Goal: Task Accomplishment & Management: Use online tool/utility

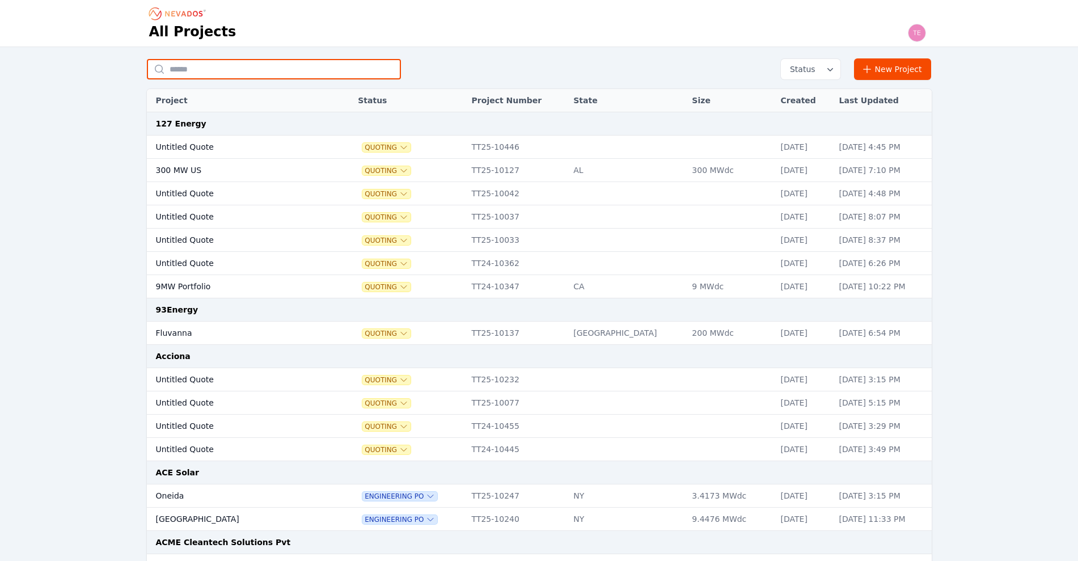
click at [299, 60] on input "text" at bounding box center [274, 69] width 254 height 20
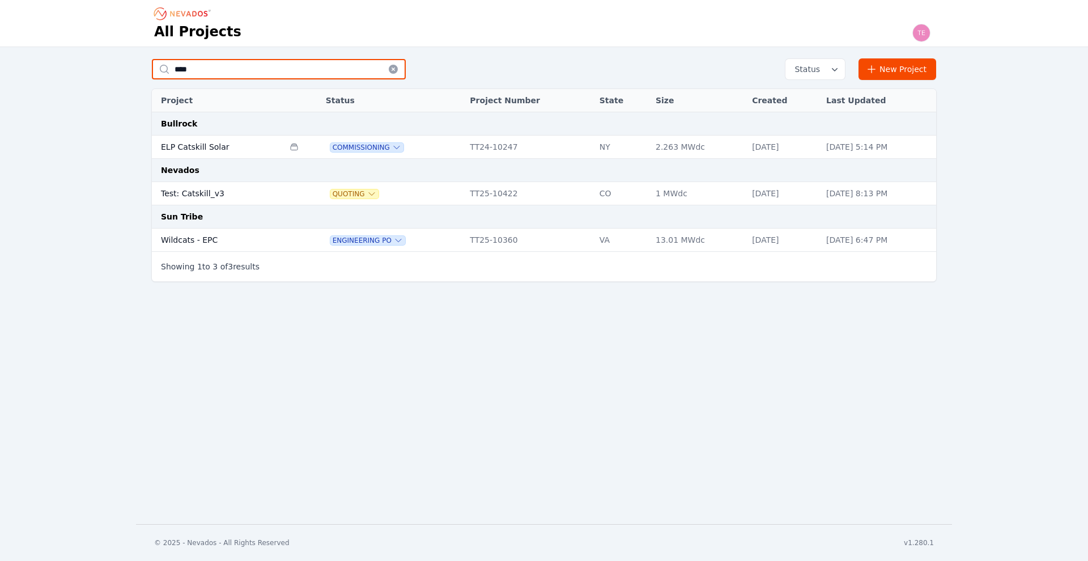
type input "****"
click at [265, 195] on td "Test: Catskill_v3" at bounding box center [218, 193] width 132 height 23
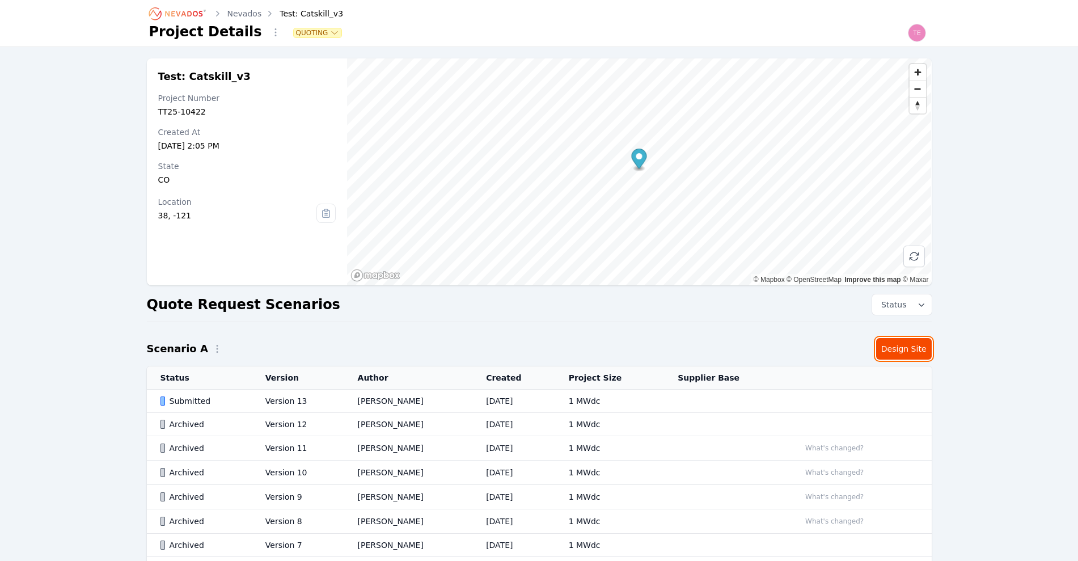
click at [908, 350] on link "Design Site" at bounding box center [904, 349] width 56 height 22
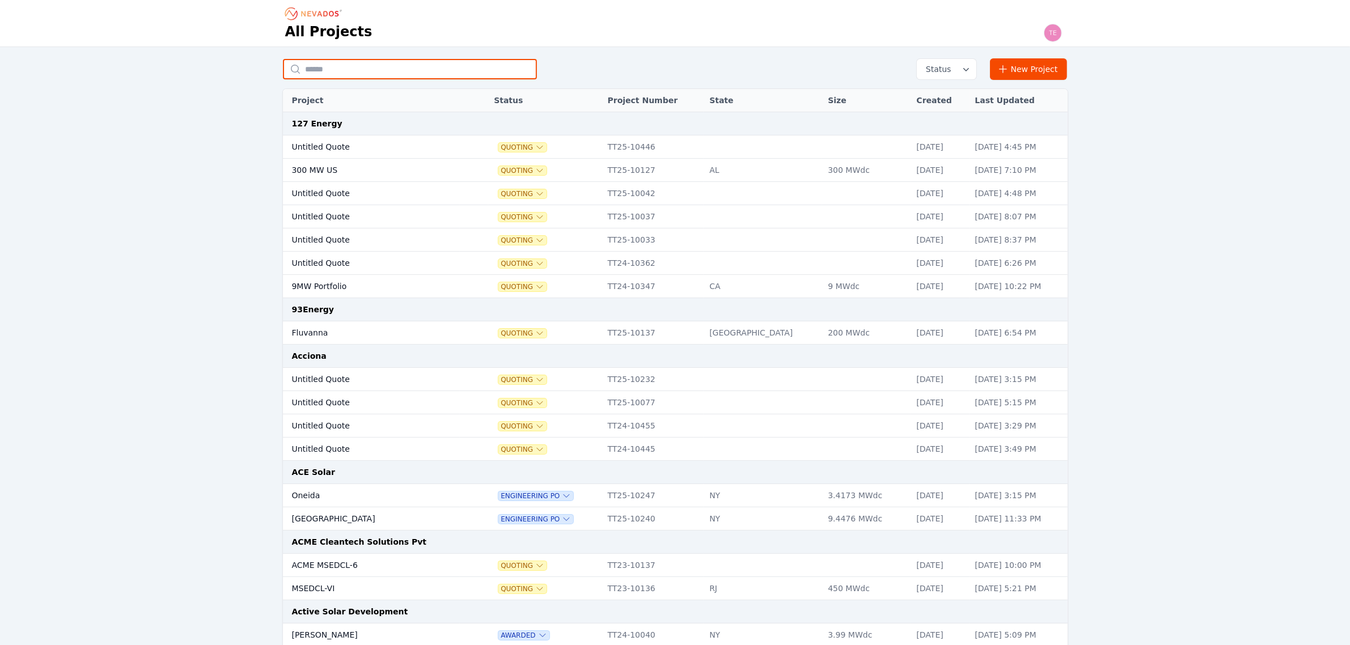
click at [357, 70] on input "text" at bounding box center [410, 69] width 254 height 20
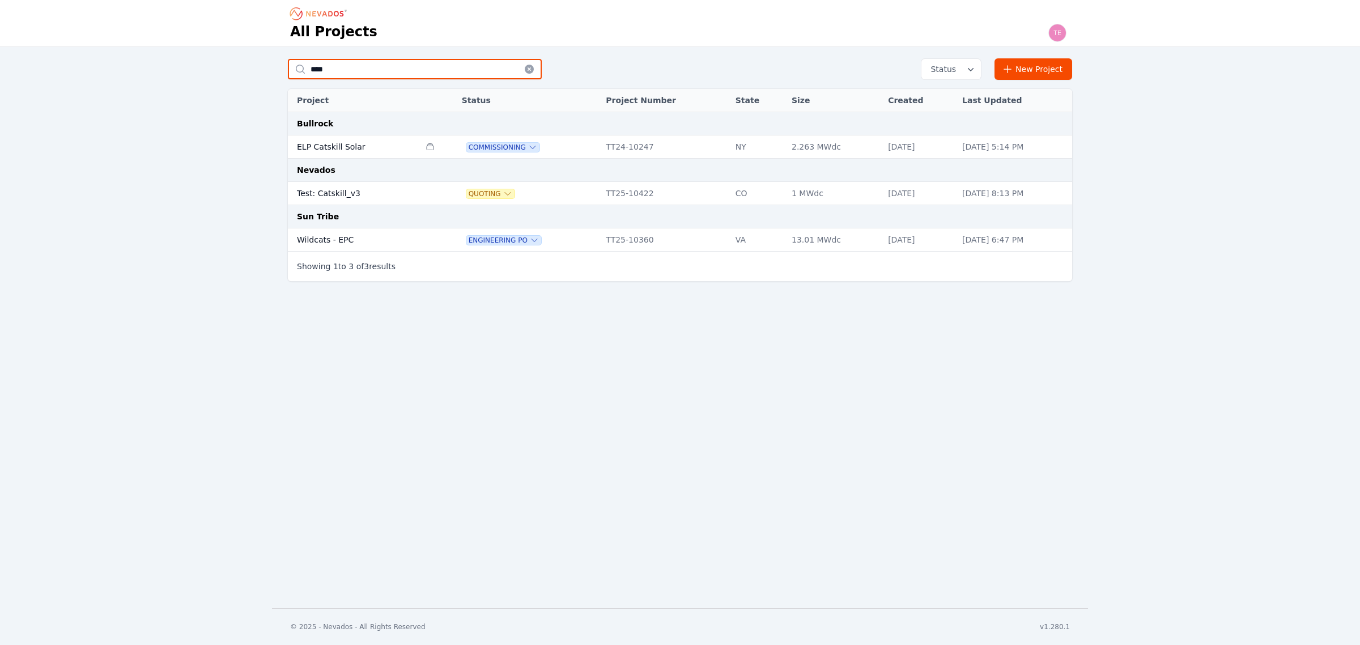
type input "****"
click at [397, 190] on td "Test: Catskill_v3" at bounding box center [354, 193] width 132 height 23
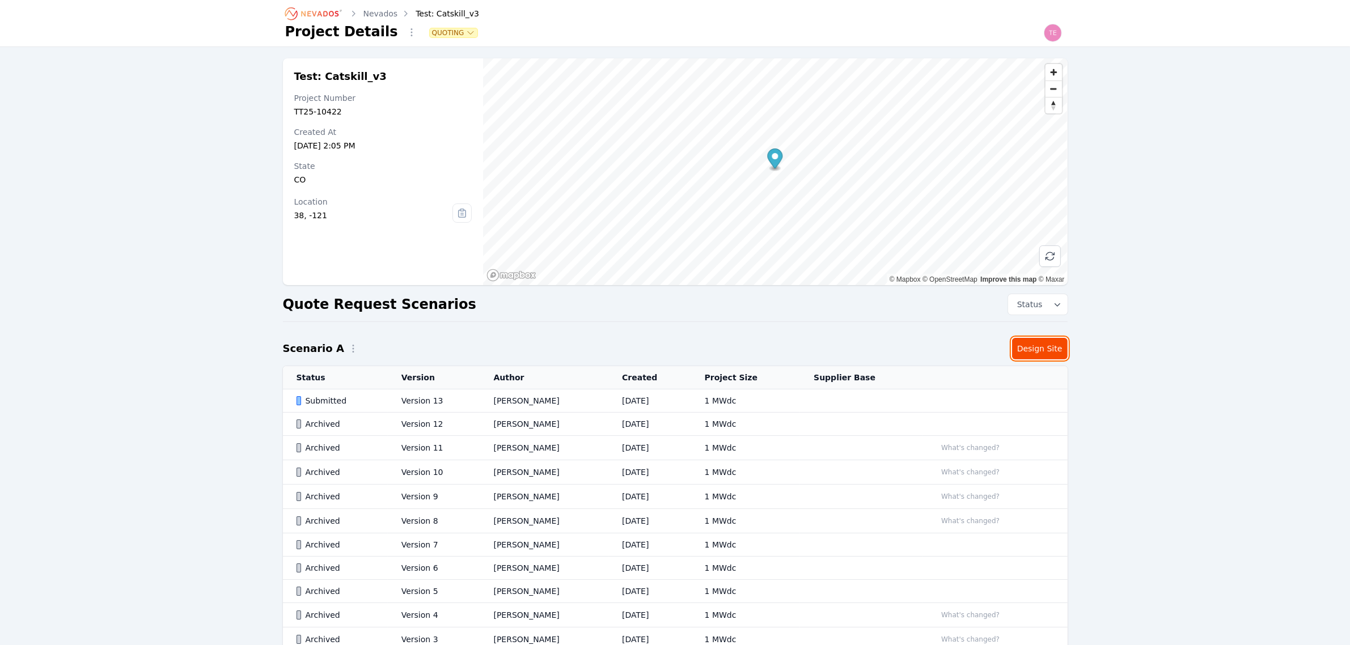
click at [1027, 345] on link "Design Site" at bounding box center [1040, 349] width 56 height 22
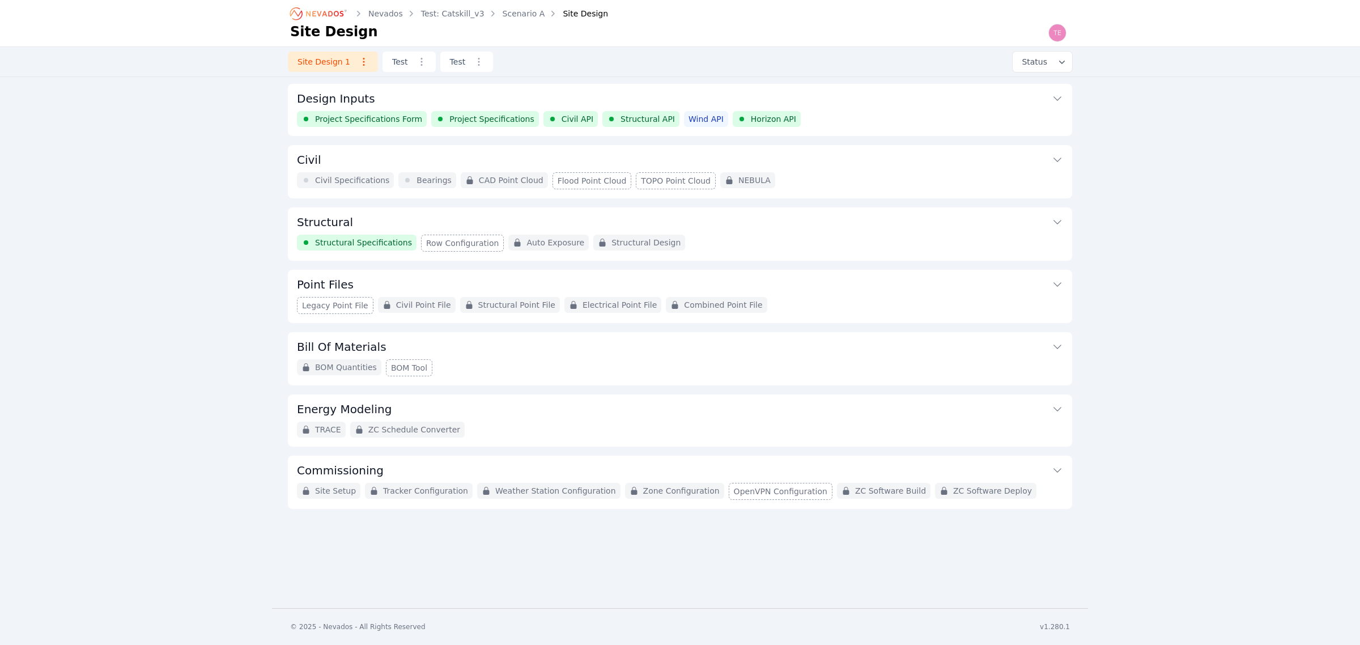
click at [599, 100] on button "Design Inputs" at bounding box center [680, 97] width 766 height 27
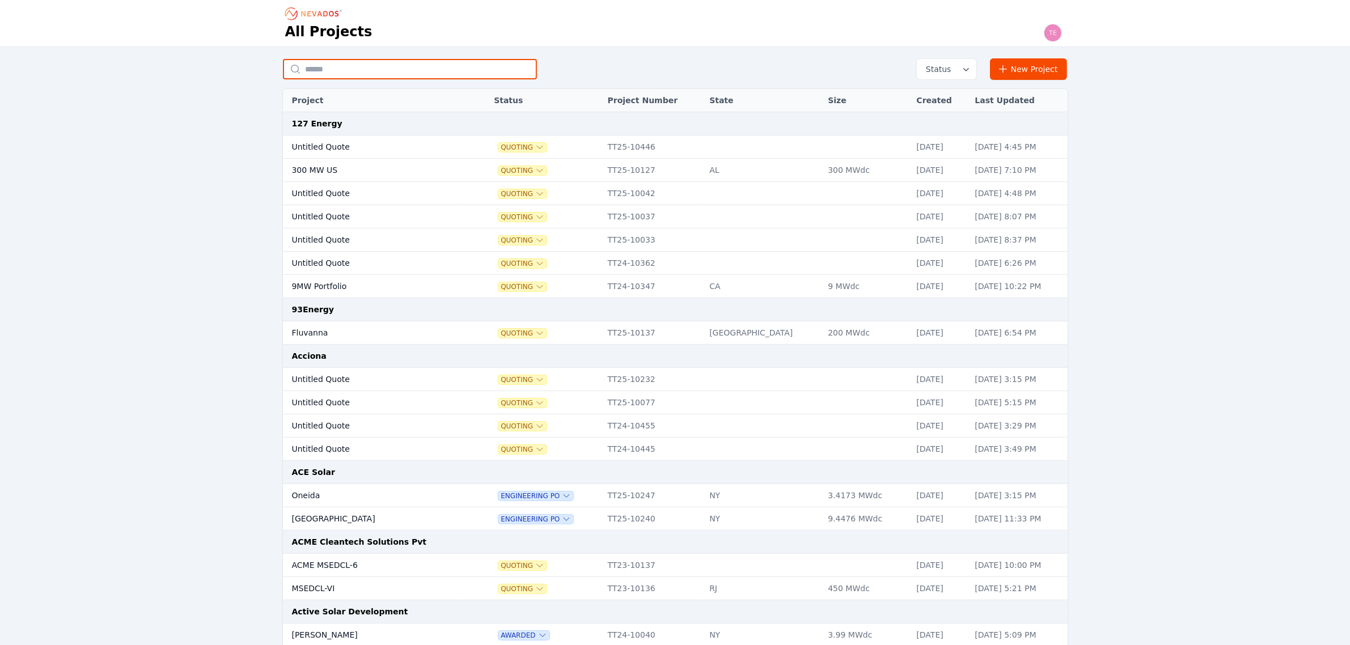
click at [401, 69] on input "text" at bounding box center [410, 69] width 254 height 20
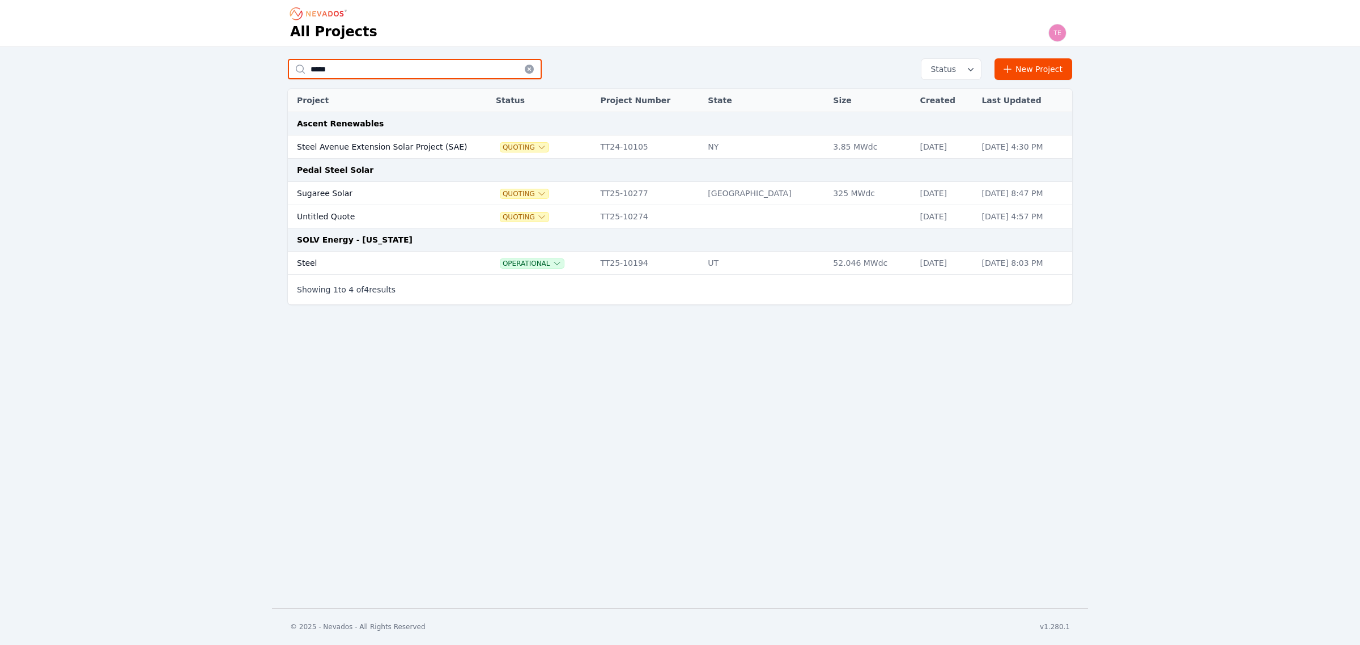
type input "*****"
click at [406, 268] on td "Steel" at bounding box center [381, 263] width 187 height 23
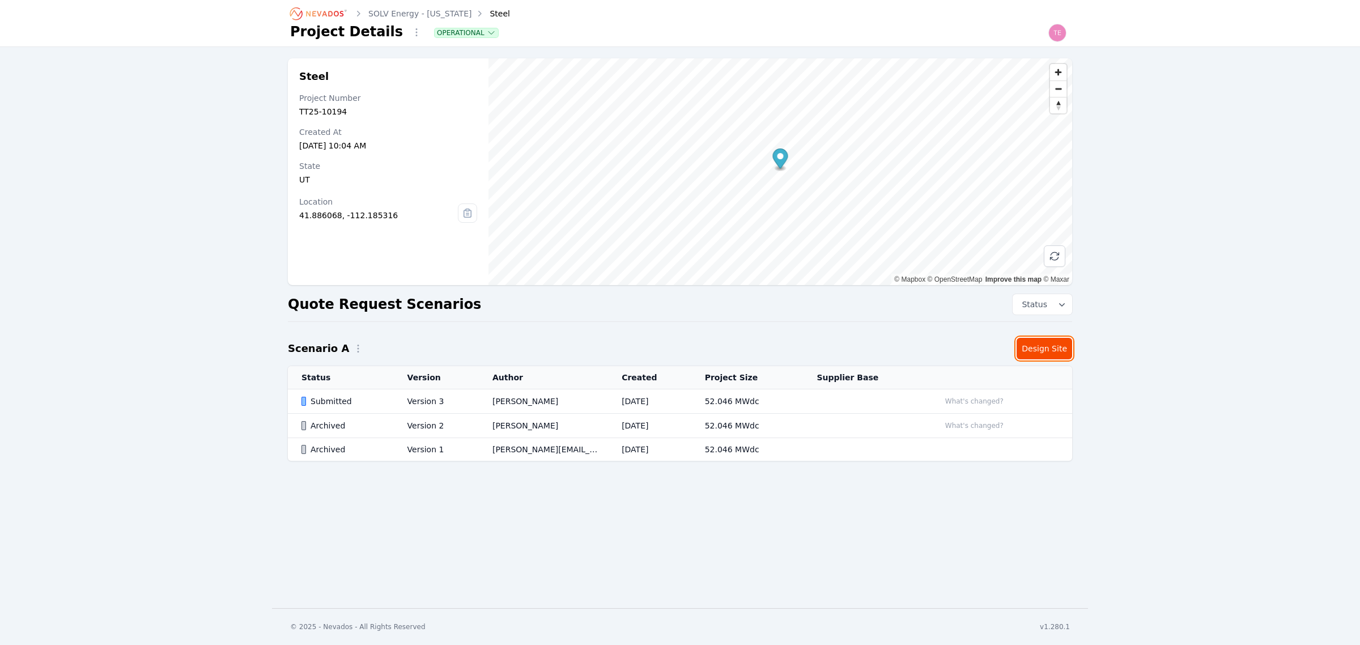
click at [1049, 343] on link "Design Site" at bounding box center [1045, 349] width 56 height 22
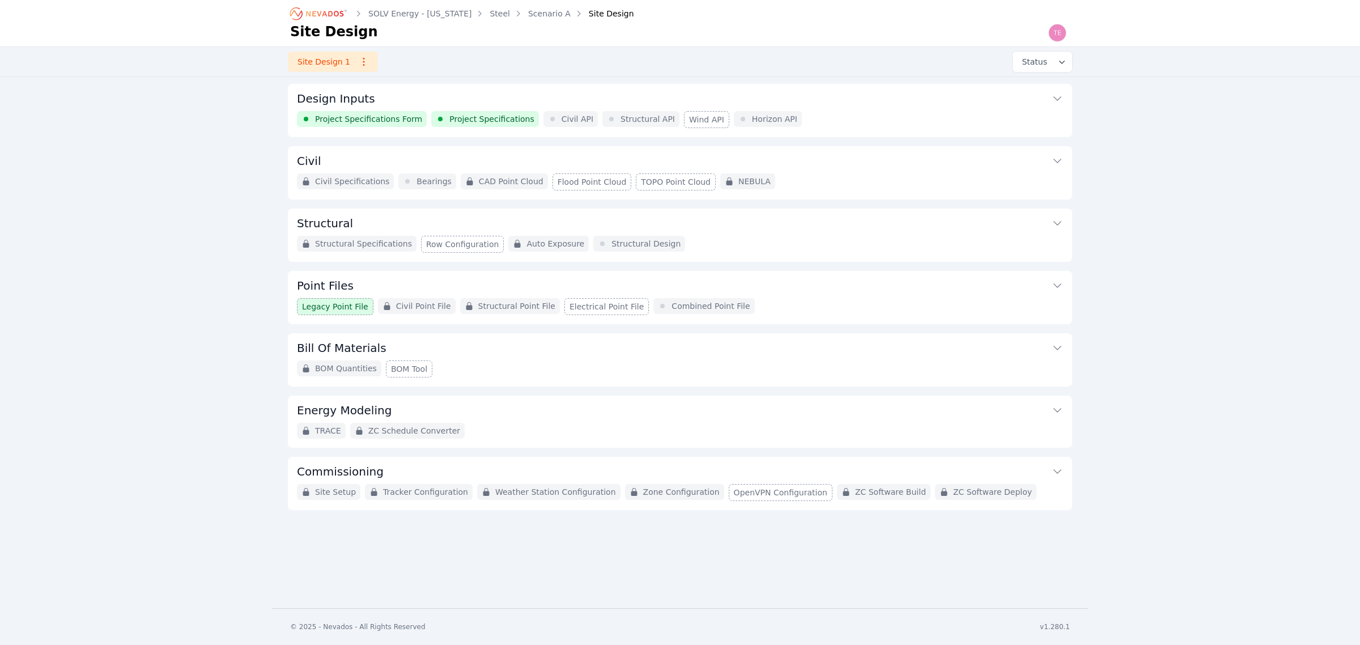
click at [535, 464] on button "Commissioning" at bounding box center [680, 470] width 766 height 27
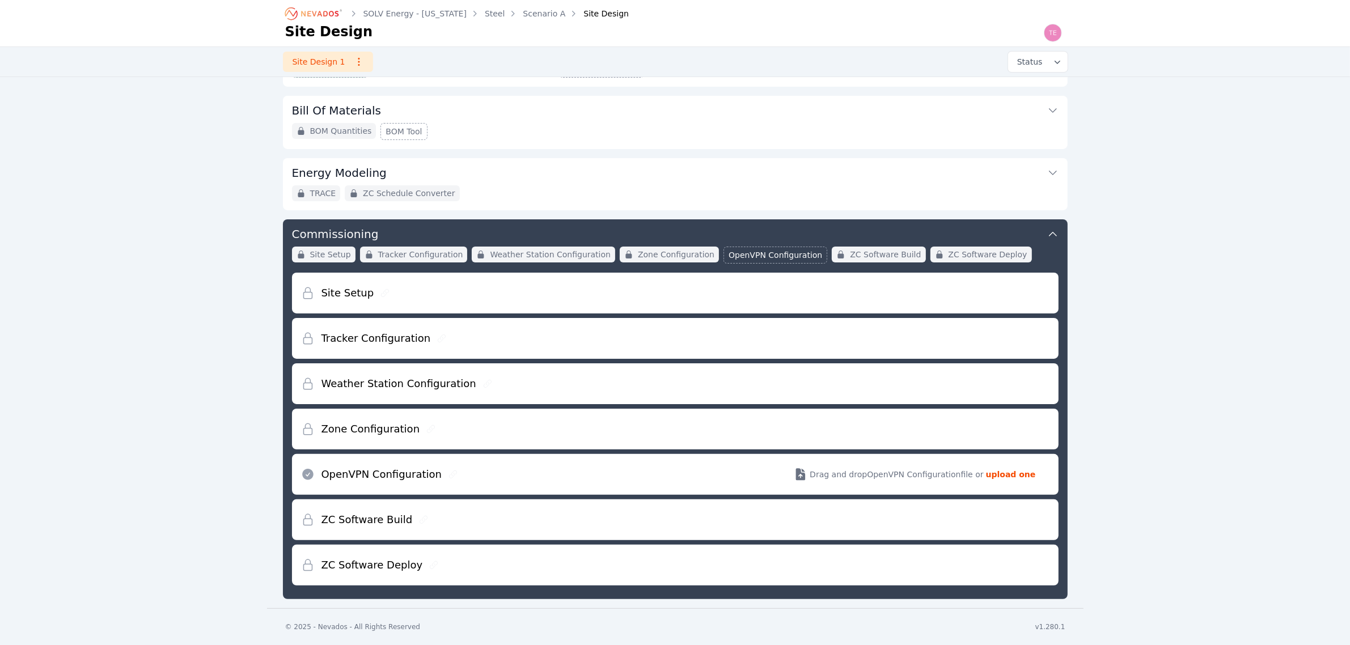
click at [737, 223] on button "Commissioning" at bounding box center [675, 232] width 766 height 27
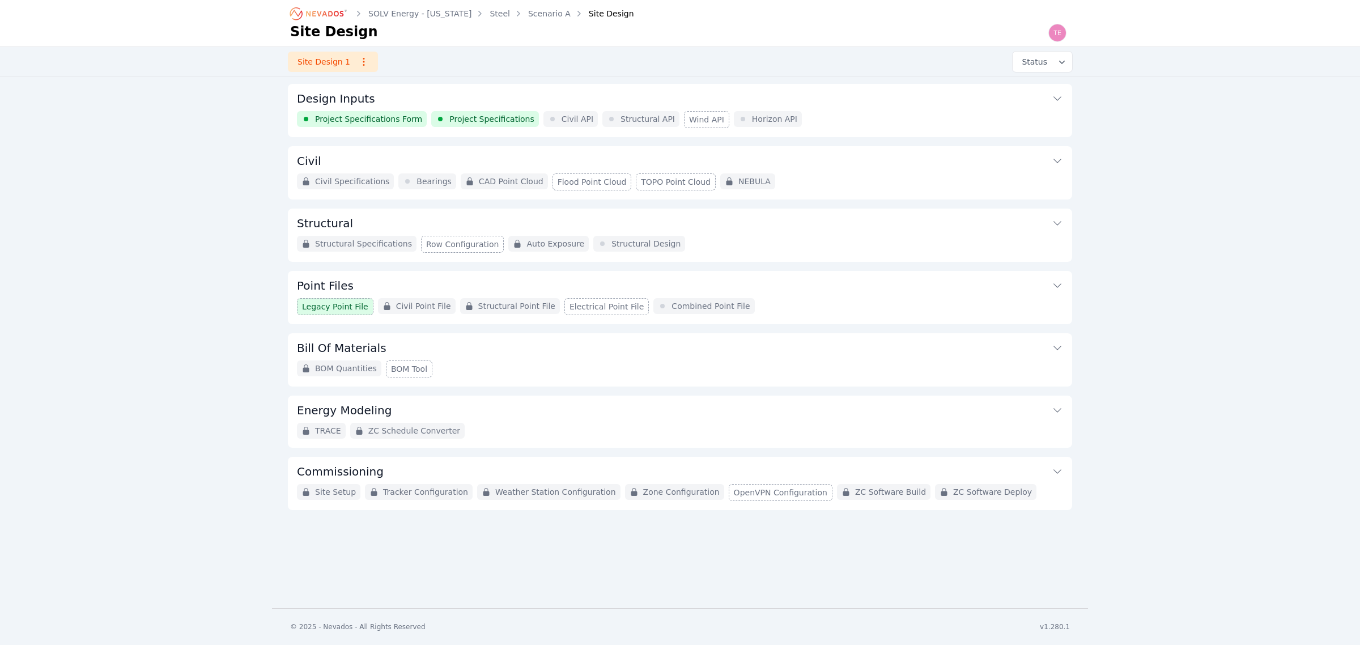
click at [761, 295] on button "Point Files" at bounding box center [680, 284] width 766 height 27
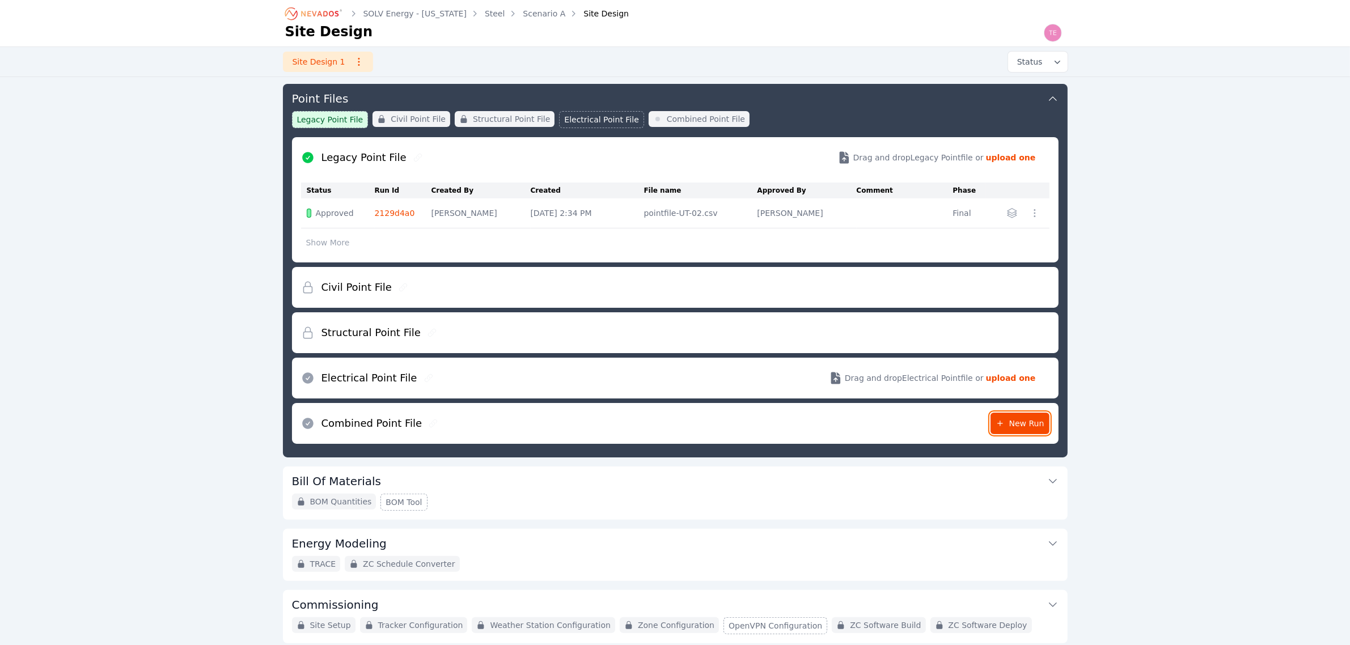
click at [1019, 426] on span "New Run" at bounding box center [1019, 423] width 49 height 11
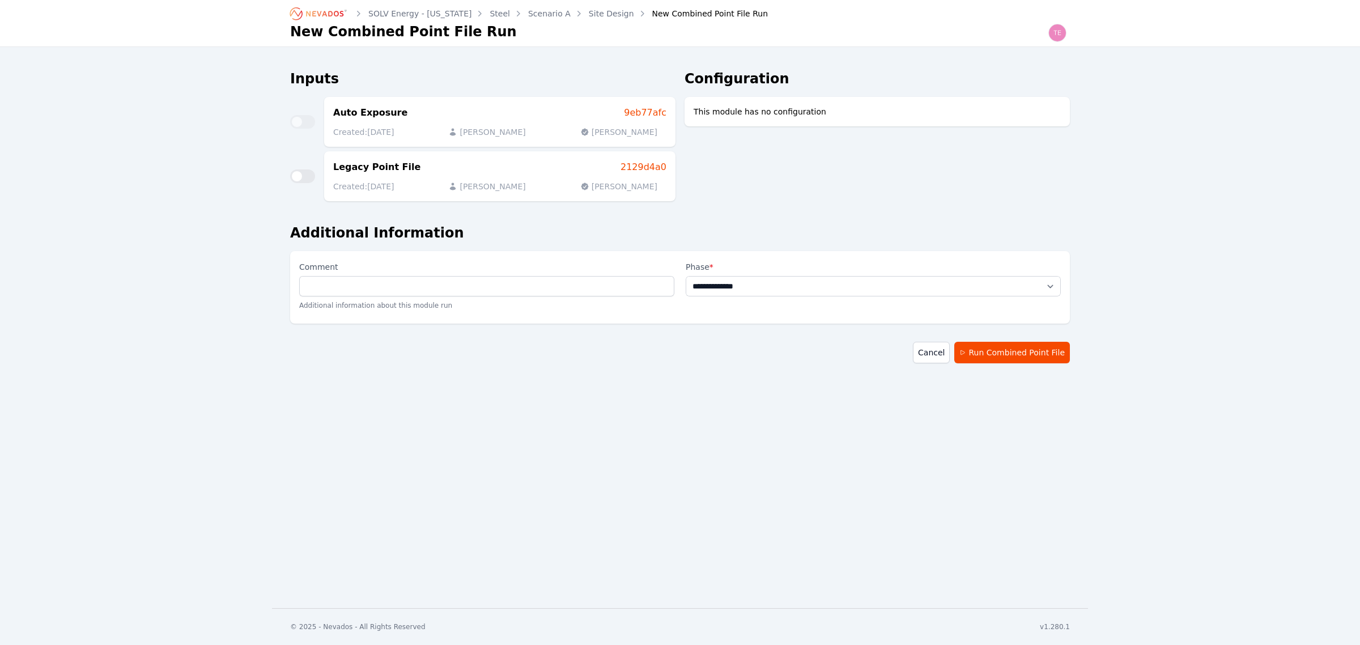
drag, startPoint x: 584, startPoint y: 273, endPoint x: 588, endPoint y: 281, distance: 8.6
click at [584, 274] on label "Comment" at bounding box center [486, 268] width 375 height 16
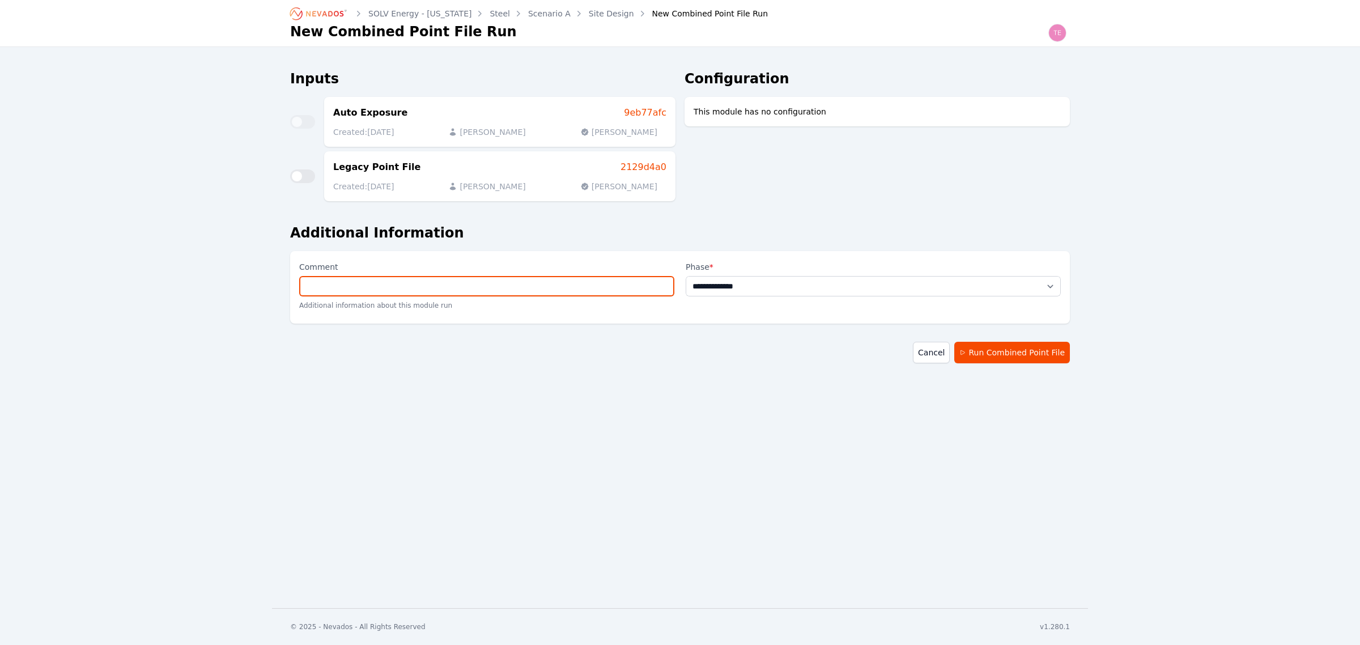
click at [584, 276] on input "Comment" at bounding box center [486, 286] width 375 height 20
click at [588, 283] on input "Comment" at bounding box center [486, 286] width 375 height 20
type input "**********"
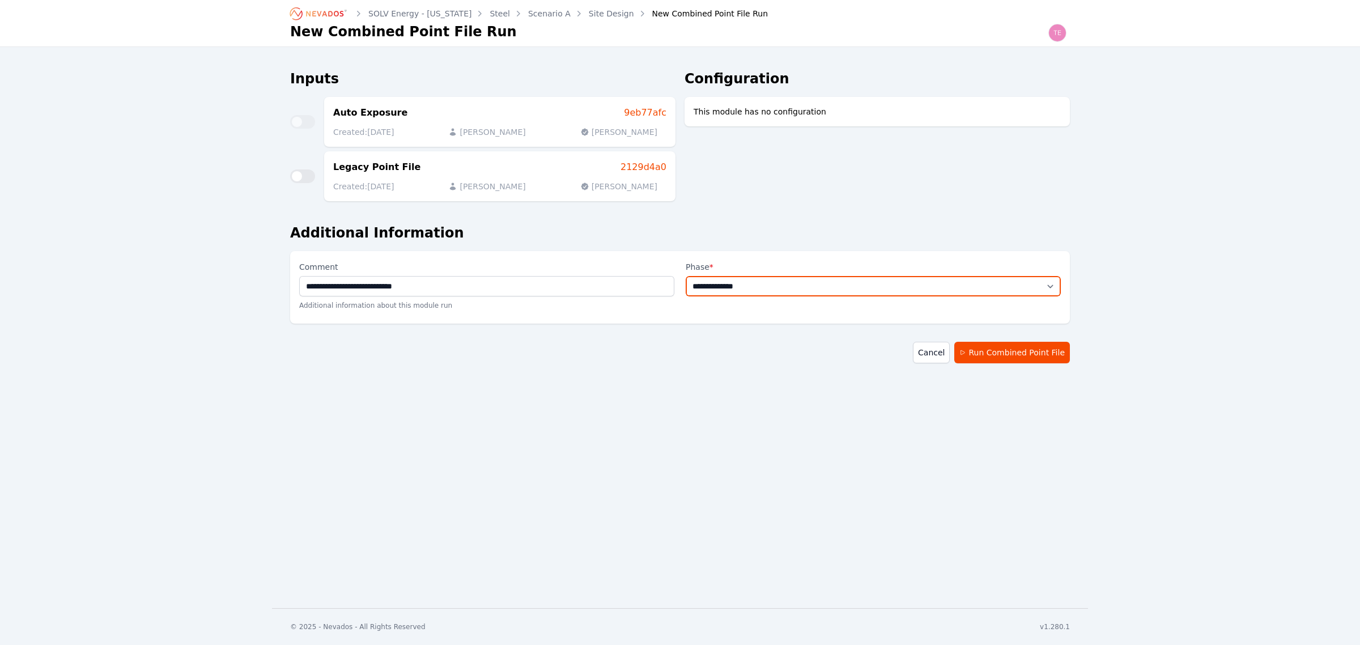
click at [762, 285] on select "**********" at bounding box center [873, 286] width 375 height 20
select select "**********"
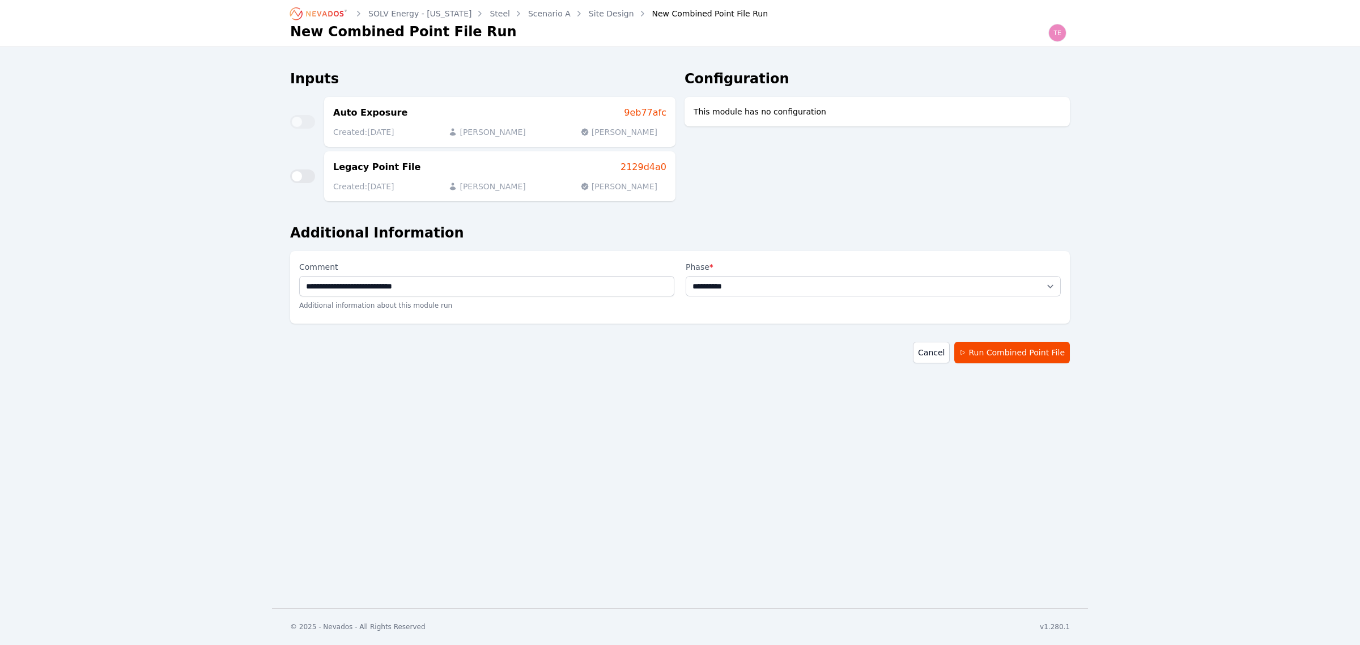
click at [686, 276] on select "**********" at bounding box center [873, 286] width 375 height 20
click at [986, 346] on button "Run Combined Point File" at bounding box center [1013, 353] width 116 height 22
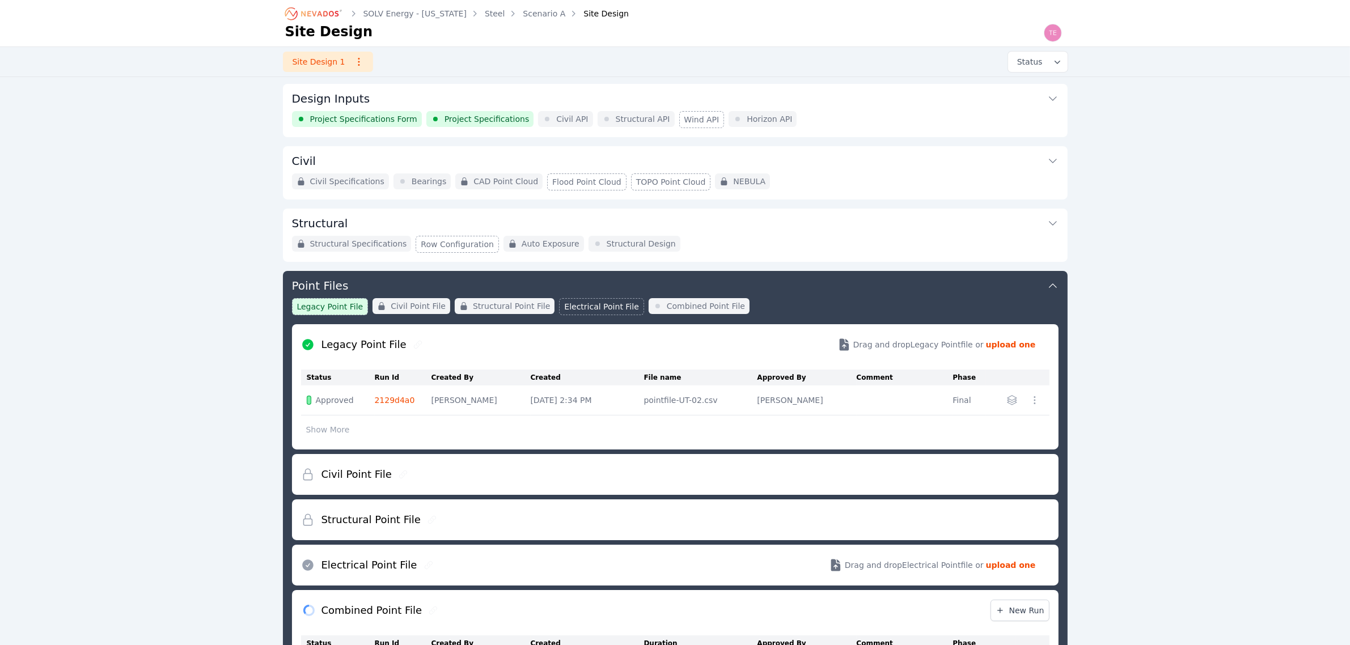
click at [834, 103] on button "Design Inputs" at bounding box center [675, 97] width 766 height 27
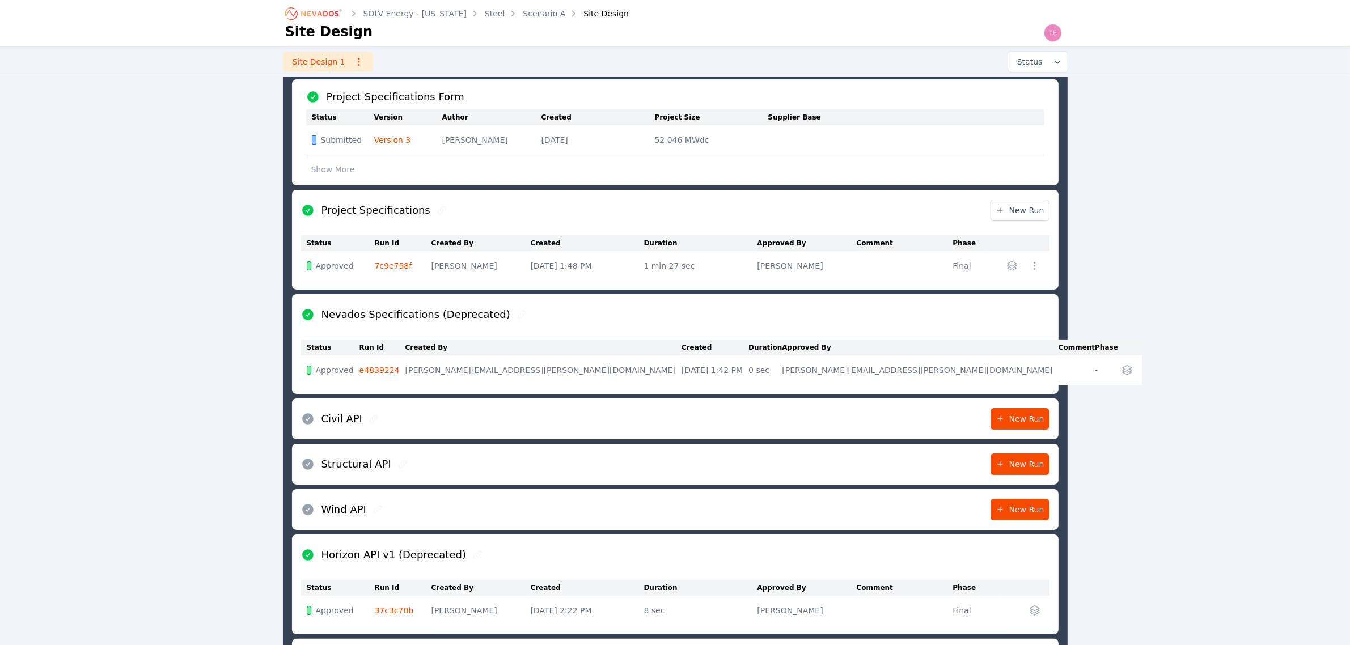
scroll to position [71, 0]
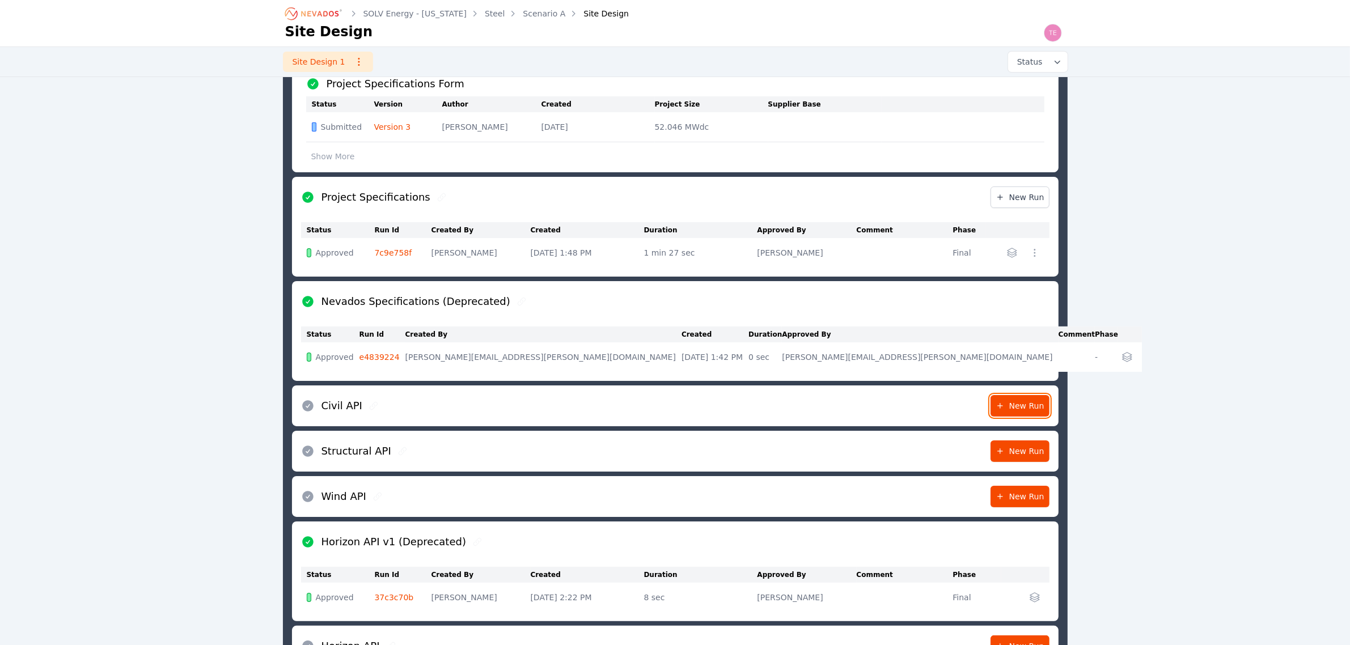
click at [1031, 409] on span "New Run" at bounding box center [1019, 405] width 49 height 11
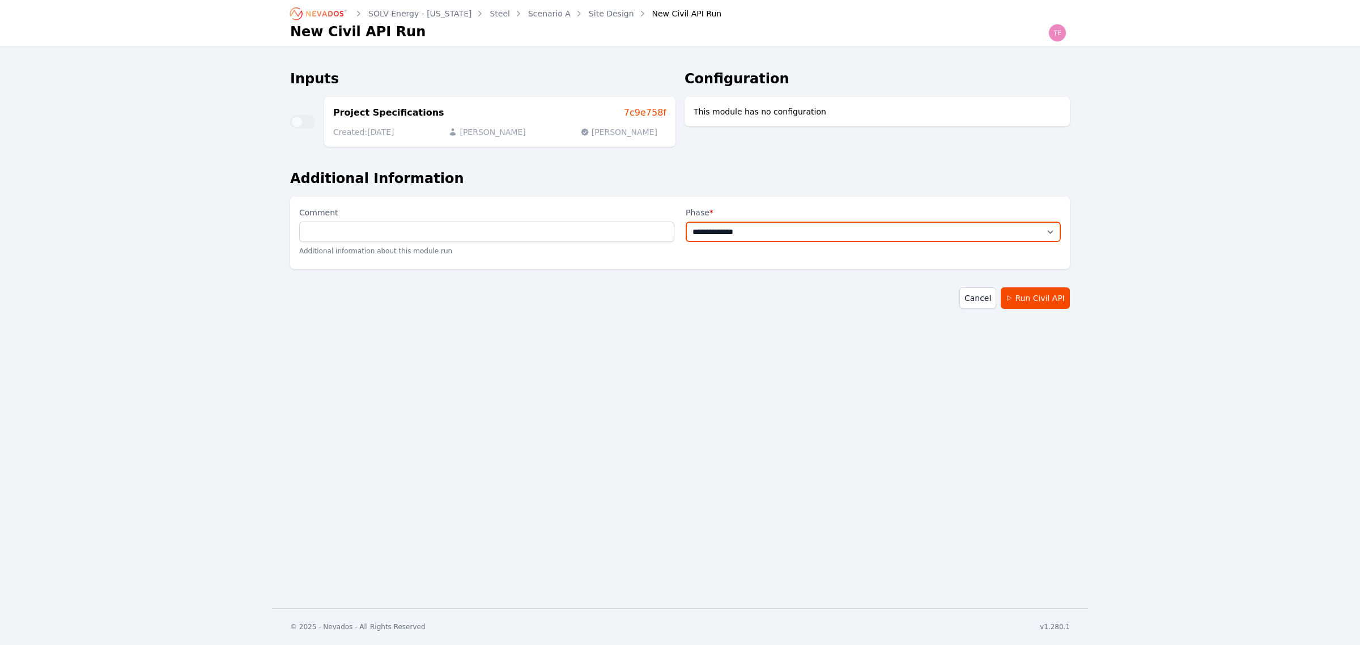
click at [865, 230] on select "**********" at bounding box center [873, 232] width 375 height 20
select select "*****"
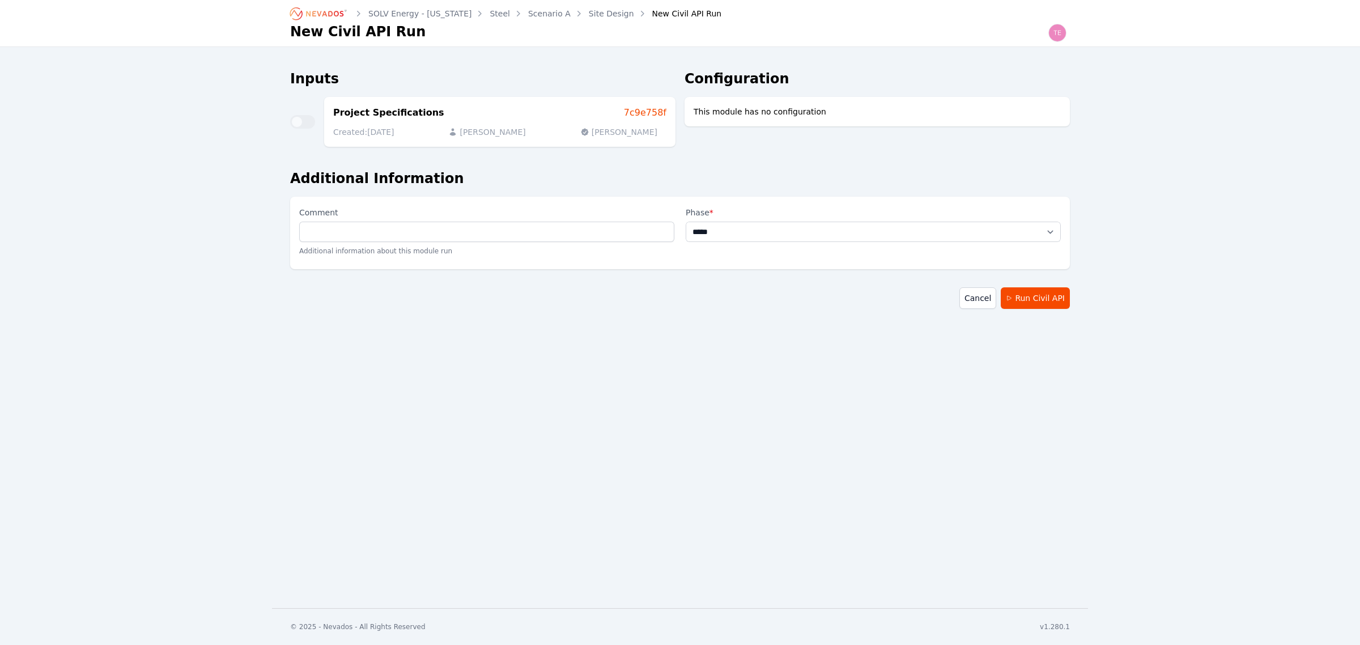
click at [686, 222] on select "**********" at bounding box center [873, 232] width 375 height 20
click at [1036, 303] on button "Run Civil API" at bounding box center [1035, 298] width 69 height 22
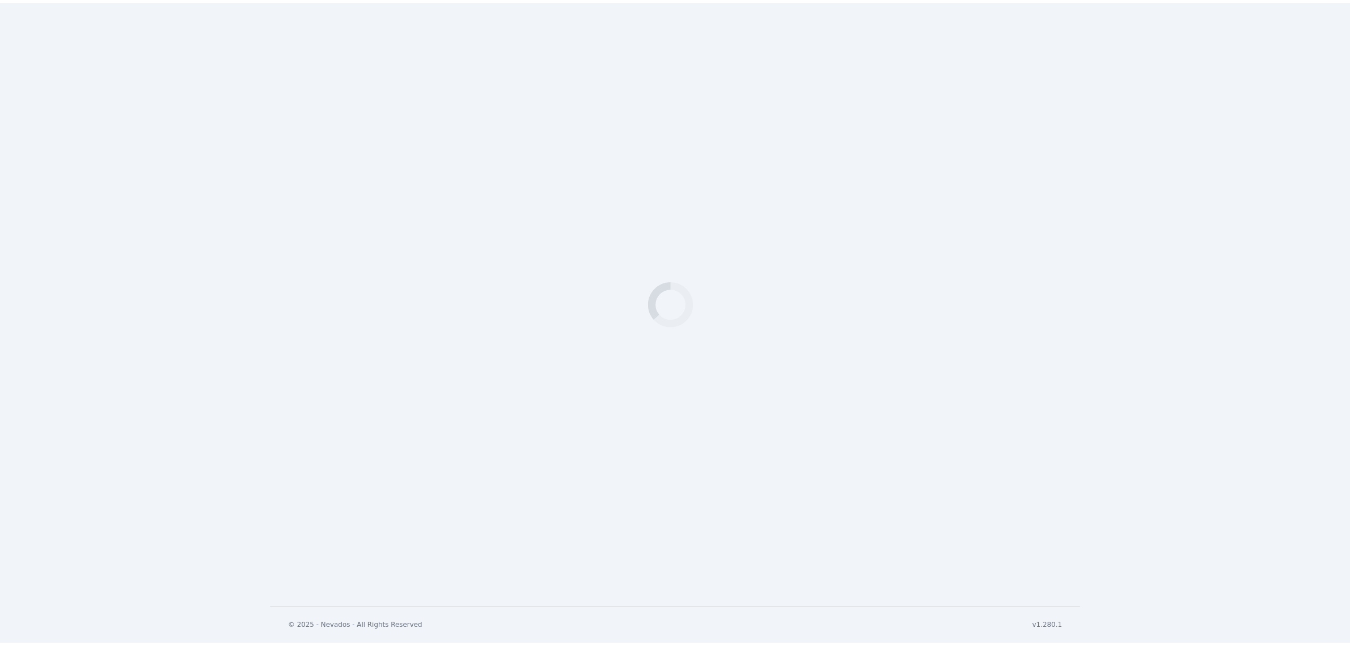
scroll to position [372, 0]
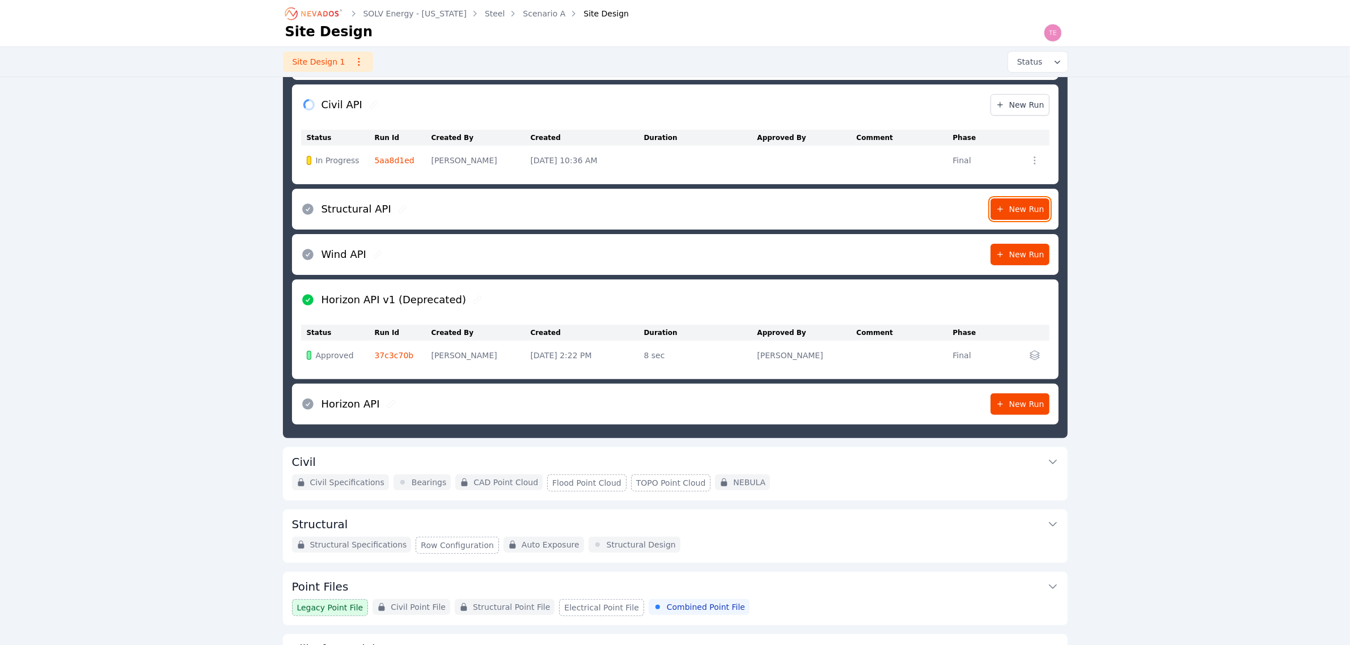
click at [1021, 206] on span "New Run" at bounding box center [1019, 209] width 49 height 11
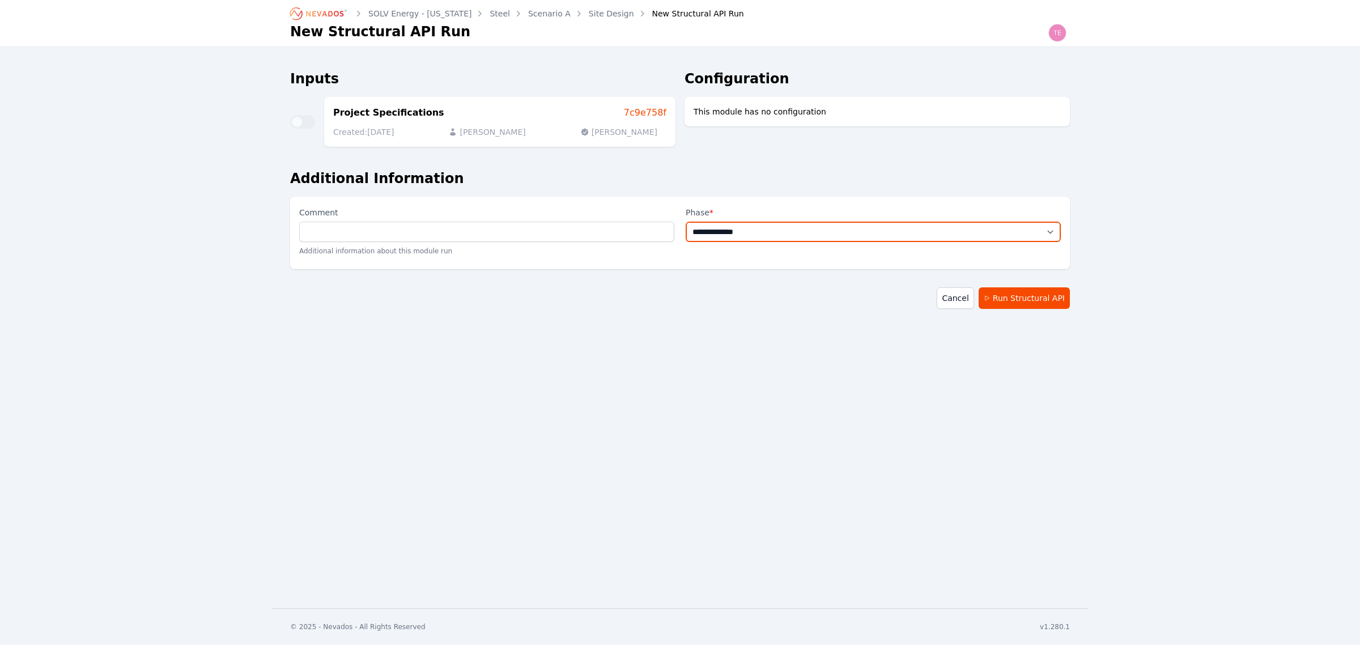
click at [936, 224] on select "**********" at bounding box center [873, 232] width 375 height 20
select select "*****"
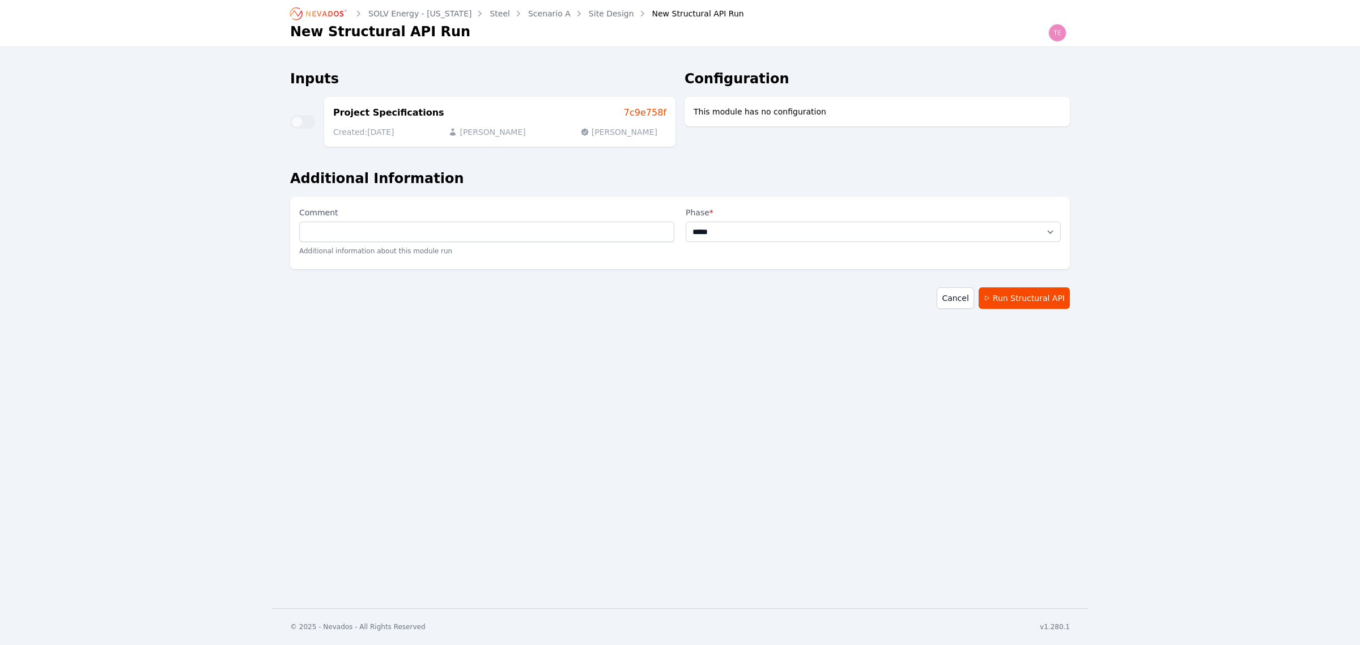
click at [686, 222] on select "**********" at bounding box center [873, 232] width 375 height 20
click at [1059, 290] on button "Run Structural API" at bounding box center [1024, 298] width 91 height 22
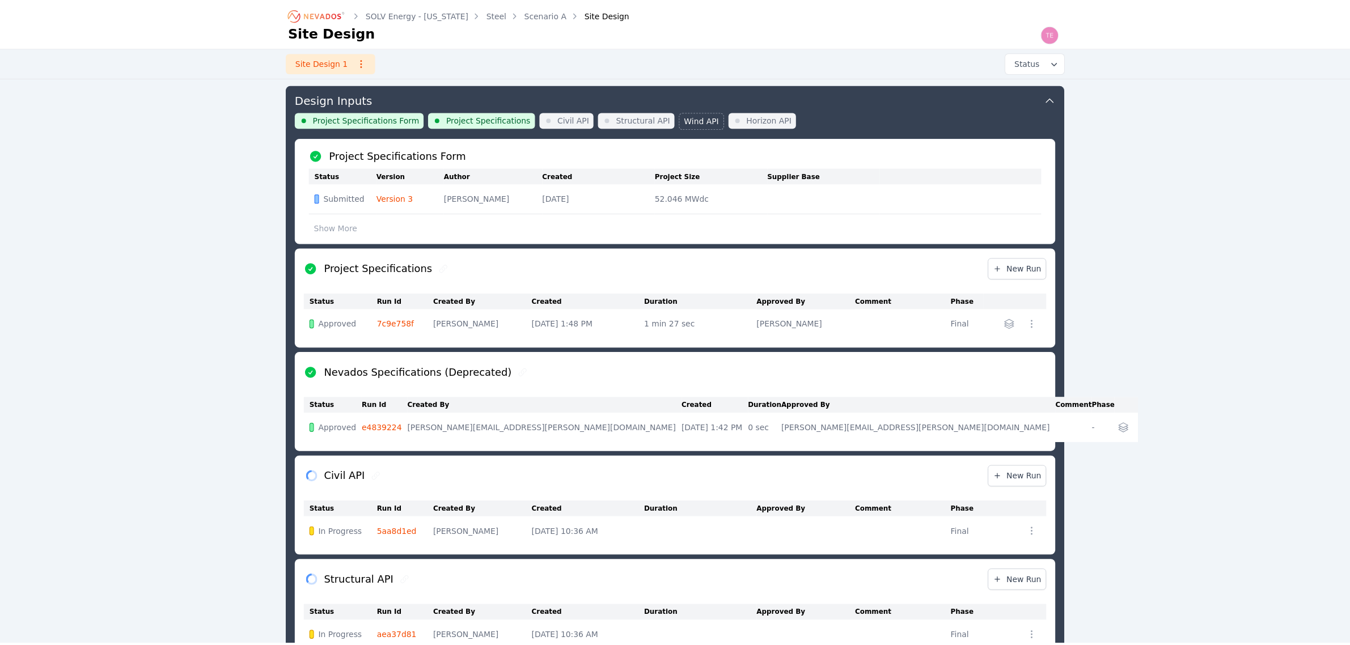
scroll to position [477, 0]
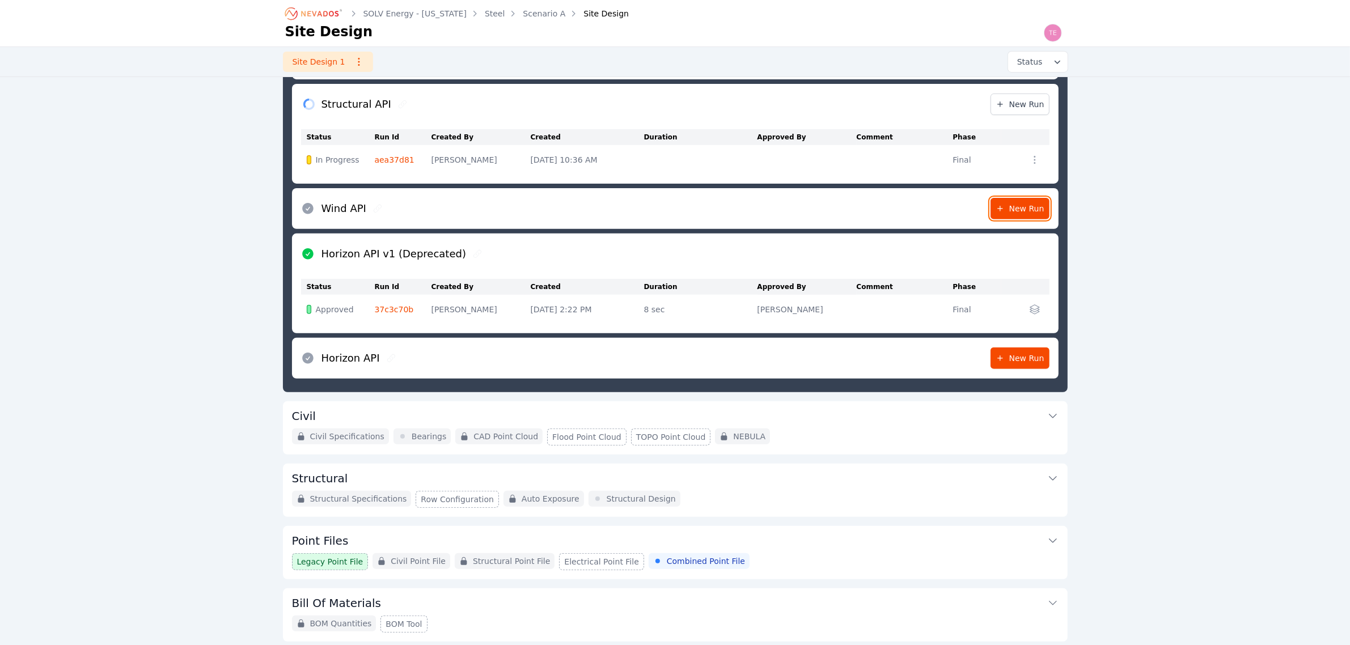
click at [1018, 202] on link "New Run" at bounding box center [1019, 209] width 59 height 22
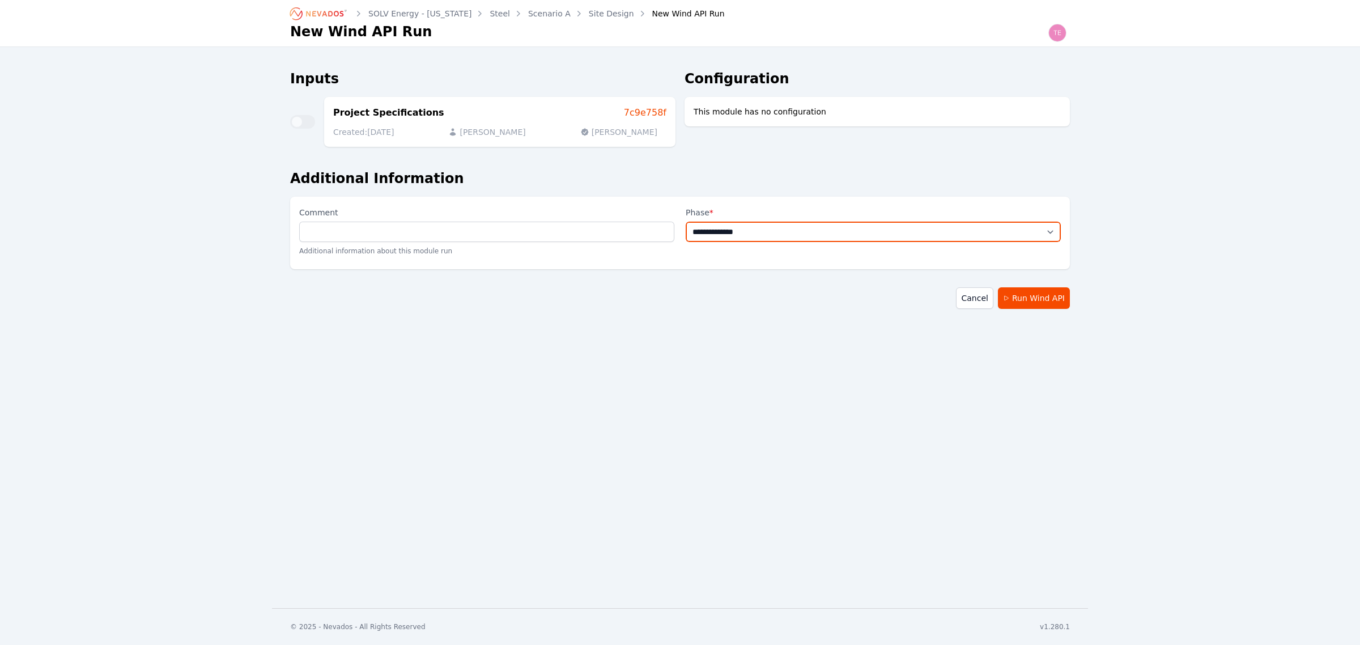
click at [939, 228] on select "**********" at bounding box center [873, 232] width 375 height 20
select select "*****"
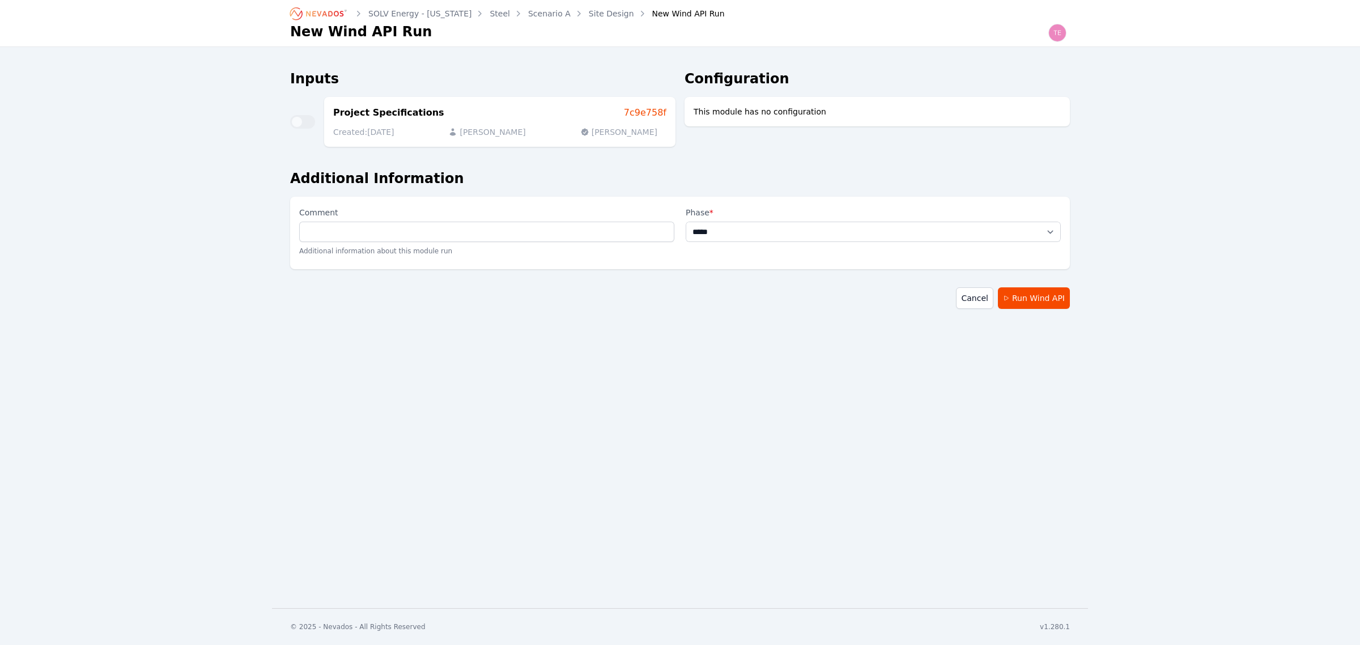
click at [686, 222] on select "**********" at bounding box center [873, 232] width 375 height 20
click at [1019, 290] on button "Run Wind API" at bounding box center [1034, 298] width 72 height 22
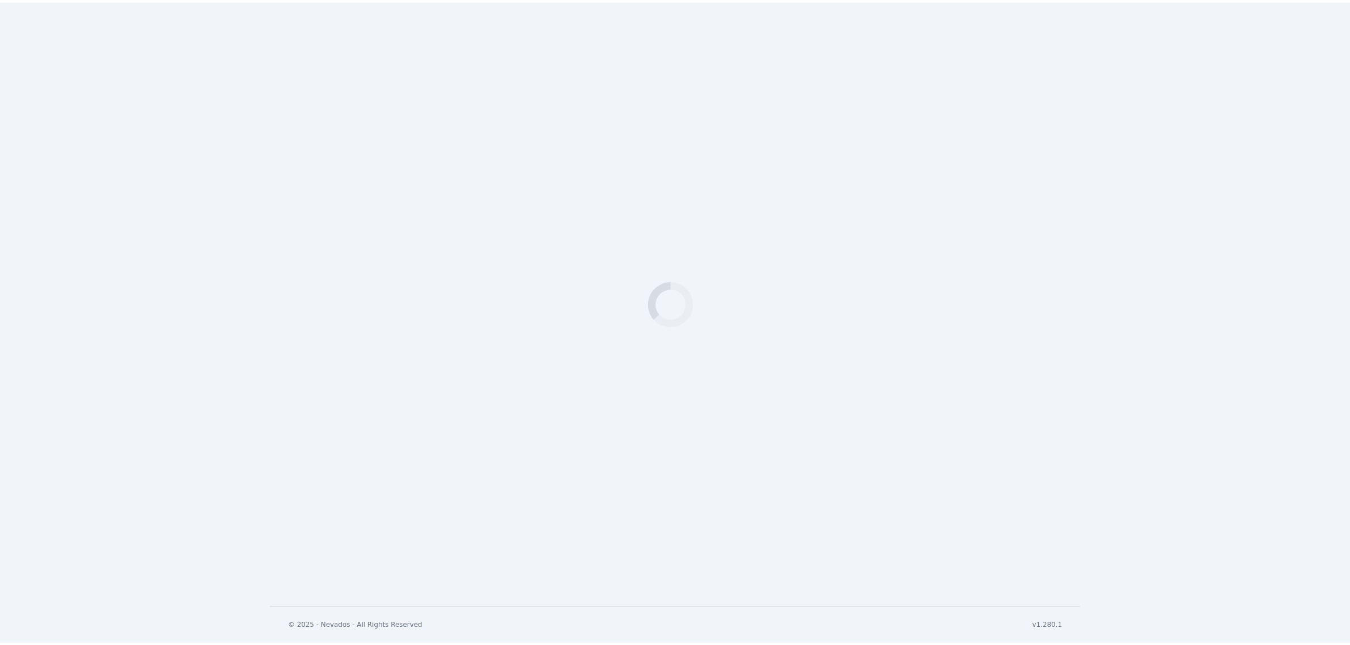
scroll to position [581, 0]
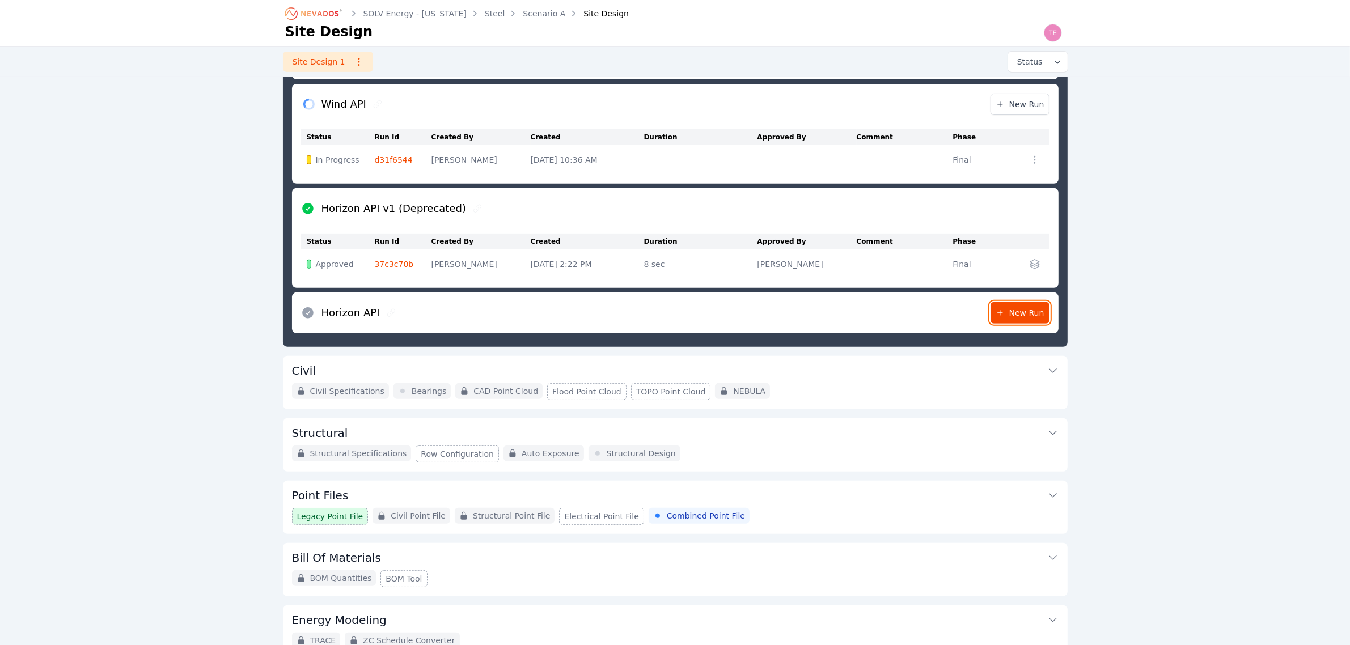
click at [1032, 304] on link "New Run" at bounding box center [1019, 313] width 59 height 22
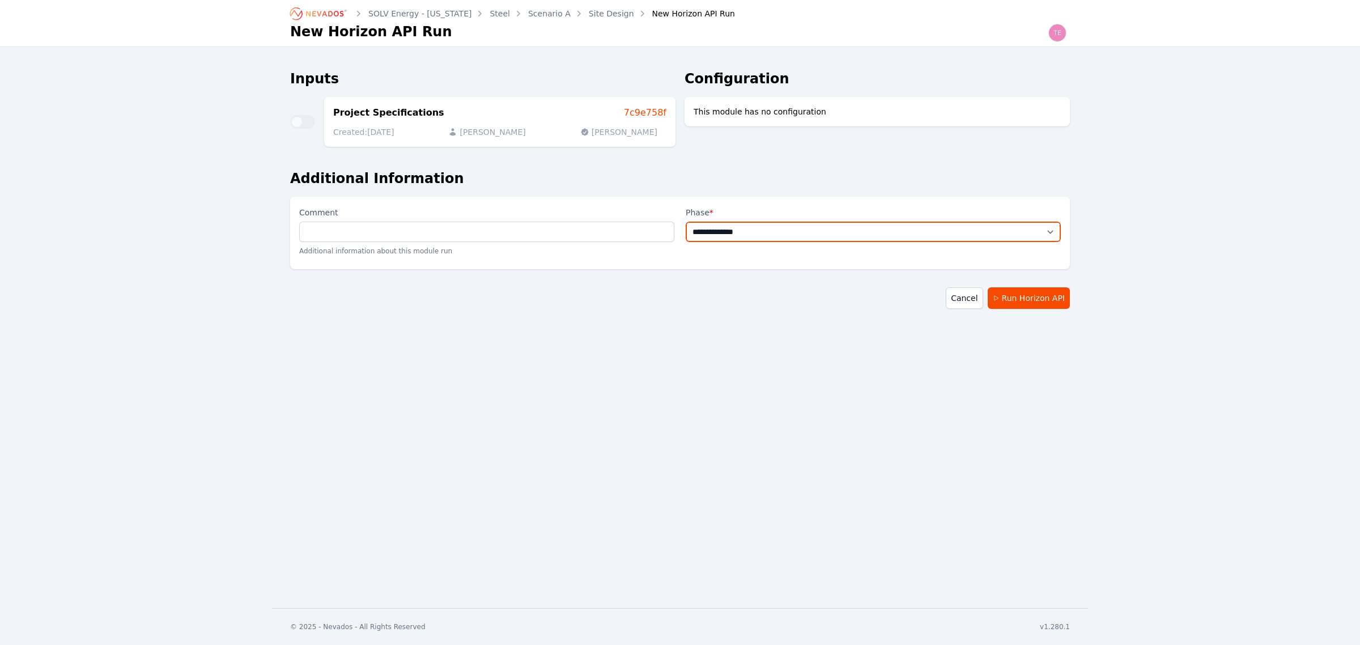
click at [915, 234] on select "**********" at bounding box center [873, 232] width 375 height 20
select select "*****"
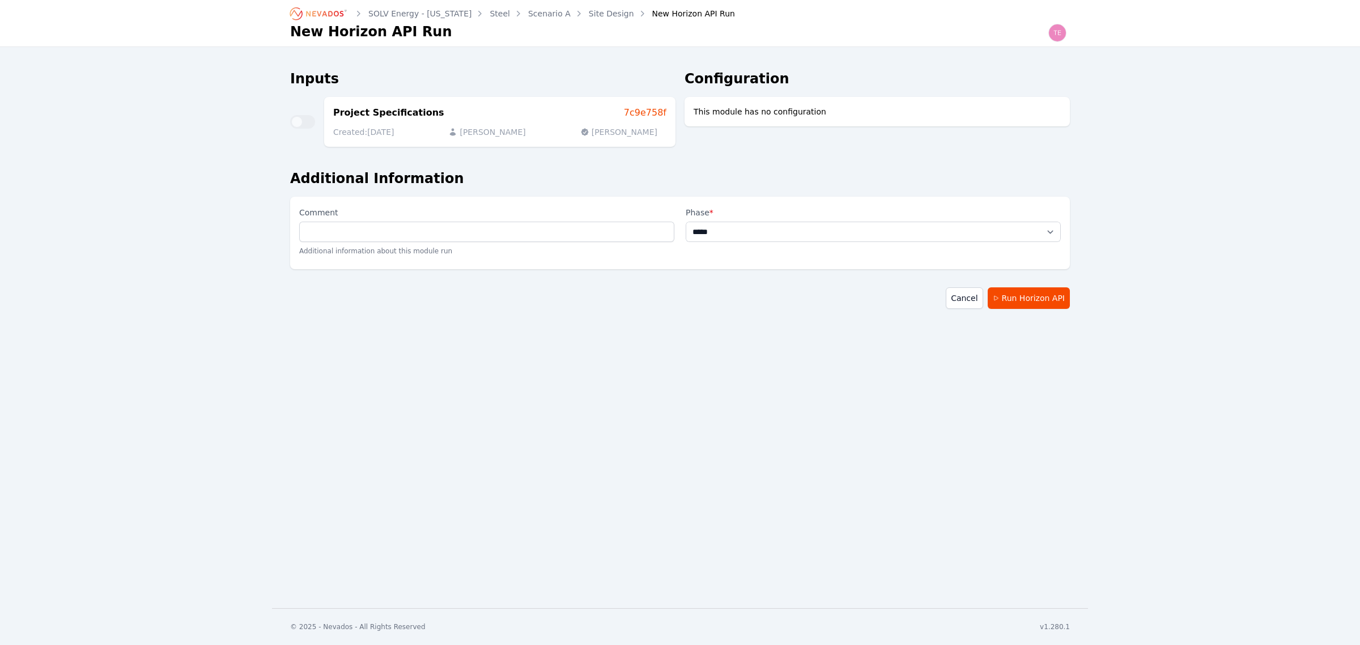
click at [686, 222] on select "**********" at bounding box center [873, 232] width 375 height 20
click at [1032, 295] on button "Run Horizon API" at bounding box center [1029, 298] width 82 height 22
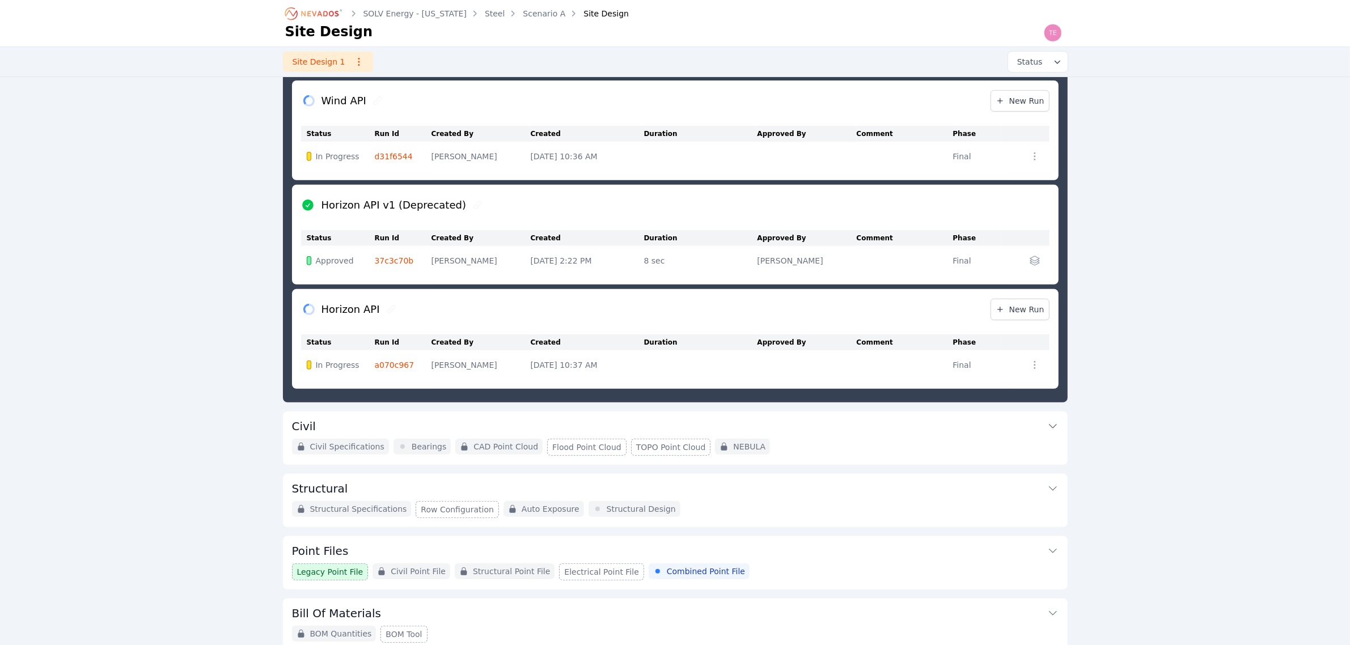
scroll to position [621, 0]
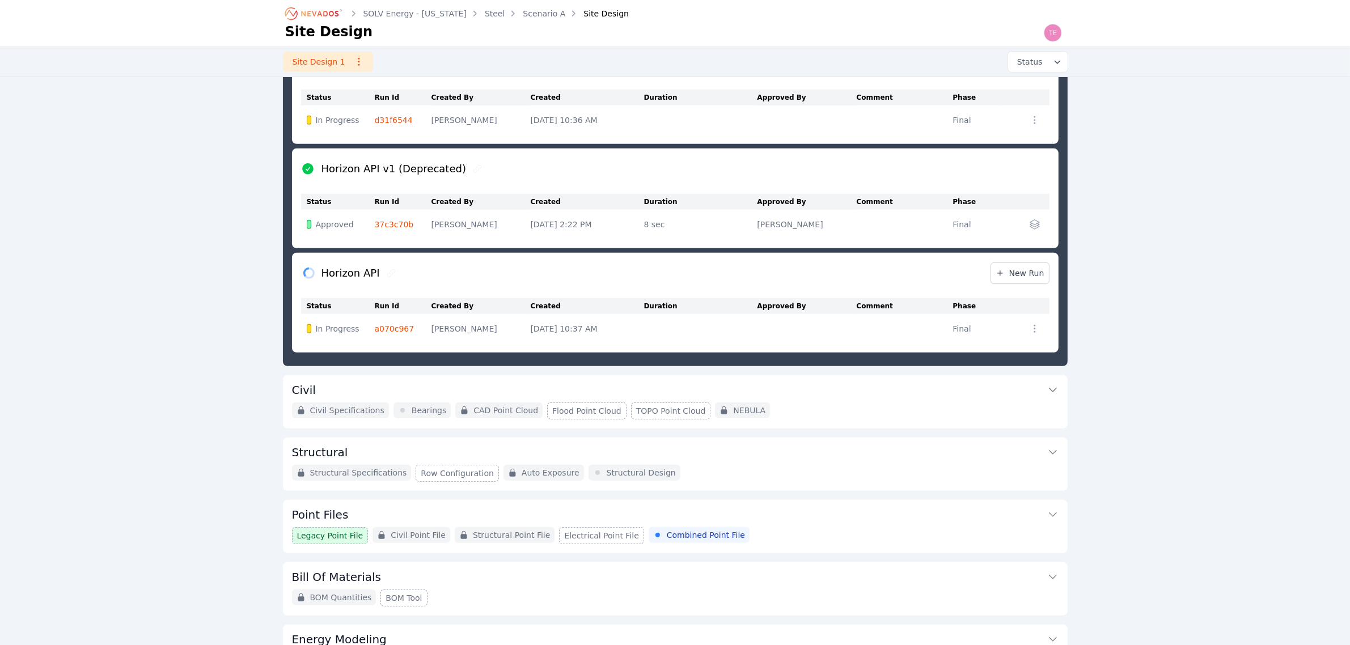
click at [910, 395] on button "Civil" at bounding box center [675, 388] width 766 height 27
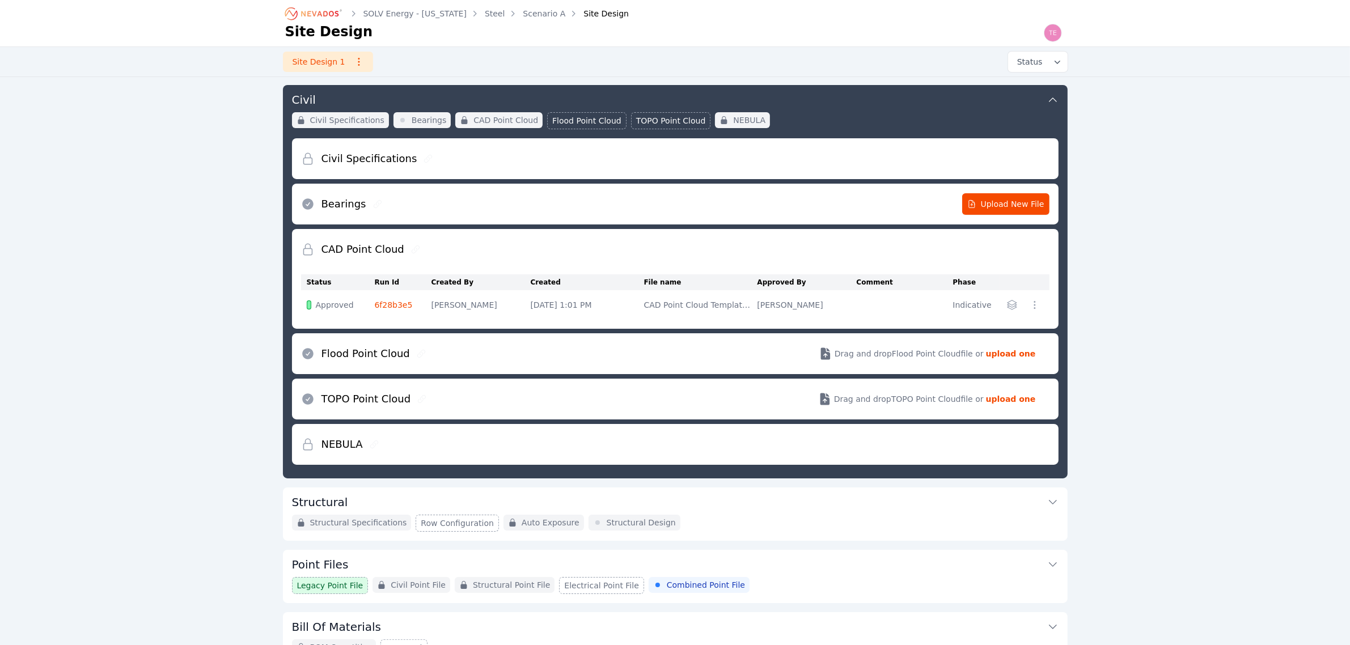
click at [849, 515] on div "Structural Specifications Row Configuration Auto Exposure Structural Design" at bounding box center [675, 523] width 766 height 17
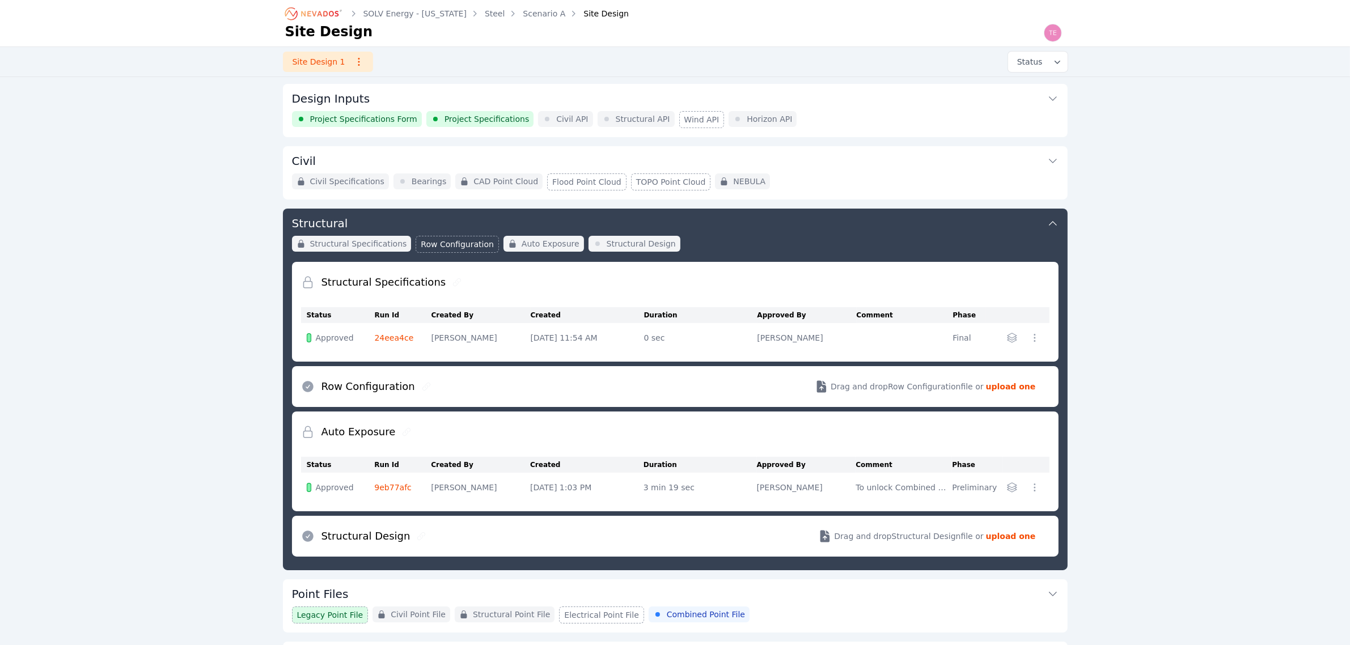
click at [806, 111] on div "Project Specifications Form Project Specifications Civil API Structural API Win…" at bounding box center [675, 119] width 766 height 17
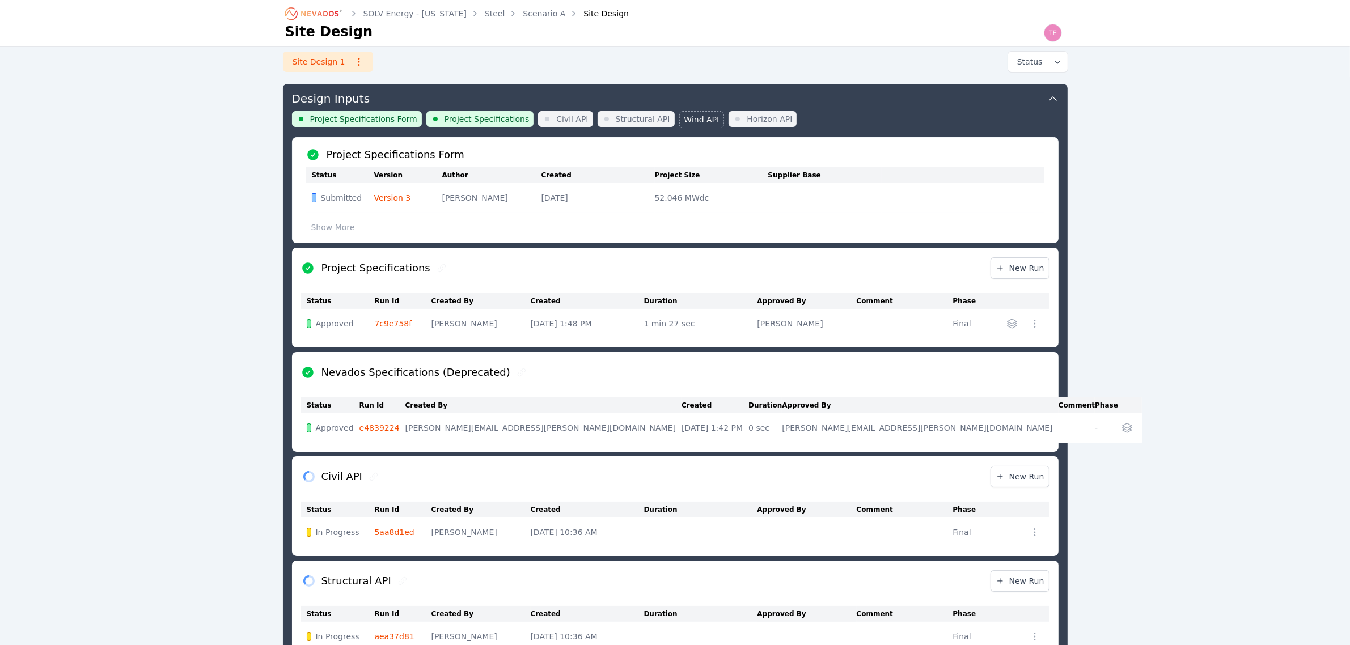
click at [858, 126] on div "Project Specifications Form Project Specifications Civil API Structural API Win…" at bounding box center [675, 124] width 766 height 26
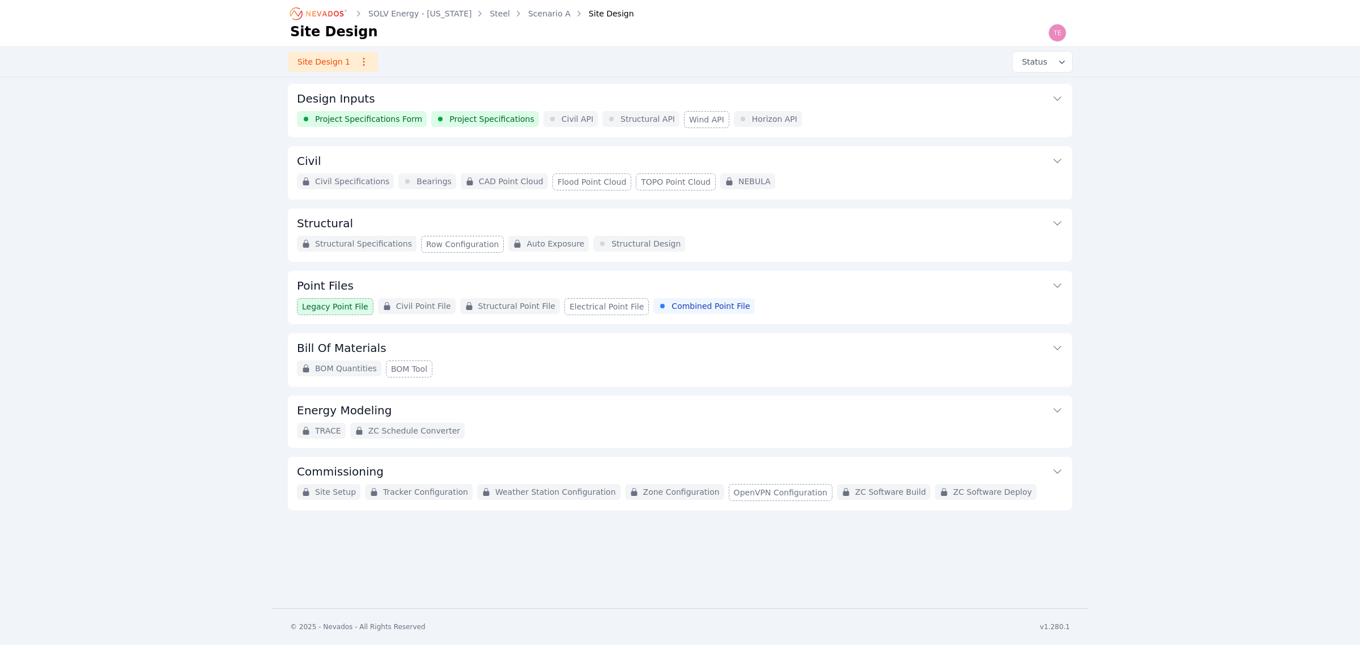
click at [829, 105] on button "Design Inputs" at bounding box center [680, 97] width 766 height 27
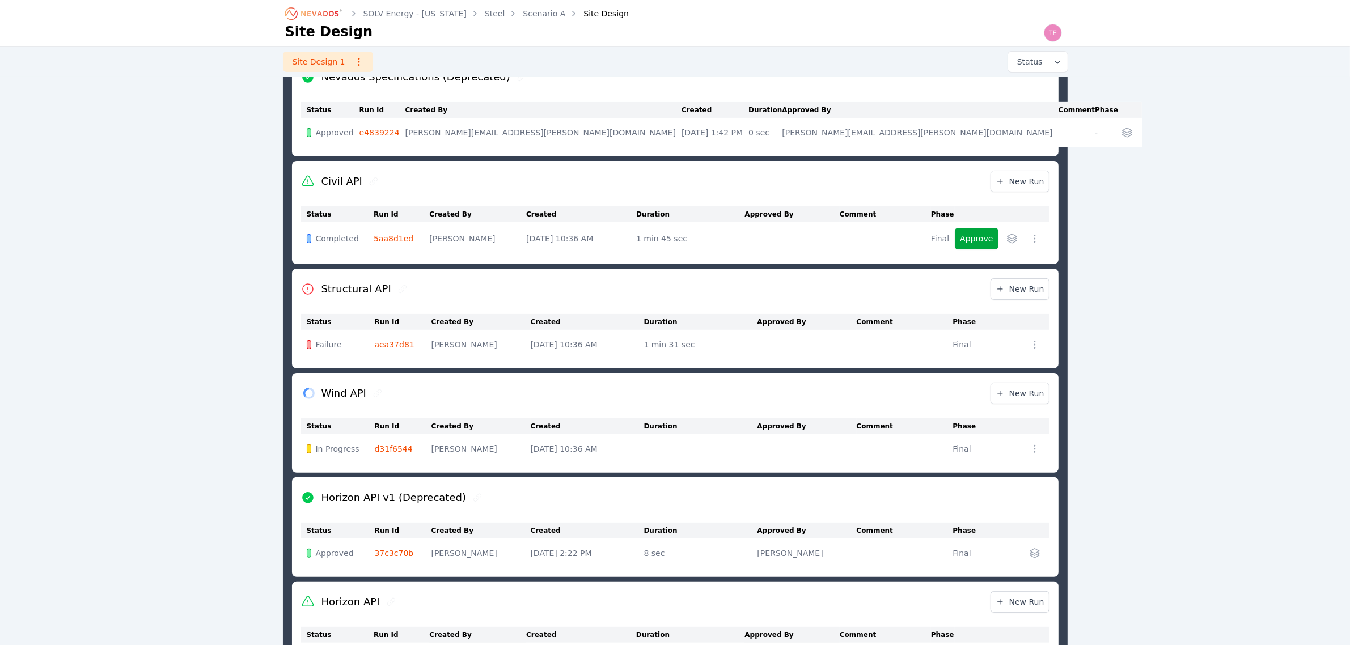
scroll to position [273, 0]
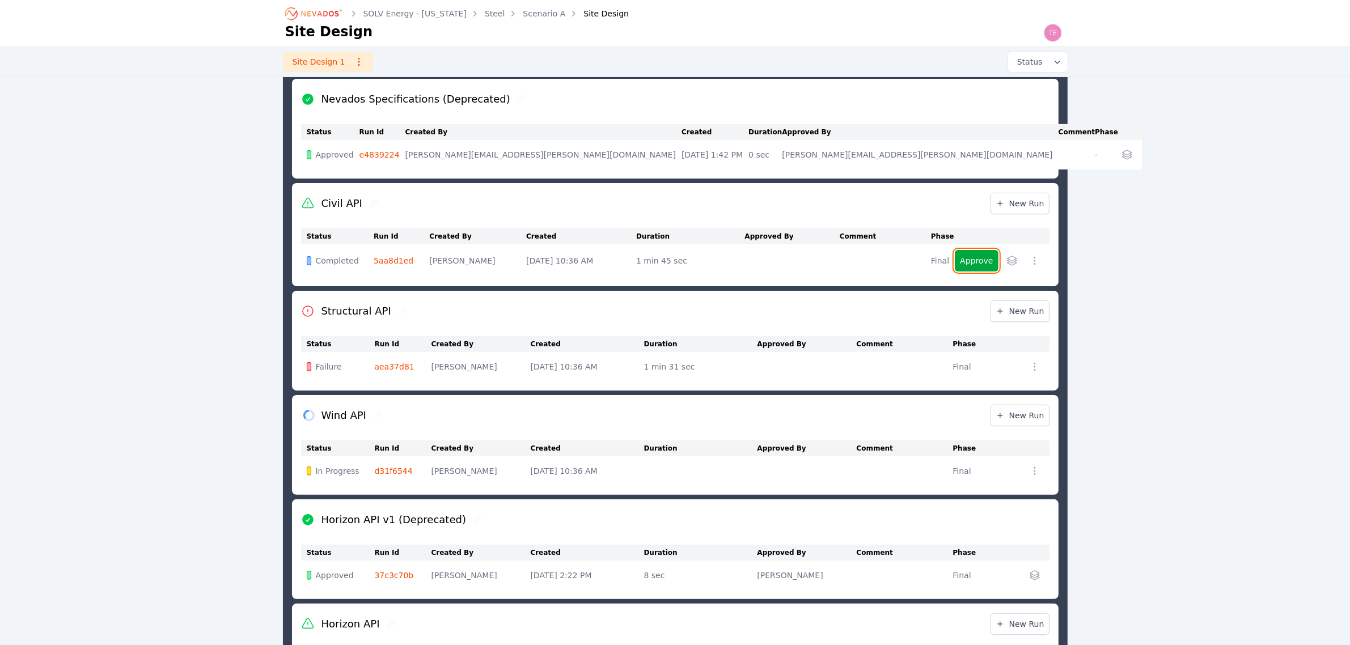
click at [994, 261] on button "Approve" at bounding box center [976, 261] width 43 height 22
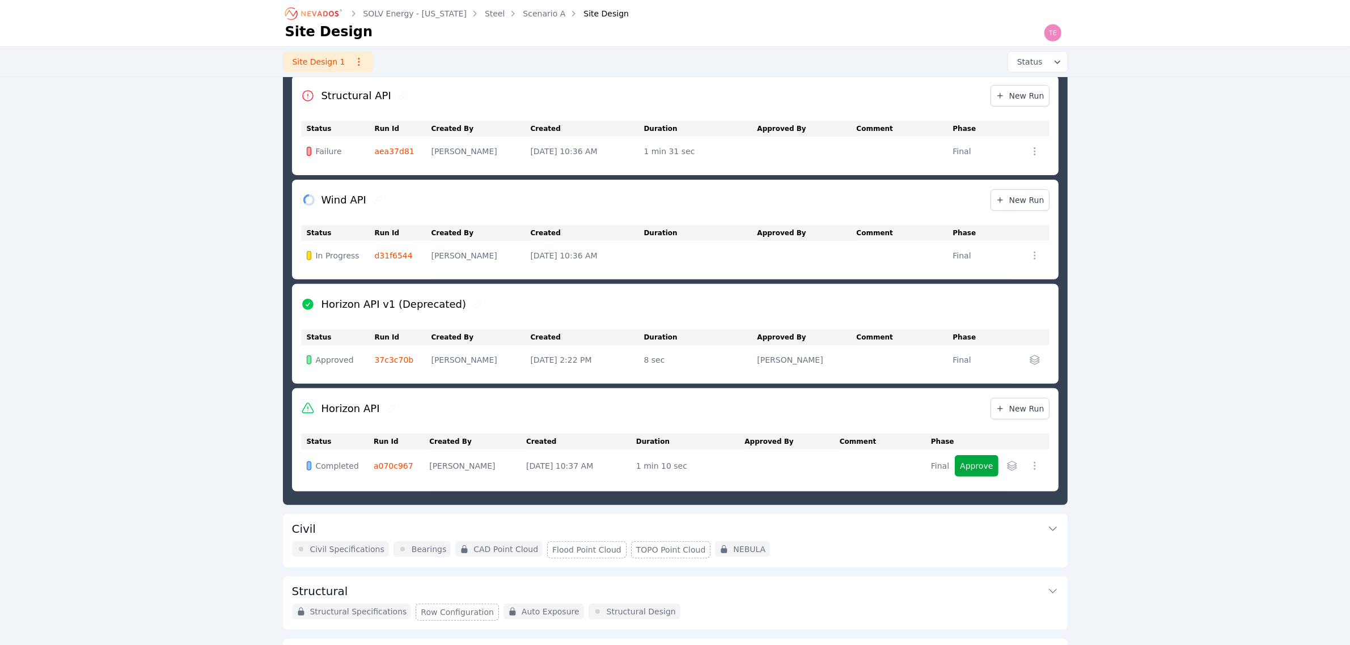
scroll to position [486, 0]
click at [969, 464] on button "Approve" at bounding box center [976, 466] width 43 height 22
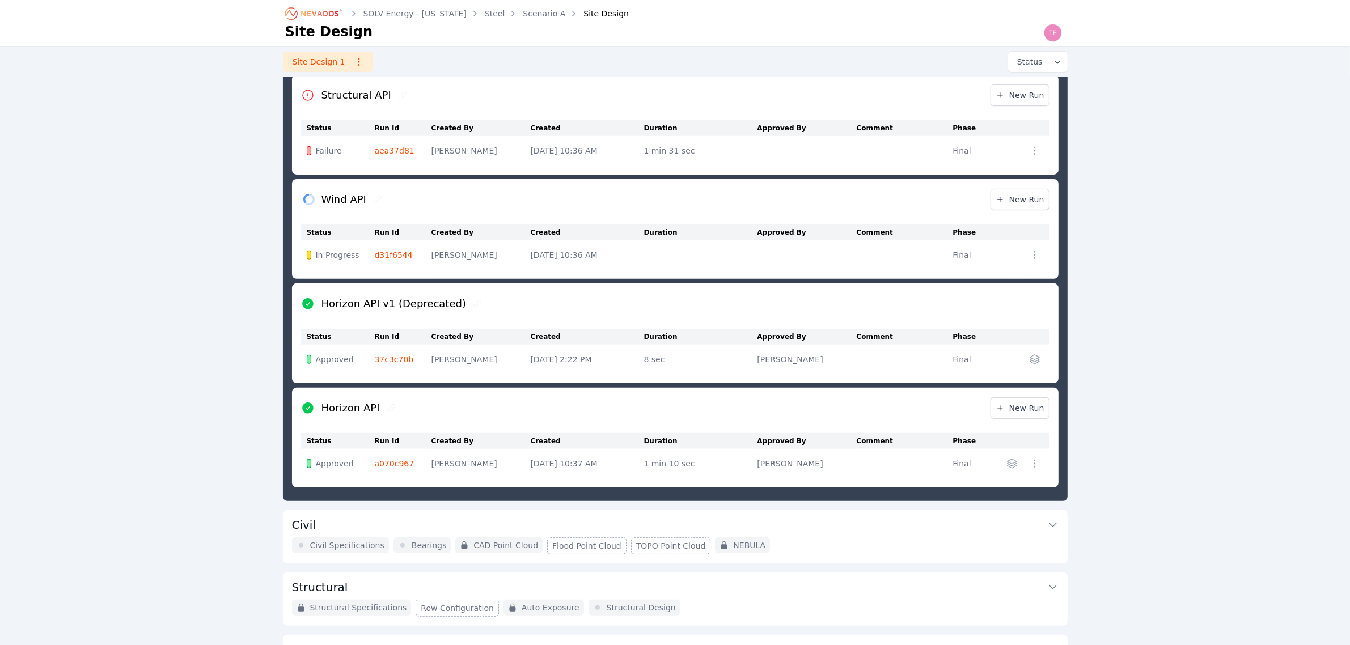
click at [817, 526] on button "Civil" at bounding box center [675, 523] width 766 height 27
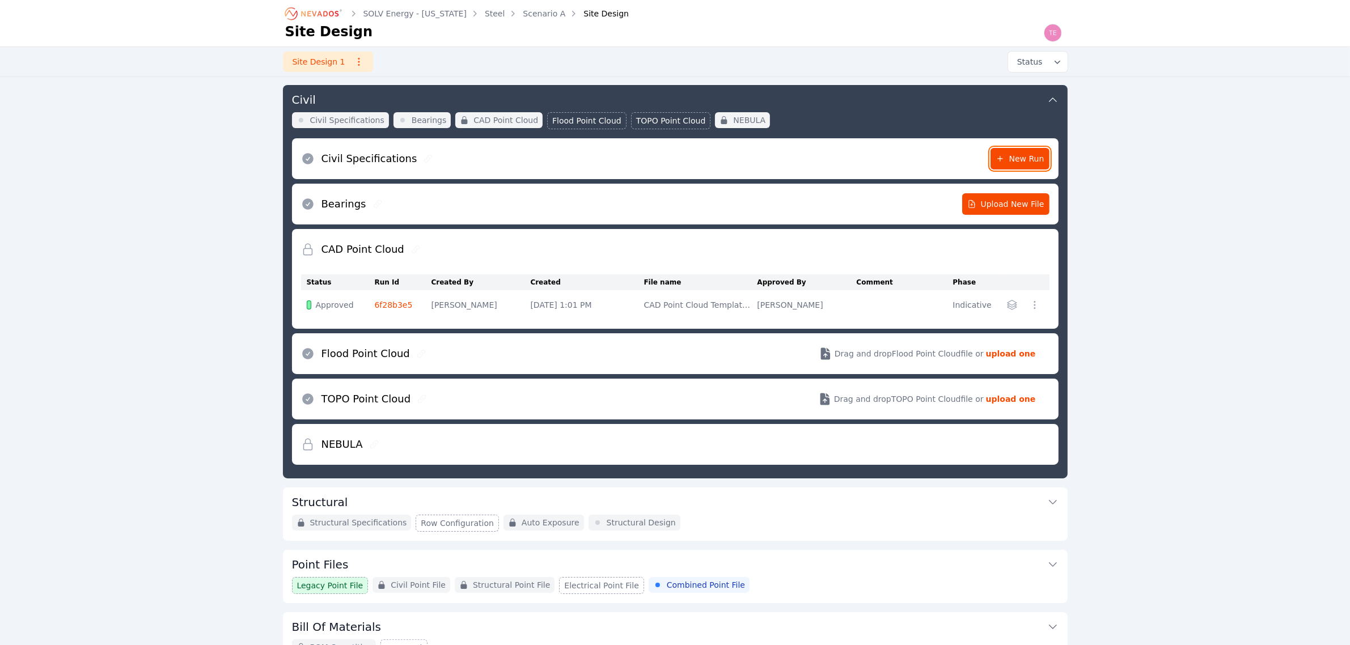
click at [1027, 157] on span "New Run" at bounding box center [1019, 158] width 49 height 11
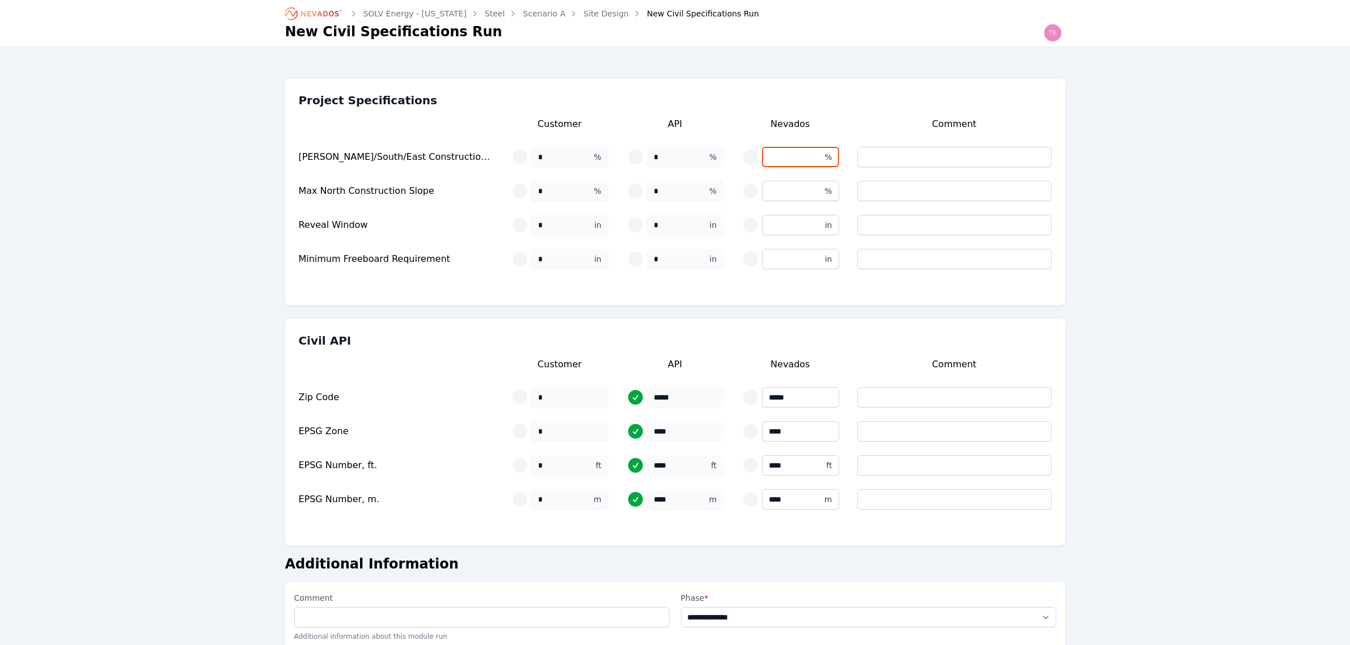
drag, startPoint x: 779, startPoint y: 162, endPoint x: 789, endPoint y: 162, distance: 9.1
click at [779, 162] on input "text" at bounding box center [800, 157] width 77 height 20
type input "**"
click at [789, 188] on input "text" at bounding box center [800, 191] width 77 height 20
type input "**"
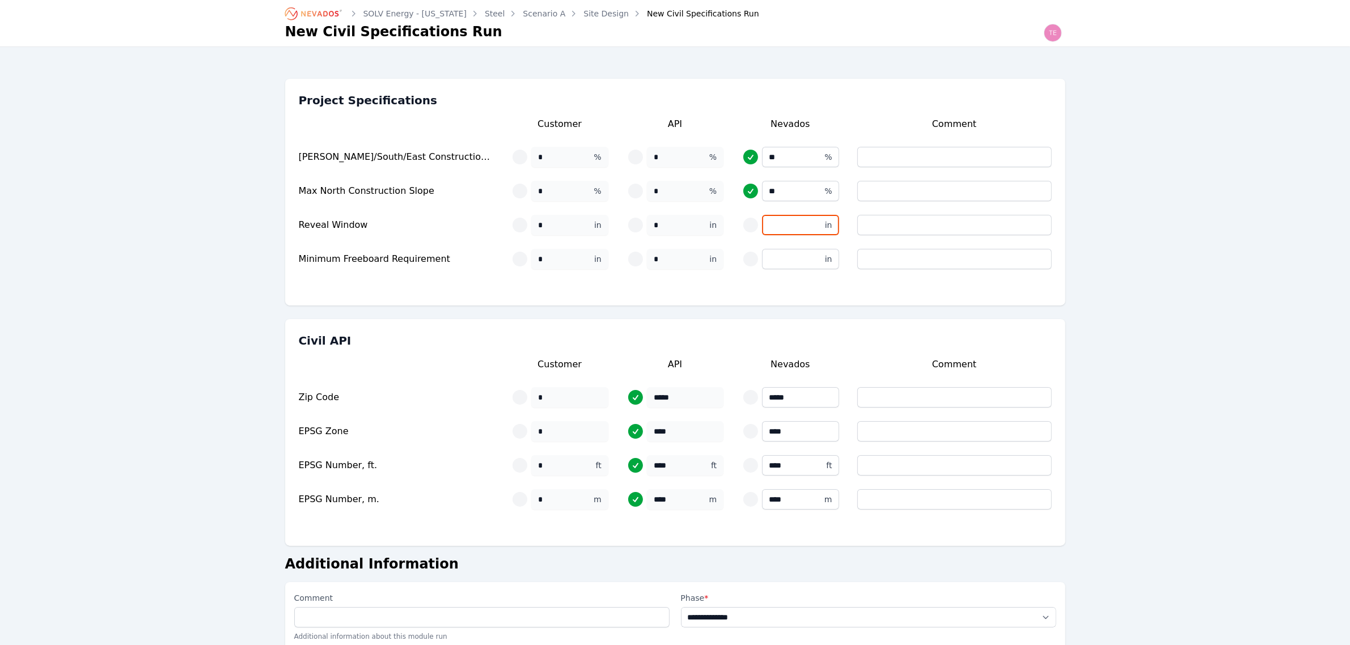
click at [771, 223] on input "text" at bounding box center [800, 225] width 77 height 20
type input "**"
click at [777, 256] on input "text" at bounding box center [800, 259] width 77 height 20
type input "**"
click at [1179, 324] on div "**********" at bounding box center [675, 358] width 1350 height 717
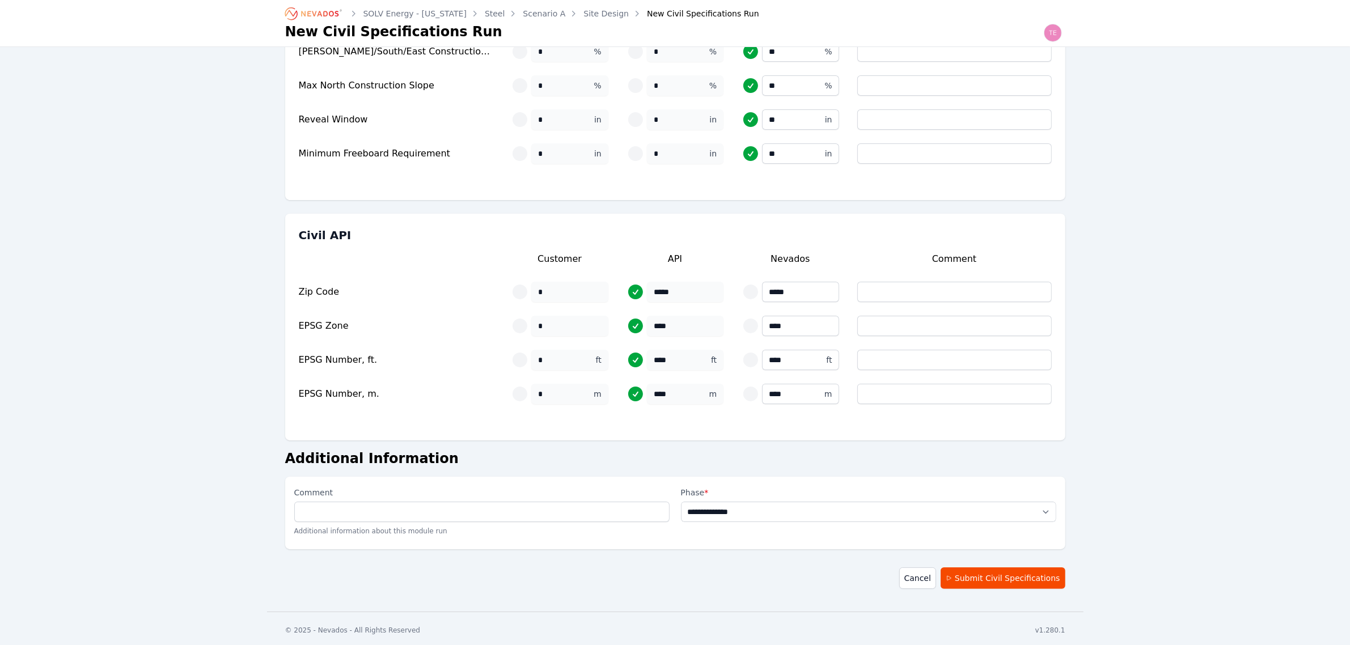
scroll to position [108, 0]
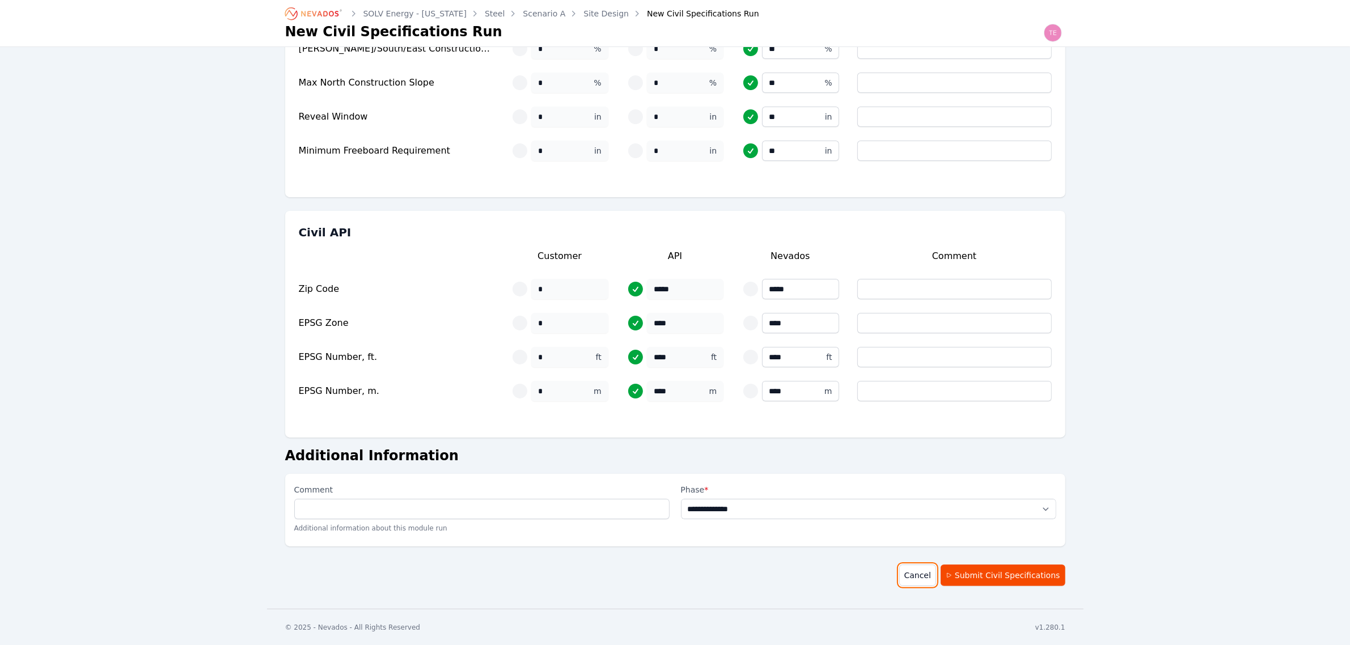
click at [917, 571] on link "Cancel" at bounding box center [917, 576] width 37 height 22
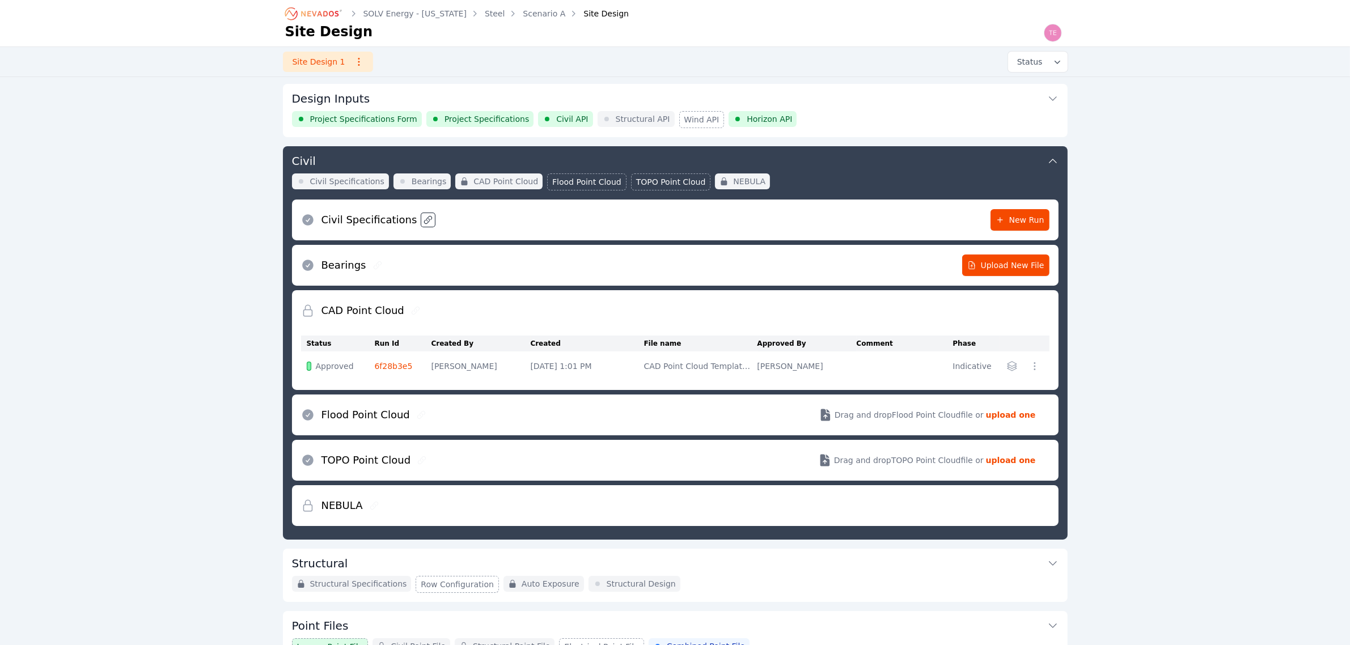
click at [421, 224] on link at bounding box center [428, 220] width 14 height 14
click at [404, 99] on button "Design Inputs" at bounding box center [675, 97] width 766 height 27
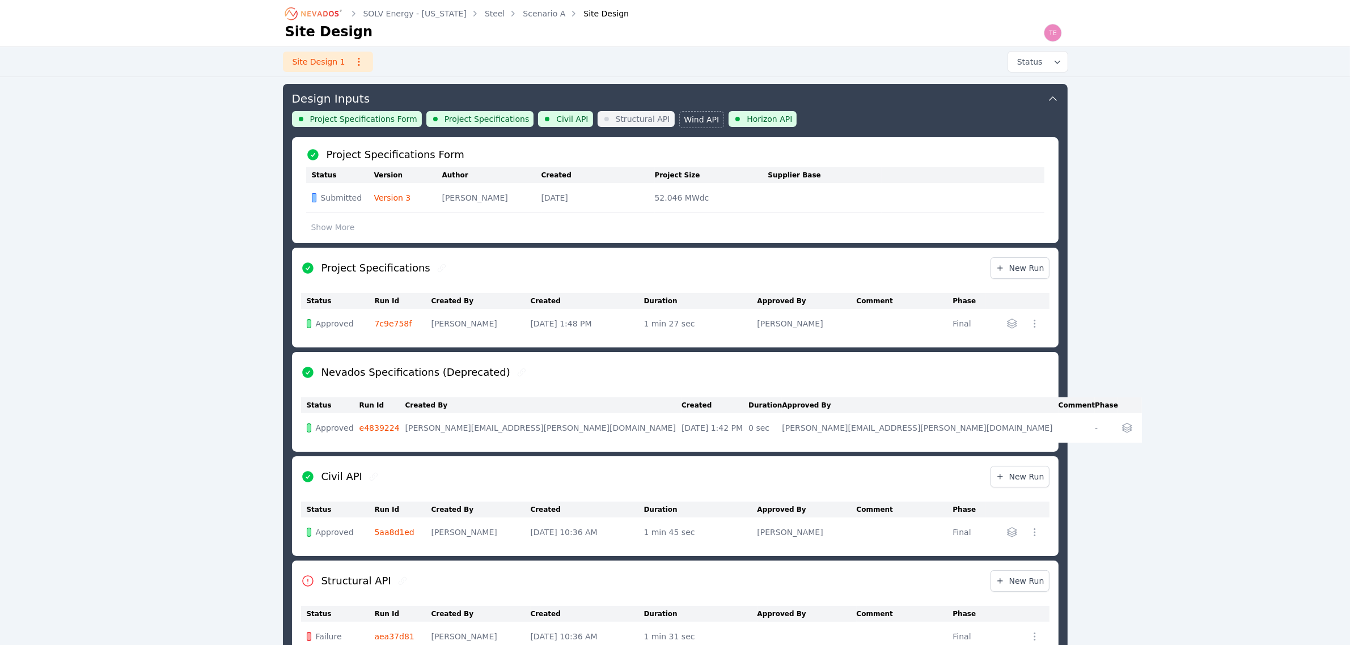
click at [393, 193] on link "Version 3" at bounding box center [392, 197] width 37 height 9
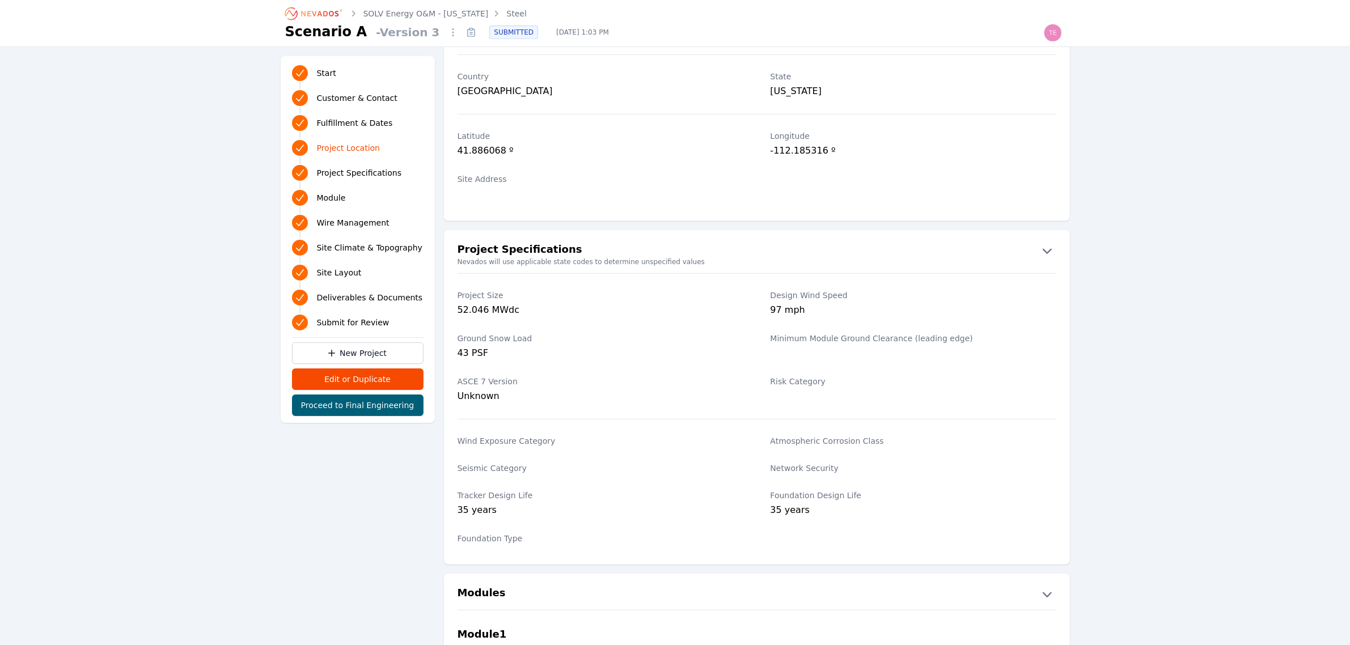
scroll to position [638, 0]
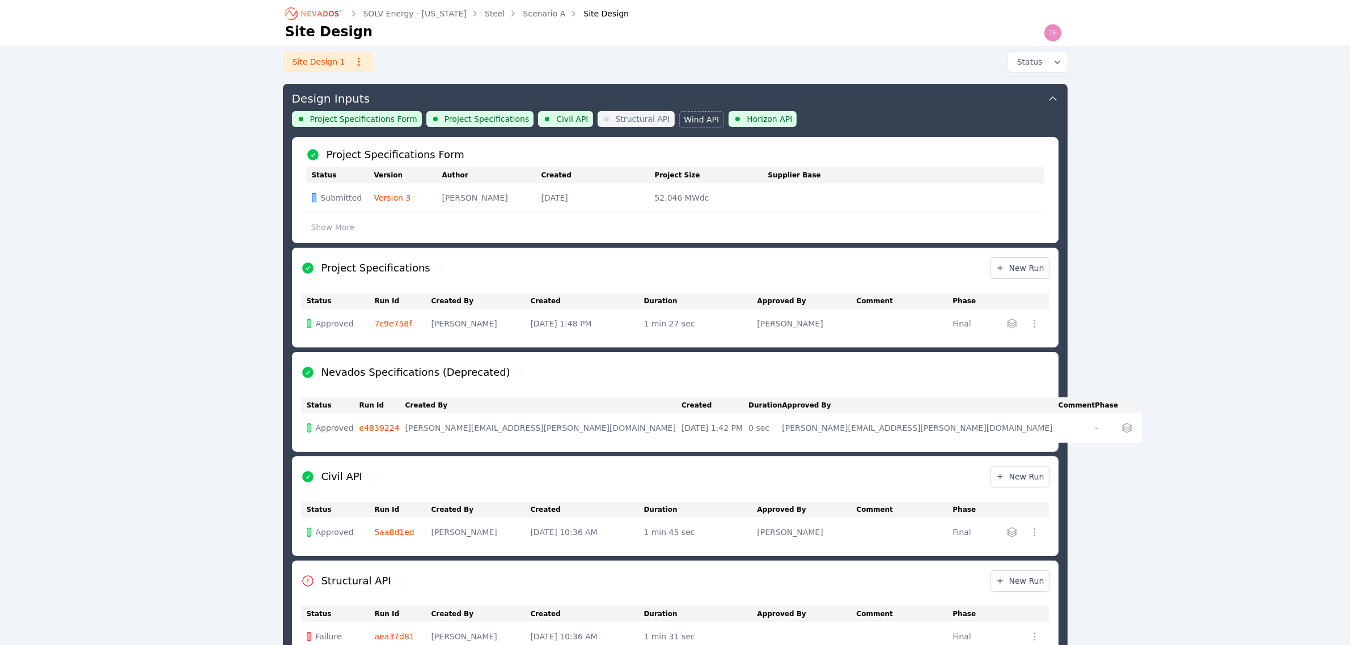
scroll to position [108, 0]
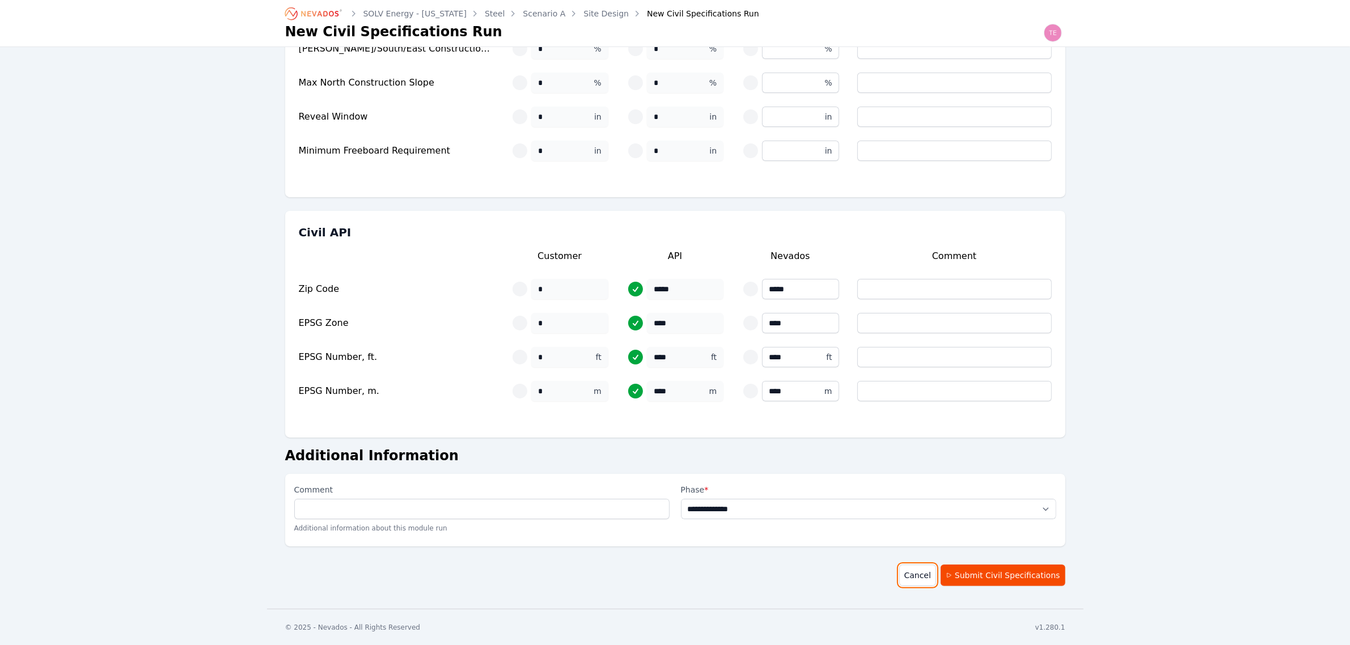
click at [921, 568] on link "Cancel" at bounding box center [917, 576] width 37 height 22
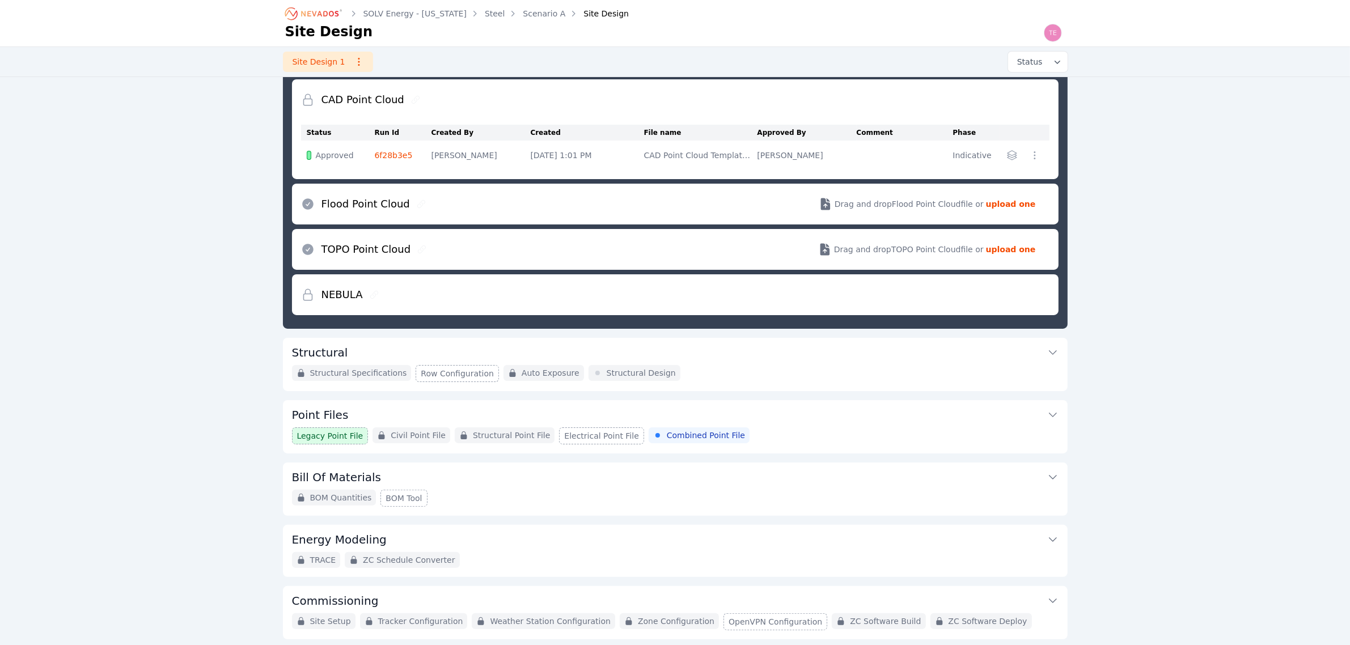
scroll to position [252, 0]
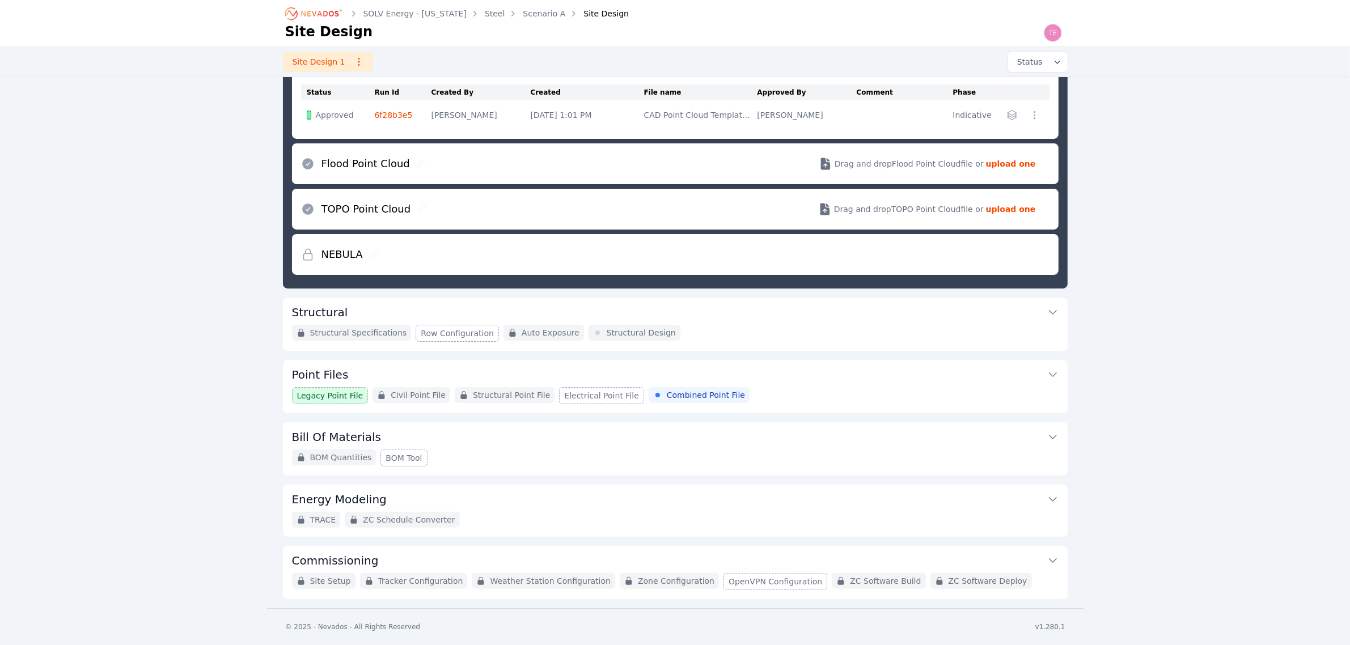
click at [862, 383] on button "Point Files" at bounding box center [675, 373] width 766 height 27
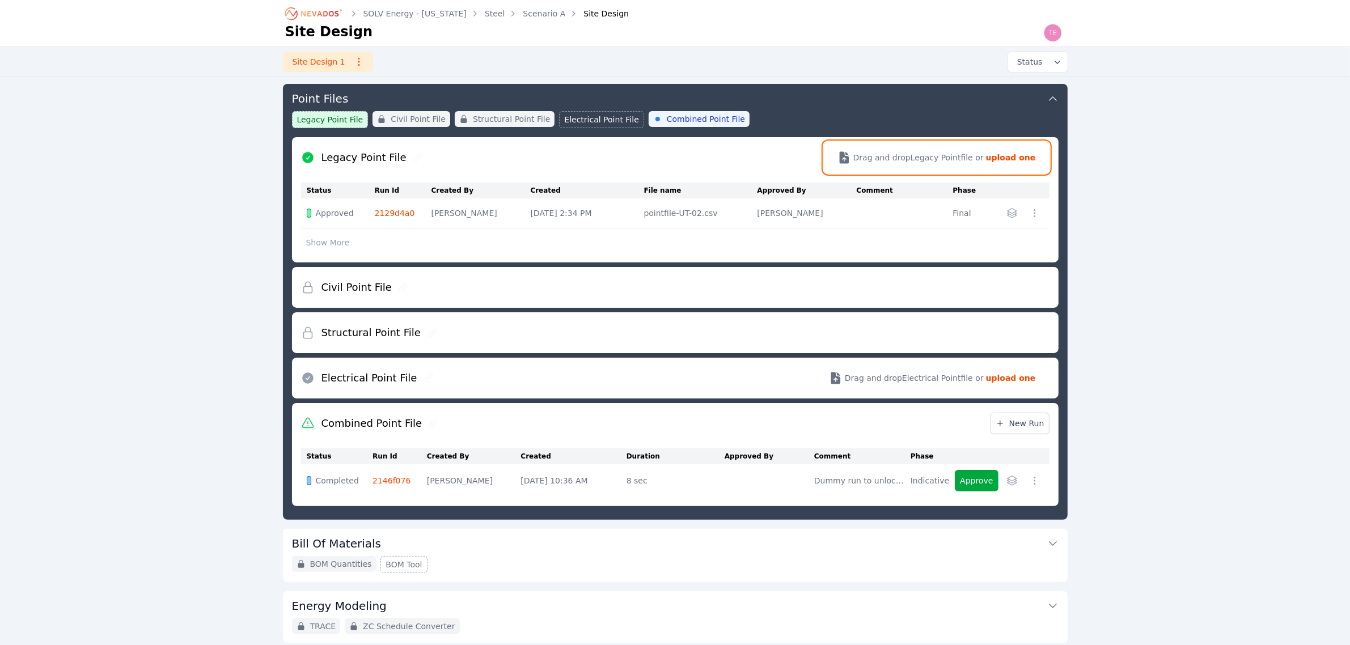
click at [1021, 155] on strong "upload one" at bounding box center [1011, 157] width 50 height 11
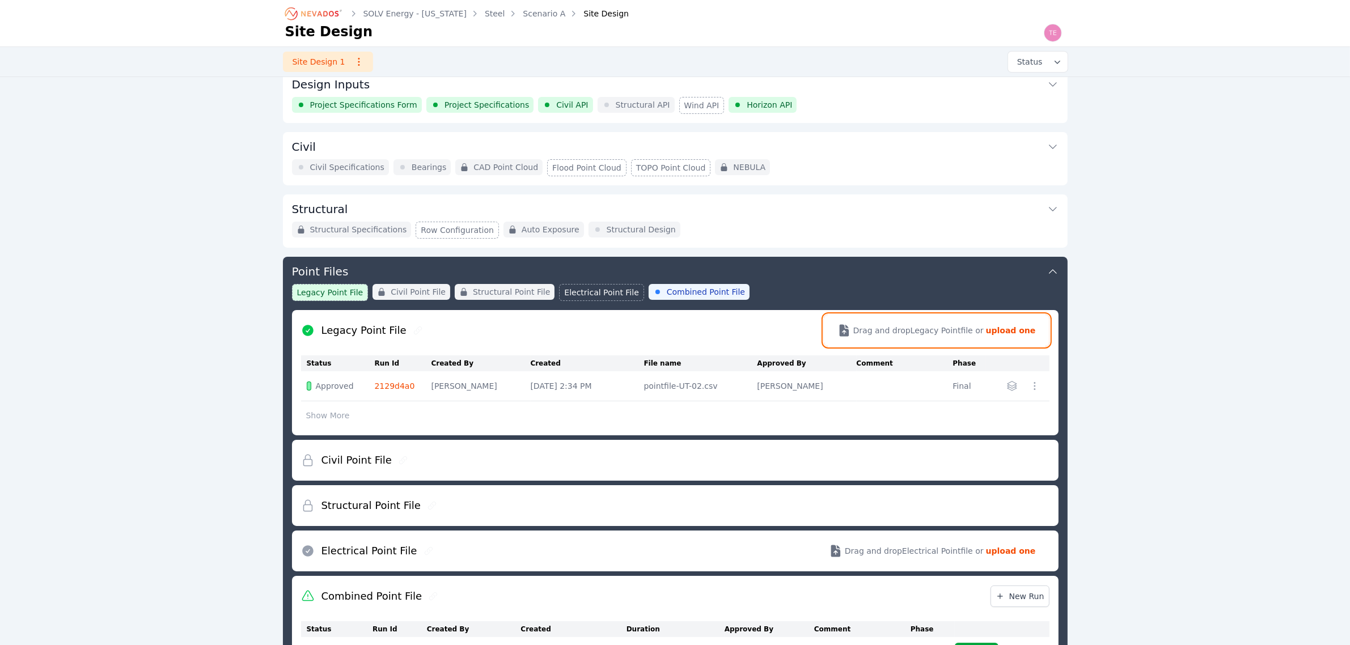
scroll to position [0, 0]
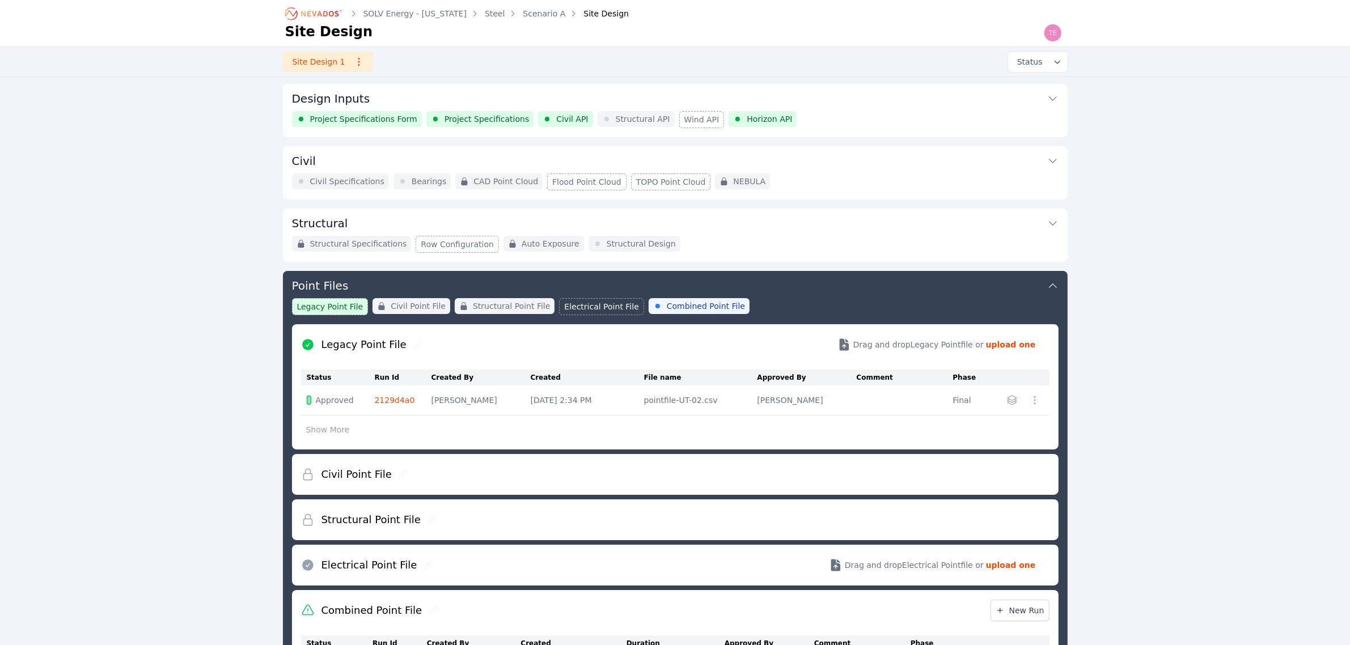
click at [1140, 338] on div "SOLV Energy - Utah Steel Scenario A Site Design Site Design Site Design 1 Statu…" at bounding box center [675, 451] width 1350 height 902
click at [704, 236] on div "Structural Specifications Row Configuration Auto Exposure Structural Design" at bounding box center [675, 244] width 766 height 17
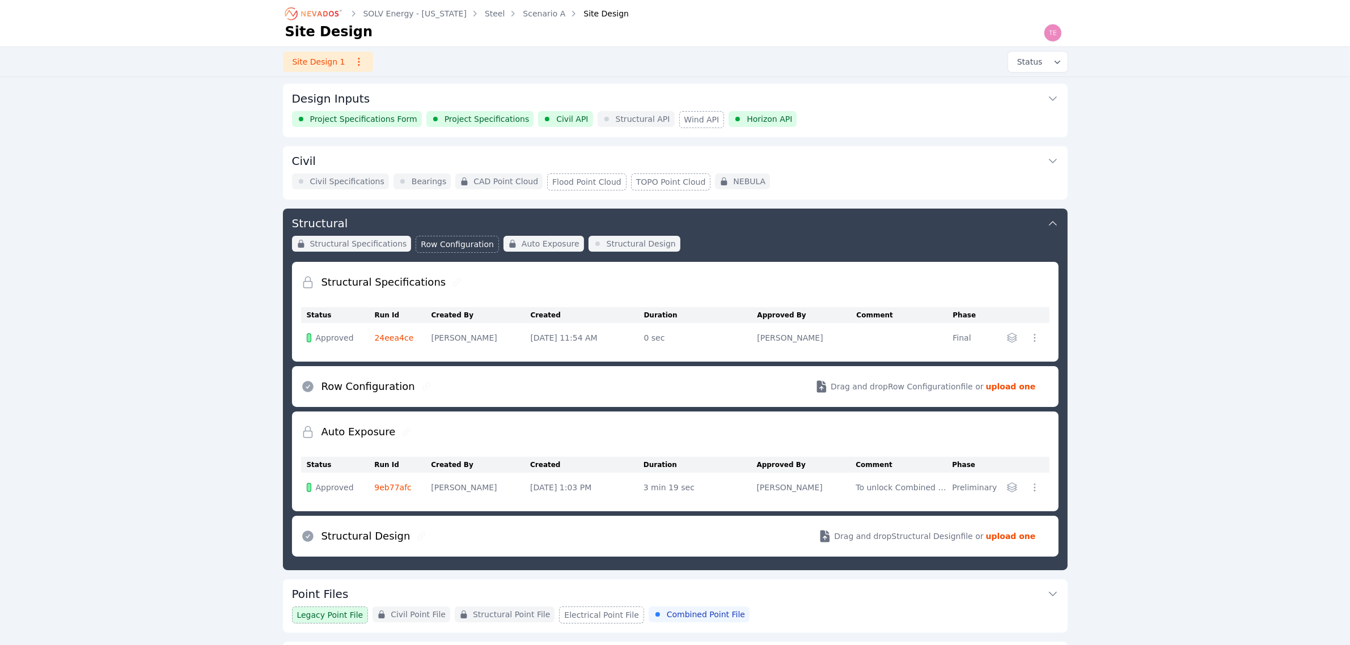
click at [828, 223] on button "Structural" at bounding box center [675, 222] width 766 height 27
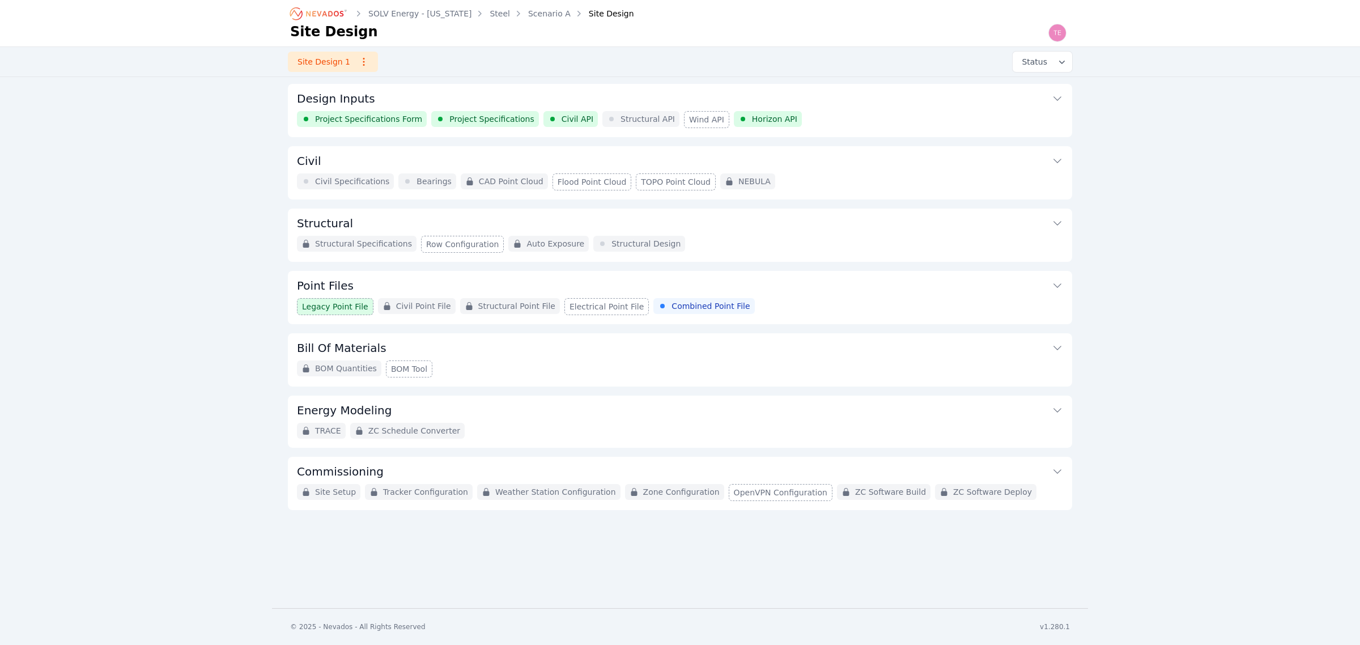
click at [812, 292] on button "Point Files" at bounding box center [680, 284] width 766 height 27
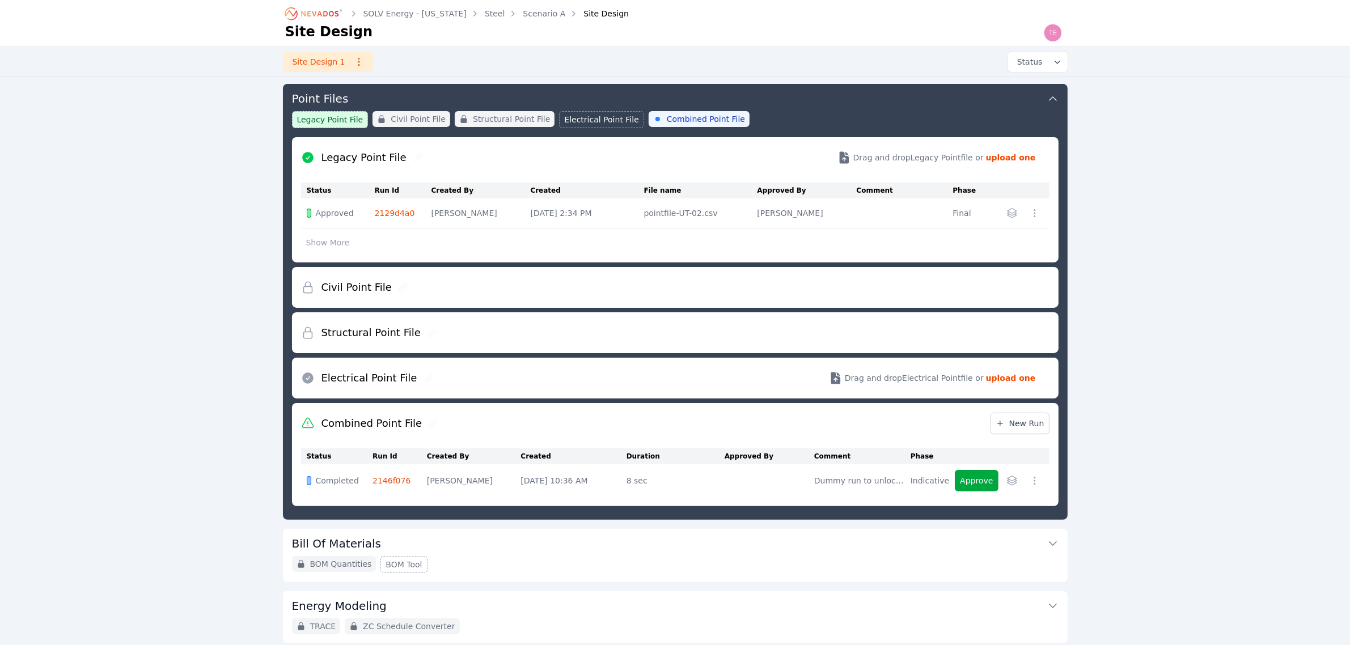
scroll to position [185, 0]
click at [1001, 153] on strong "upload one" at bounding box center [1011, 157] width 50 height 11
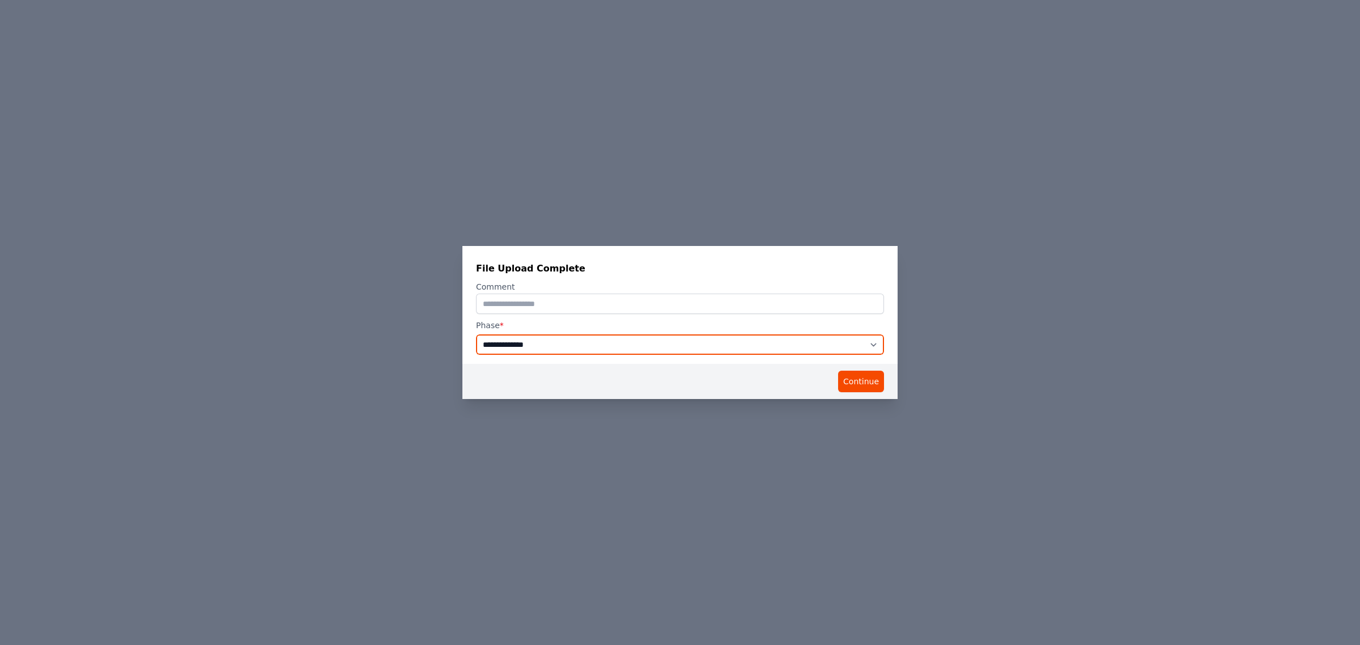
drag, startPoint x: 590, startPoint y: 339, endPoint x: 593, endPoint y: 344, distance: 6.1
click at [590, 339] on select "**********" at bounding box center [680, 344] width 408 height 20
select select "**********"
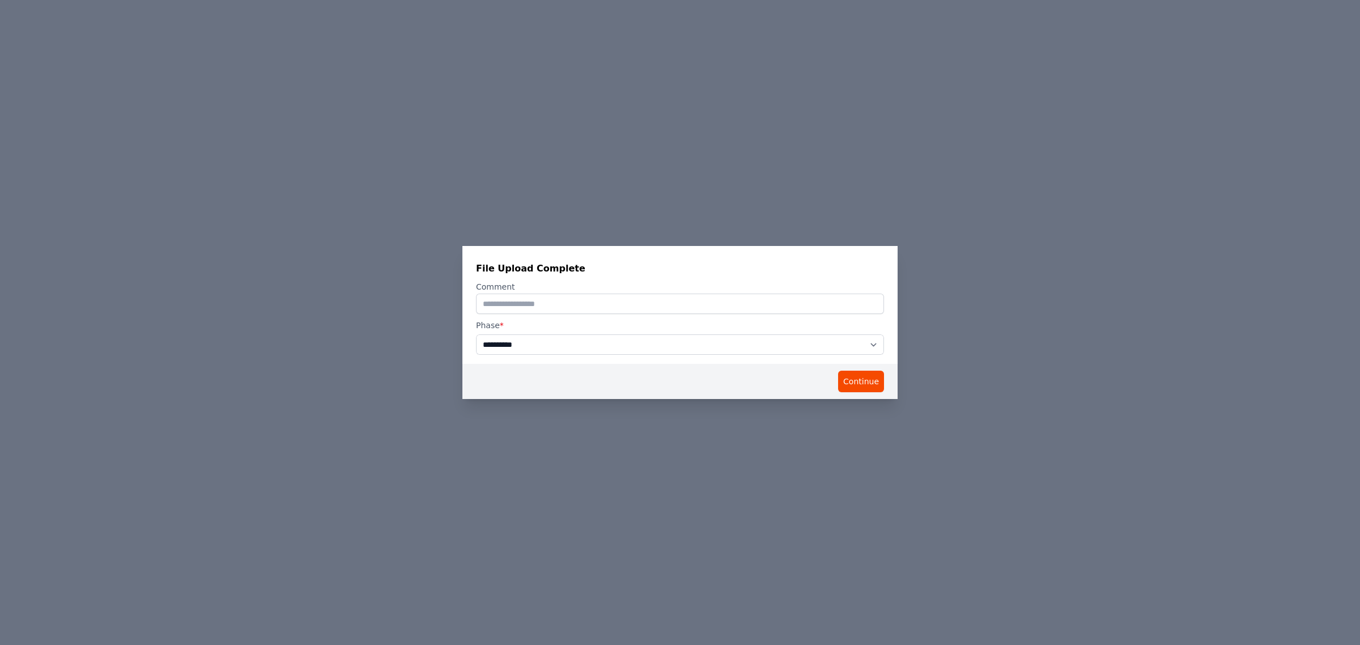
click at [476, 334] on select "**********" at bounding box center [680, 344] width 408 height 20
click at [862, 377] on button "Continue" at bounding box center [861, 382] width 46 height 22
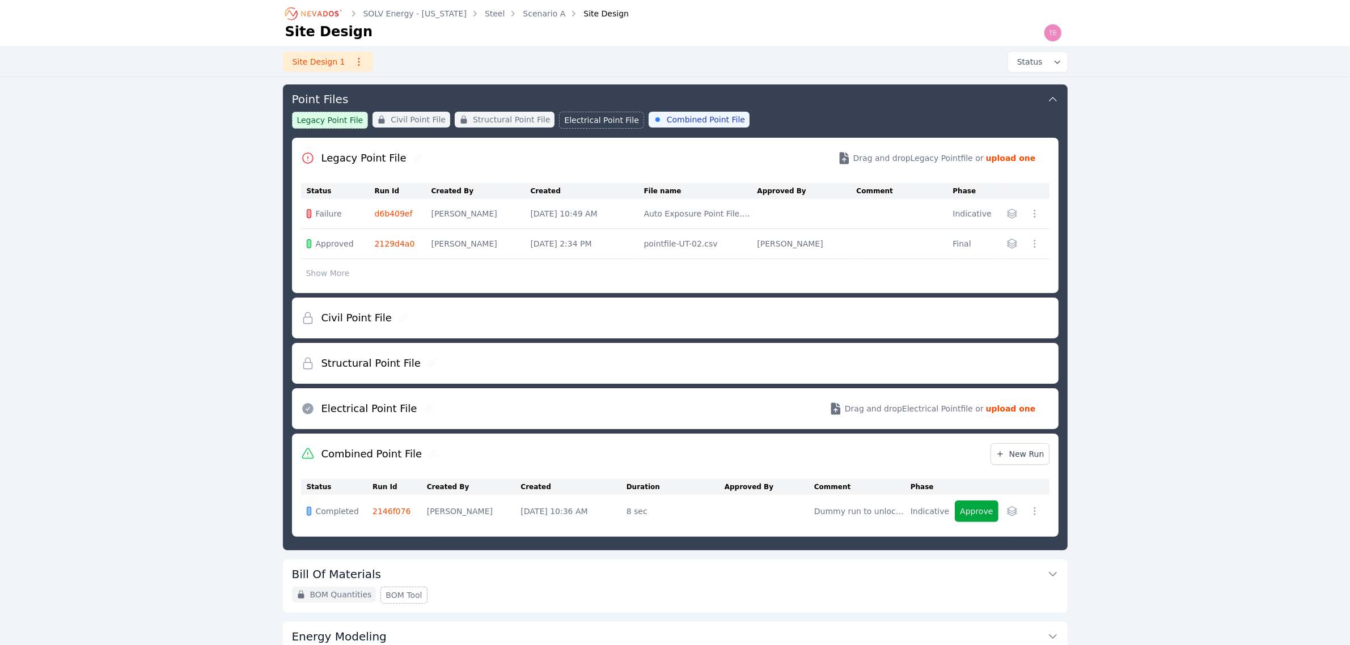
click at [390, 218] on link "d6b409ef" at bounding box center [394, 213] width 38 height 9
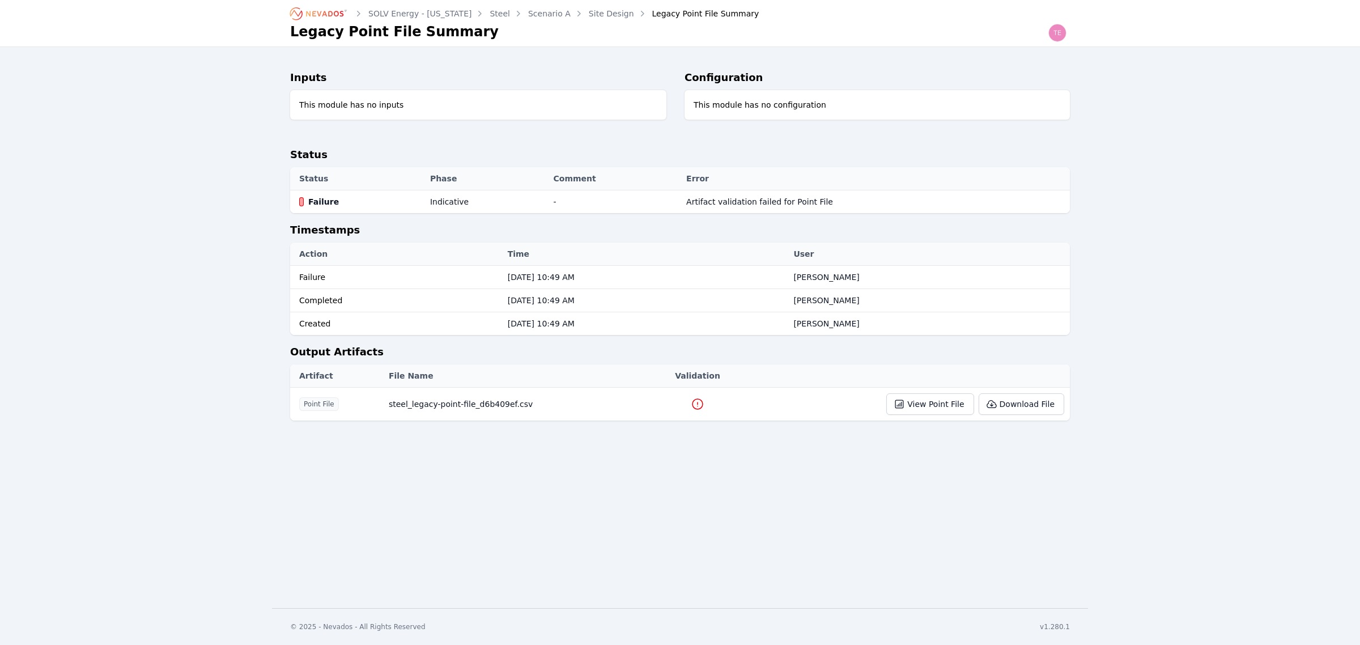
click at [691, 409] on icon at bounding box center [698, 404] width 14 height 14
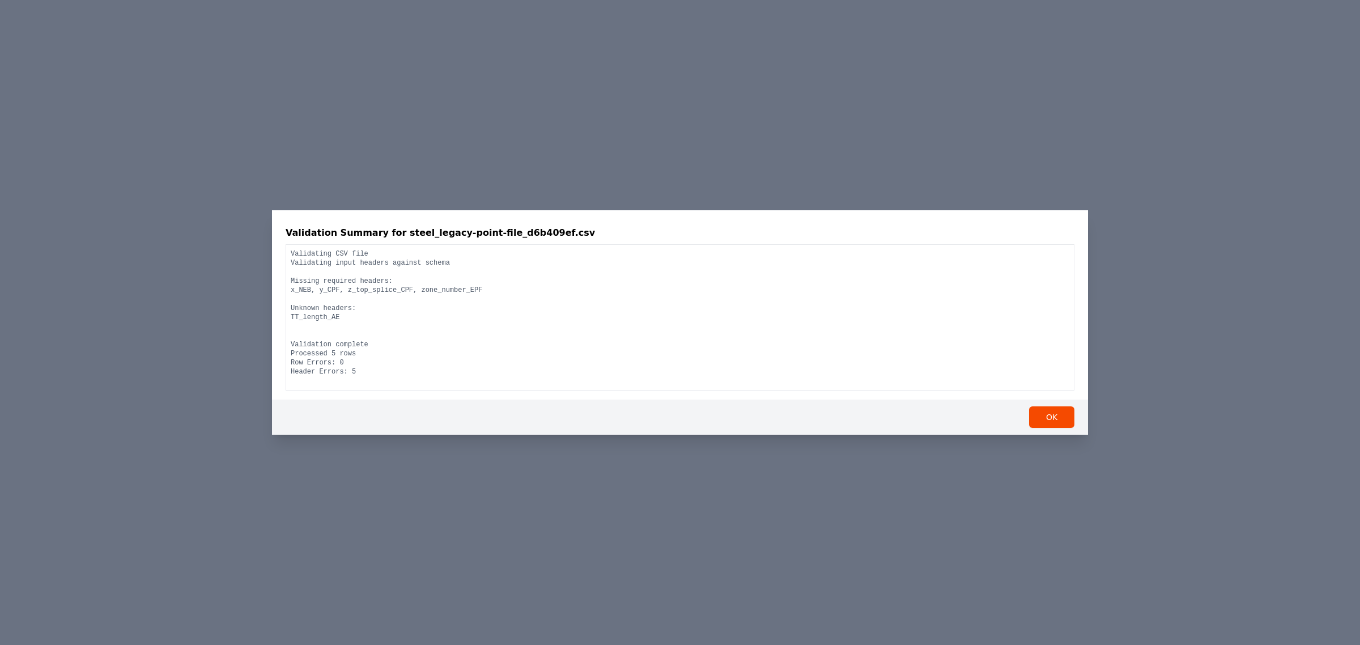
click at [948, 479] on div "Validation Summary for steel_legacy-point-file_d6b409ef.csv Validating CSV file…" at bounding box center [680, 322] width 1360 height 645
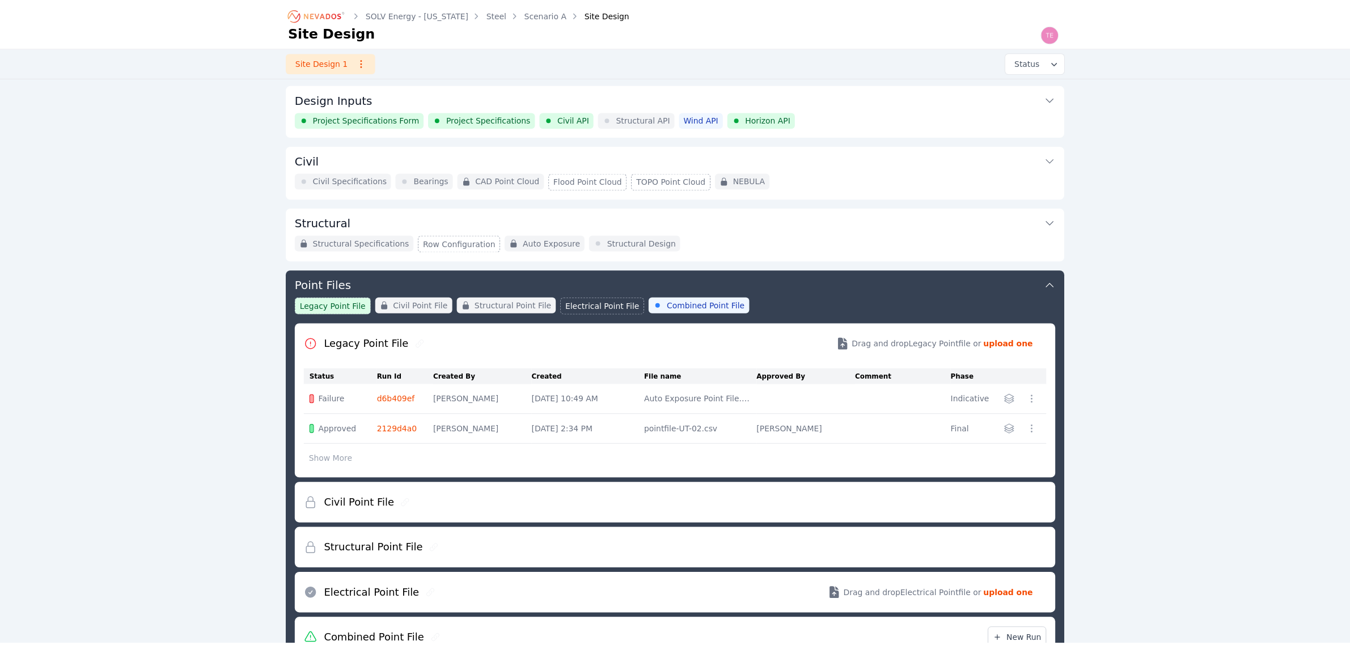
scroll to position [185, 0]
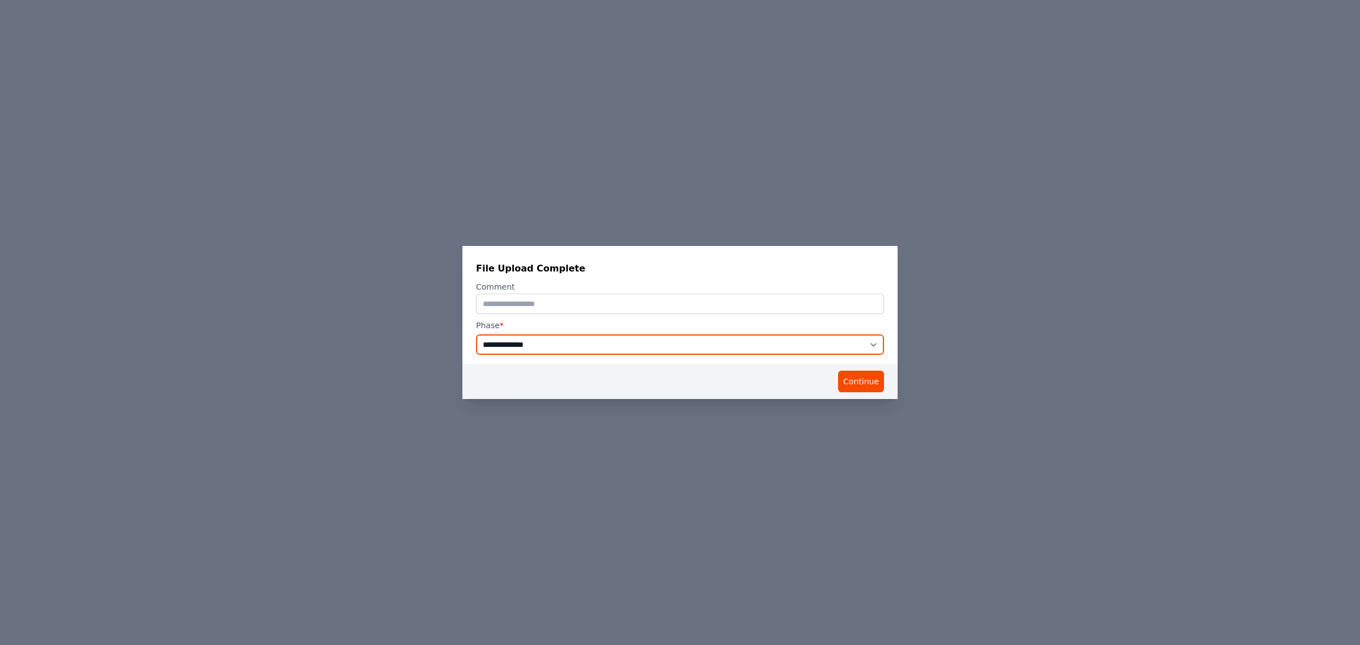
drag, startPoint x: 669, startPoint y: 347, endPoint x: 660, endPoint y: 351, distance: 9.6
click at [669, 346] on select "**********" at bounding box center [680, 344] width 408 height 20
select select "**********"
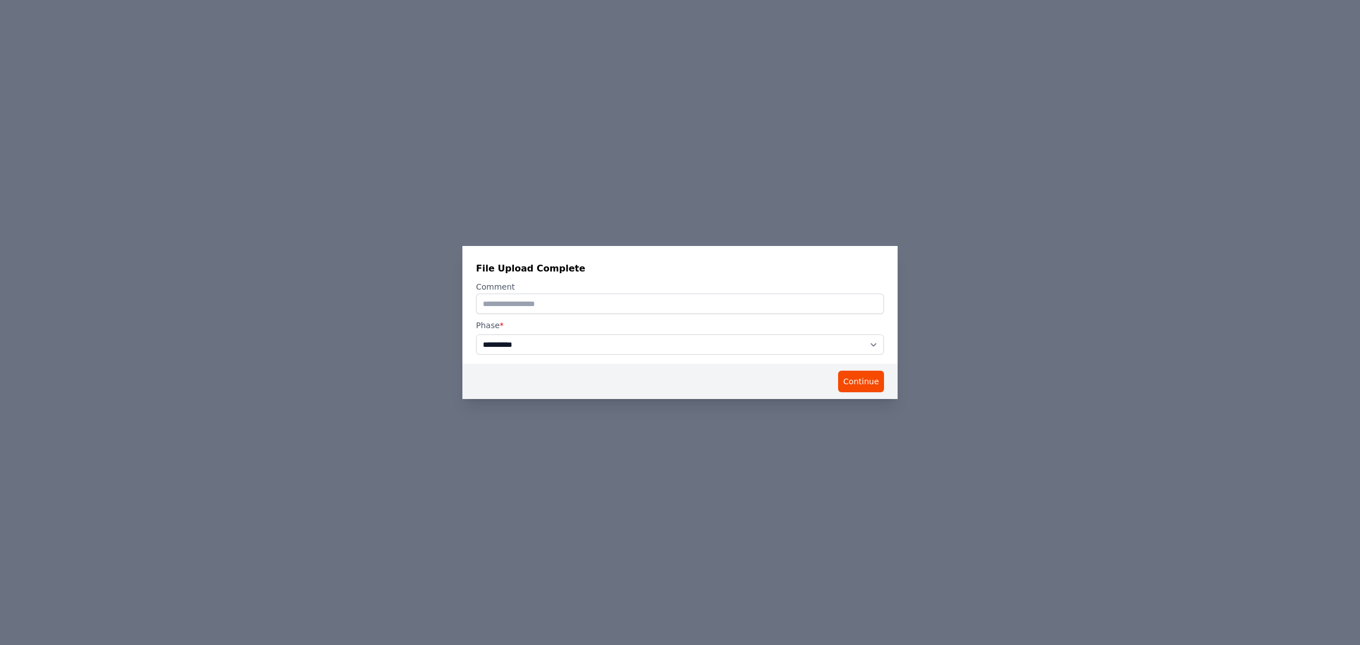
click at [476, 334] on select "**********" at bounding box center [680, 344] width 408 height 20
click at [596, 306] on input "text" at bounding box center [680, 304] width 408 height 20
type input "**********"
click at [871, 380] on button "Continue" at bounding box center [861, 382] width 46 height 22
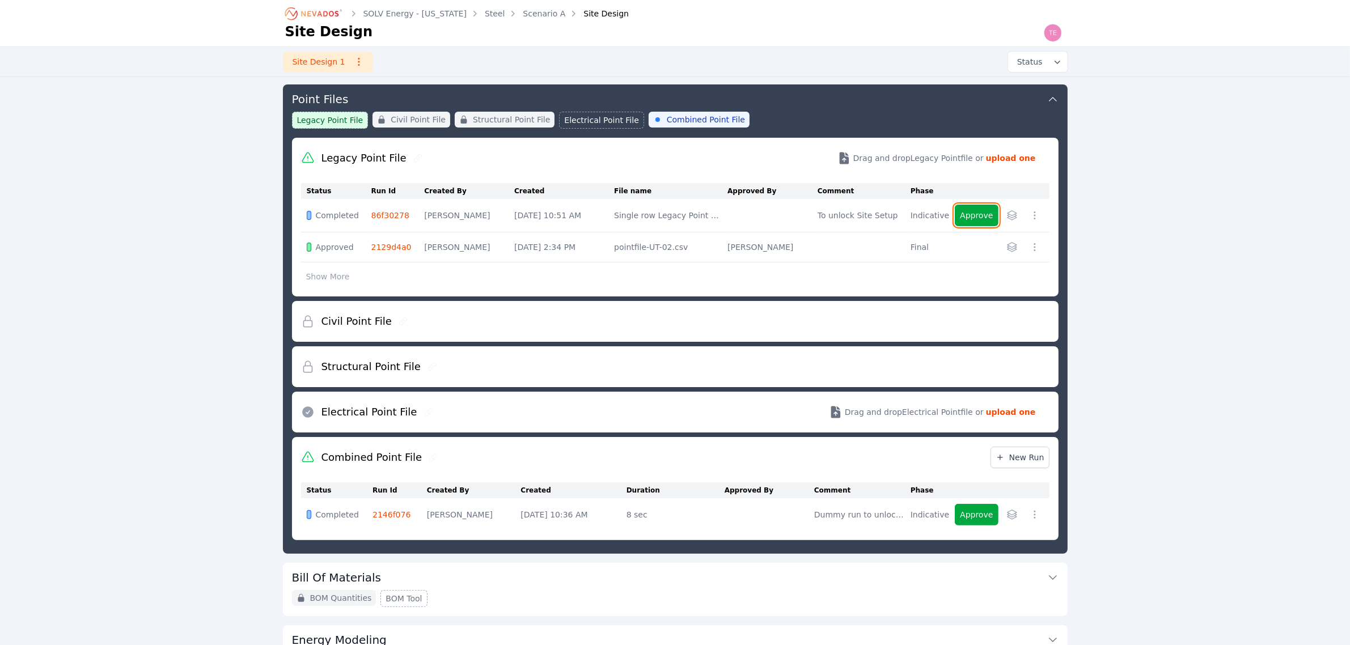
click at [974, 218] on button "Approve" at bounding box center [976, 216] width 43 height 22
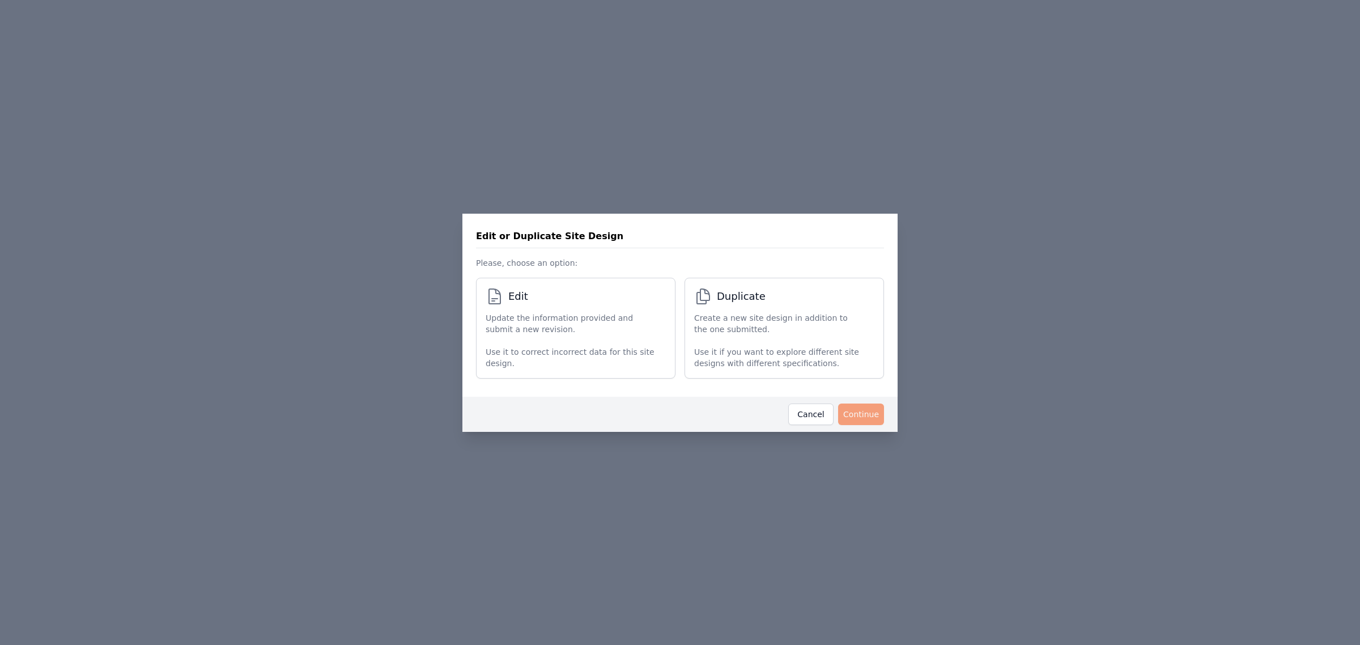
click at [541, 317] on p "Update the information provided and submit a new revision." at bounding box center [570, 323] width 169 height 23
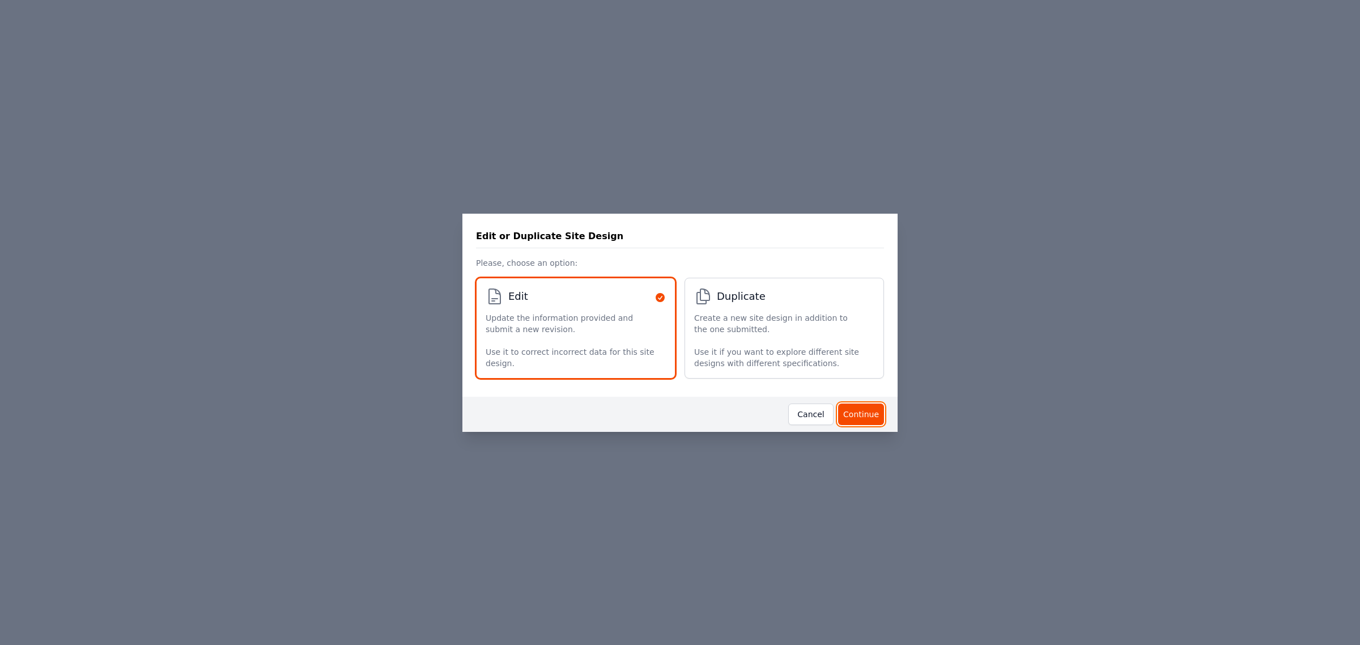
click at [860, 407] on button "Continue" at bounding box center [861, 415] width 46 height 22
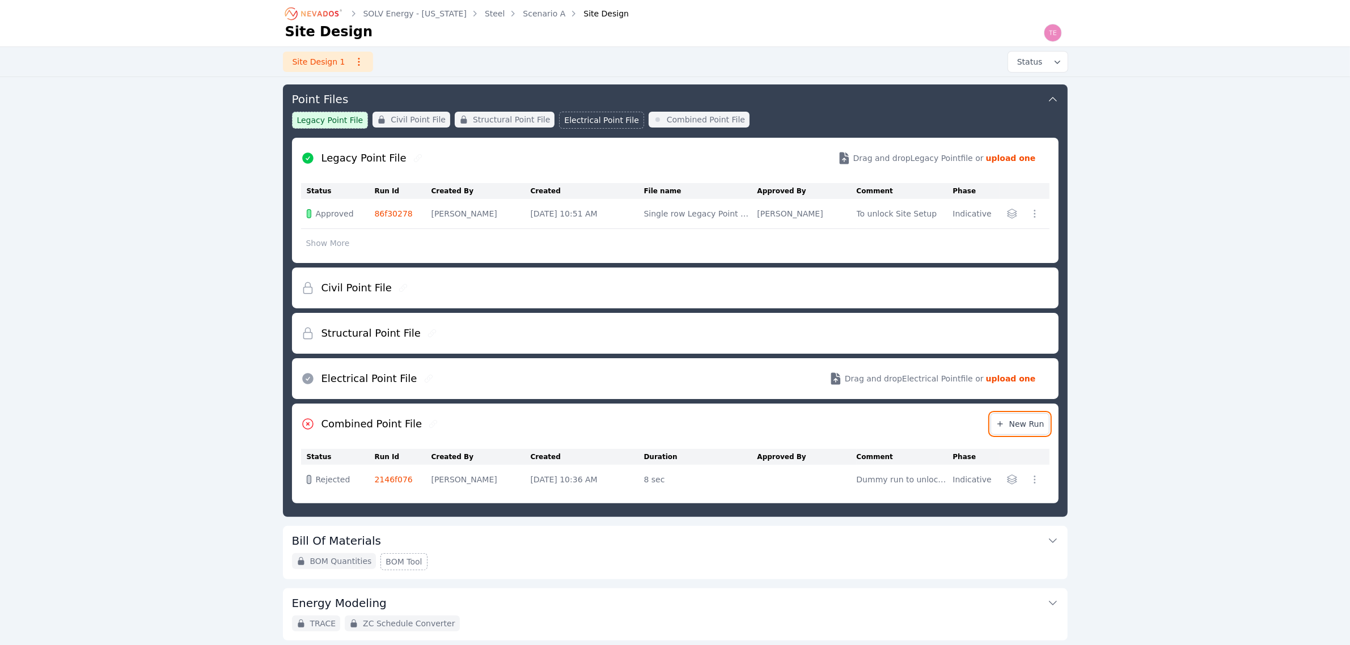
click at [1015, 427] on span "New Run" at bounding box center [1019, 423] width 49 height 11
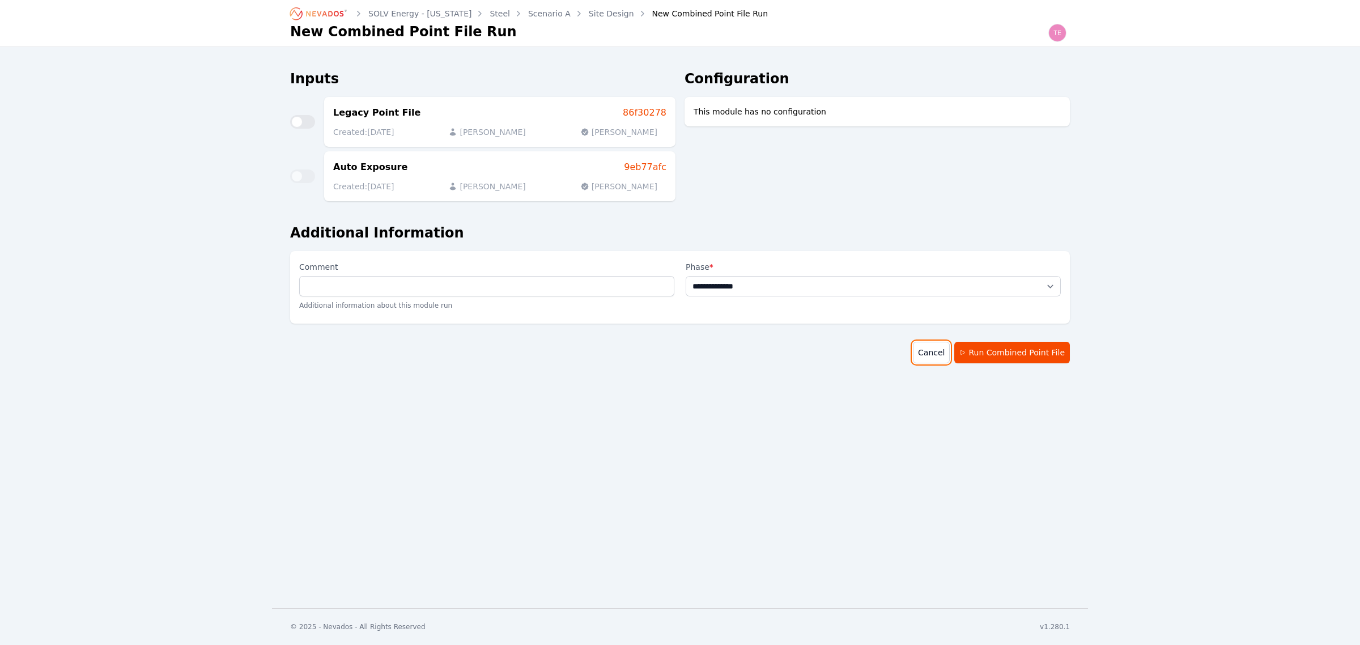
click at [927, 342] on link "Cancel" at bounding box center [931, 353] width 37 height 22
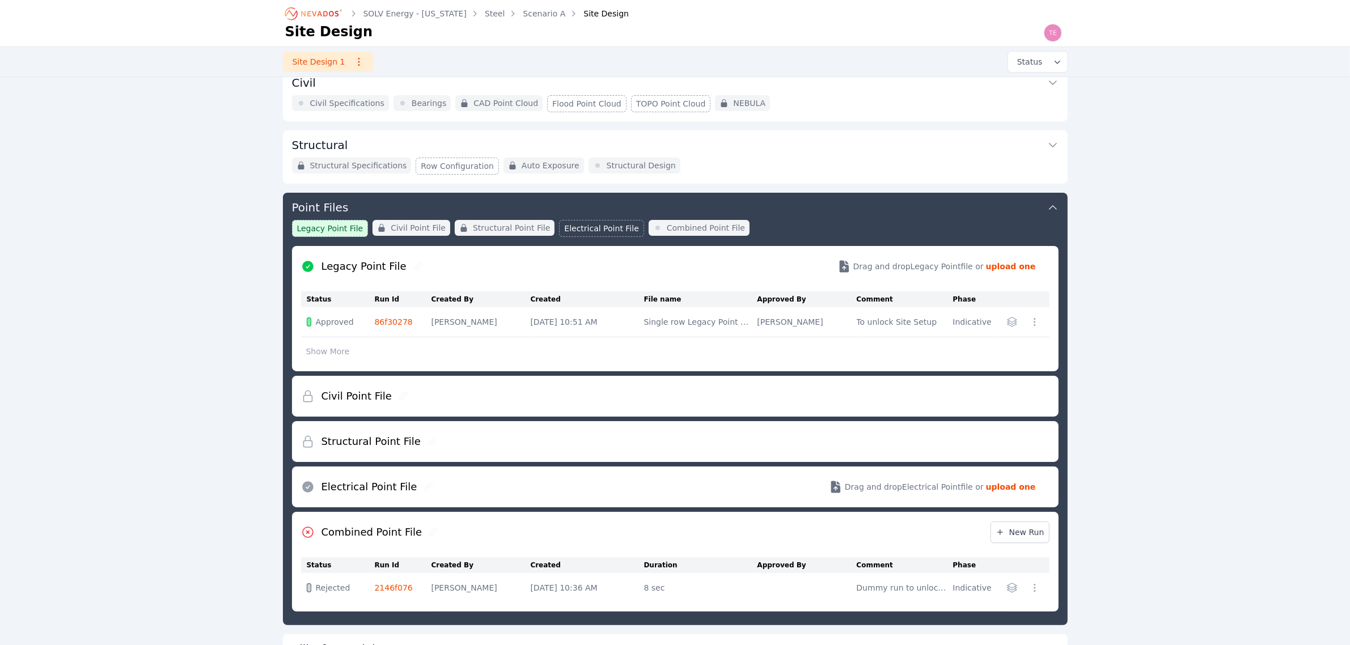
scroll to position [78, 0]
click at [1018, 539] on link "New Run" at bounding box center [1019, 532] width 59 height 22
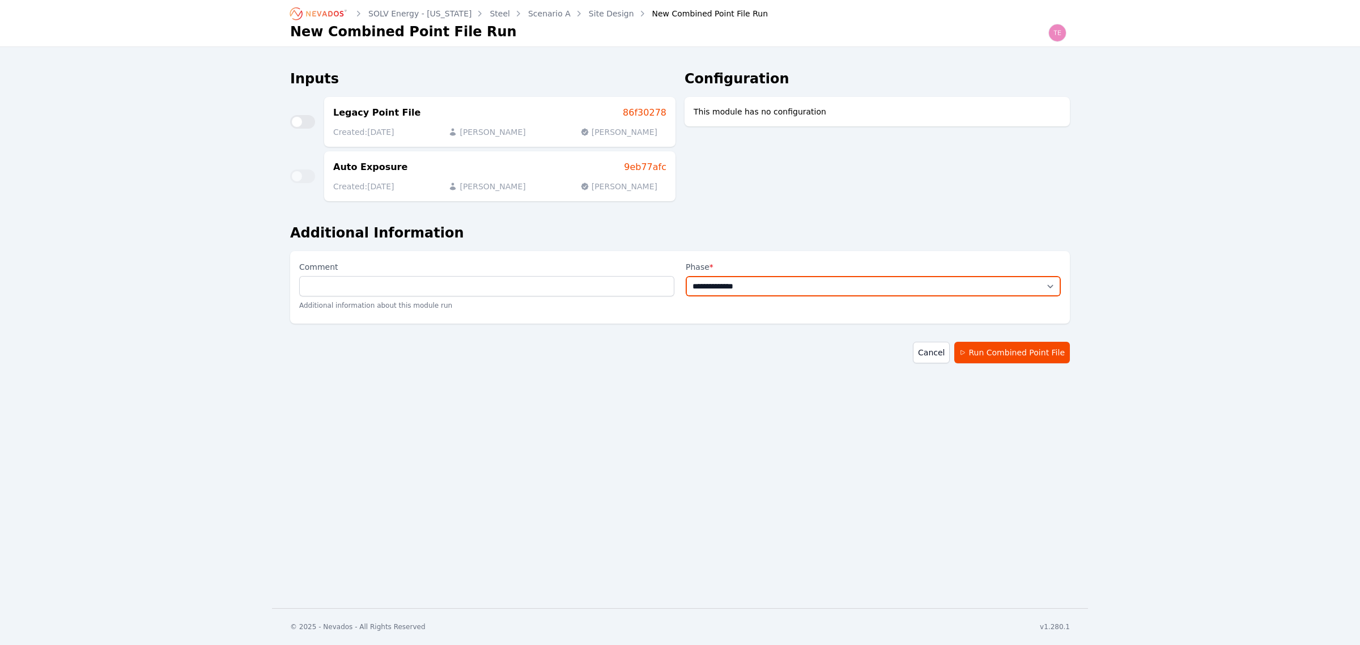
click at [958, 285] on select "**********" at bounding box center [873, 286] width 375 height 20
select select "**********"
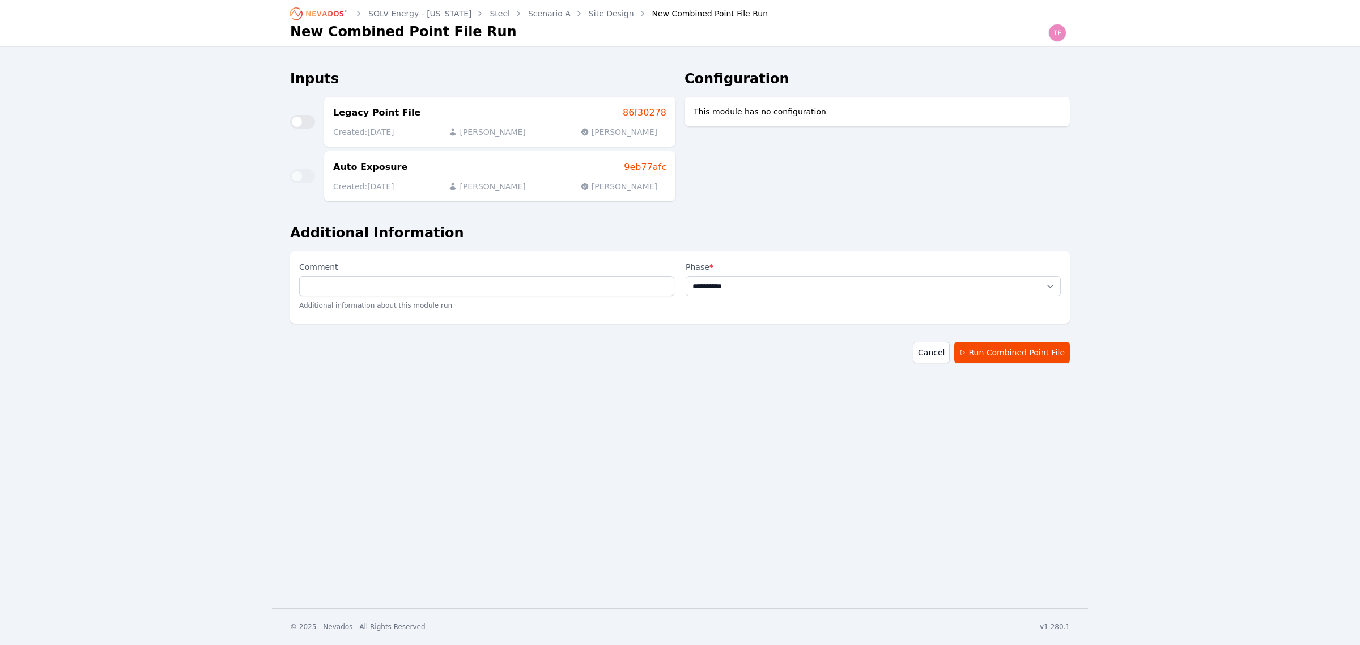
click at [686, 276] on select "**********" at bounding box center [873, 286] width 375 height 20
click at [1015, 345] on button "Run Combined Point File" at bounding box center [1013, 353] width 116 height 22
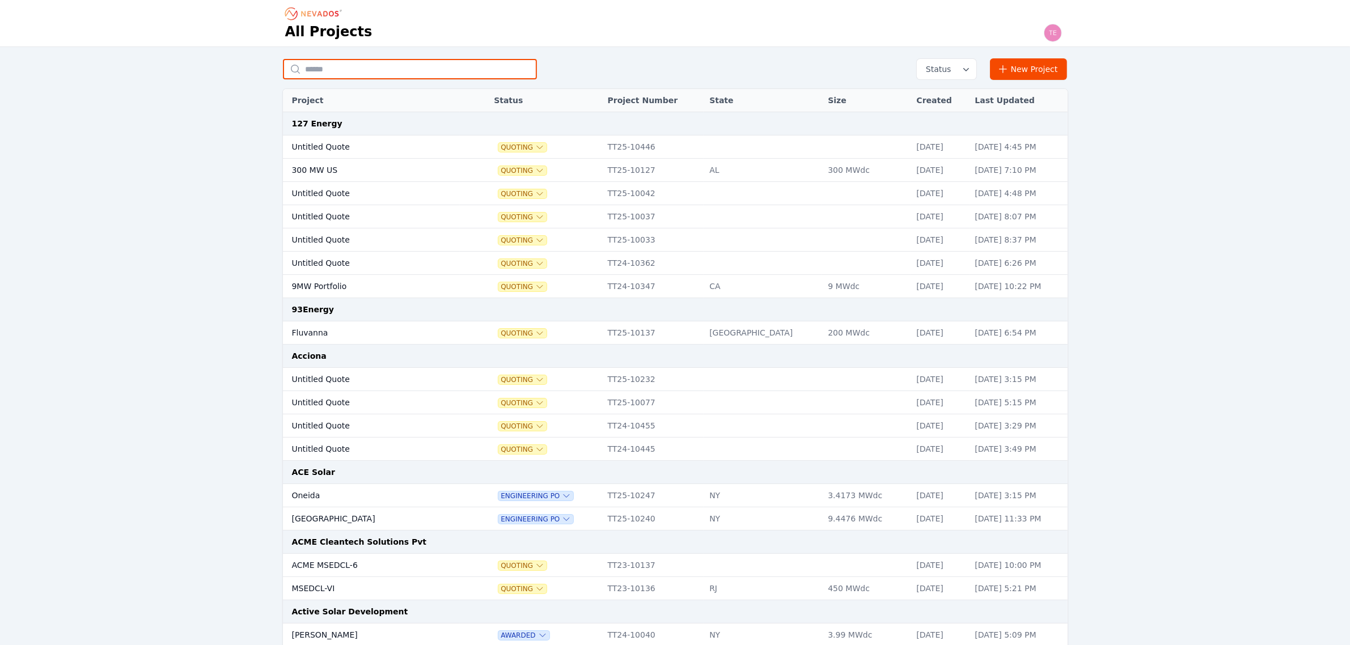
click at [406, 77] on input "text" at bounding box center [410, 69] width 254 height 20
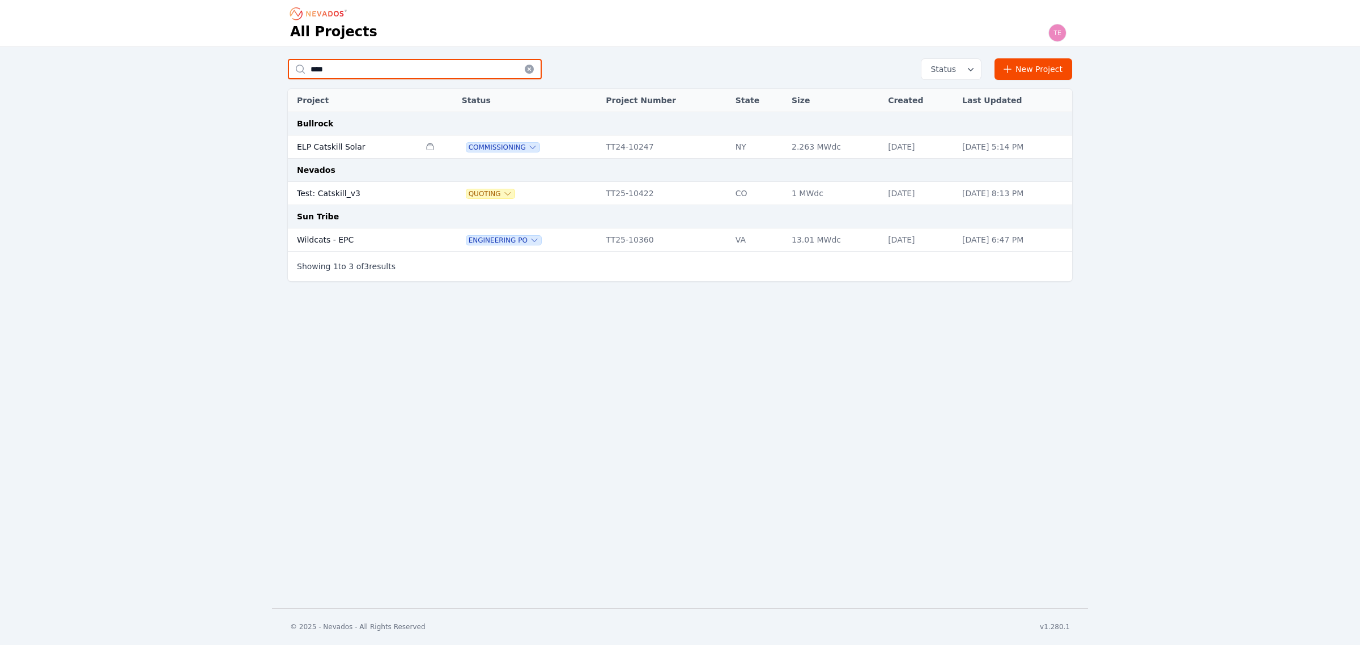
type input "****"
click at [399, 196] on td "Test: Catskill_v3" at bounding box center [354, 193] width 132 height 23
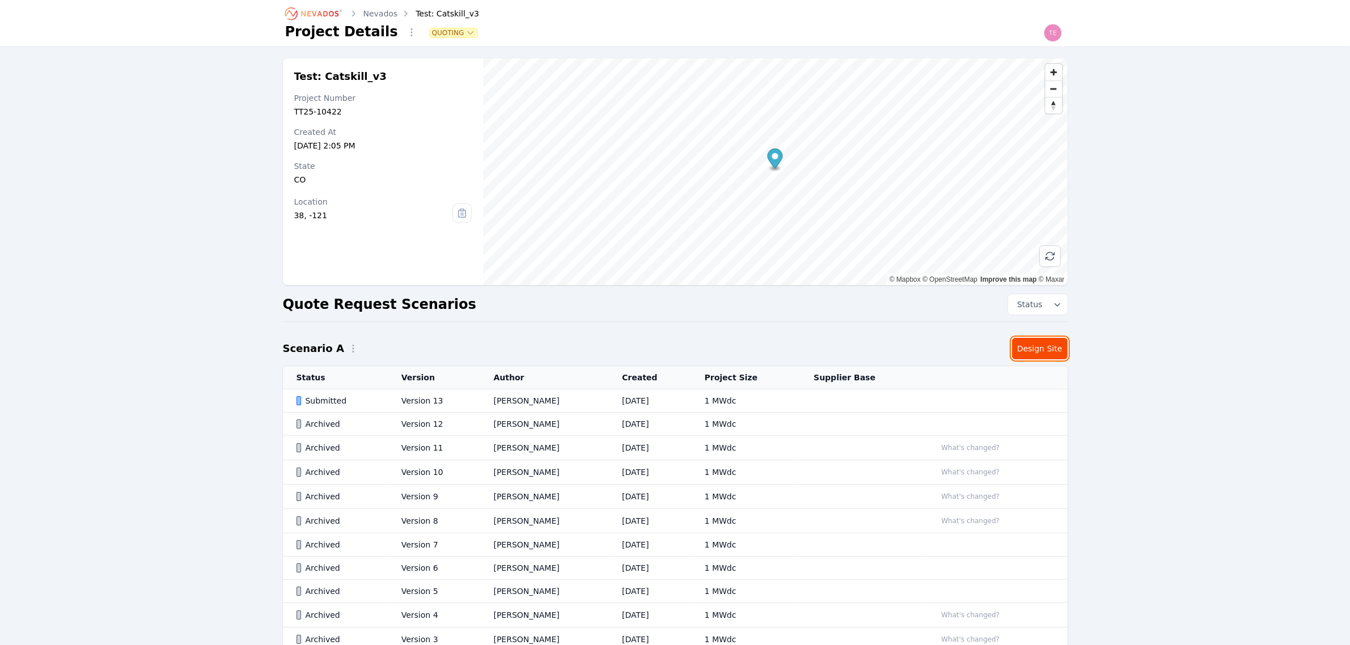
click at [1047, 344] on link "Design Site" at bounding box center [1040, 349] width 56 height 22
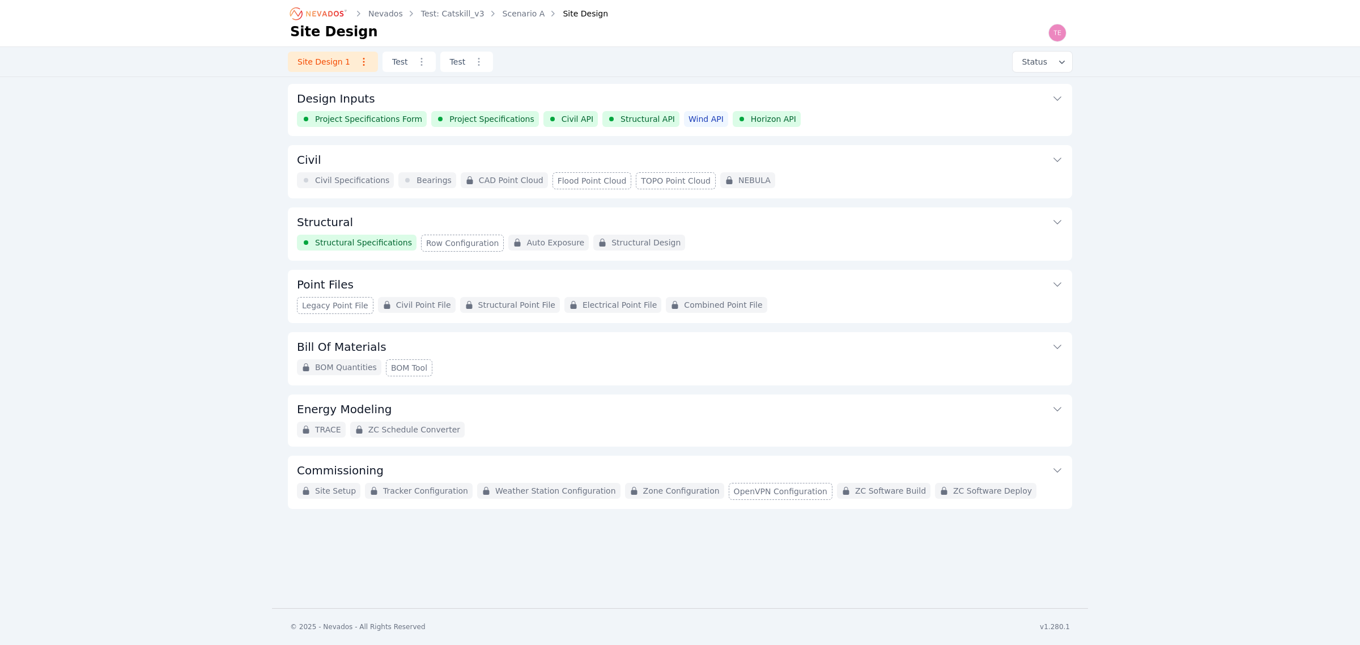
click at [795, 236] on div "Structural Specifications Row Configuration Auto Exposure Structural Design" at bounding box center [680, 243] width 766 height 17
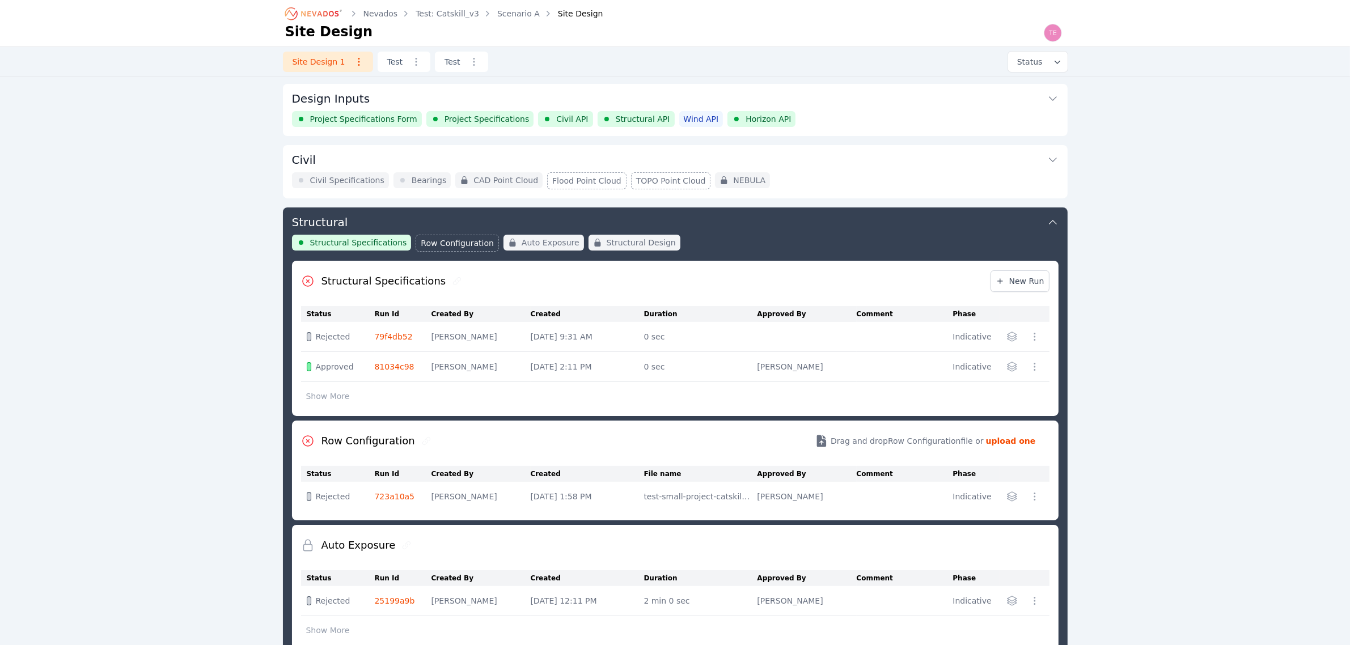
click at [832, 176] on div "Civil Specifications Bearings CAD Point Cloud Flood Point Cloud TOPO Point Clou…" at bounding box center [675, 180] width 766 height 17
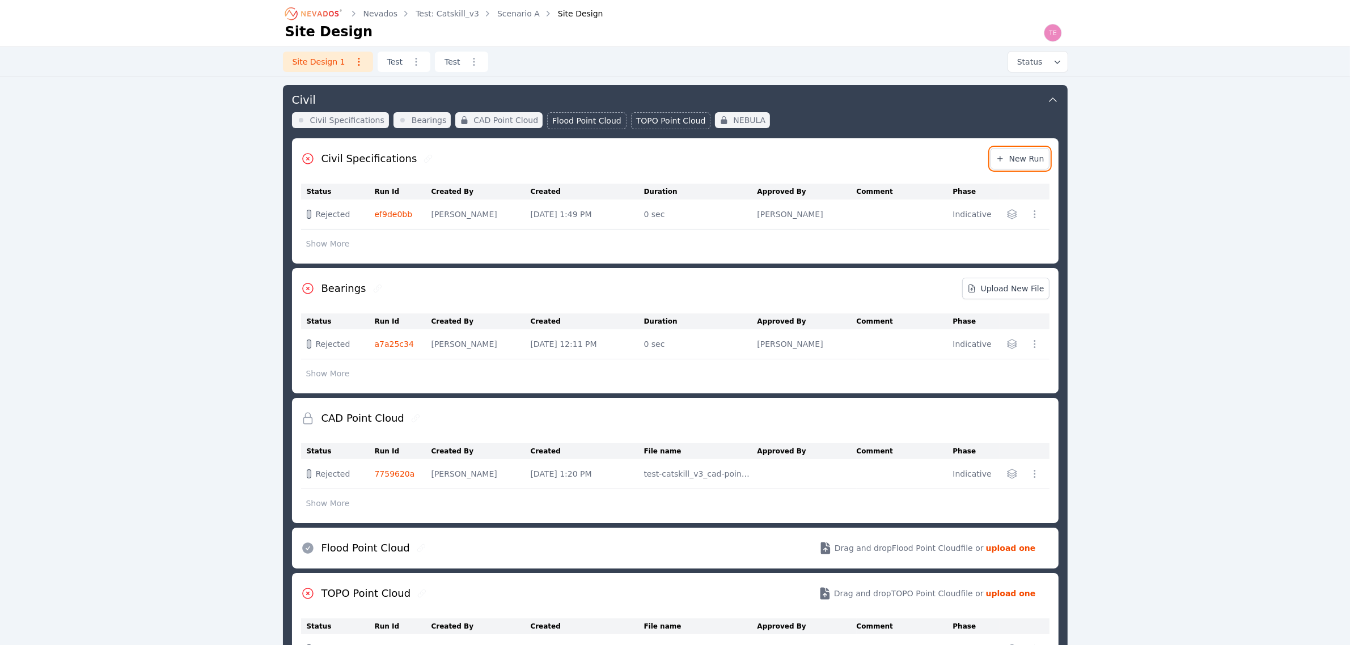
click at [1029, 159] on span "New Run" at bounding box center [1019, 158] width 49 height 11
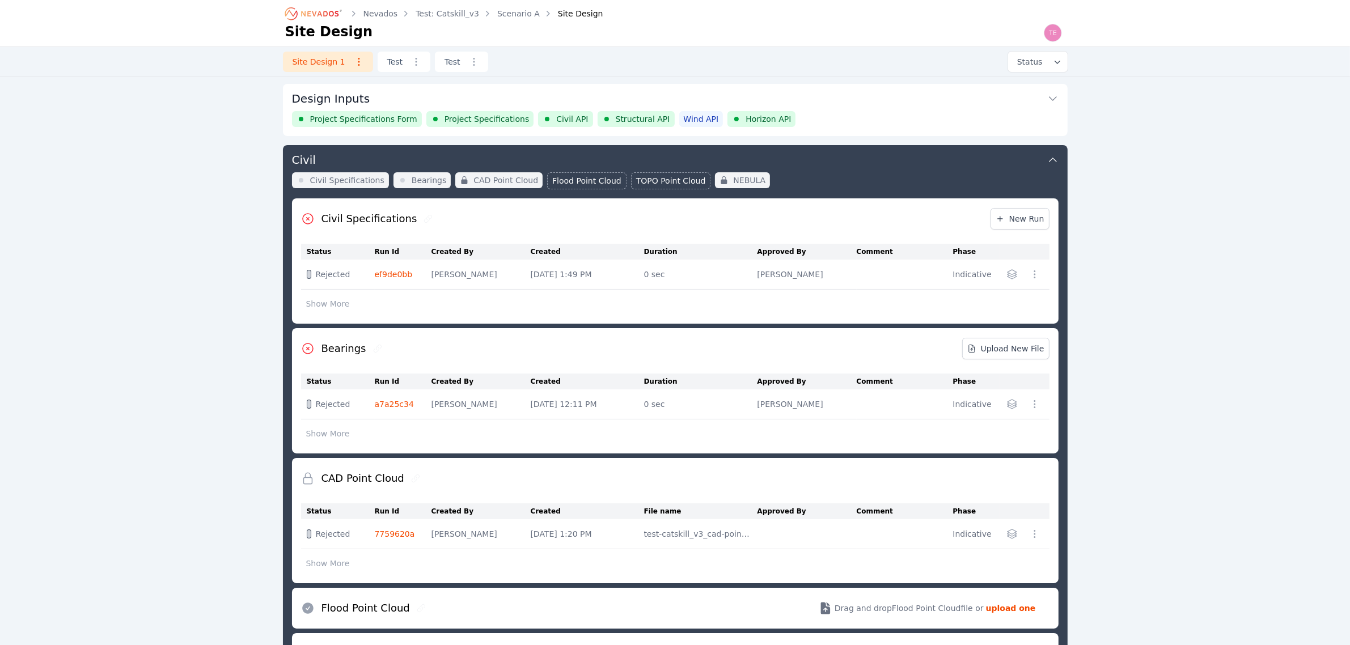
scroll to position [60, 0]
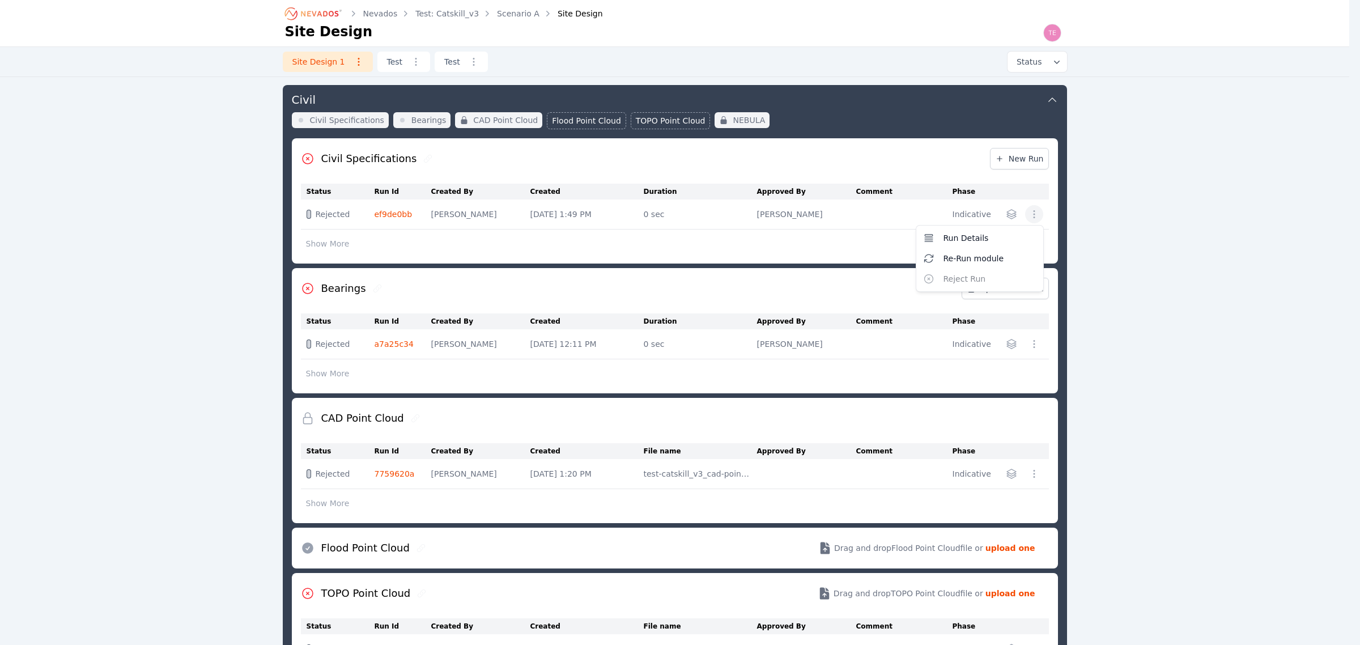
click at [1031, 213] on icon "button" at bounding box center [1034, 214] width 11 height 11
click at [960, 261] on span "Re-Run module" at bounding box center [974, 258] width 61 height 11
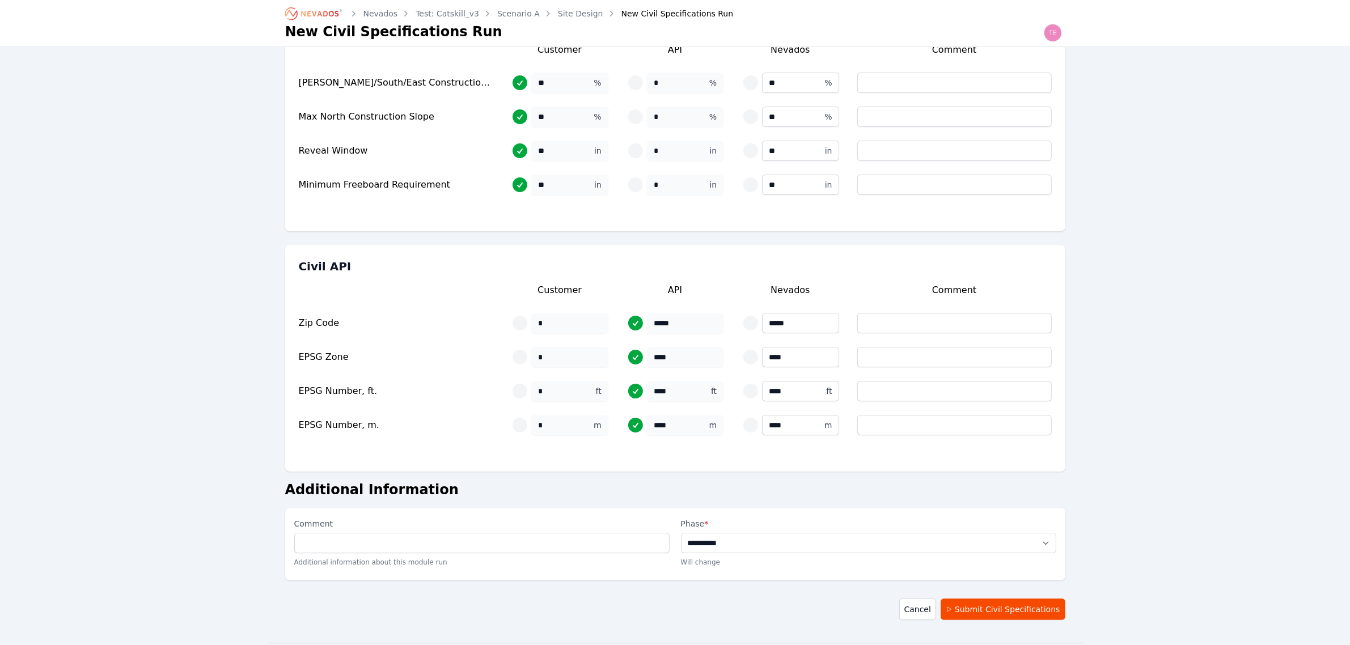
scroll to position [108, 0]
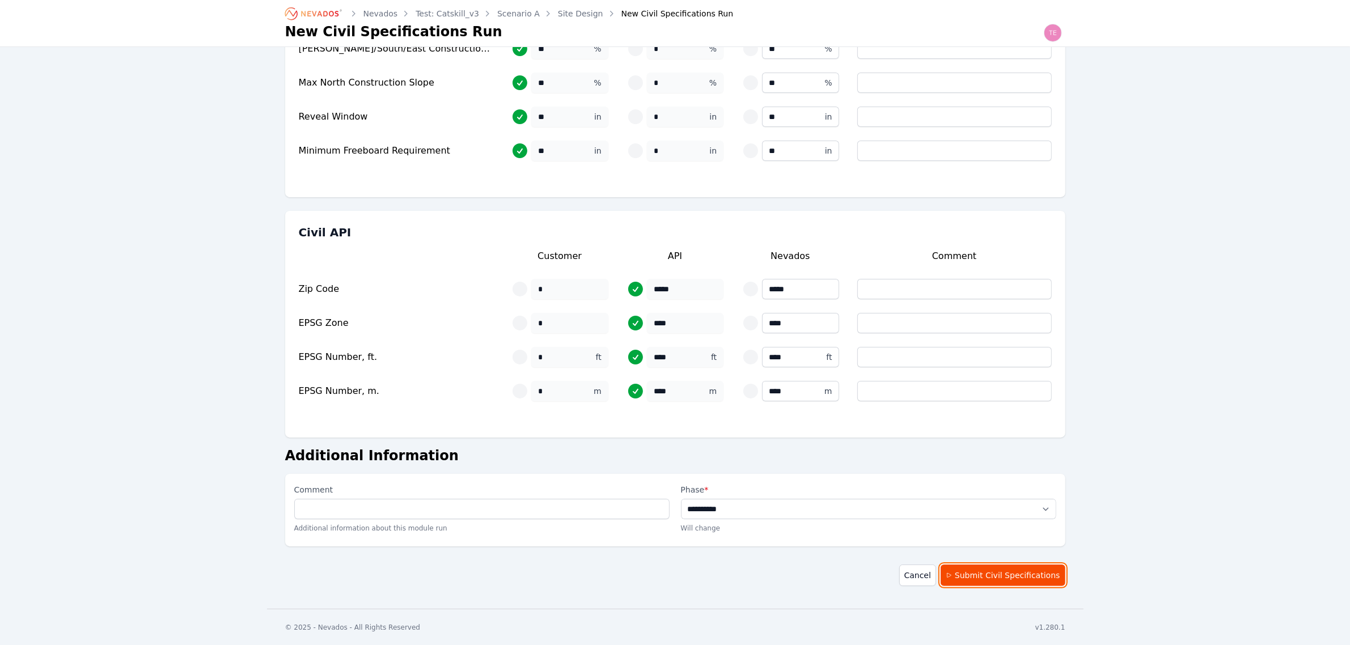
click at [1016, 577] on button "Submit Civil Specifications" at bounding box center [1002, 576] width 124 height 22
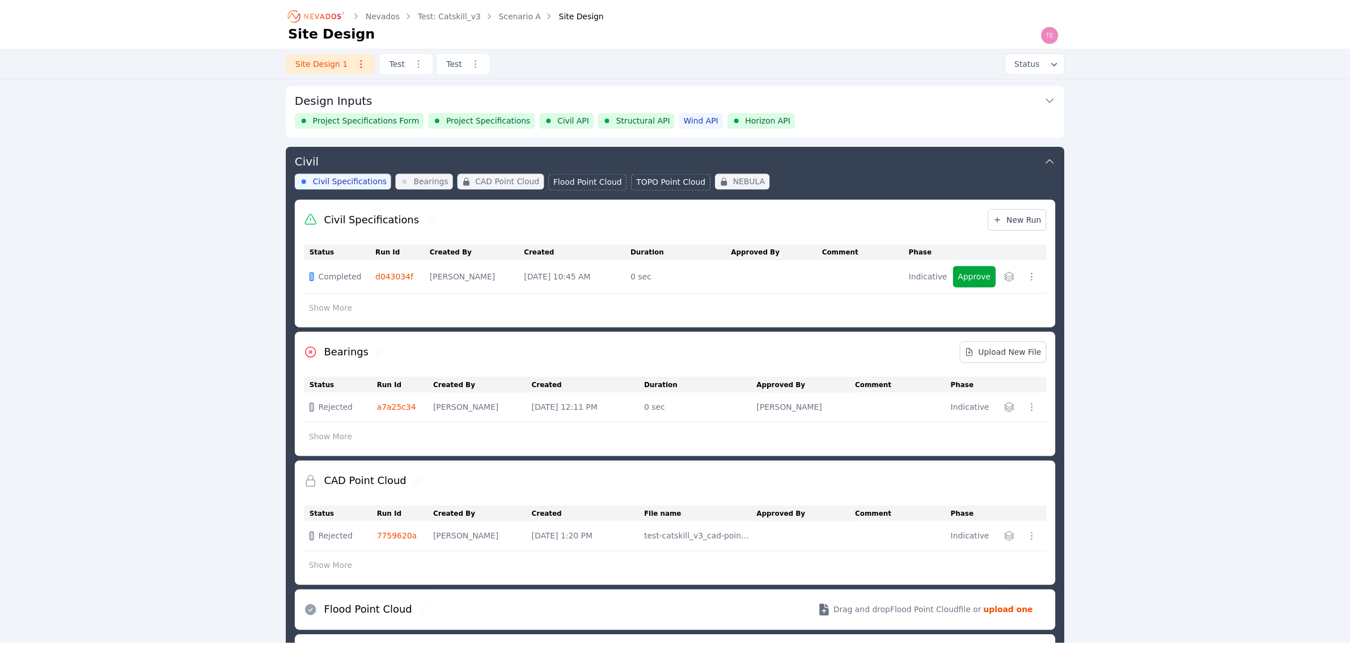
scroll to position [114, 0]
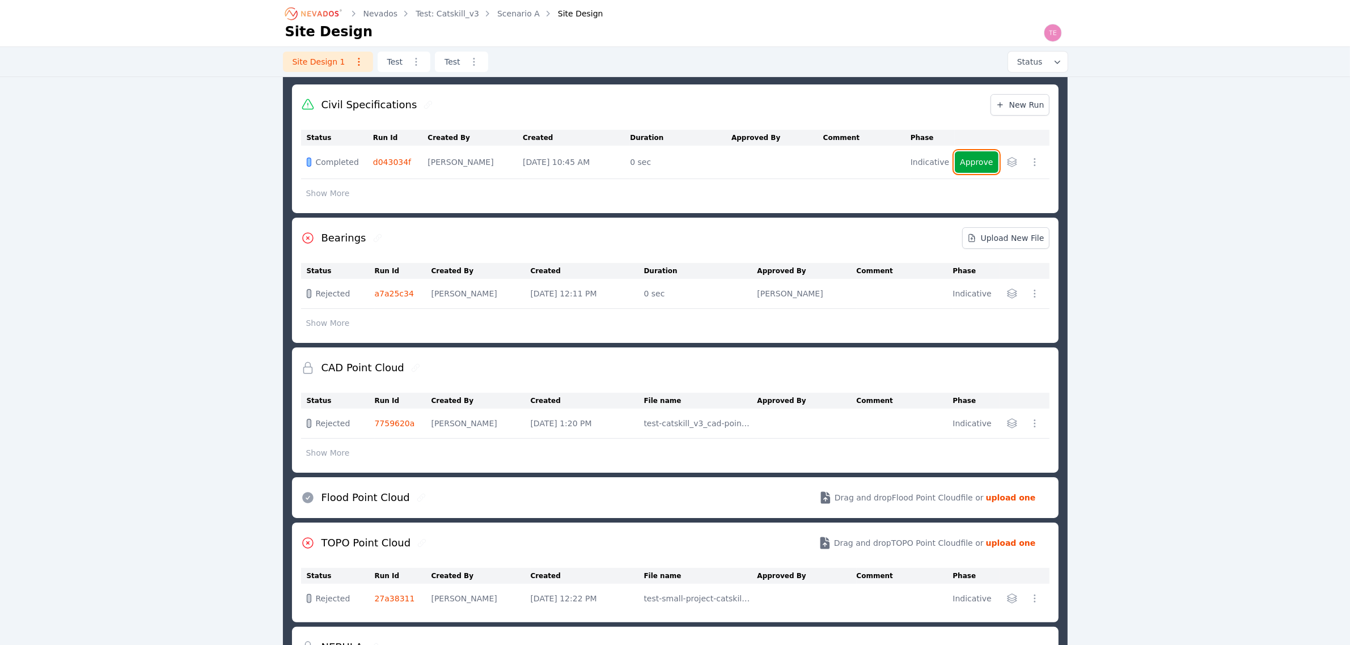
click at [972, 163] on button "Approve" at bounding box center [976, 162] width 43 height 22
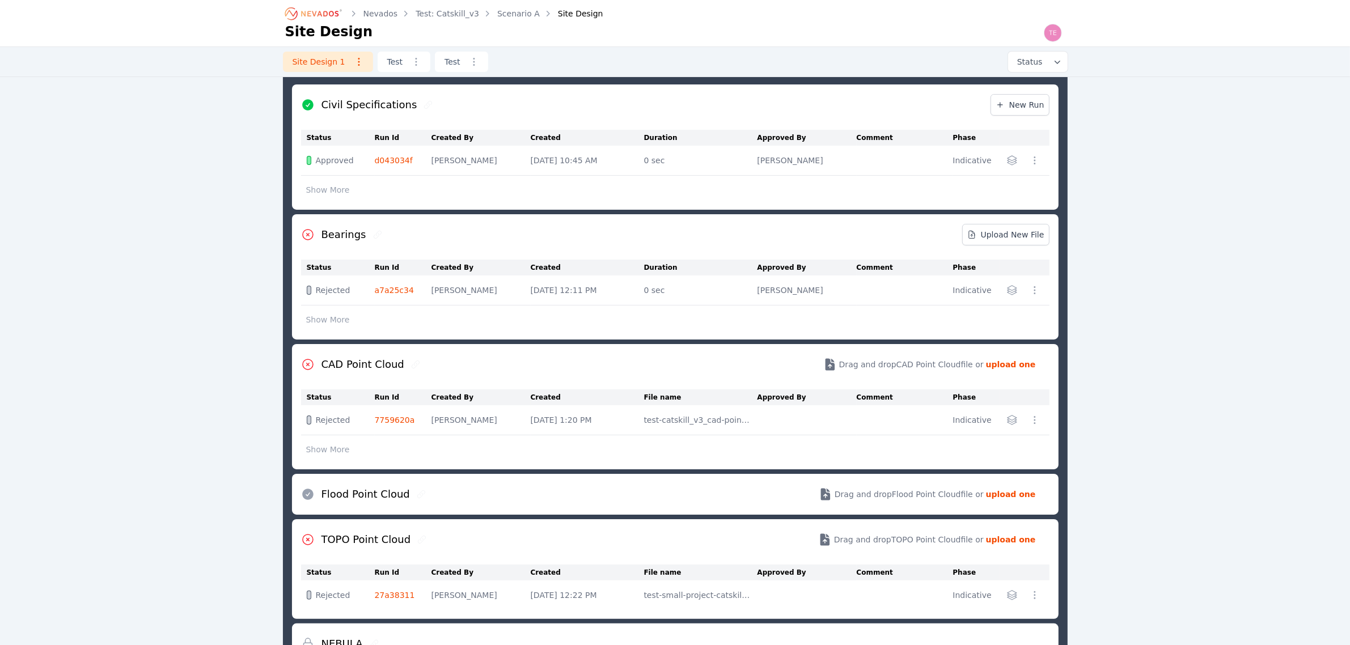
click at [1042, 290] on button "button" at bounding box center [1034, 290] width 18 height 18
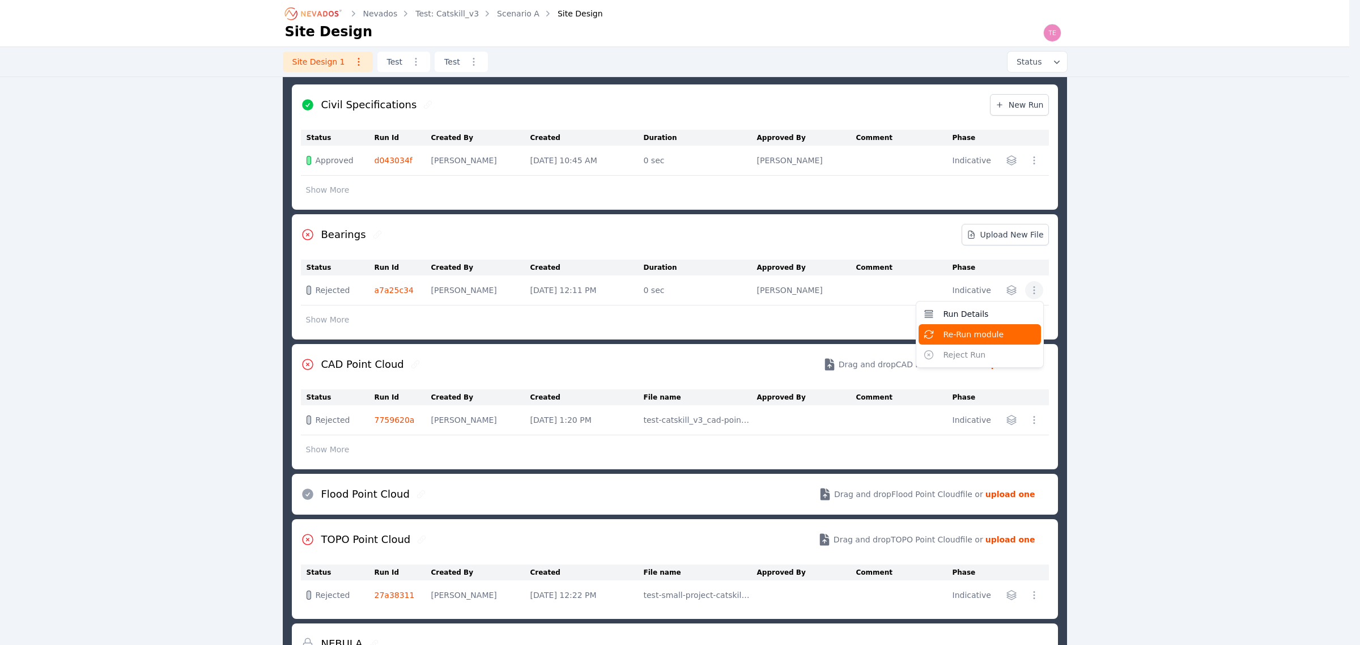
click at [993, 332] on span "Re-Run module" at bounding box center [974, 334] width 61 height 11
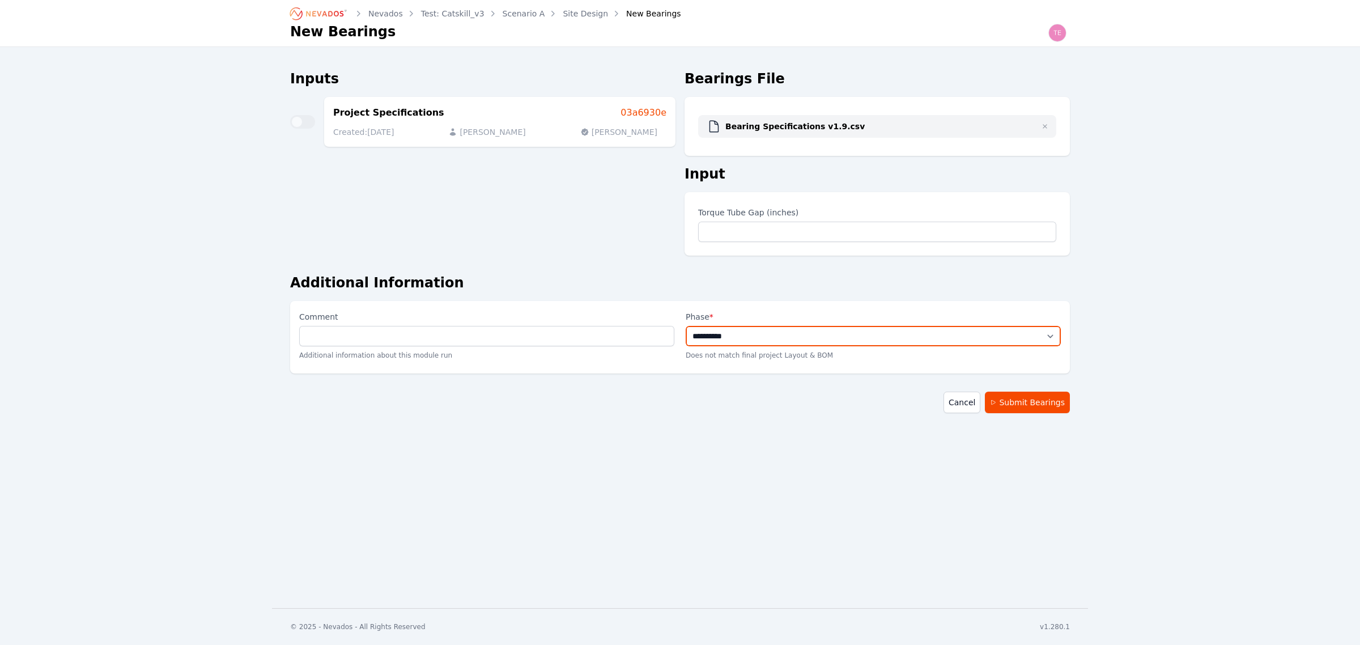
click at [841, 334] on select "**********" at bounding box center [873, 336] width 375 height 20
click at [1135, 346] on div "**********" at bounding box center [680, 304] width 1360 height 608
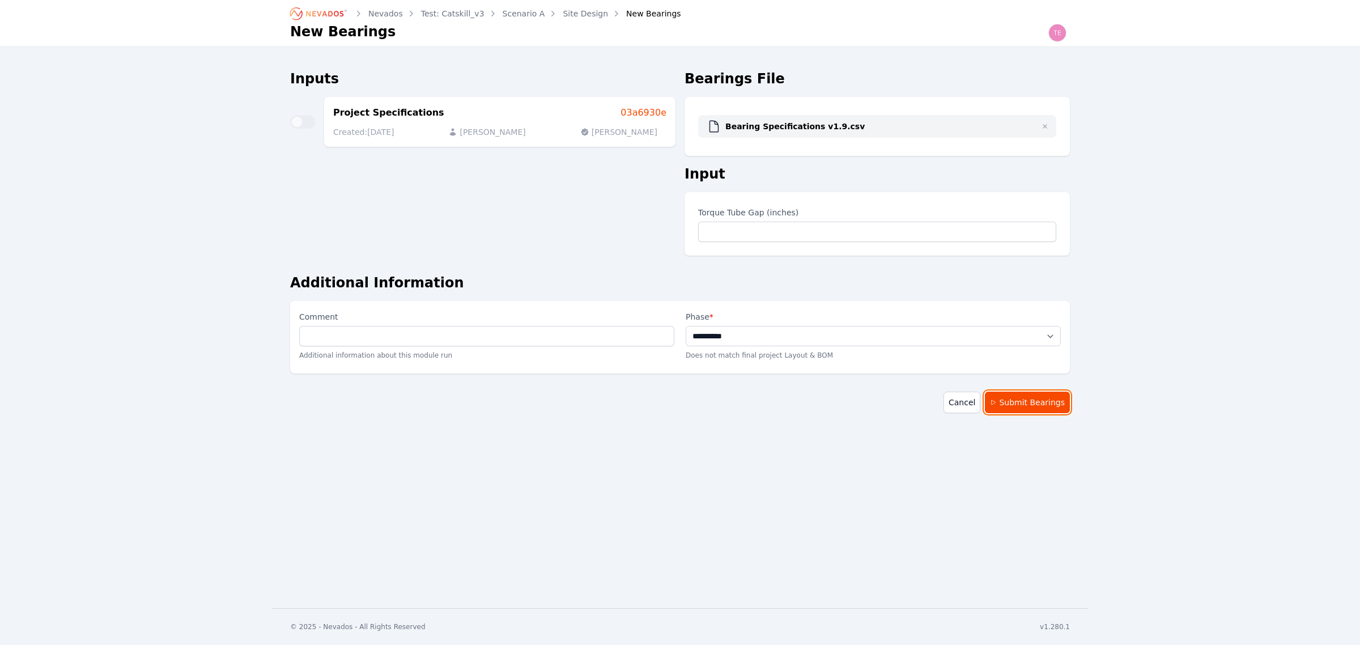
click at [1024, 396] on button "Submit Bearings" at bounding box center [1027, 403] width 85 height 22
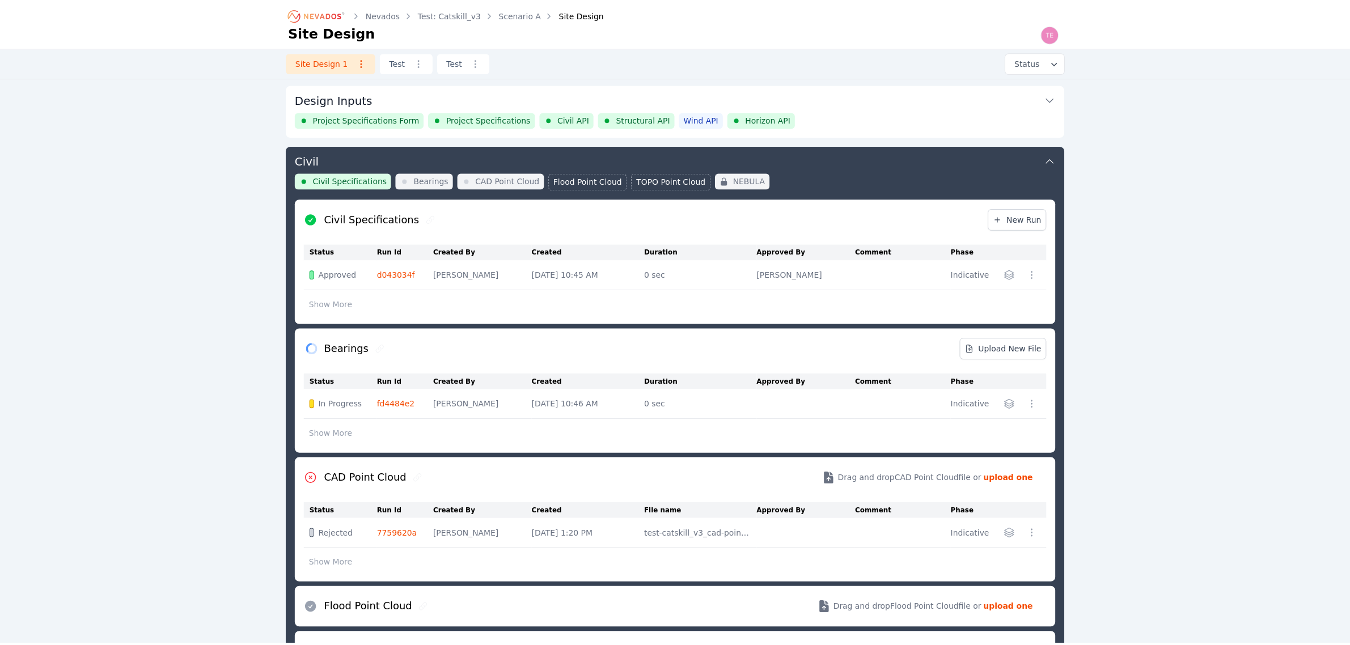
scroll to position [244, 0]
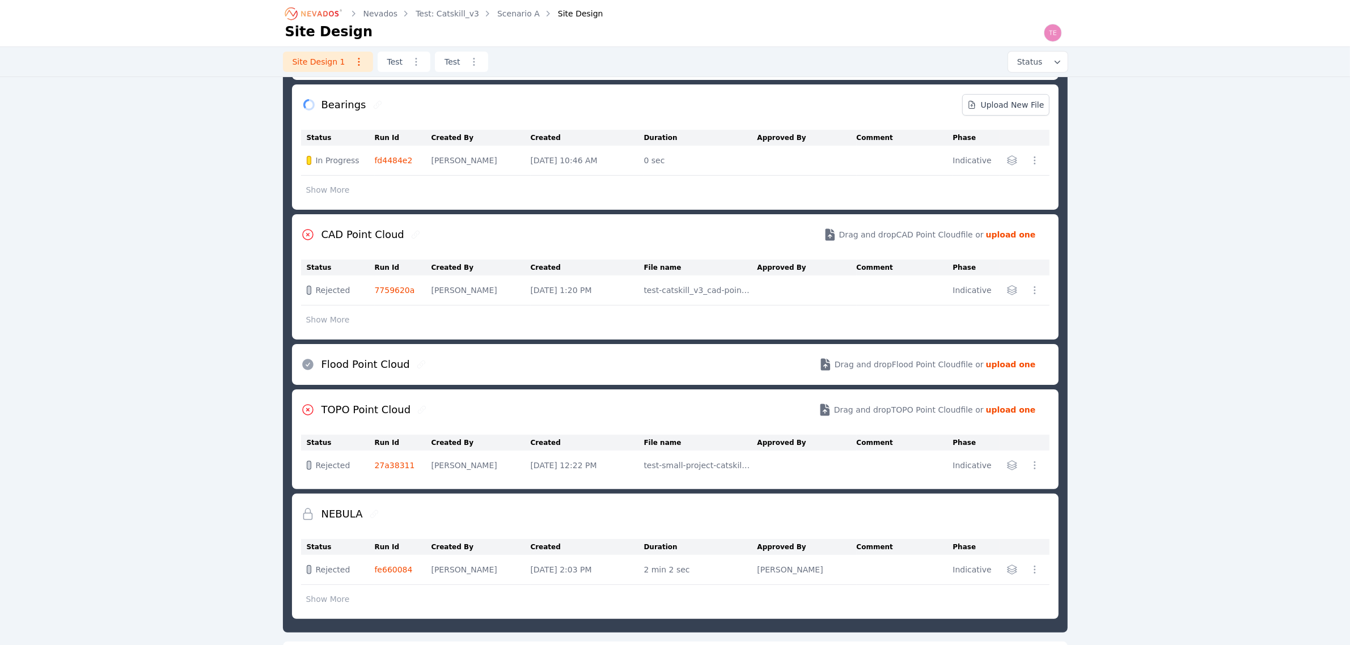
click at [1036, 292] on icon "button" at bounding box center [1034, 290] width 11 height 11
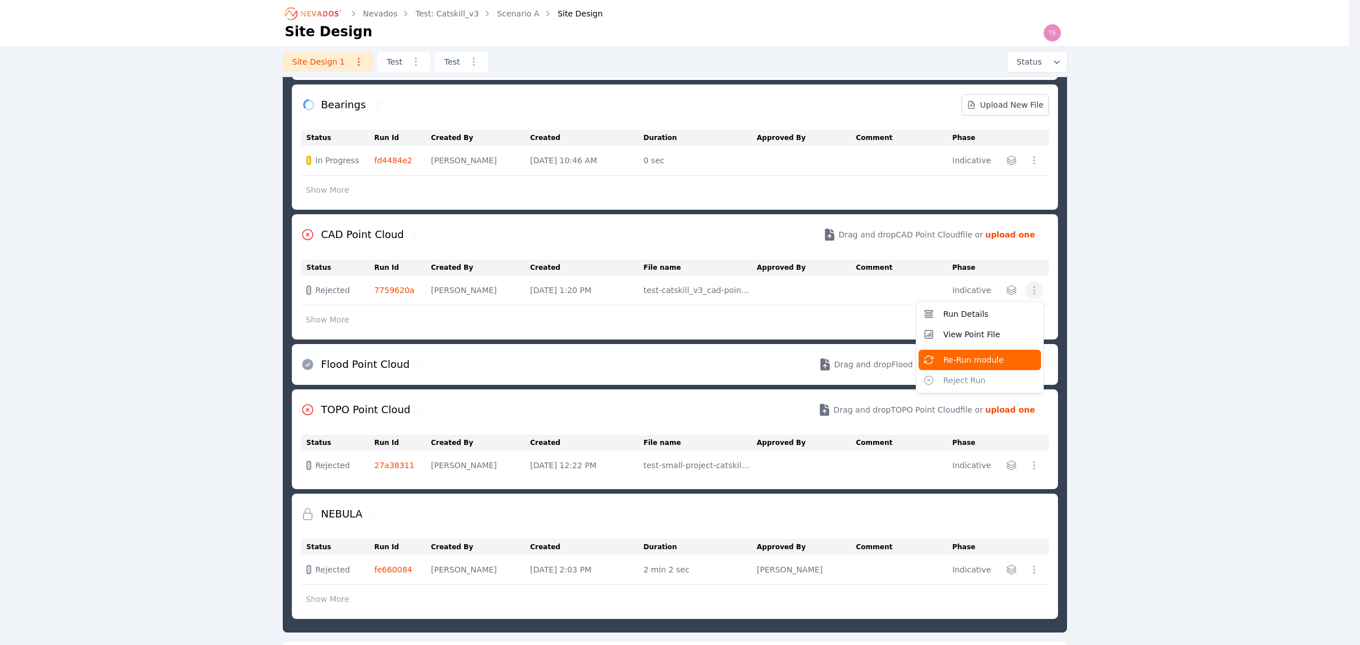
click at [999, 357] on button "Re-Run module" at bounding box center [980, 360] width 122 height 20
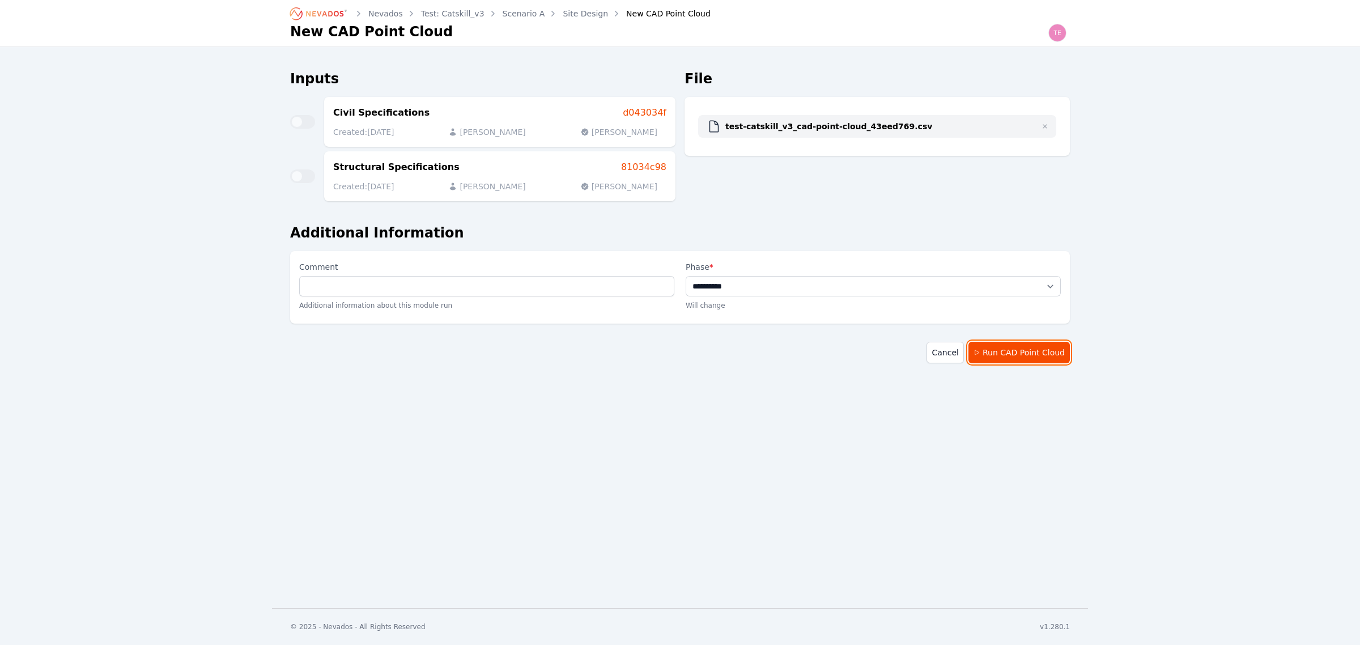
click at [1024, 350] on button "Run CAD Point Cloud" at bounding box center [1019, 353] width 101 height 22
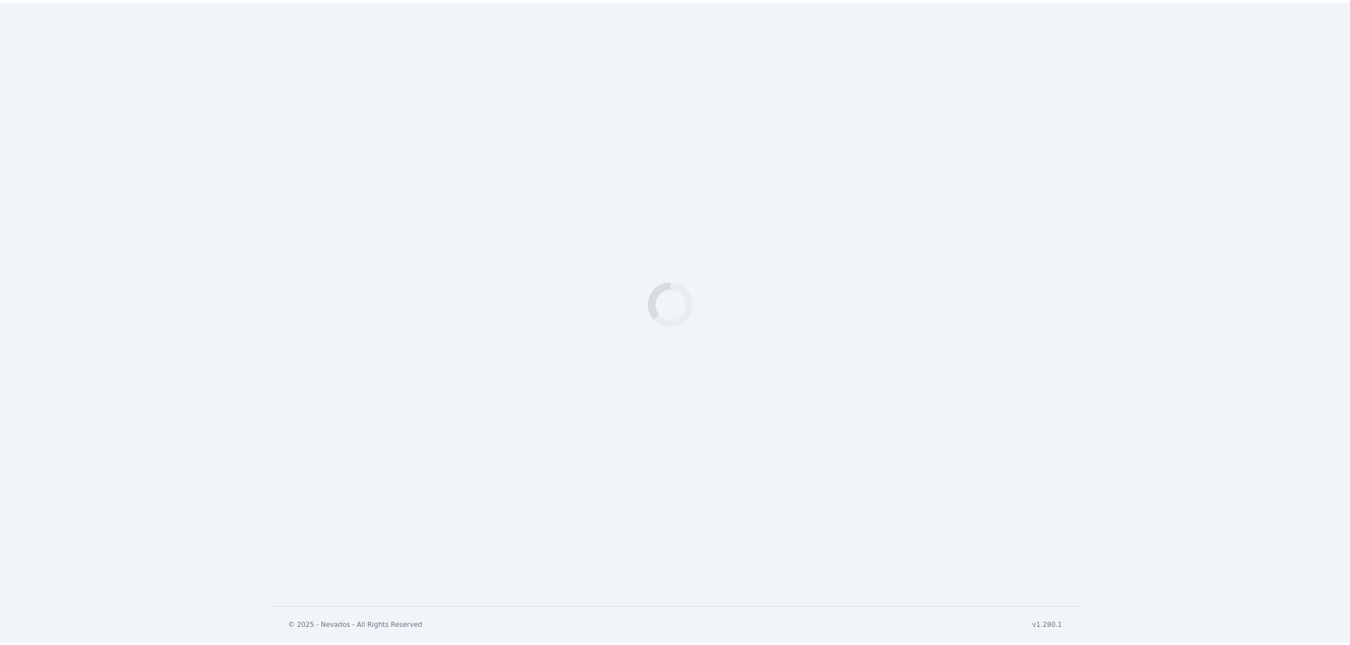
scroll to position [378, 0]
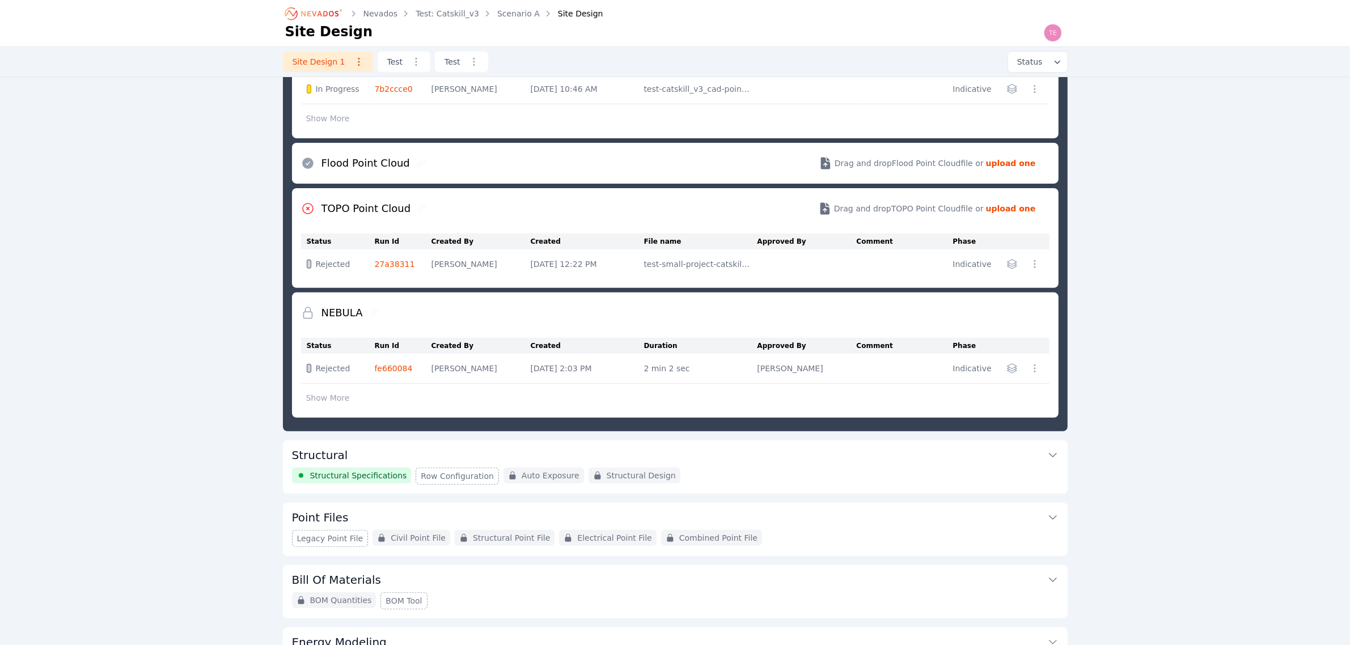
click at [874, 466] on button "Structural" at bounding box center [675, 453] width 766 height 27
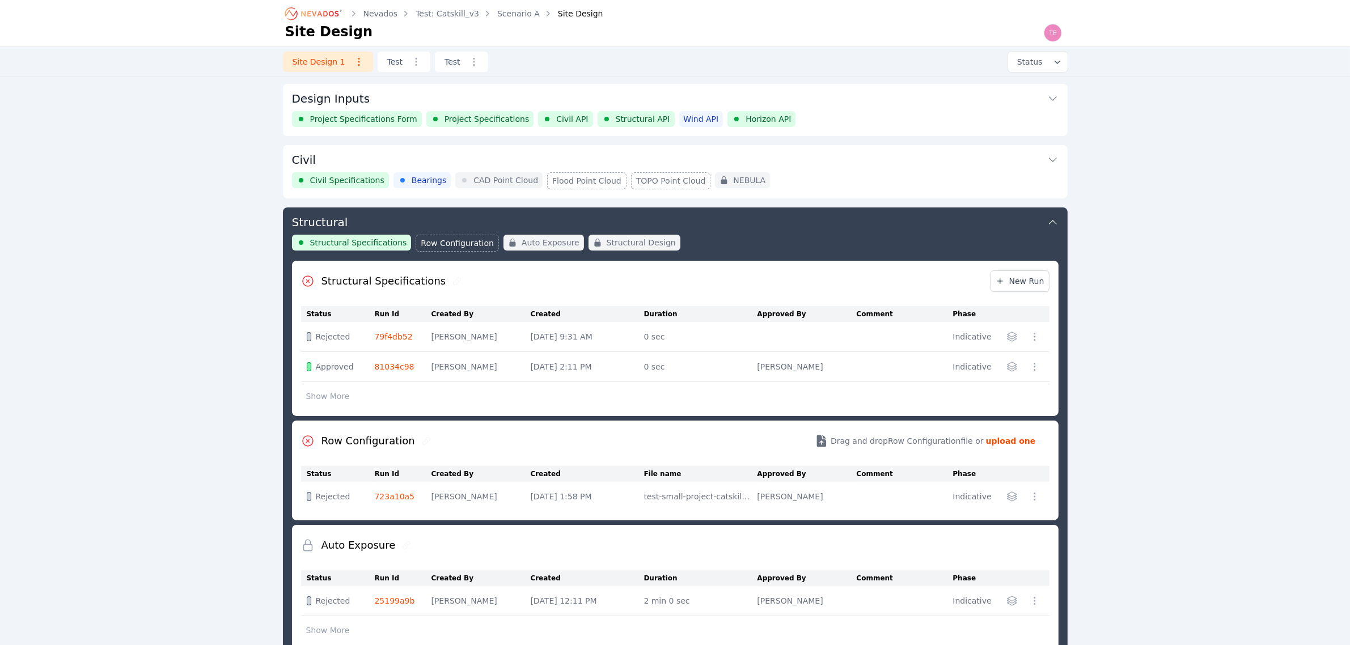
click at [871, 171] on button "Civil" at bounding box center [675, 158] width 766 height 27
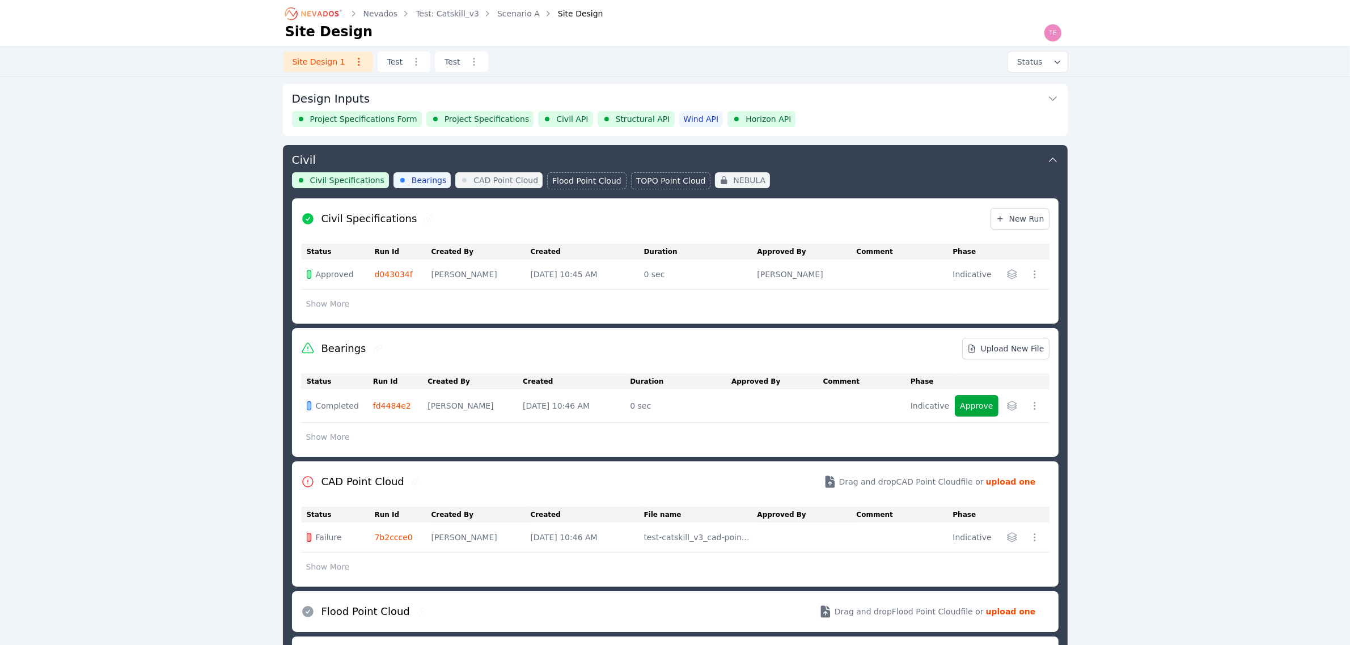
click at [901, 132] on div "Design Inputs Project Specifications Form Project Specifications Civil API Stru…" at bounding box center [675, 110] width 785 height 52
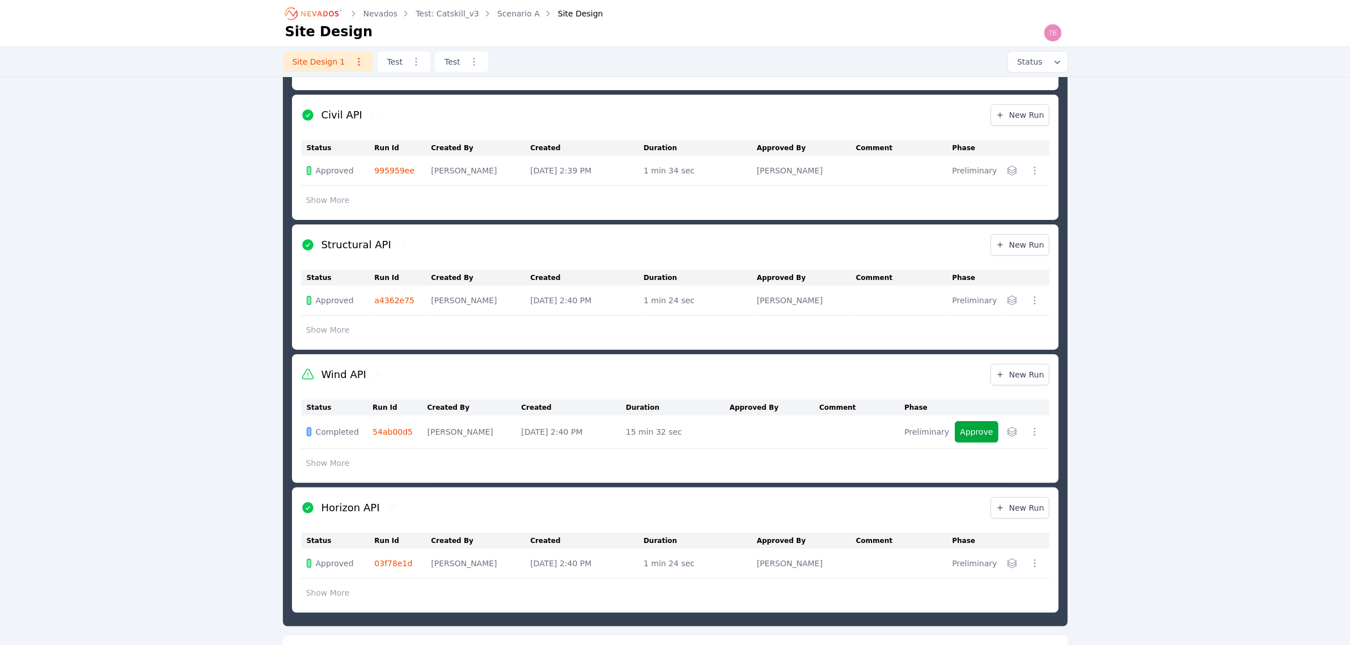
scroll to position [283, 0]
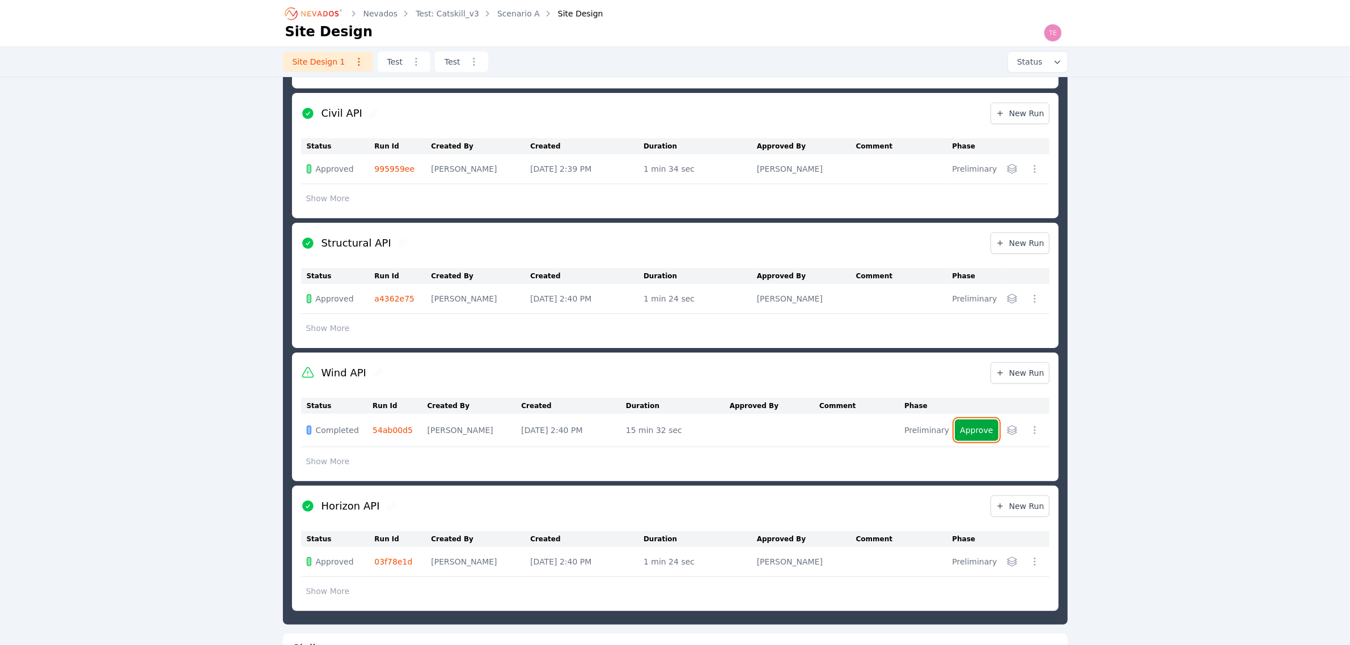
drag, startPoint x: 970, startPoint y: 429, endPoint x: 986, endPoint y: 443, distance: 21.3
click at [970, 429] on button "Approve" at bounding box center [976, 430] width 43 height 22
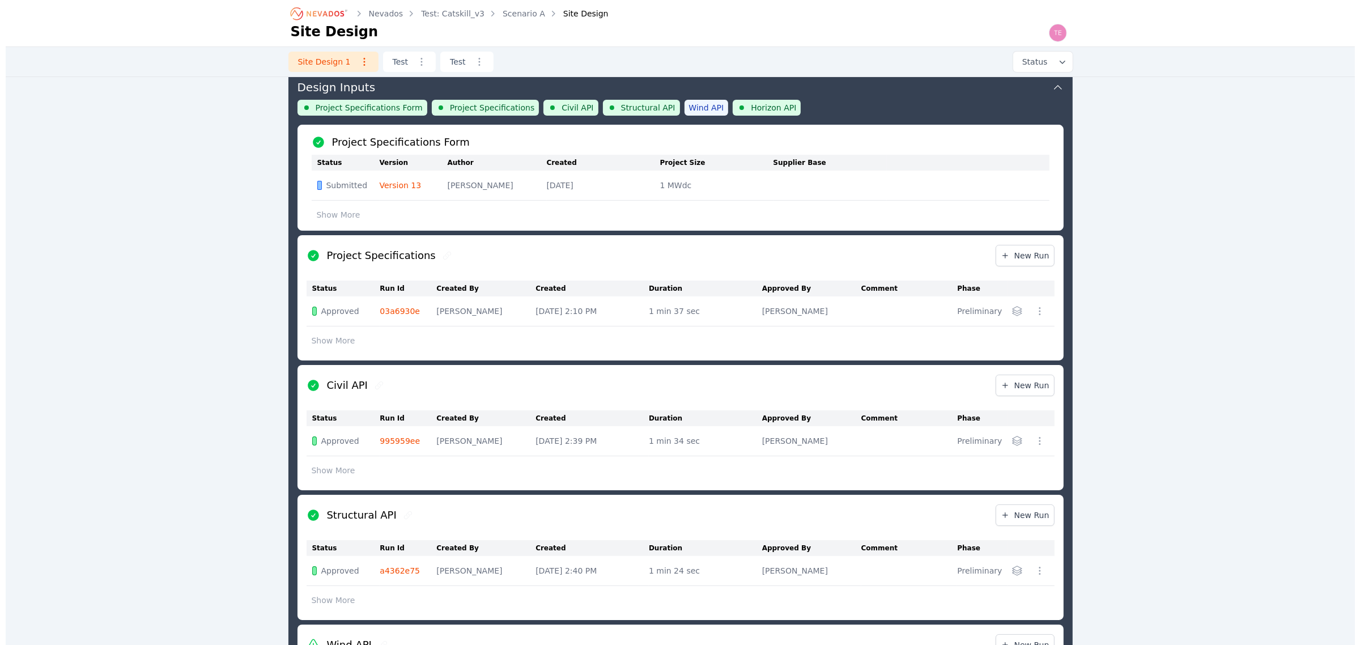
scroll to position [0, 0]
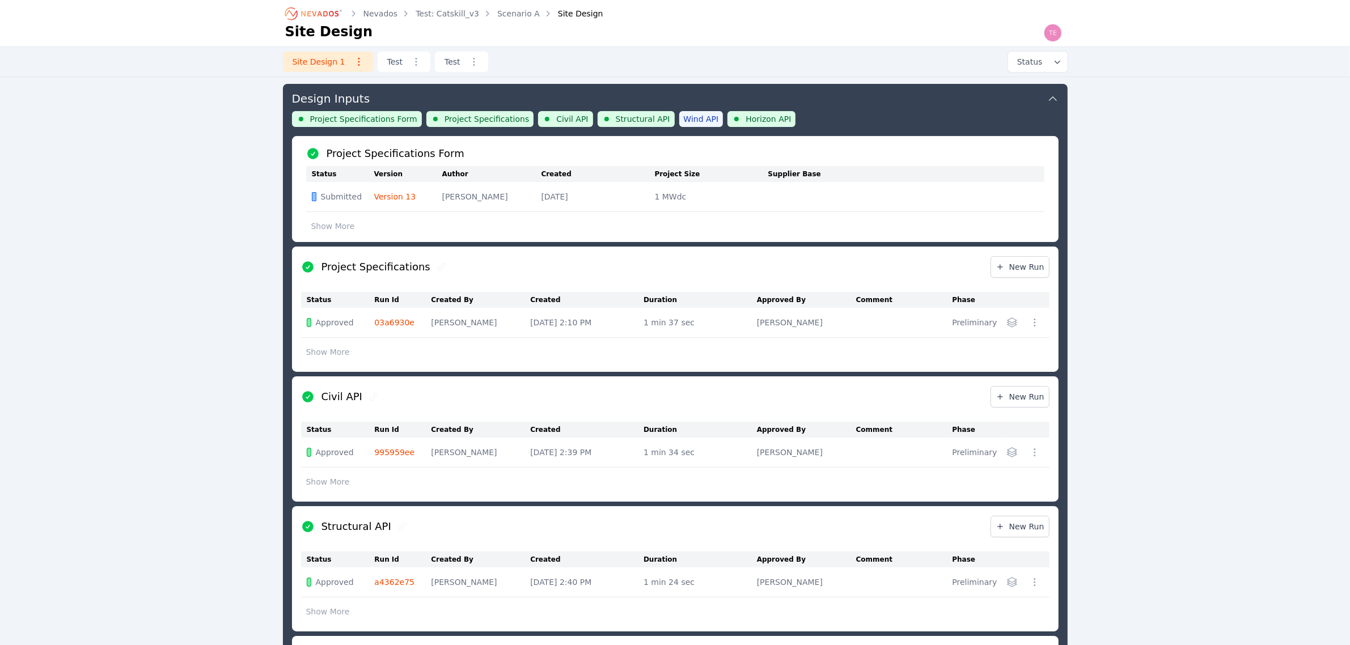
click at [877, 112] on div "Project Specifications Form Project Specifications Civil API Structural API Win…" at bounding box center [675, 123] width 766 height 25
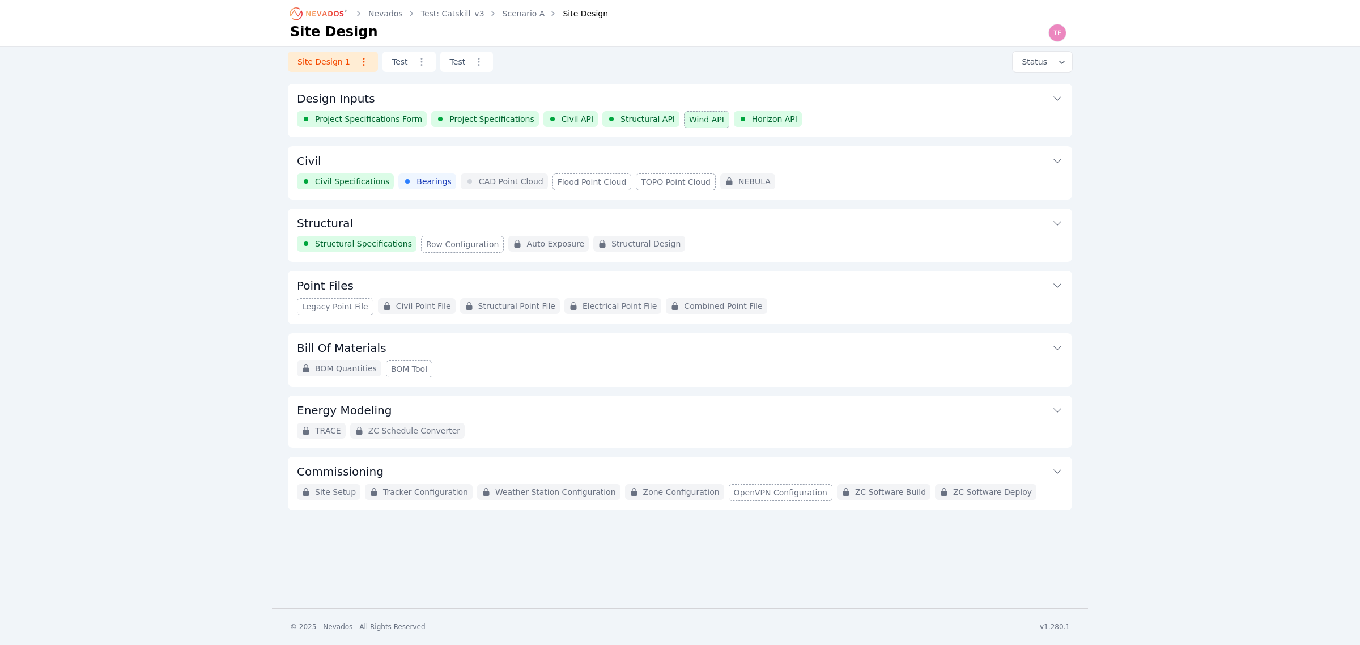
click at [880, 177] on div "Civil Specifications Bearings CAD Point Cloud Flood Point Cloud TOPO Point Clou…" at bounding box center [680, 181] width 766 height 17
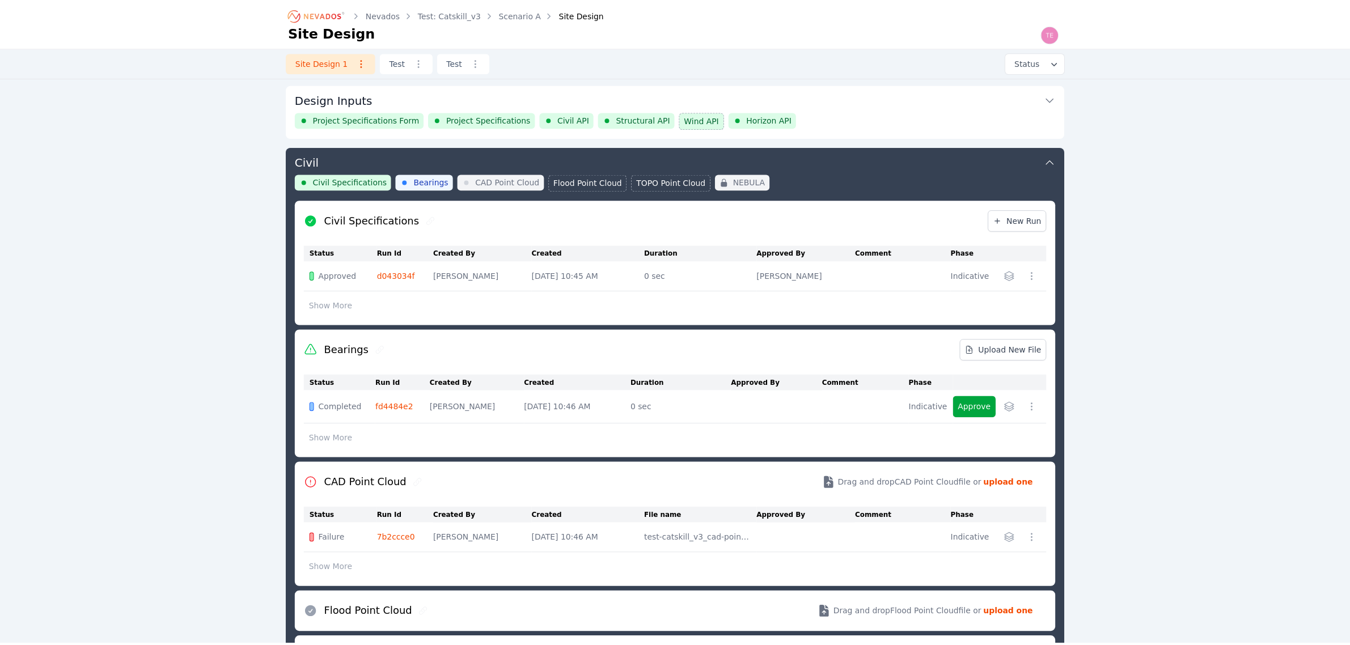
scroll to position [61, 0]
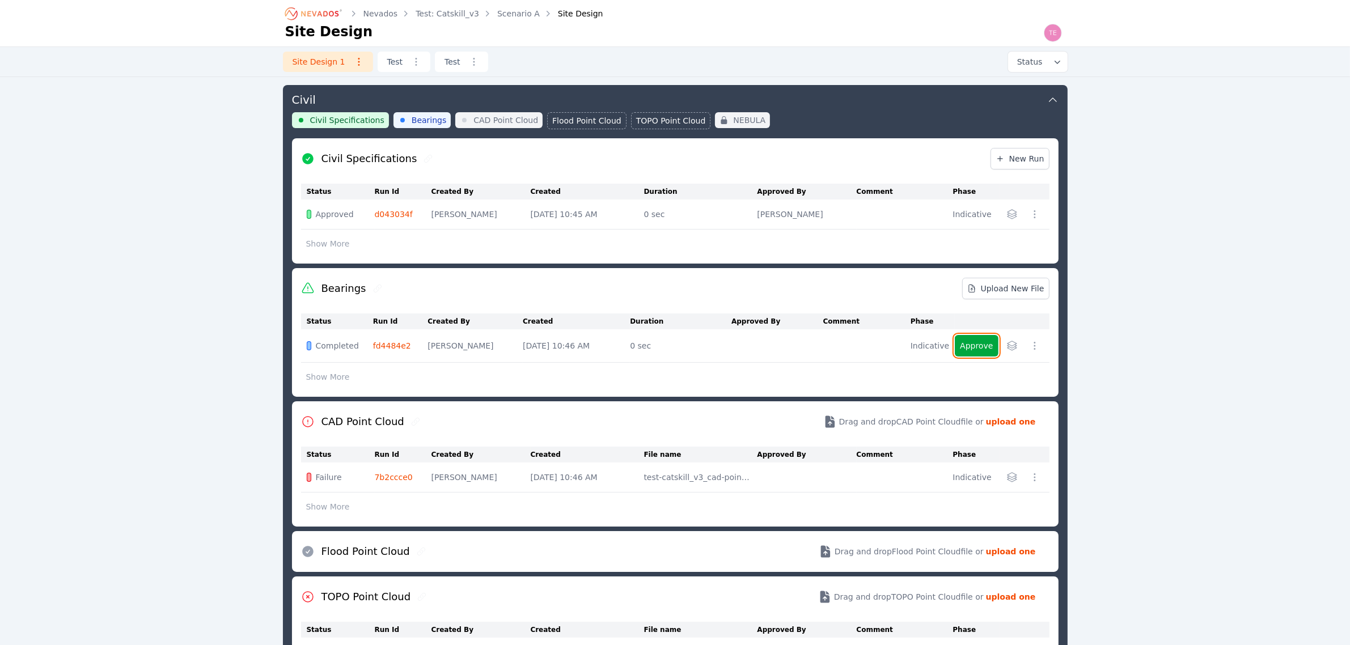
click at [976, 347] on button "Approve" at bounding box center [976, 346] width 43 height 22
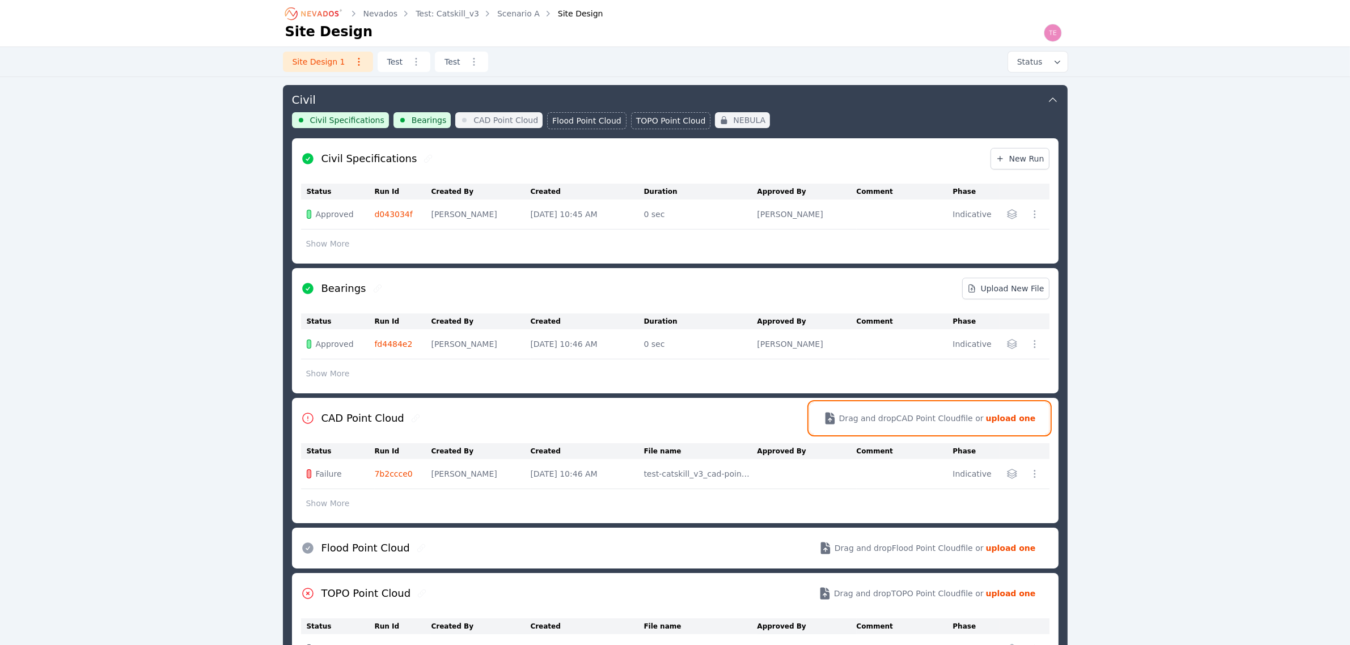
click at [1008, 414] on strong "upload one" at bounding box center [1011, 418] width 50 height 11
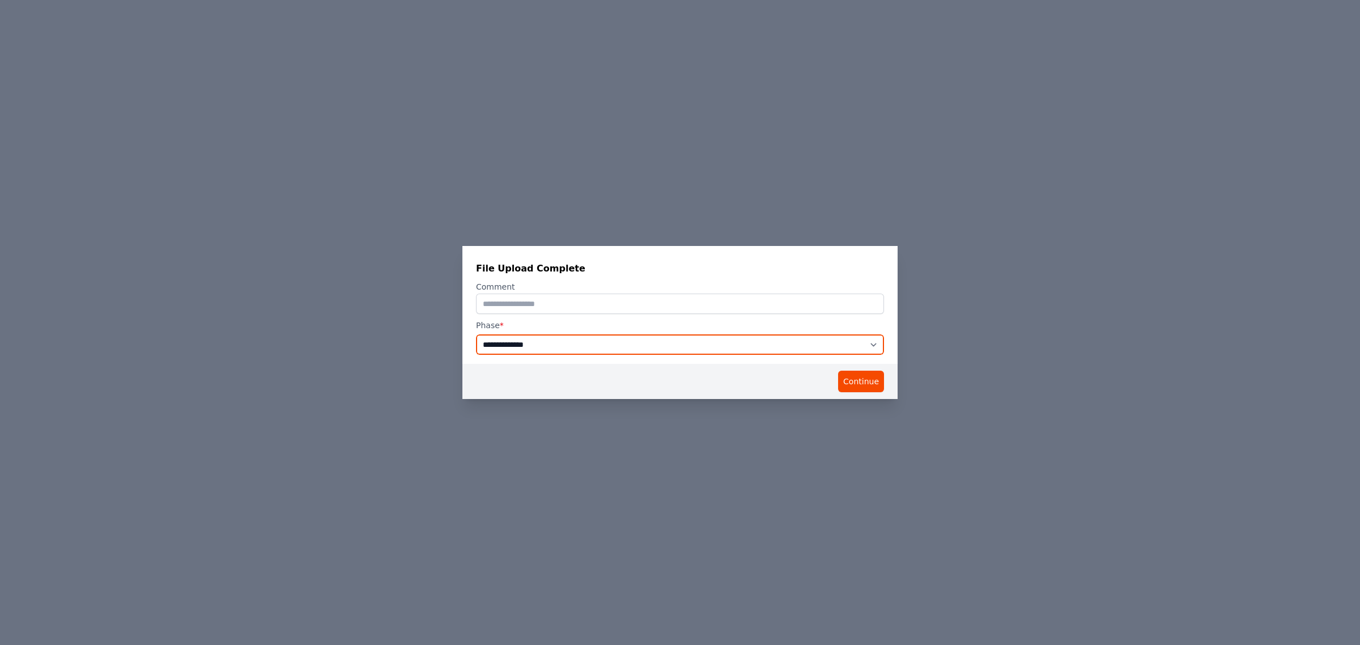
drag, startPoint x: 684, startPoint y: 344, endPoint x: 681, endPoint y: 350, distance: 6.8
click at [684, 344] on select "**********" at bounding box center [680, 344] width 408 height 20
select select "**********"
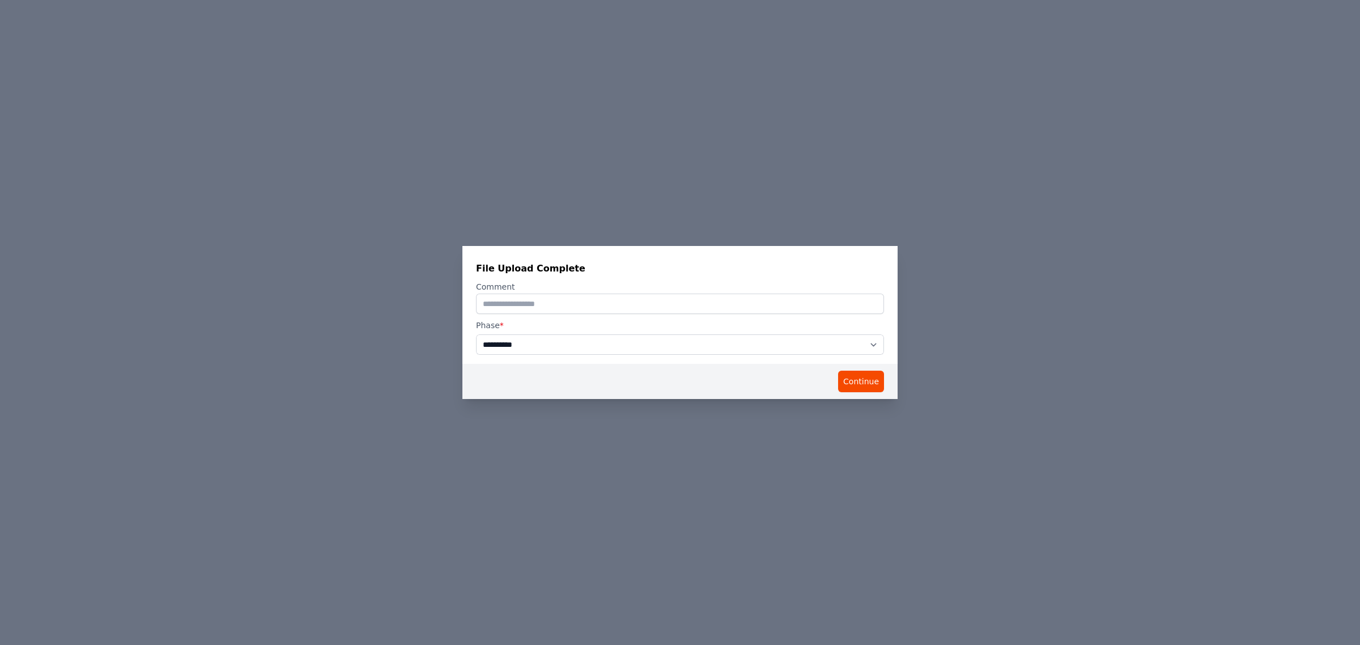
click at [476, 334] on select "**********" at bounding box center [680, 344] width 408 height 20
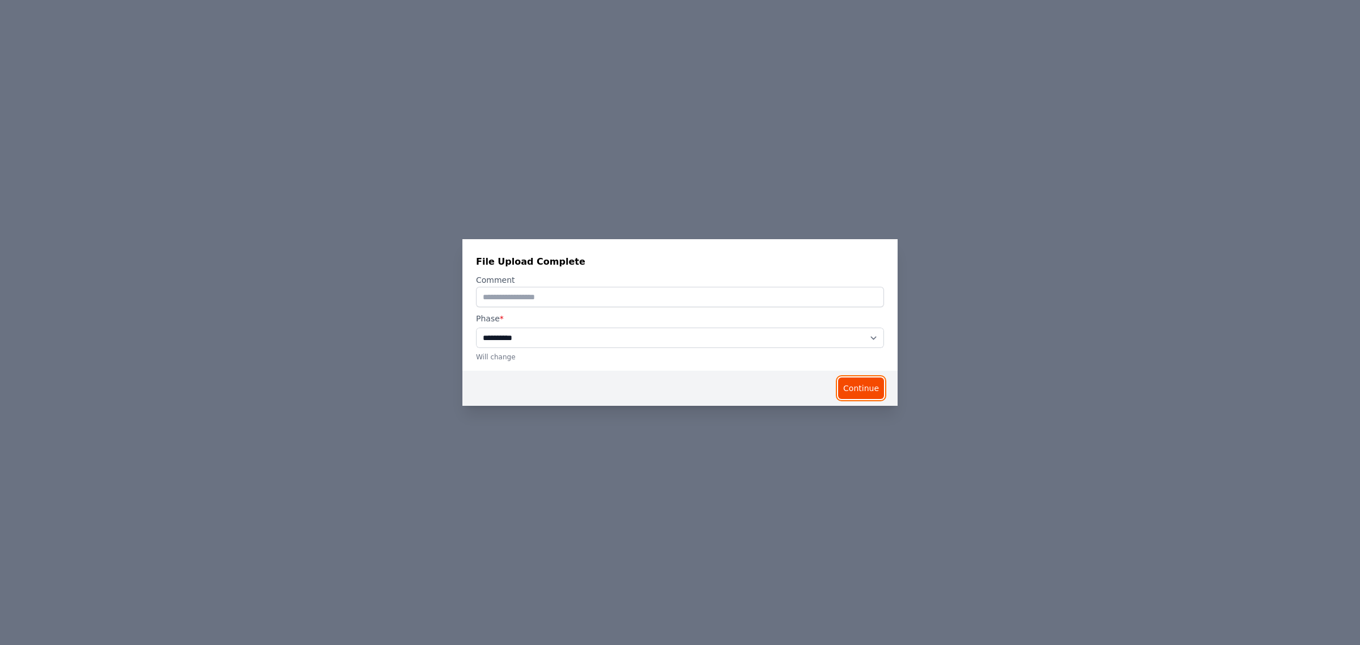
click at [858, 389] on button "Continue" at bounding box center [861, 389] width 46 height 22
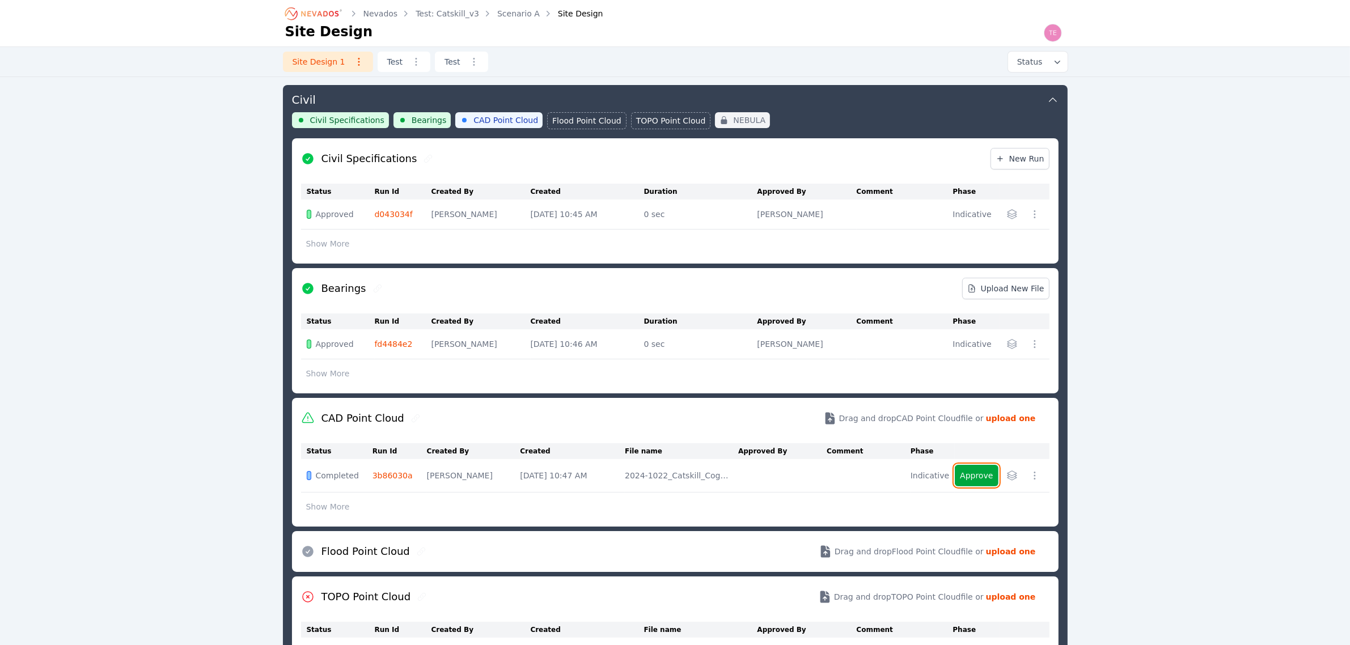
click at [982, 469] on button "Approve" at bounding box center [976, 476] width 43 height 22
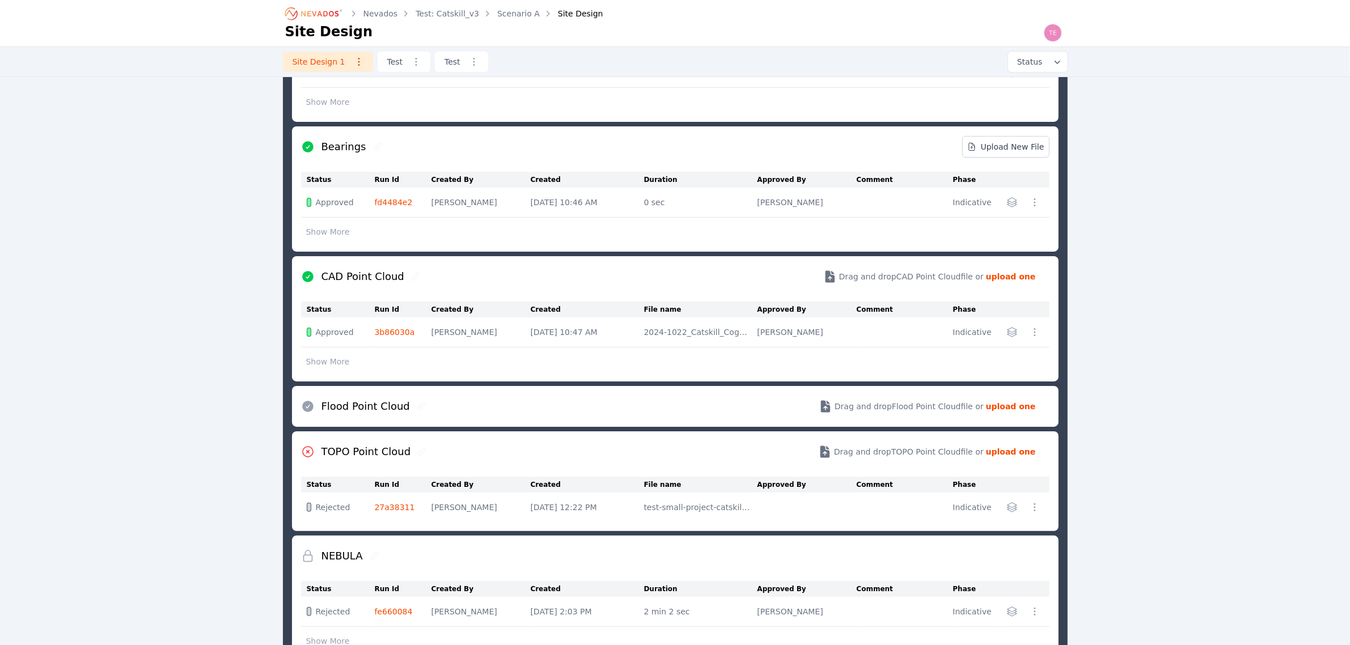
scroll to position [274, 0]
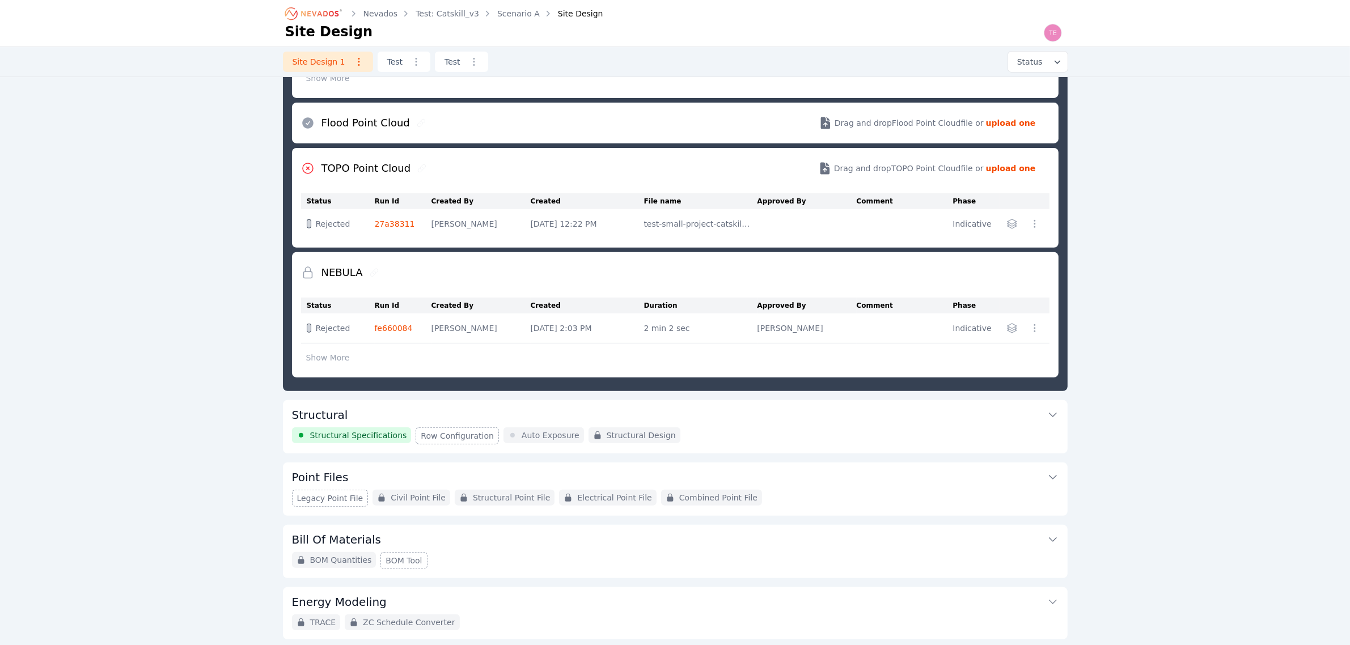
click at [855, 433] on div "Structural Specifications Row Configuration Auto Exposure Structural Design" at bounding box center [675, 435] width 766 height 17
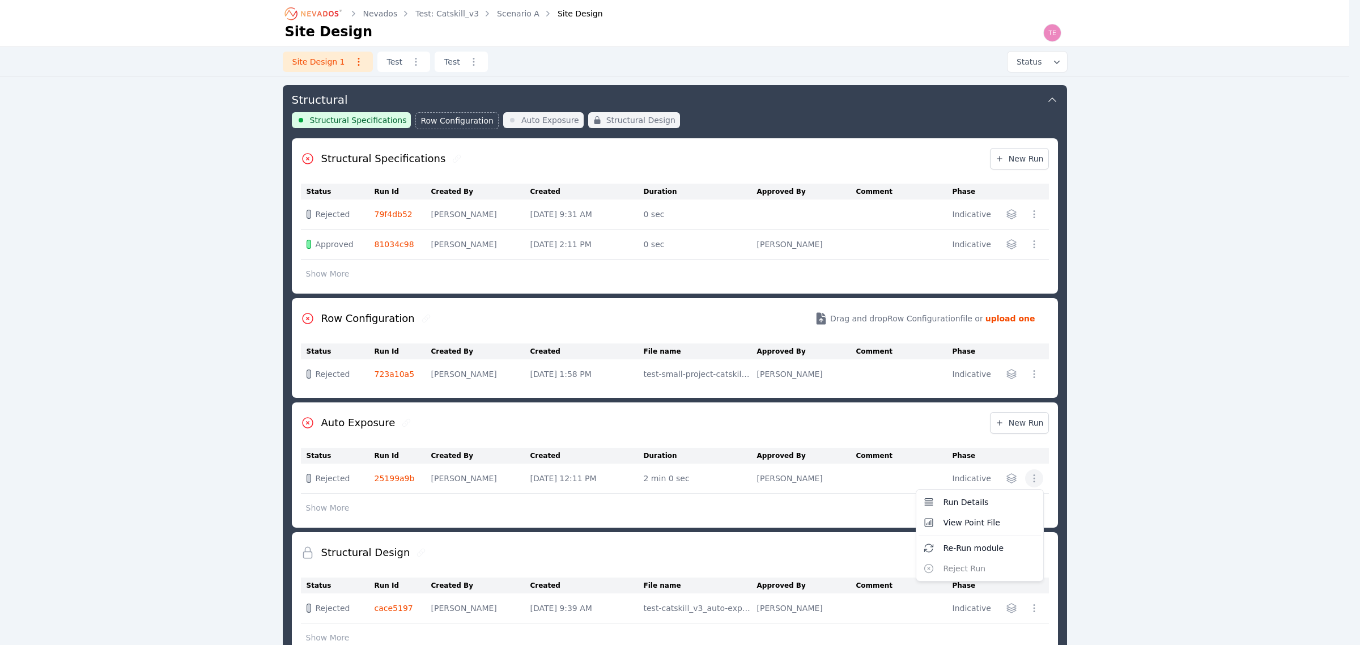
click at [1032, 482] on icon "button" at bounding box center [1034, 478] width 11 height 11
click at [980, 547] on span "Re-Run module" at bounding box center [974, 547] width 61 height 11
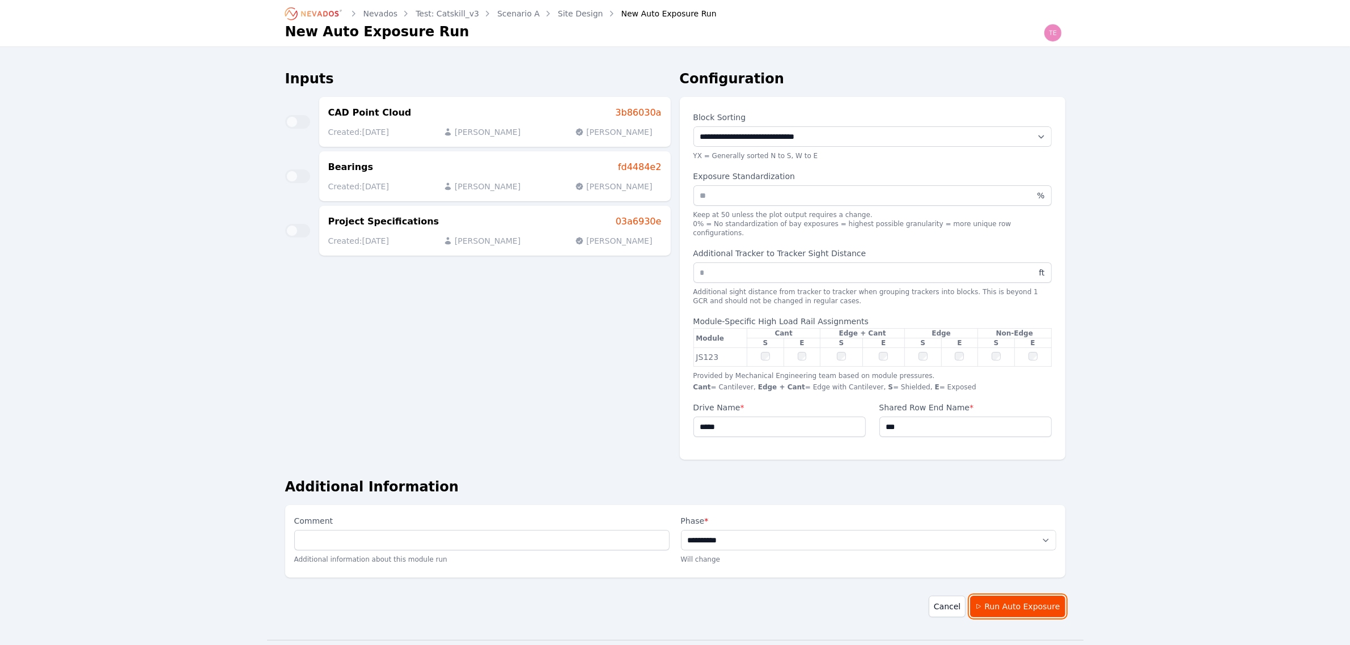
click at [1004, 597] on button "Run Auto Exposure" at bounding box center [1017, 607] width 95 height 22
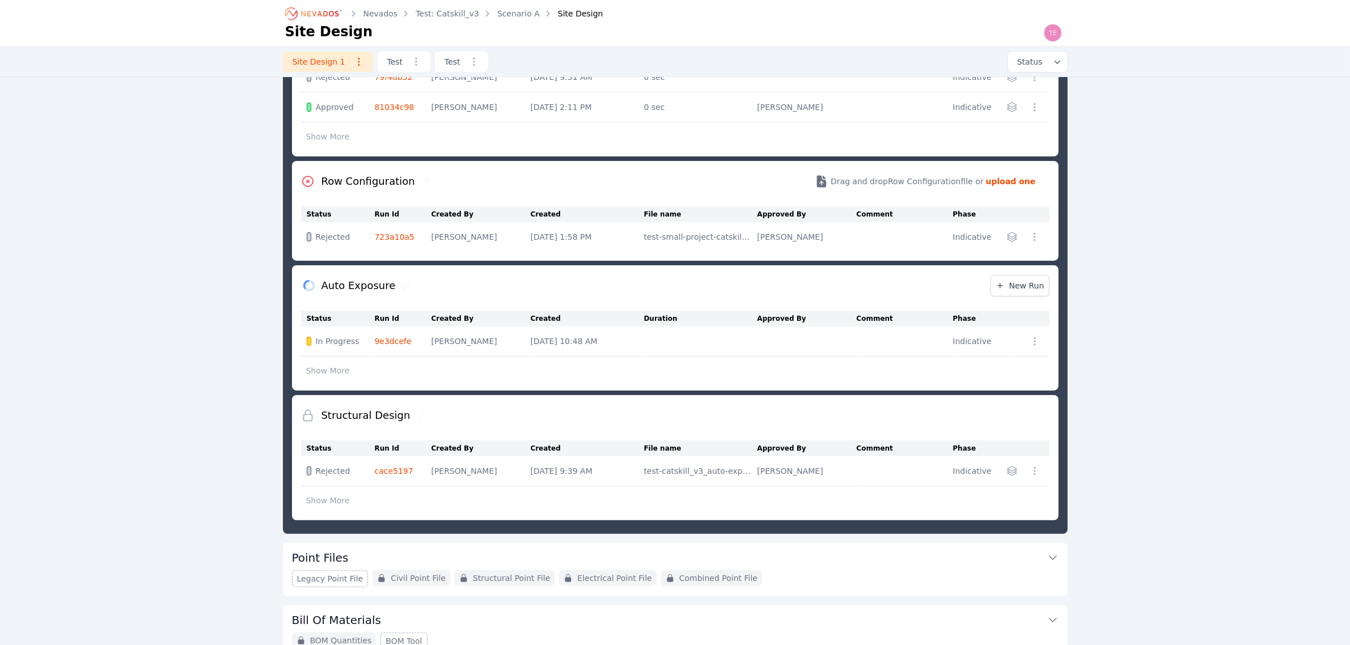
scroll to position [230, 0]
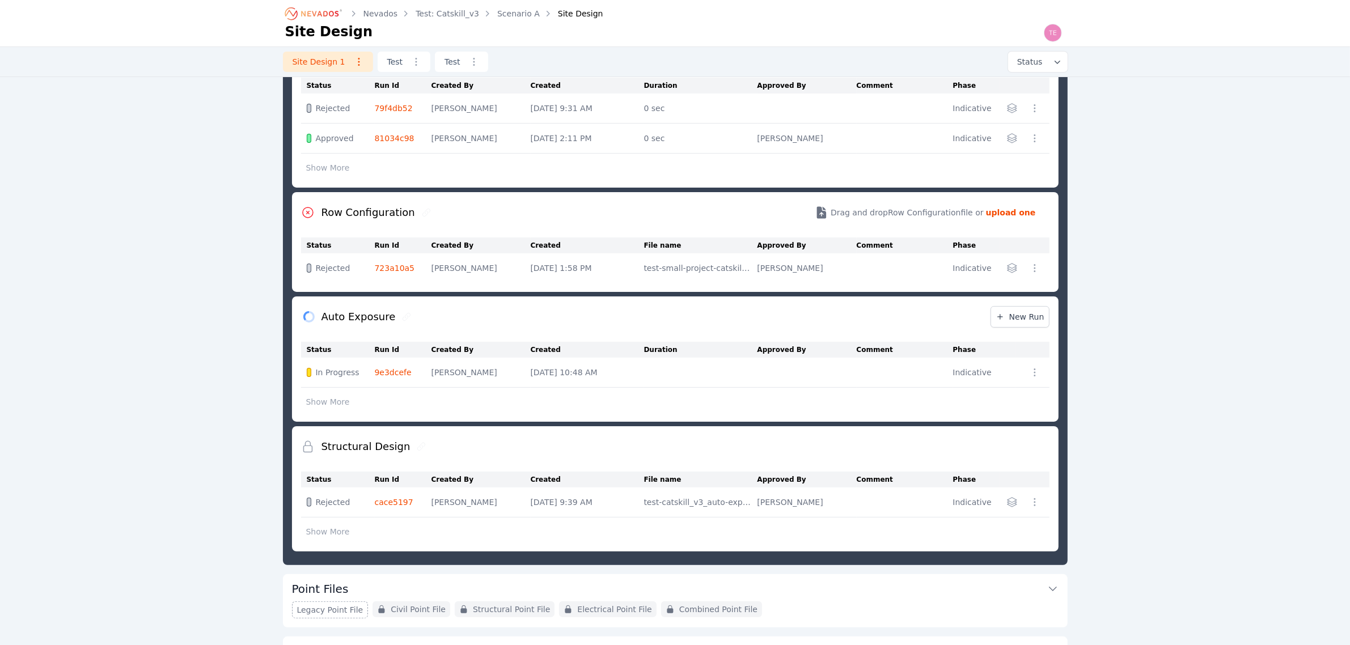
click at [332, 401] on button "Show More" at bounding box center [328, 402] width 54 height 22
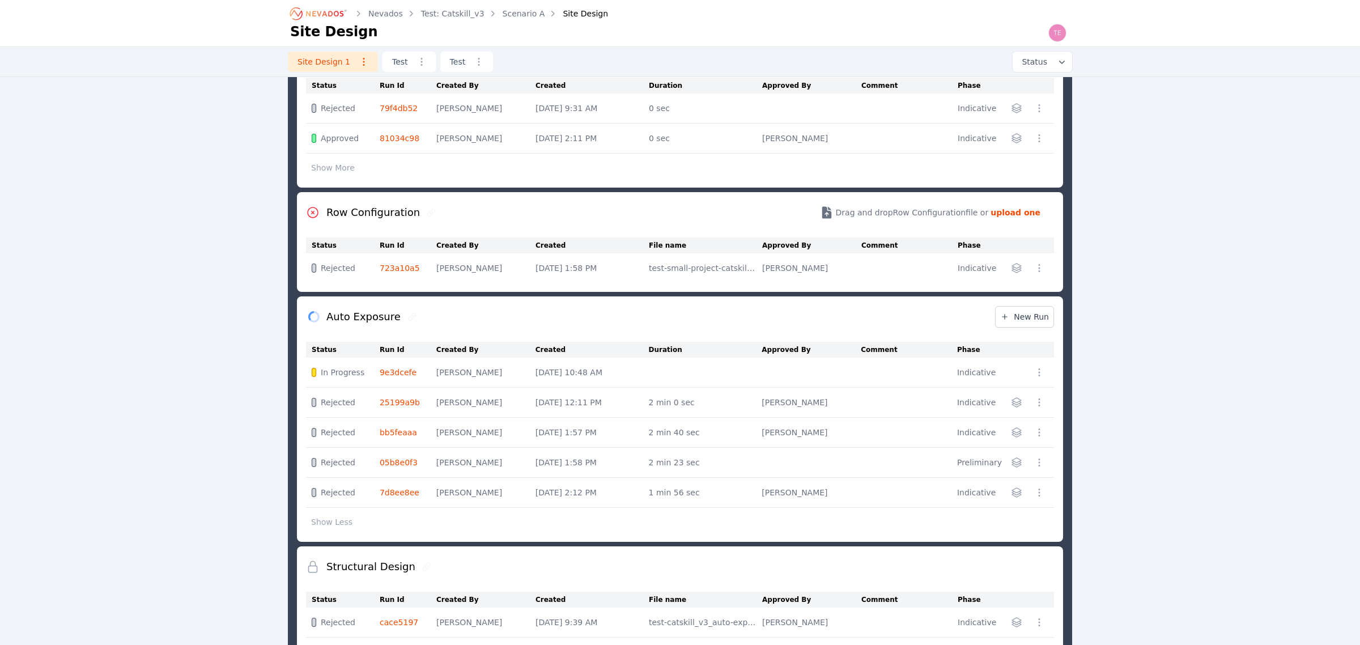
click at [1011, 402] on icon "button" at bounding box center [1016, 402] width 11 height 11
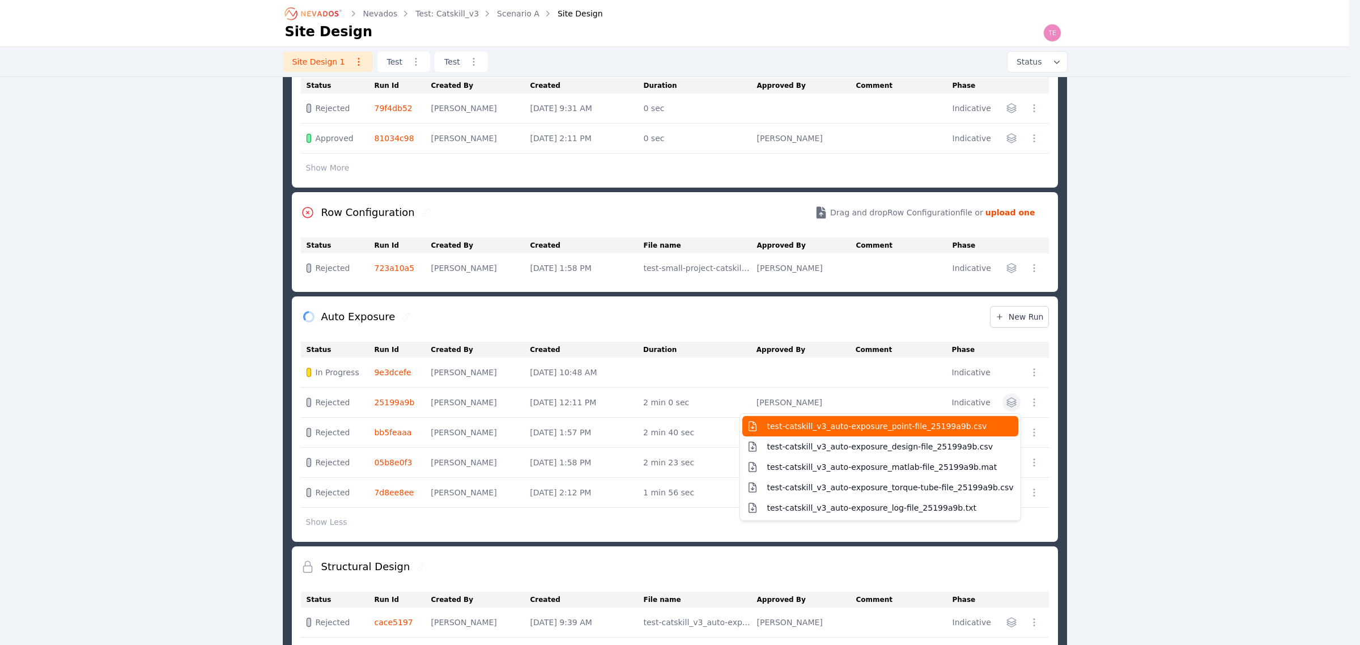
click at [967, 427] on span "test-catskill_v3_auto-exposure_point-file_25199a9b.csv" at bounding box center [878, 426] width 220 height 11
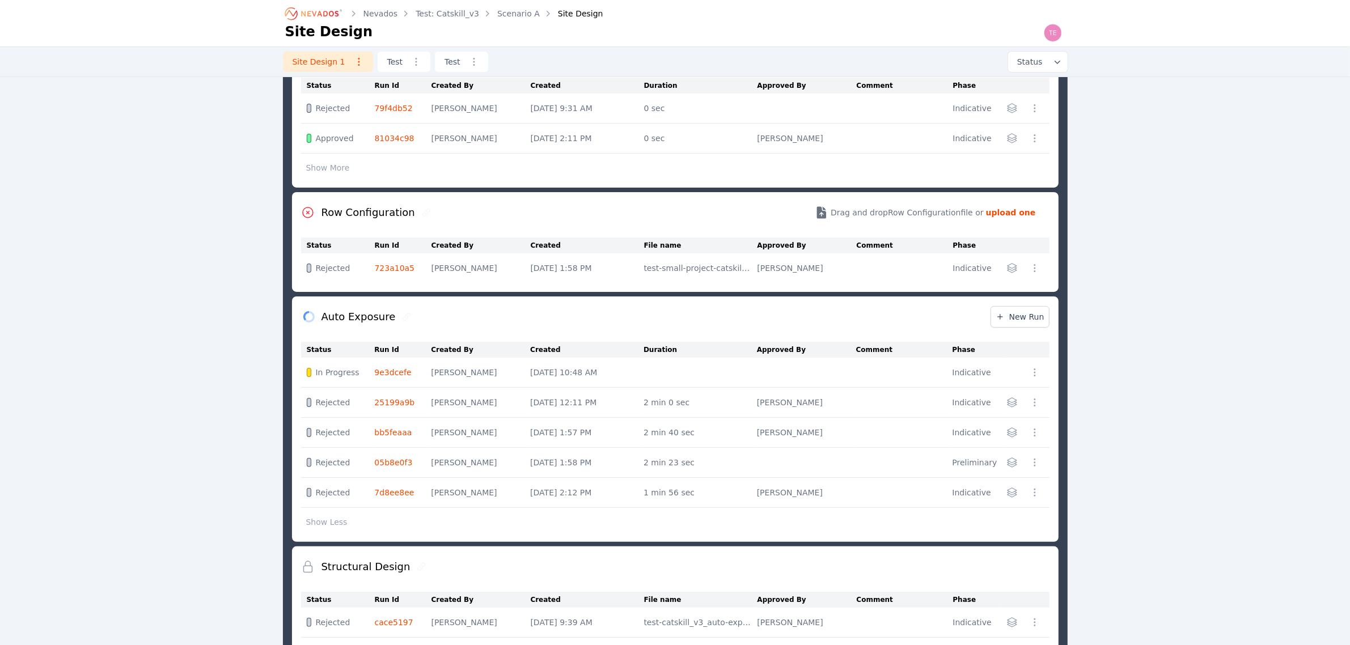
scroll to position [442, 0]
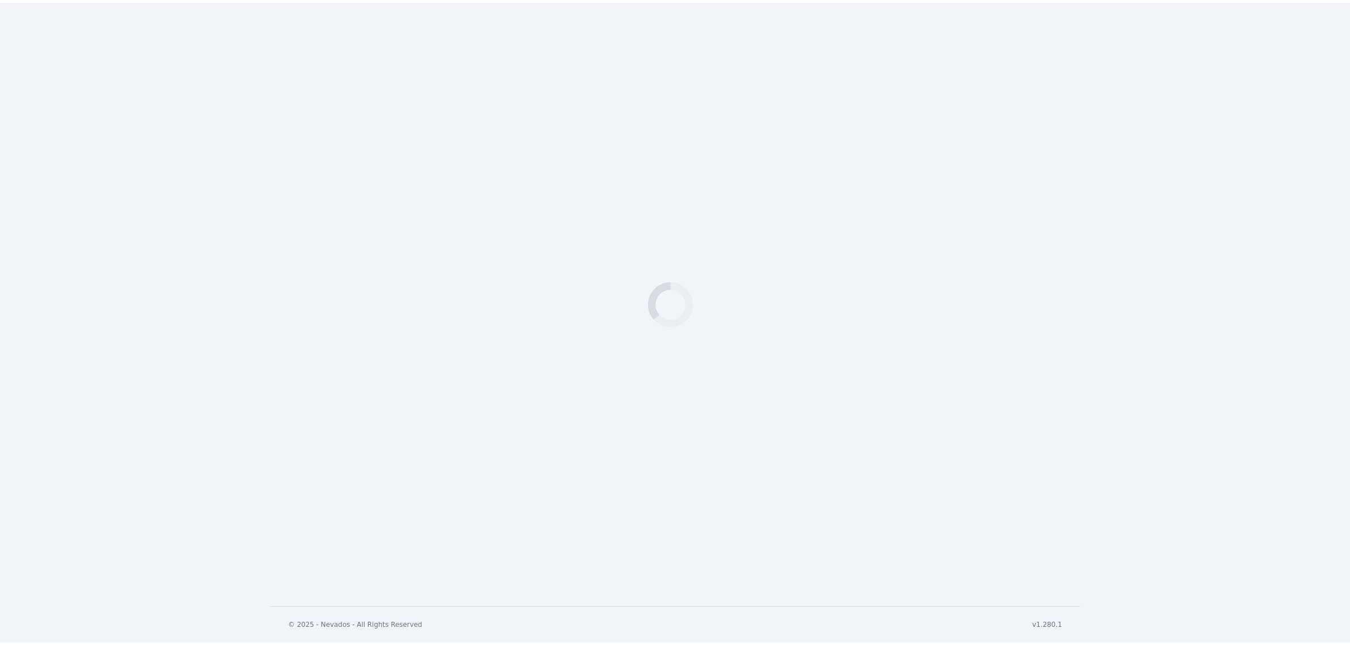
scroll to position [316, 0]
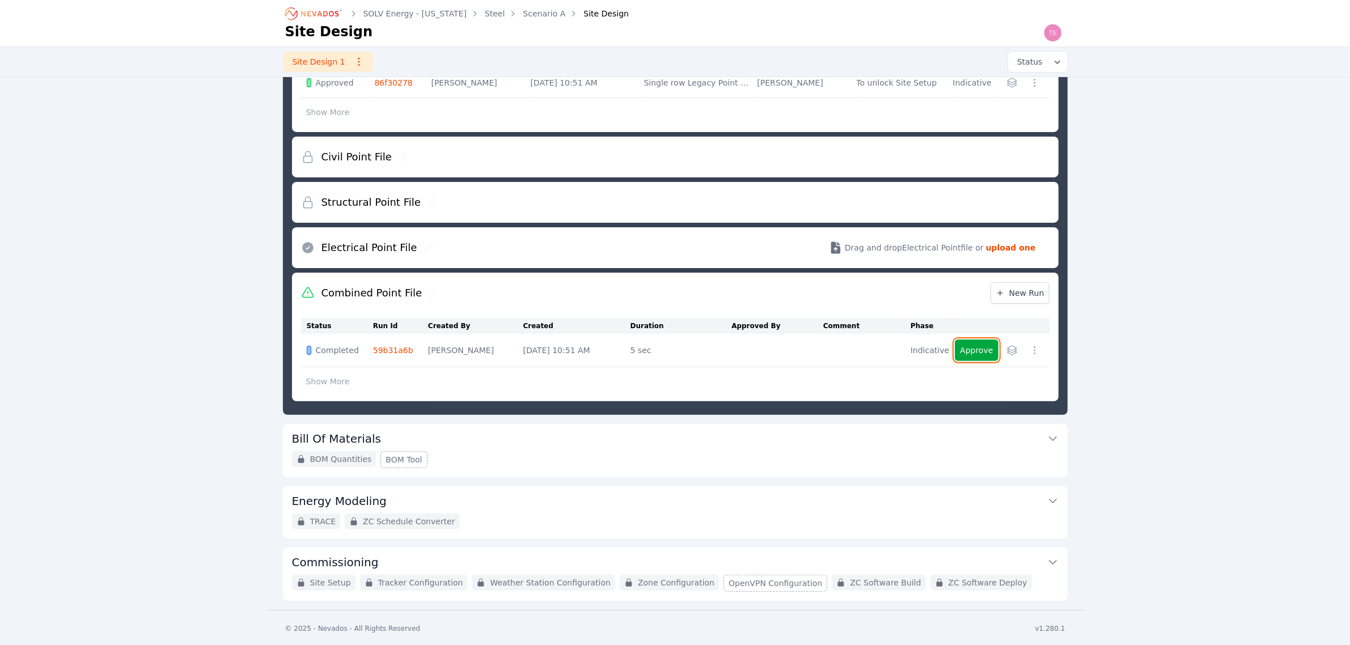
click at [970, 353] on button "Approve" at bounding box center [976, 351] width 43 height 22
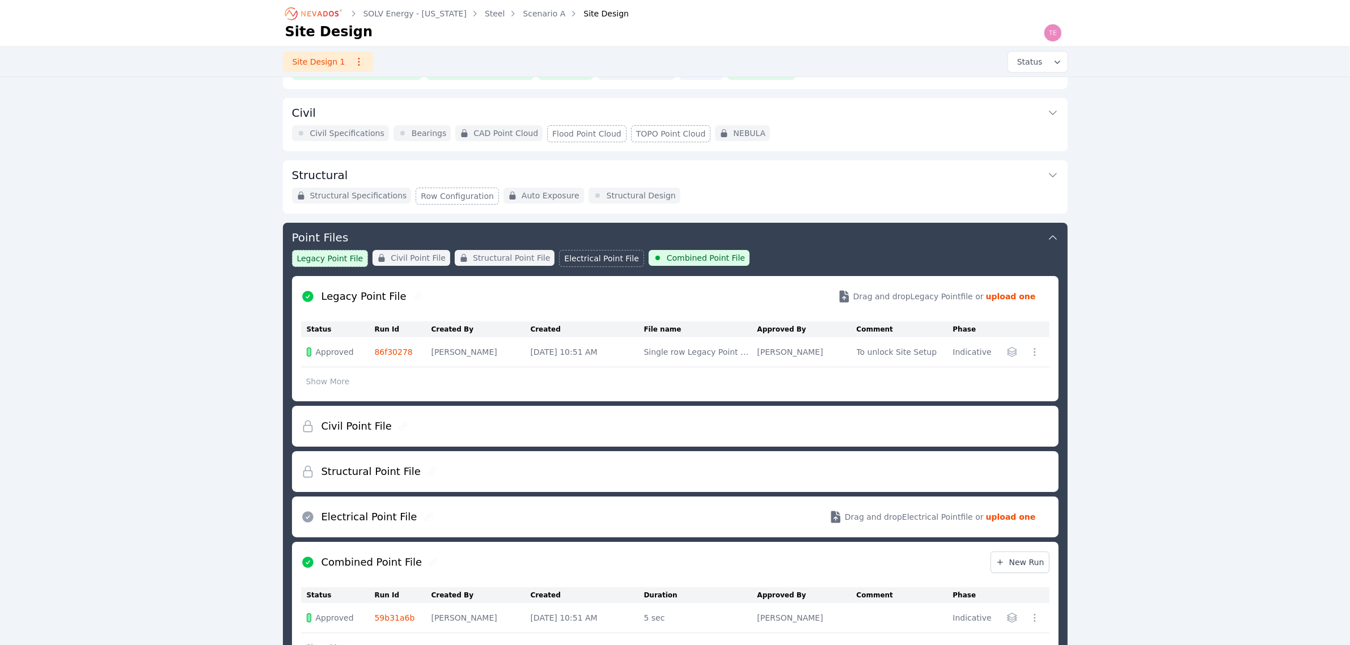
scroll to position [0, 0]
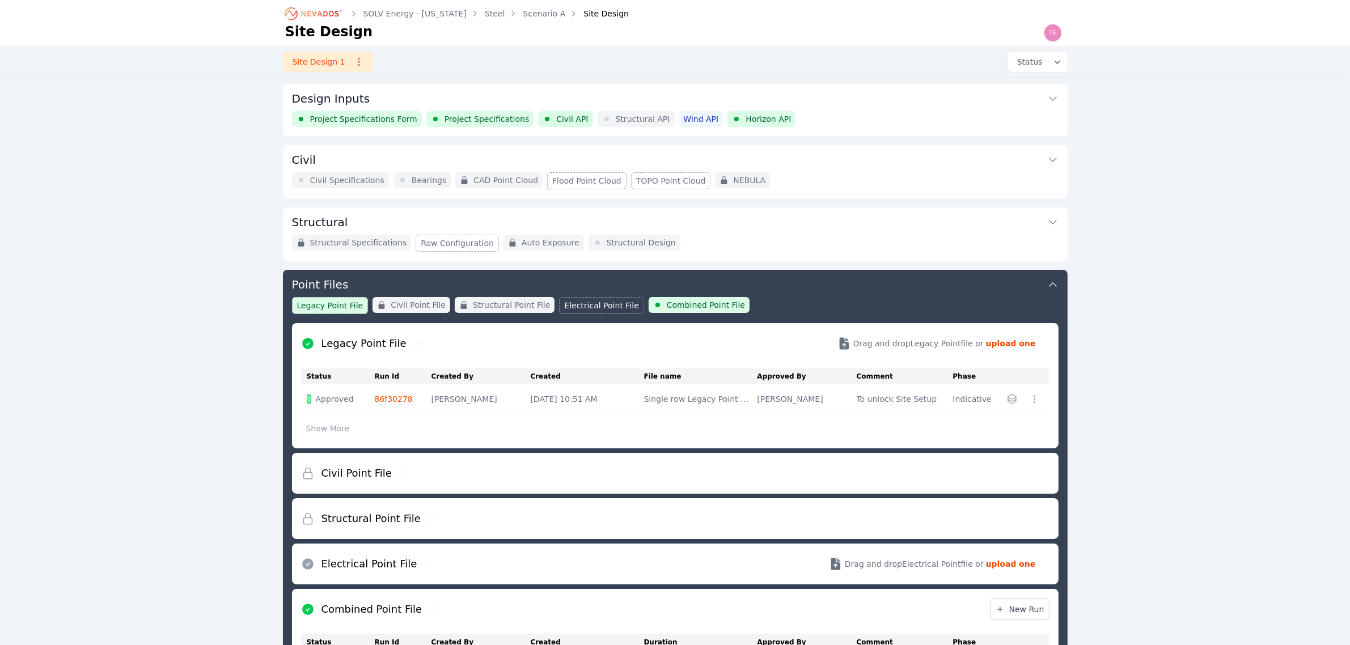
click at [842, 109] on button "Design Inputs" at bounding box center [675, 97] width 766 height 27
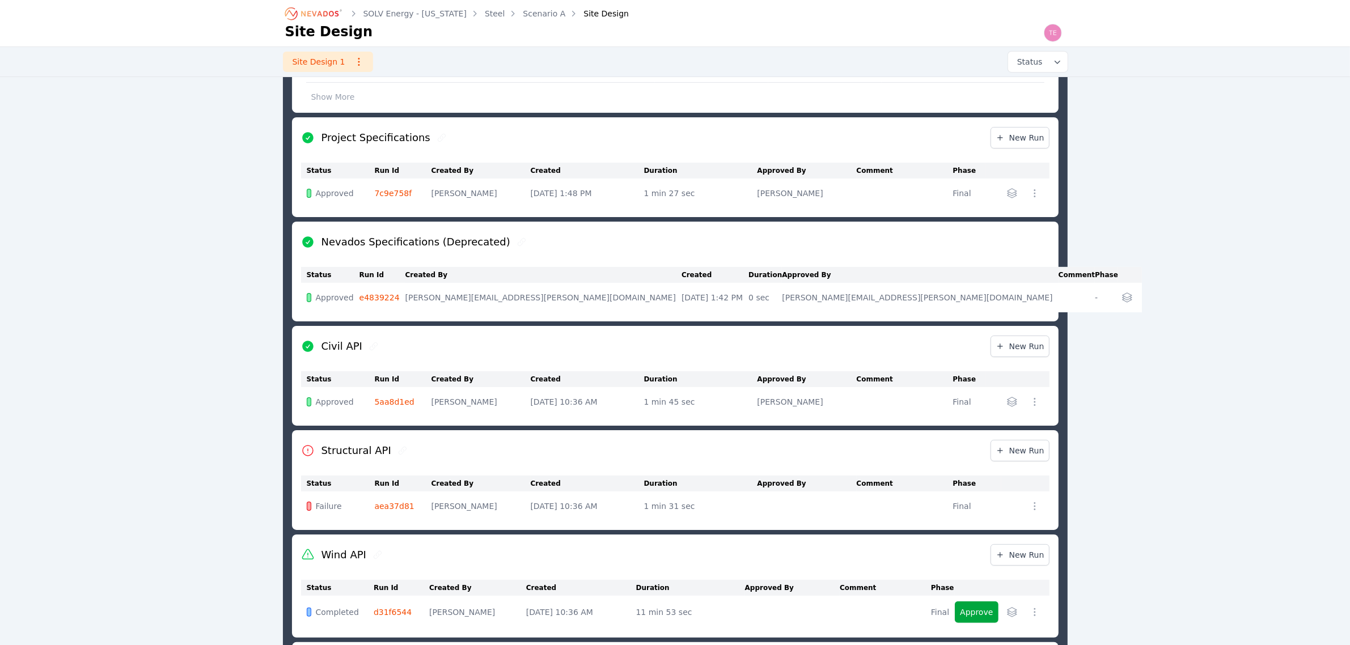
scroll to position [142, 0]
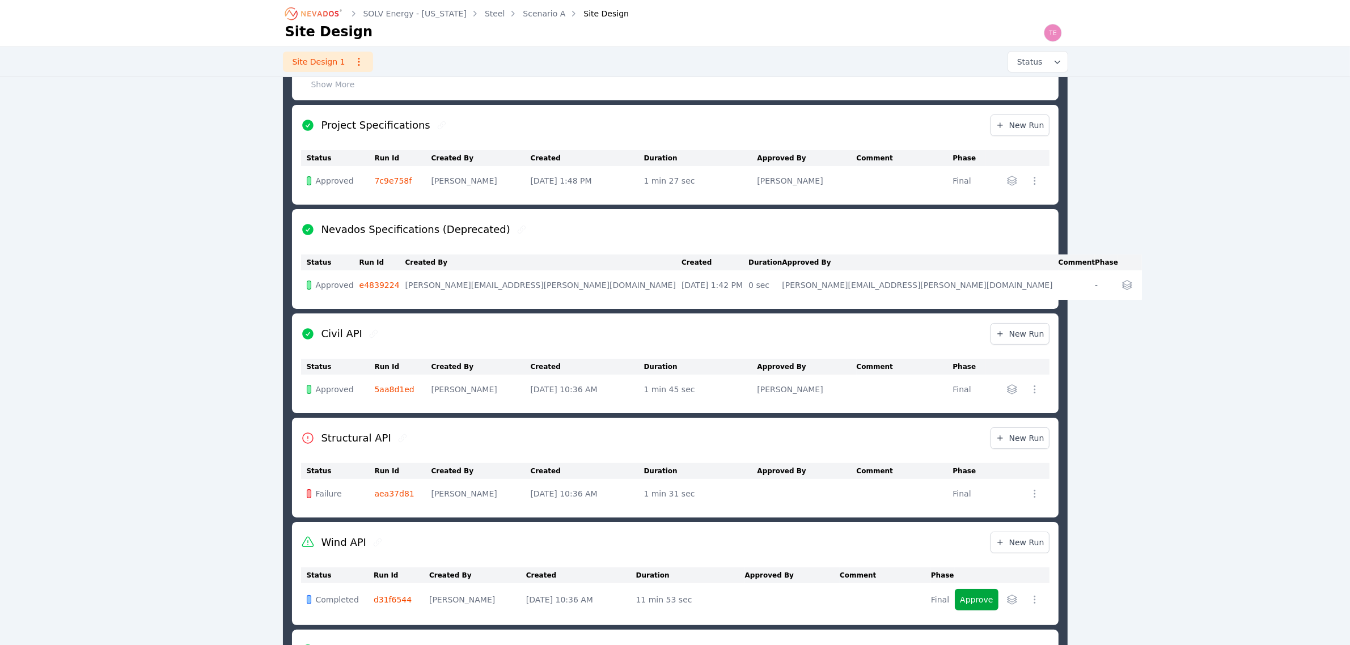
click at [389, 497] on link "aea37d81" at bounding box center [395, 493] width 40 height 9
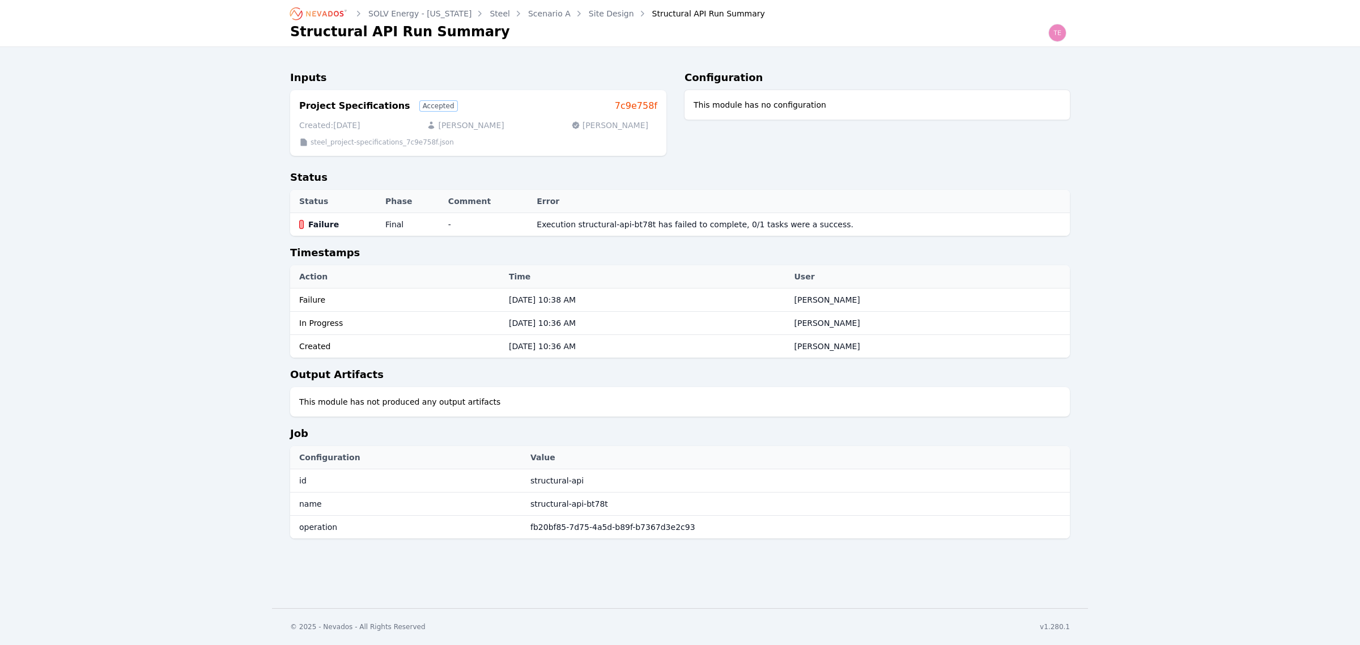
click at [638, 105] on link "7c9e758f" at bounding box center [636, 106] width 43 height 14
click at [589, 12] on link "Site Design" at bounding box center [611, 13] width 45 height 11
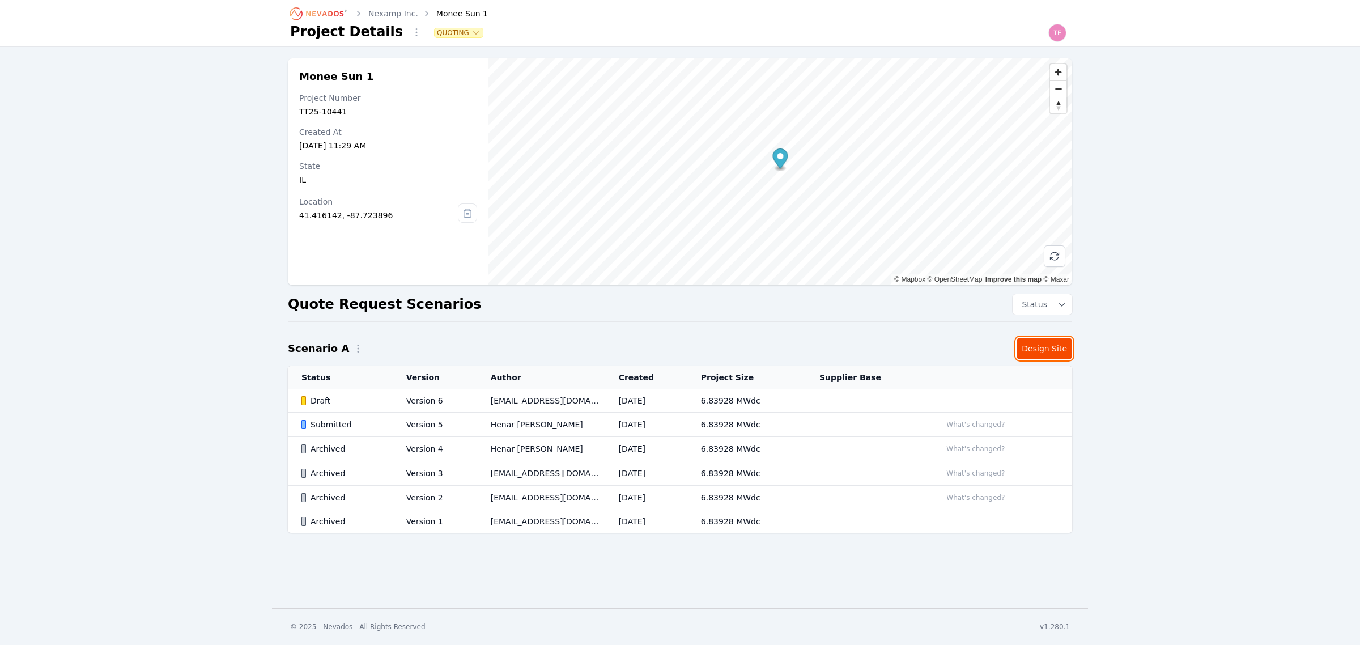
click at [1038, 347] on link "Design Site" at bounding box center [1045, 349] width 56 height 22
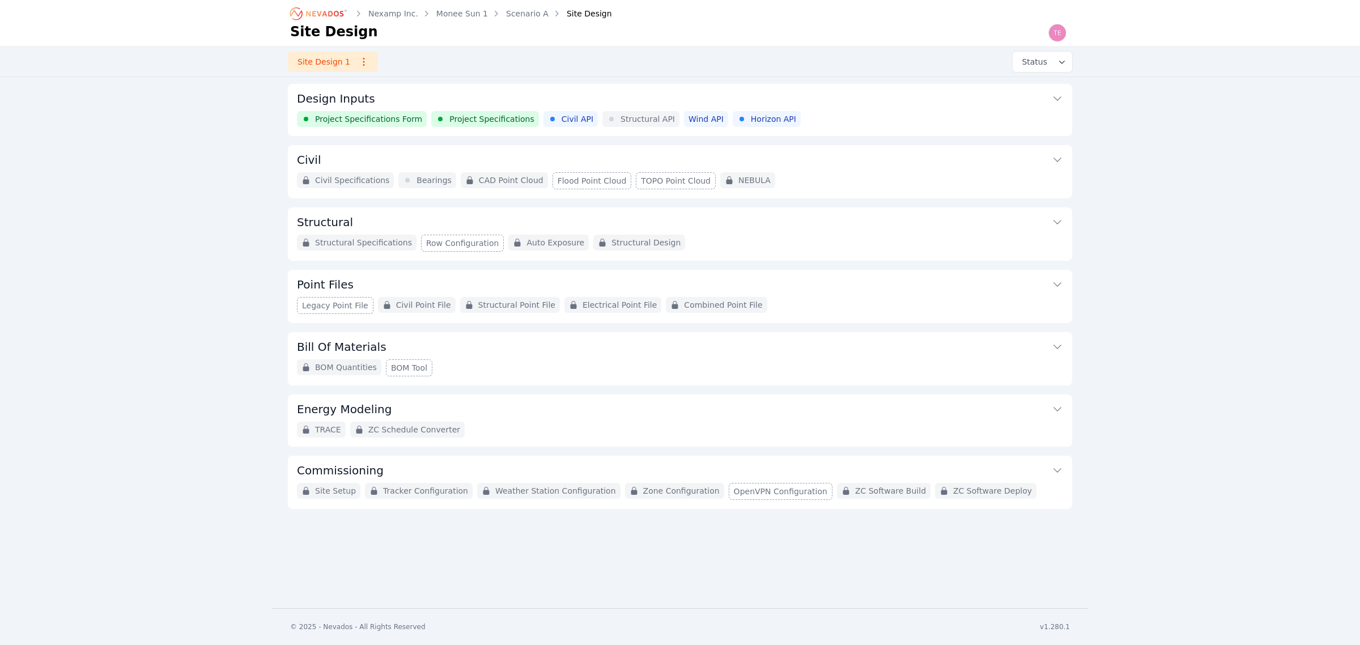
click at [902, 109] on button "Design Inputs" at bounding box center [680, 97] width 766 height 27
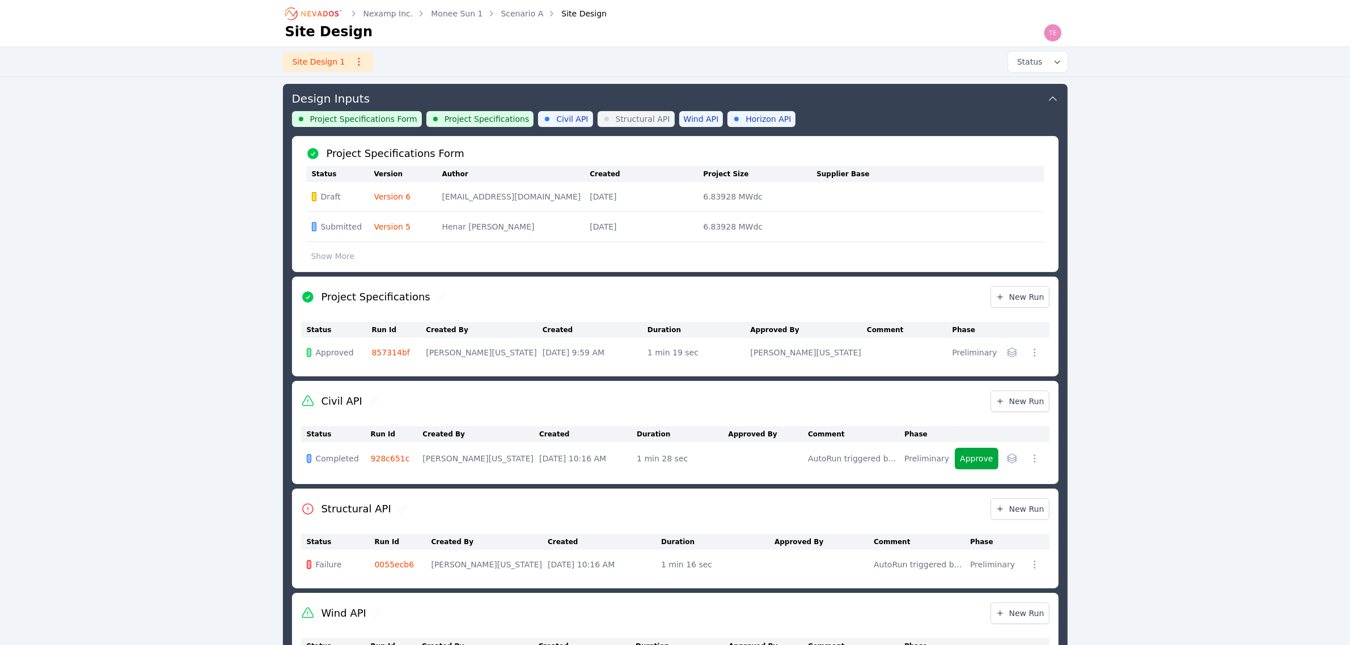
click at [898, 112] on div "Project Specifications Form Project Specifications Civil API Structural API Win…" at bounding box center [675, 123] width 766 height 25
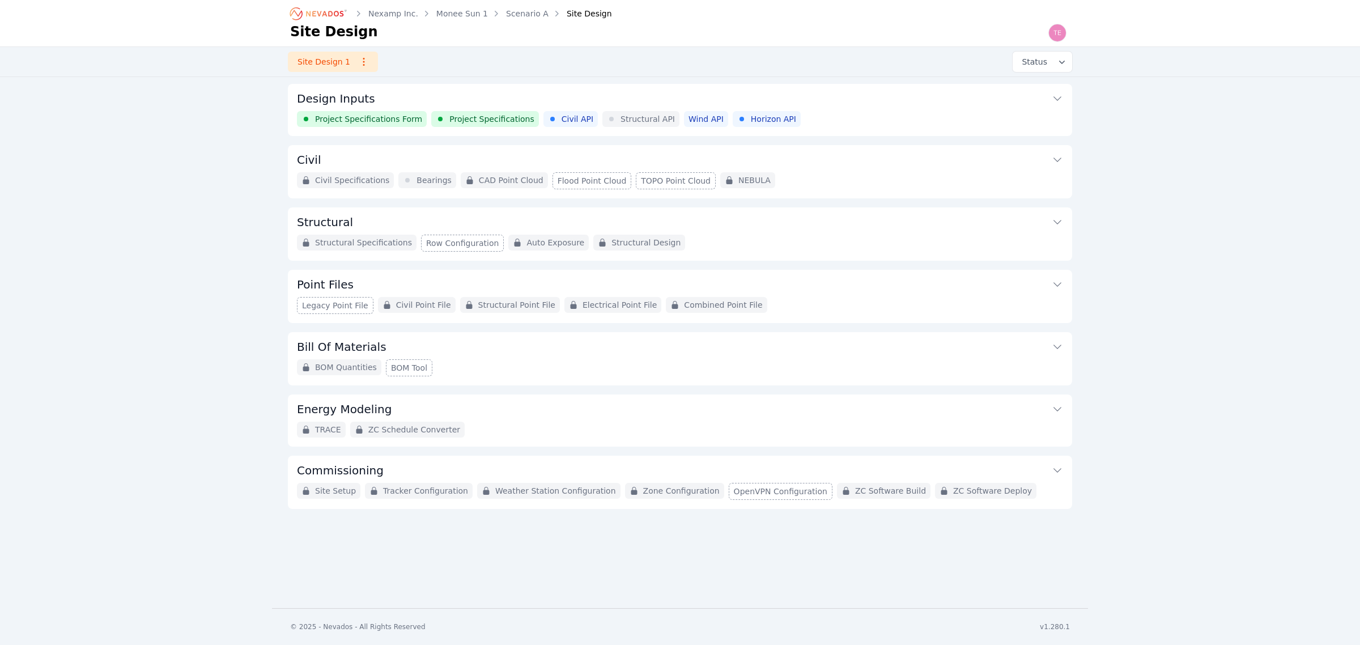
click at [898, 109] on button "Design Inputs" at bounding box center [680, 97] width 766 height 27
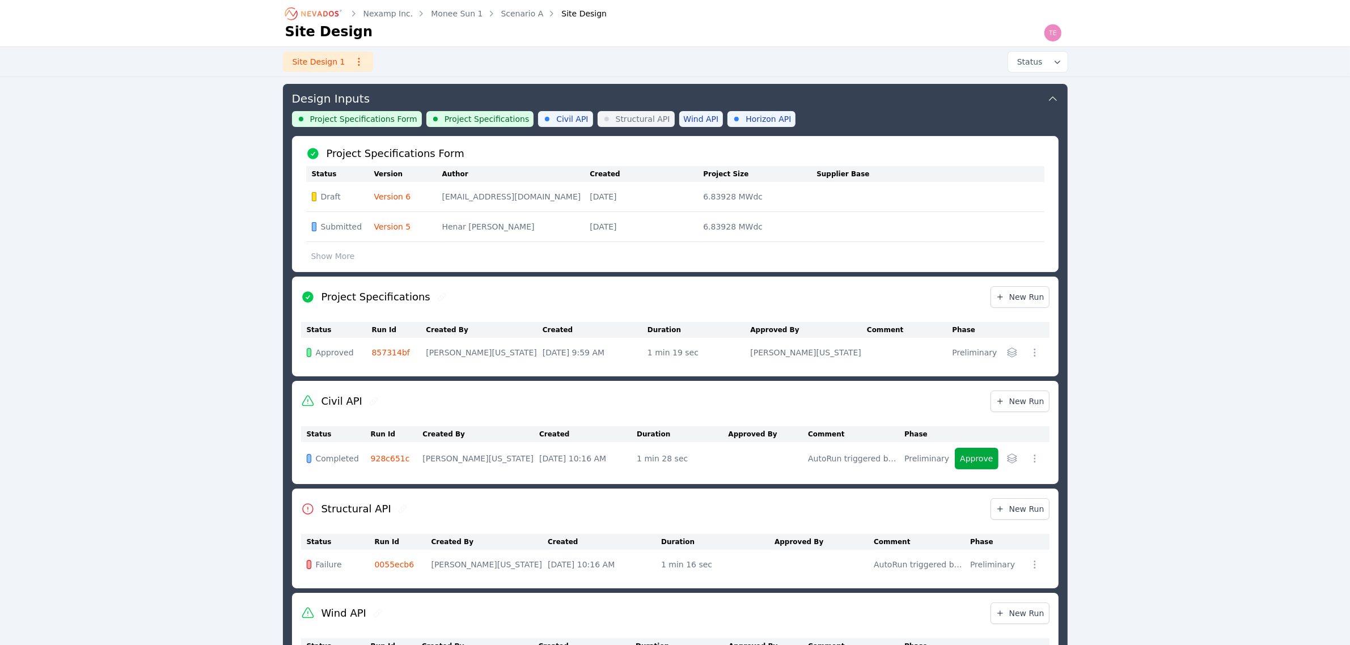
click at [400, 194] on link "Version 6" at bounding box center [392, 196] width 37 height 9
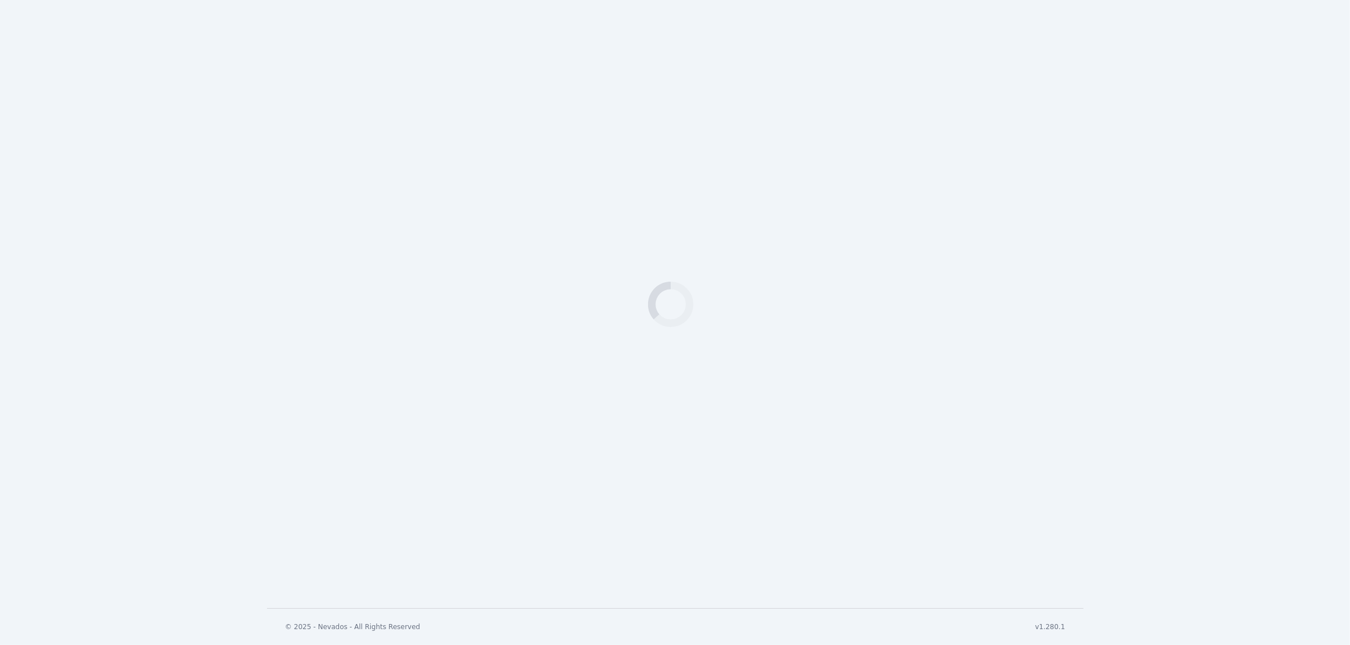
select select "*********"
select select "**"
select select "*********"
select select "*"
select LLC-DevSet-RevC\ "**********"
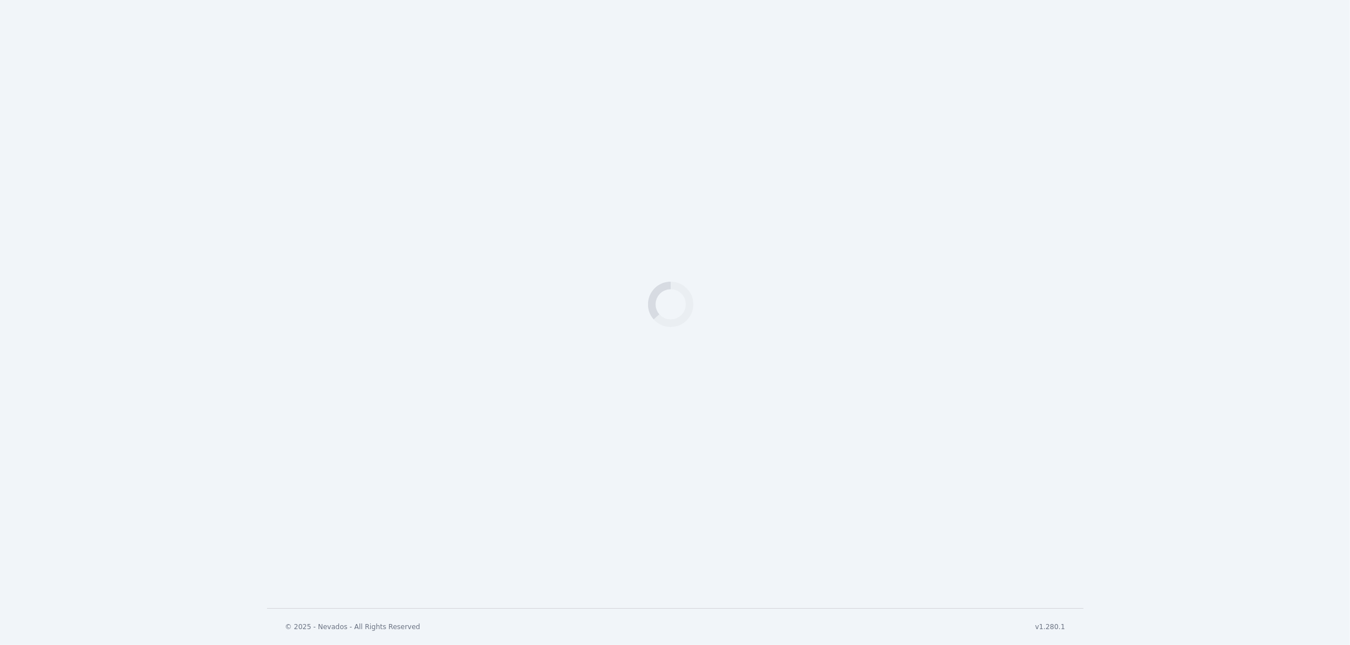
select \(1\)\ "**********"
select IL_20250505\ "**********"
select \(9\)\ "**********"
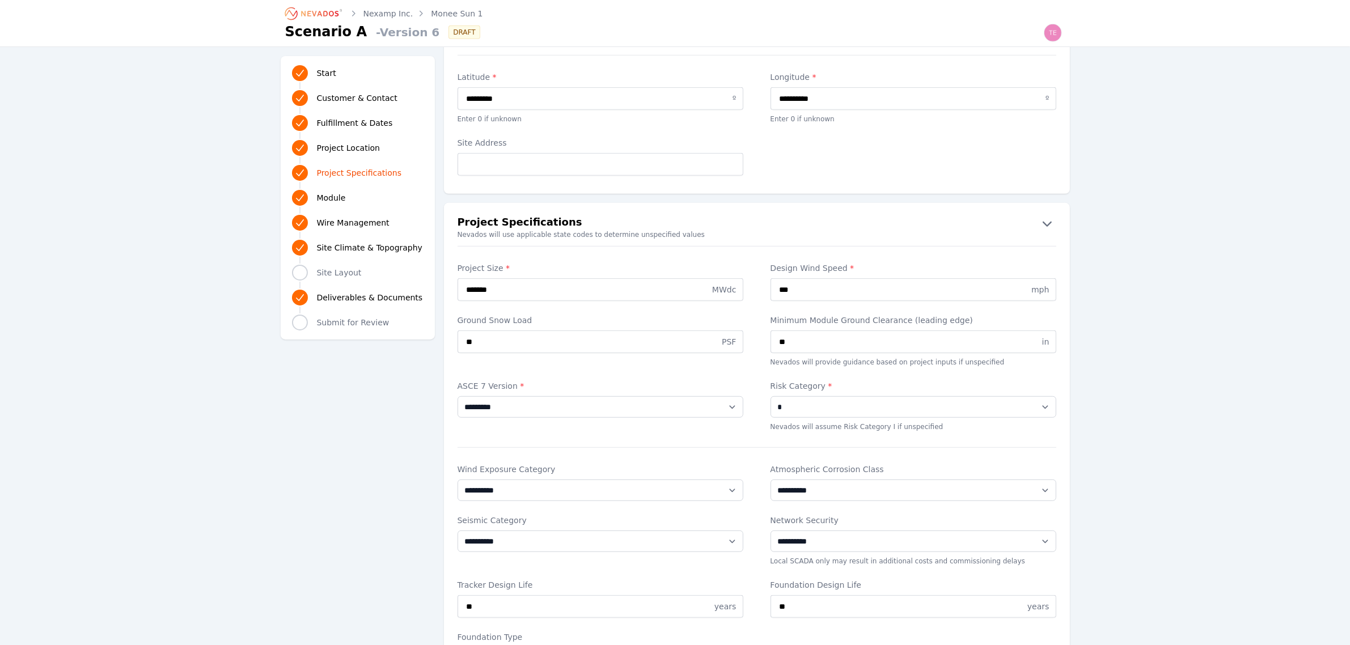
scroll to position [850, 0]
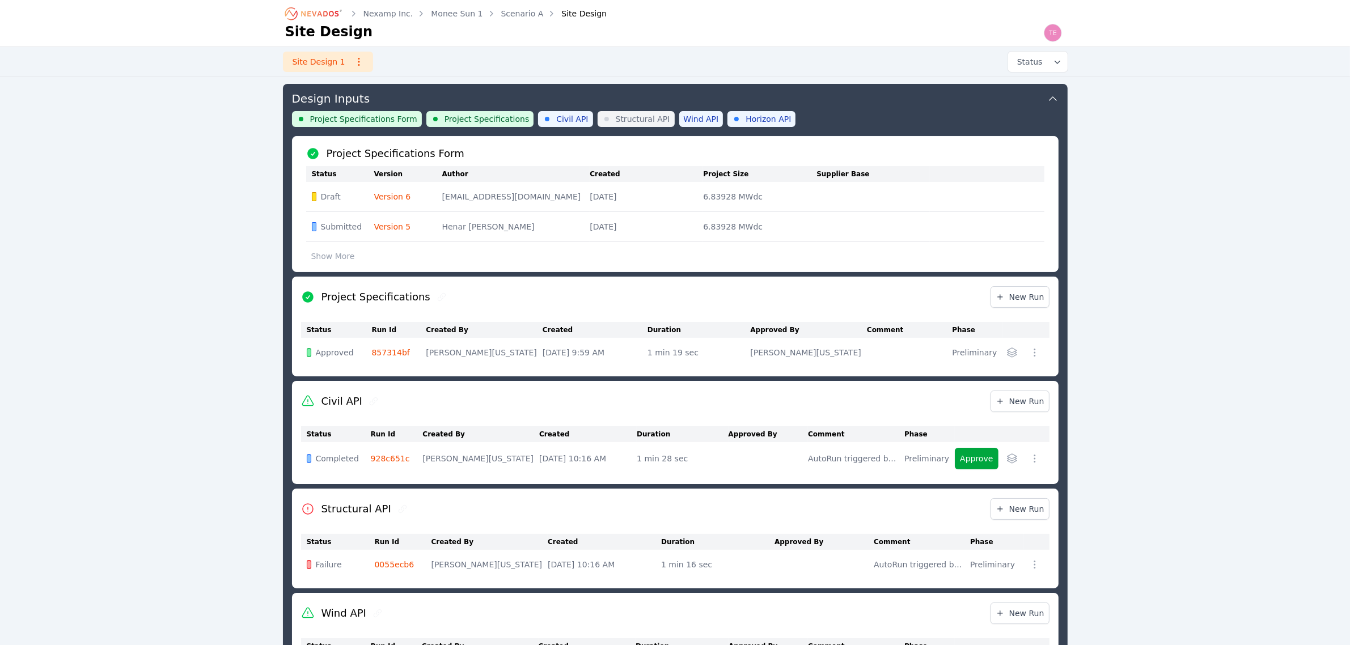
click at [398, 222] on link "Version 5" at bounding box center [392, 226] width 37 height 9
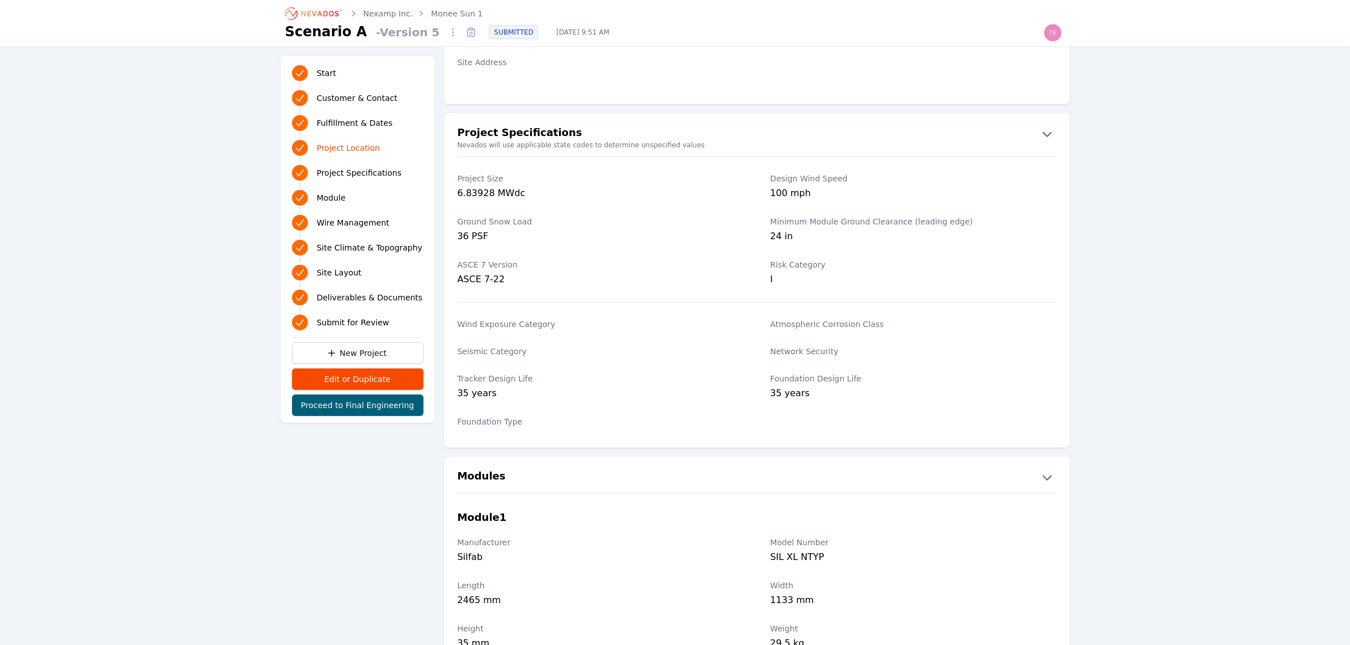
scroll to position [709, 0]
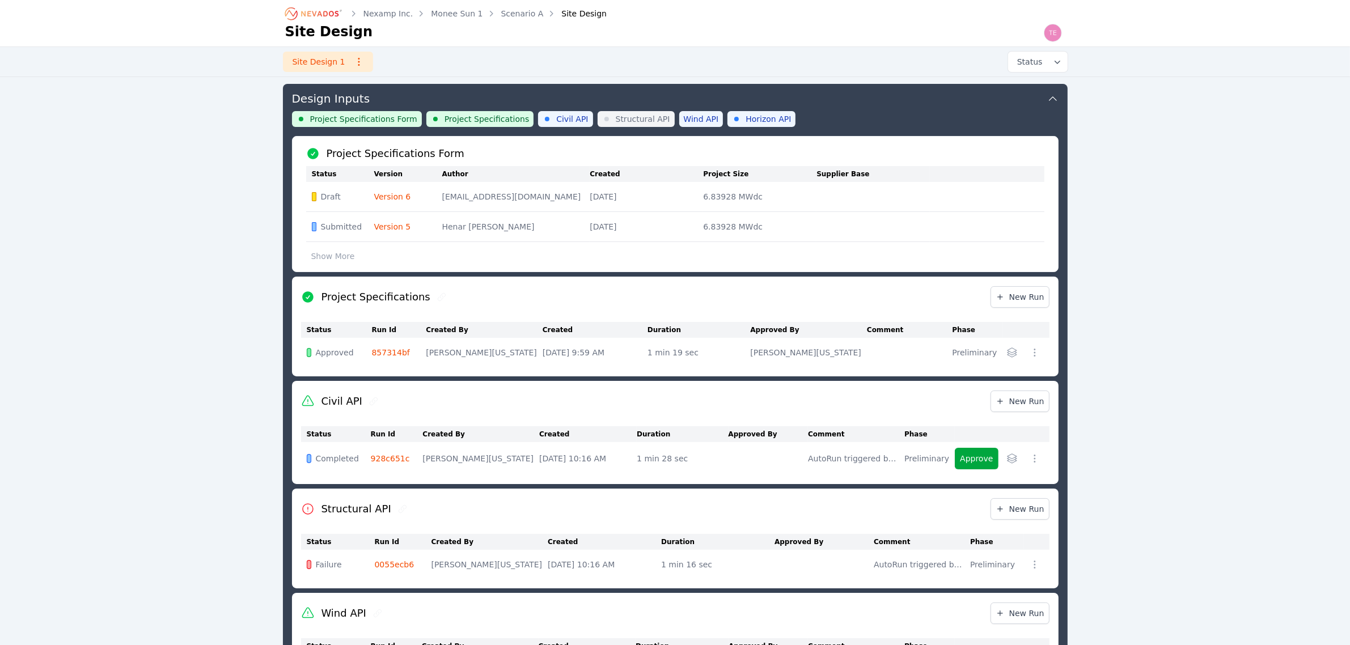
click at [393, 351] on link "857314bf" at bounding box center [391, 352] width 38 height 9
click at [394, 227] on link "Version 5" at bounding box center [392, 226] width 37 height 9
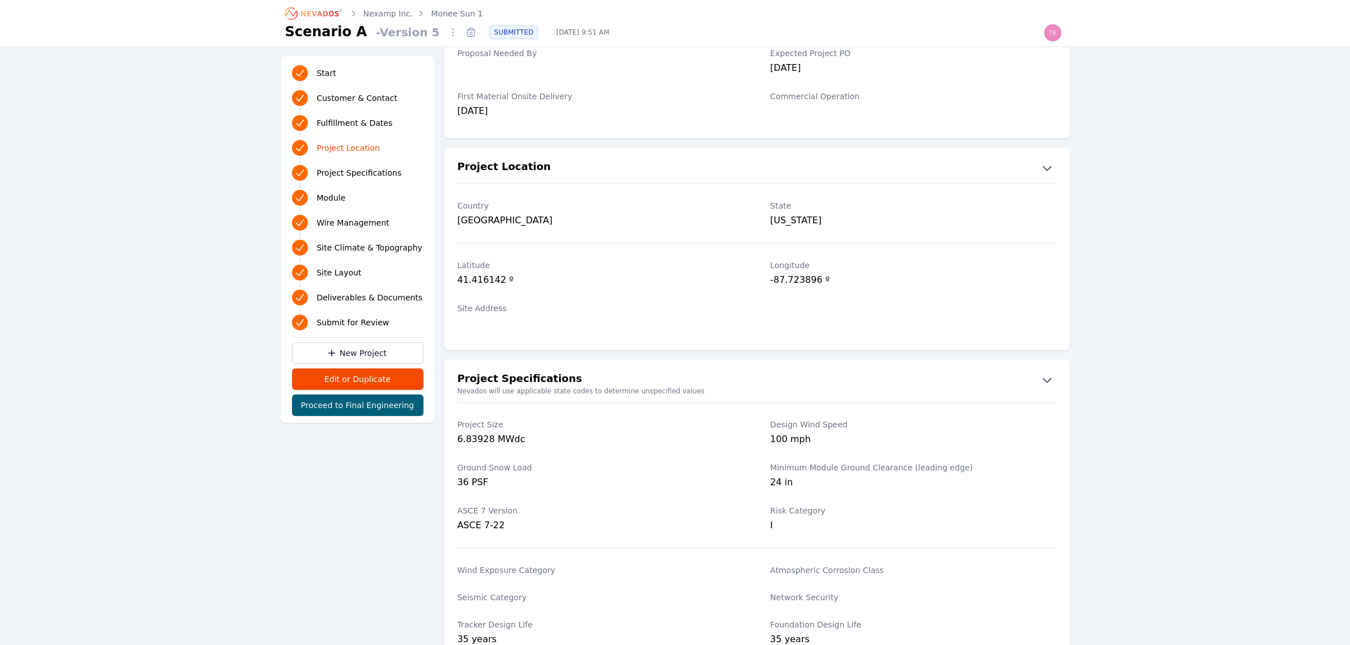
scroll to position [567, 0]
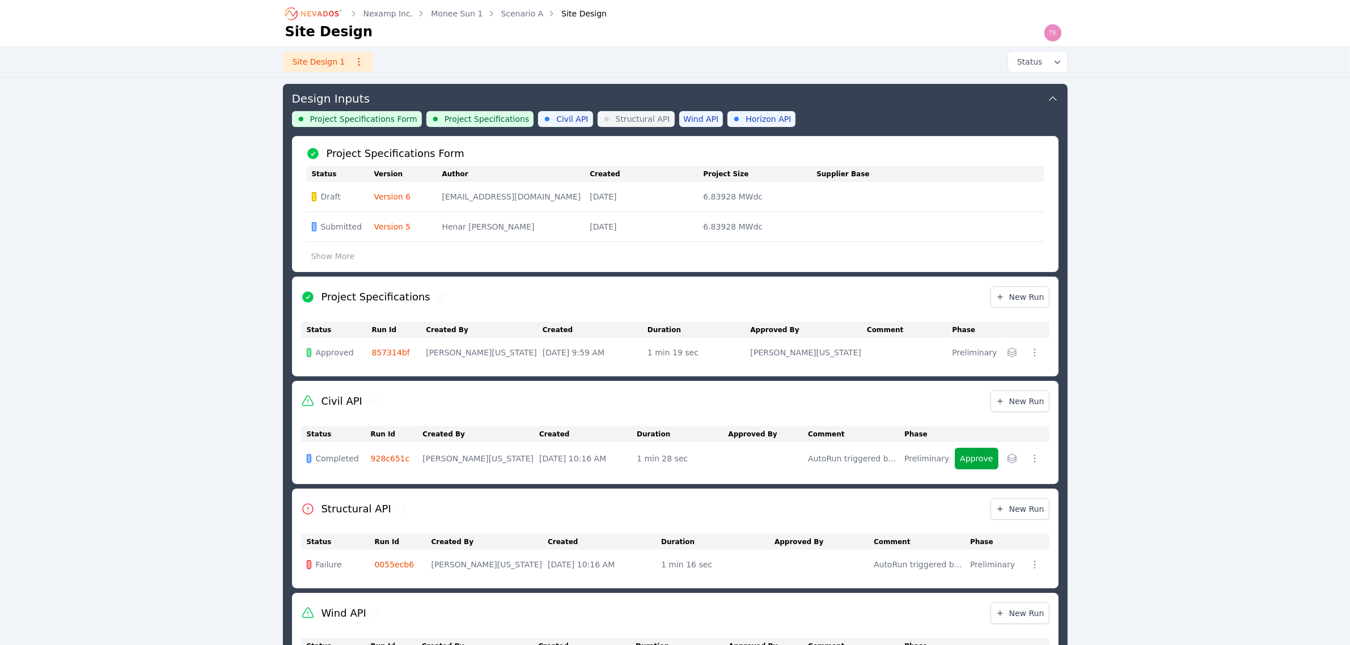
click at [1016, 353] on icon "button" at bounding box center [1011, 352] width 11 height 11
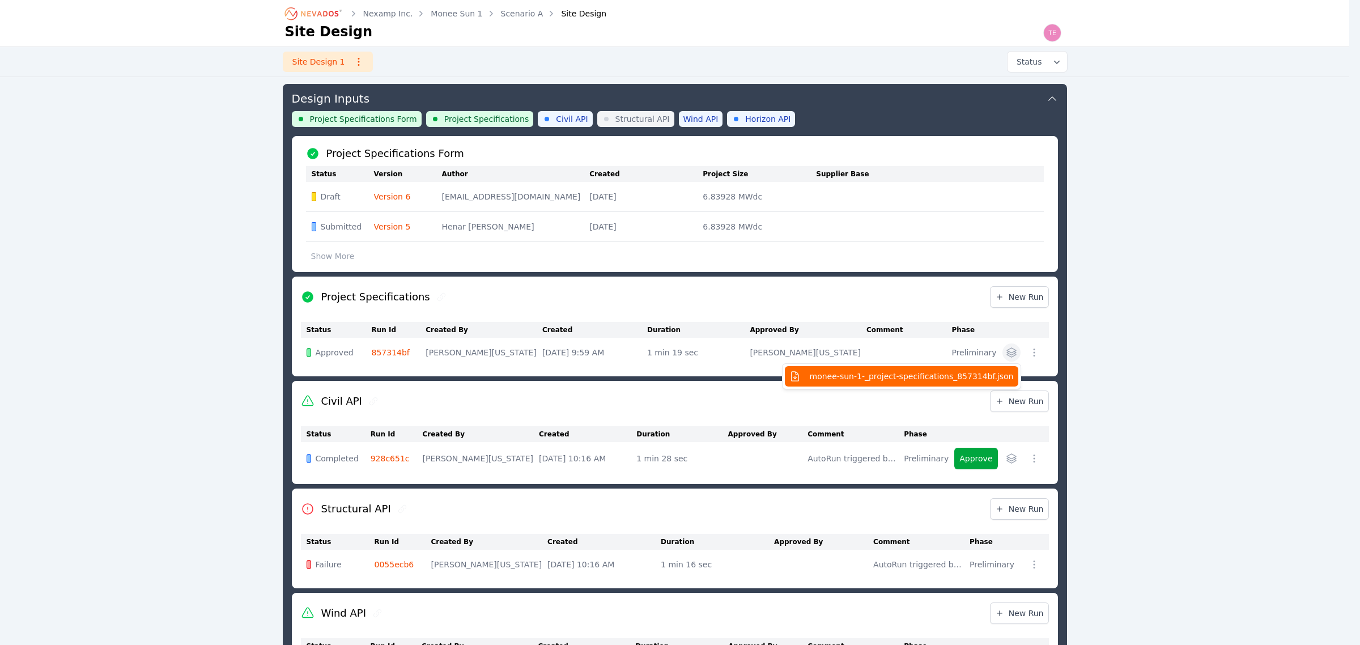
click at [978, 372] on span "monee-sun-1-_project-specifications_857314bf.json" at bounding box center [912, 376] width 204 height 11
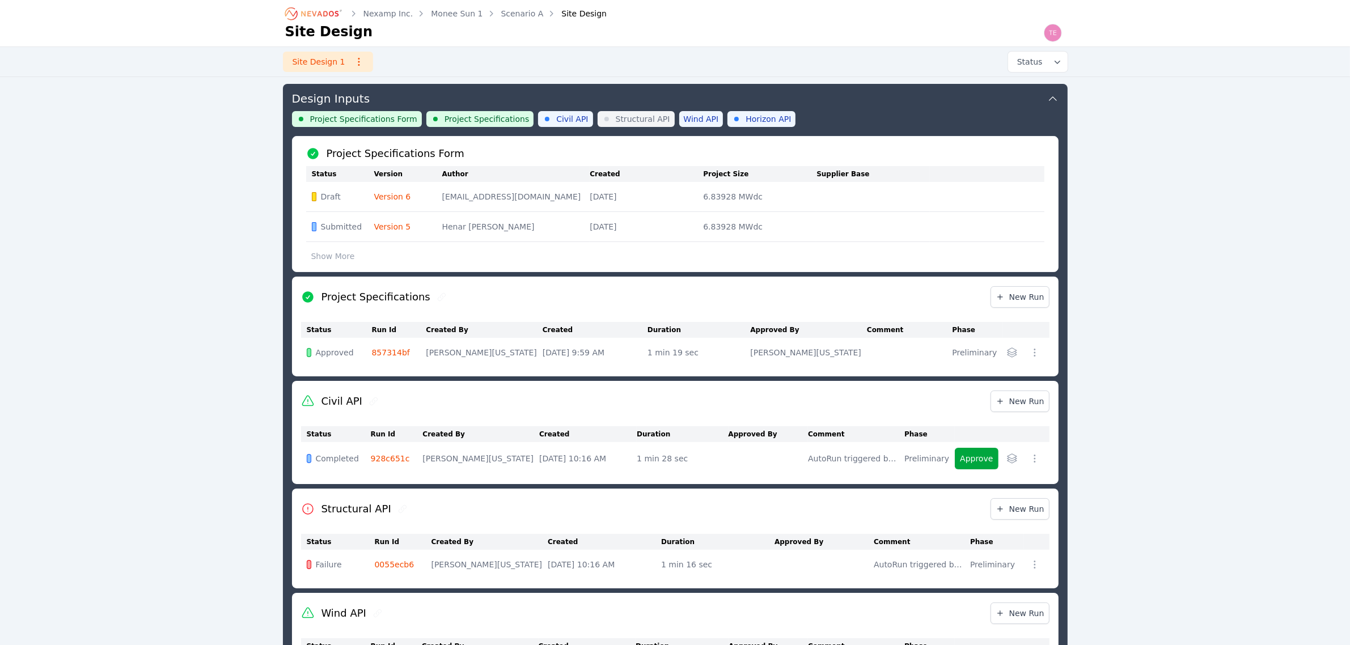
click at [388, 220] on td "Version 5" at bounding box center [408, 227] width 68 height 30
click at [396, 225] on link "Version 5" at bounding box center [392, 226] width 37 height 9
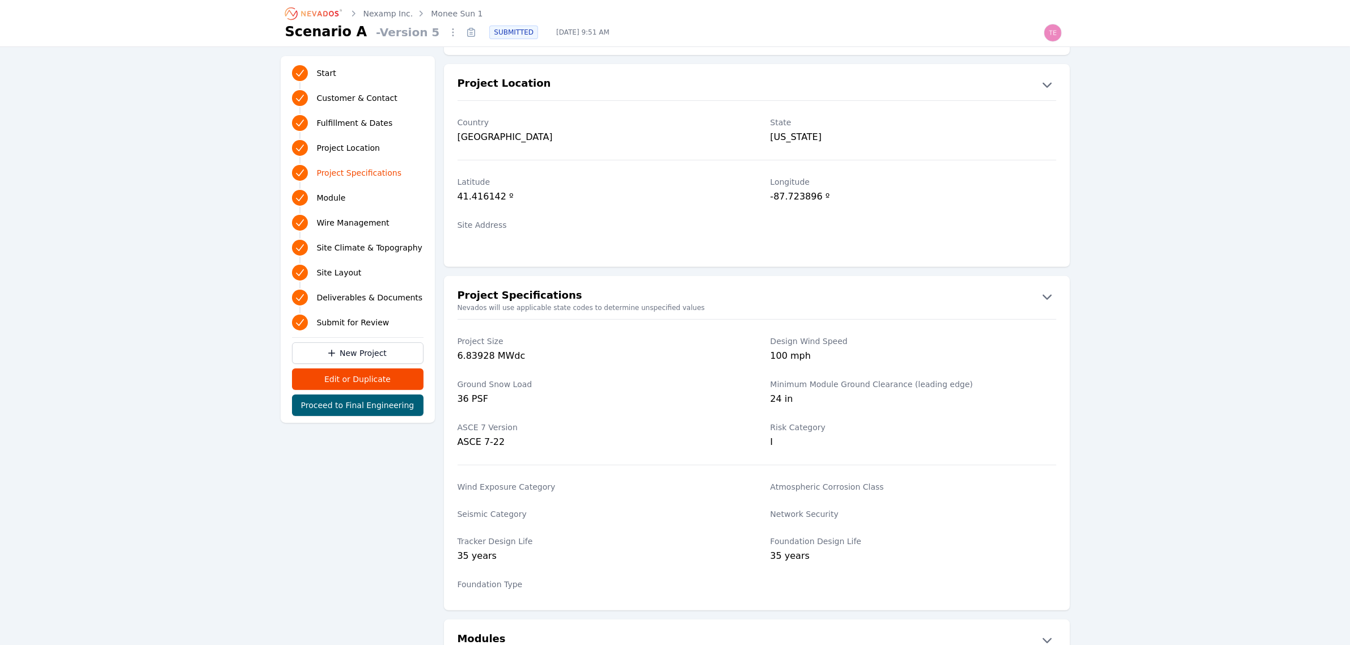
scroll to position [567, 0]
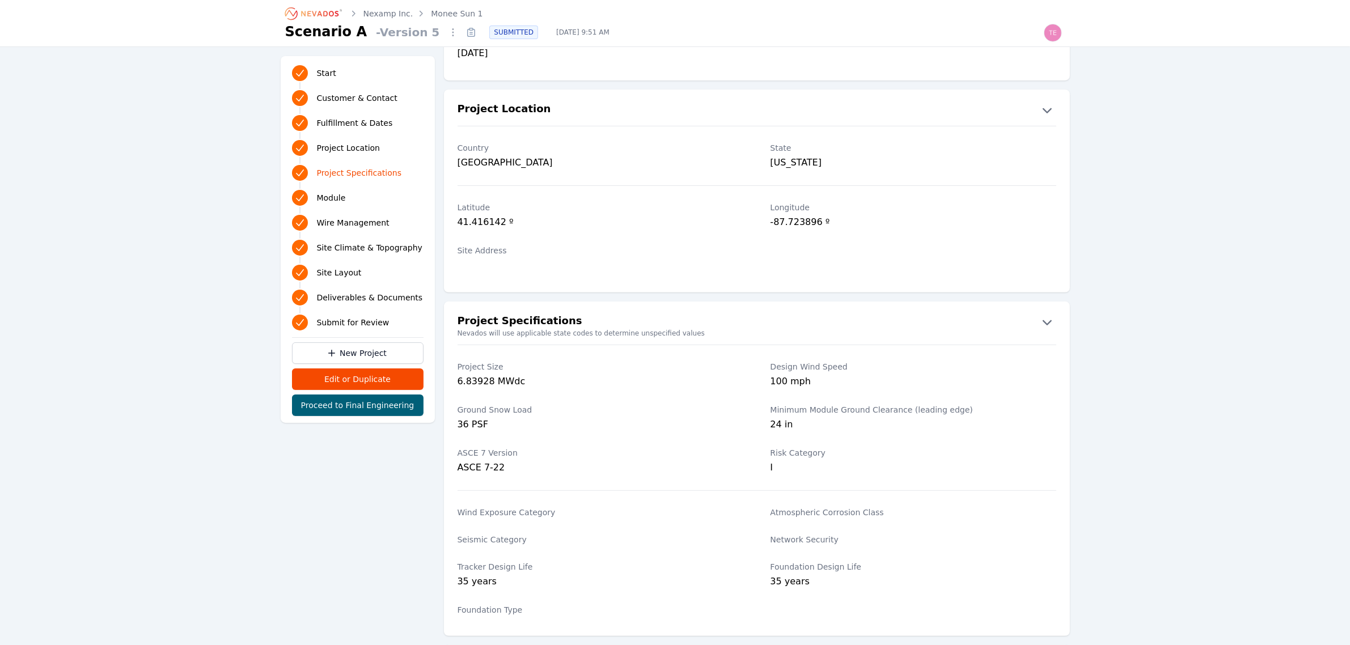
click at [444, 12] on link "Monee Sun 1" at bounding box center [457, 13] width 52 height 11
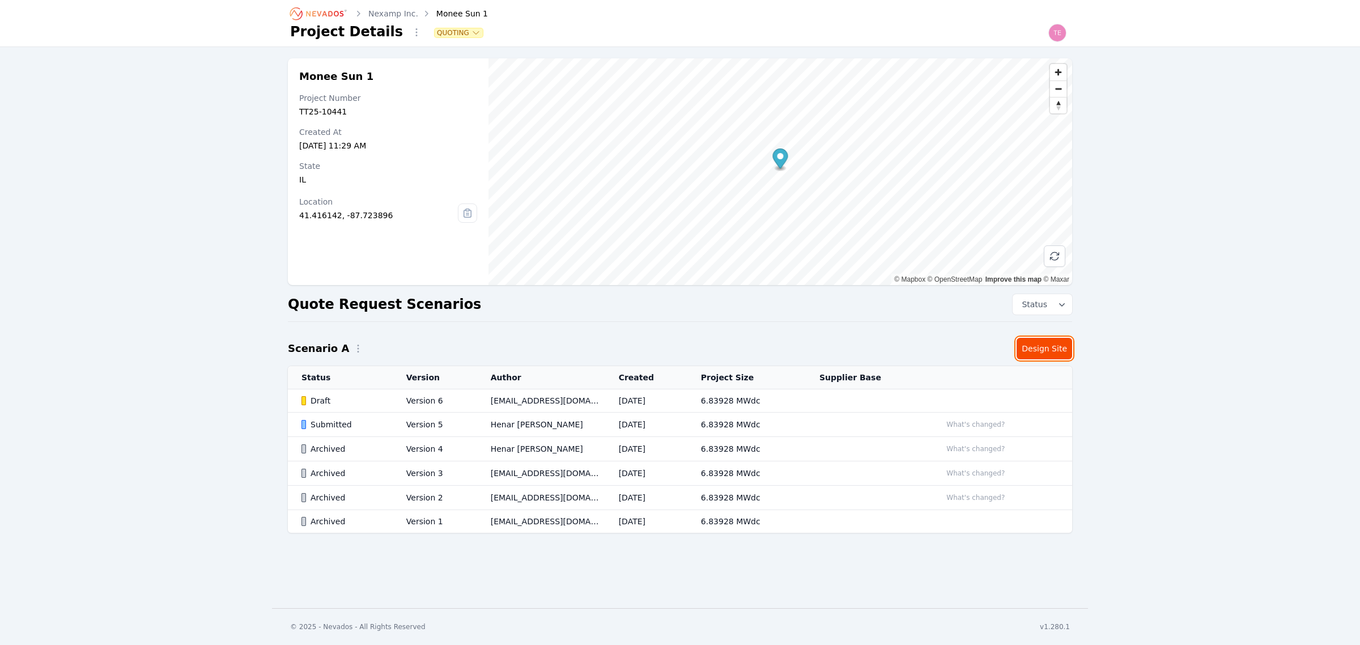
click at [1040, 344] on link "Design Site" at bounding box center [1045, 349] width 56 height 22
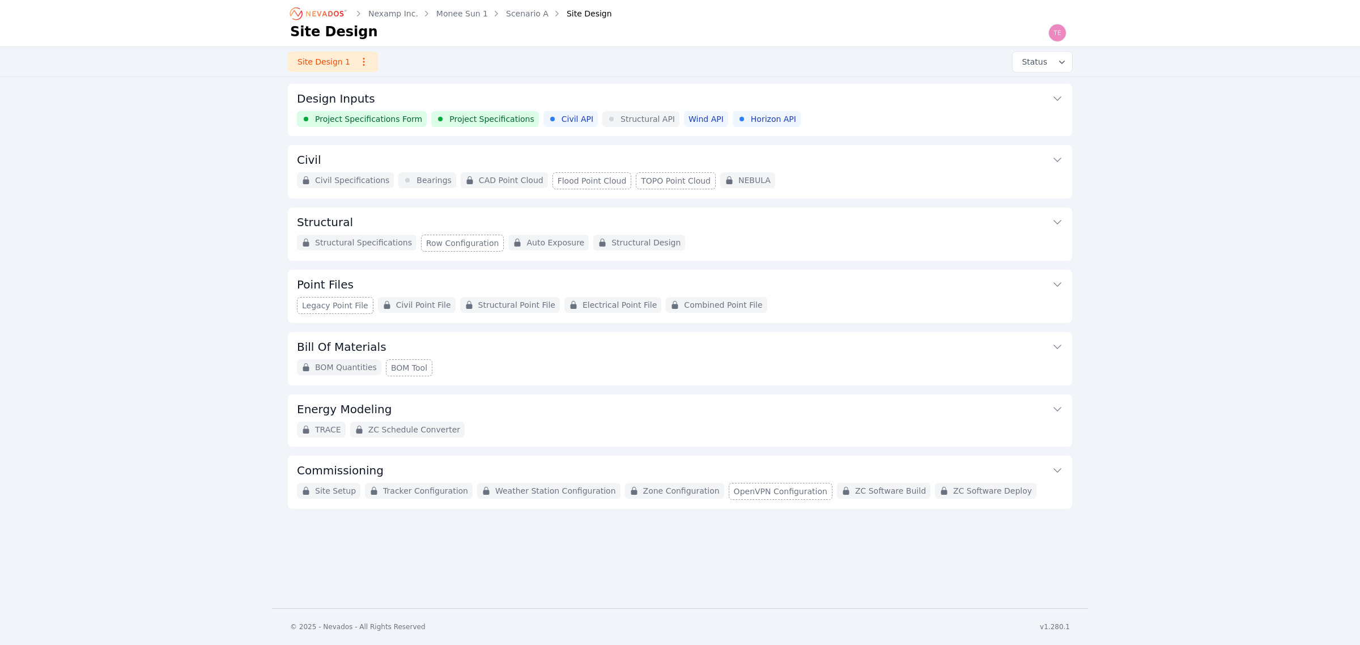
click at [849, 117] on div "Project Specifications Form Project Specifications Civil API Structural API Win…" at bounding box center [680, 119] width 766 height 16
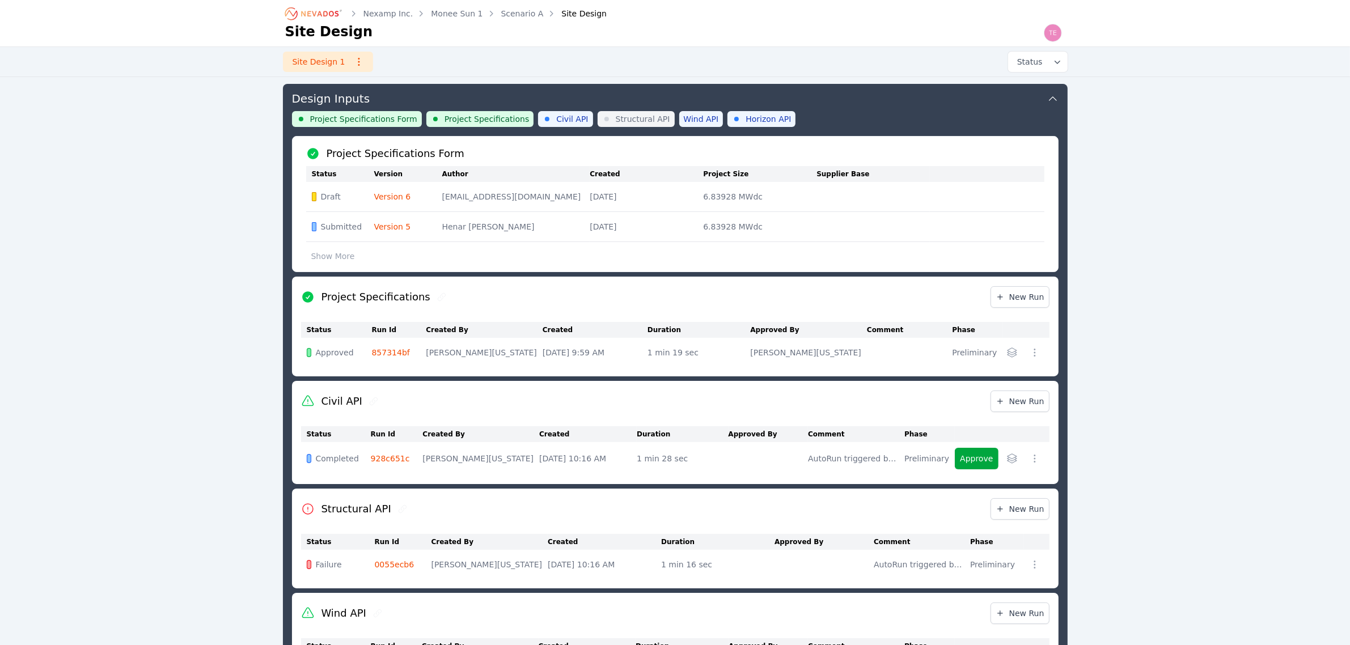
click at [388, 348] on link "857314bf" at bounding box center [391, 352] width 38 height 9
click at [1007, 349] on icon "button" at bounding box center [1011, 352] width 11 height 11
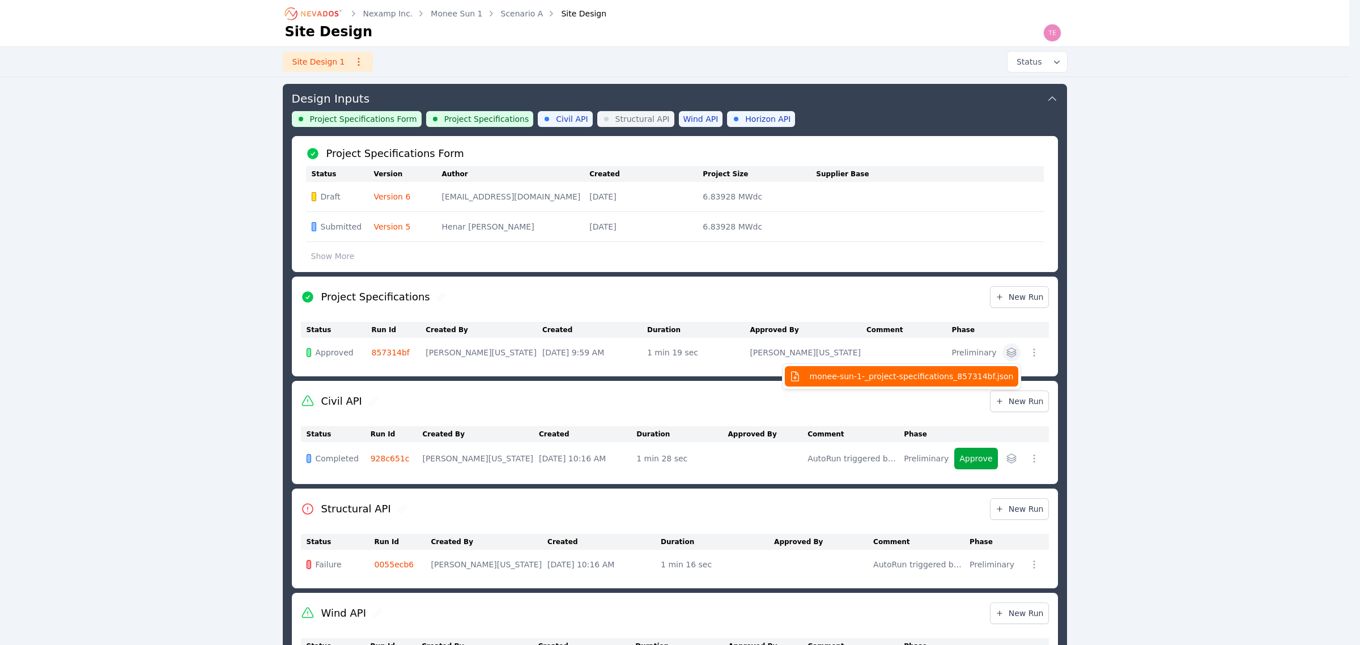
click at [952, 376] on span "monee-sun-1-_project-specifications_857314bf.json" at bounding box center [912, 376] width 204 height 11
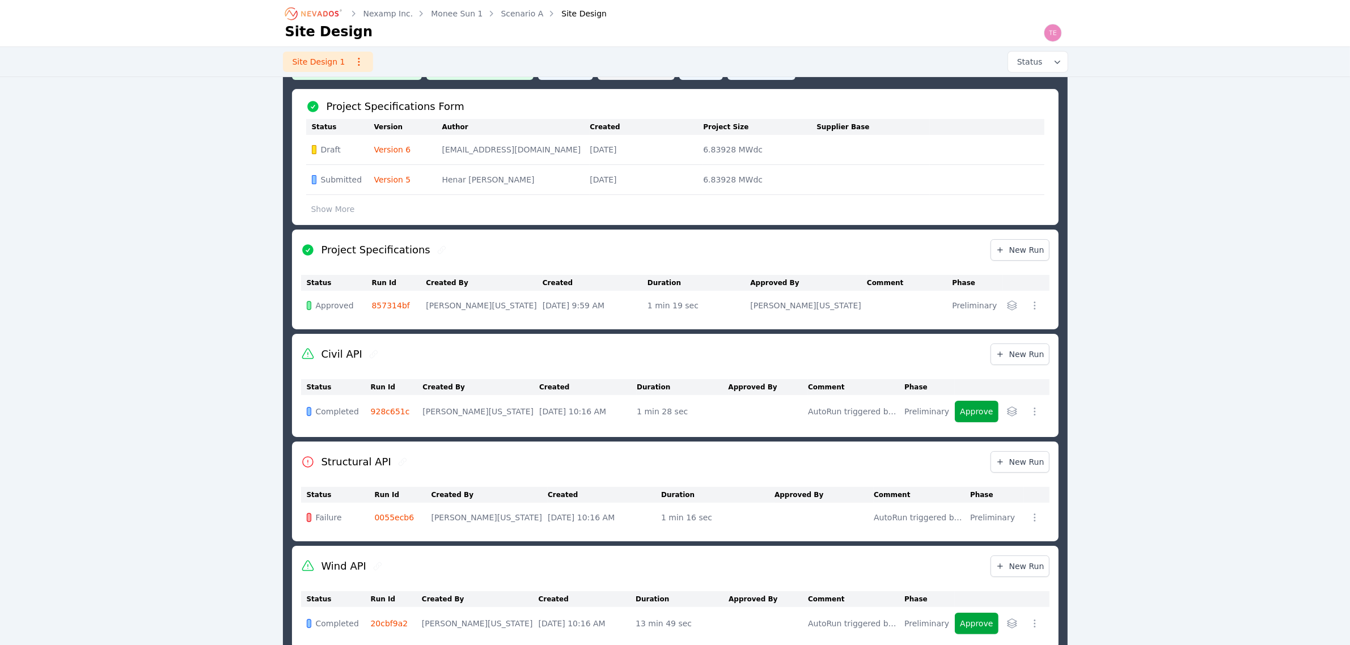
scroll to position [71, 0]
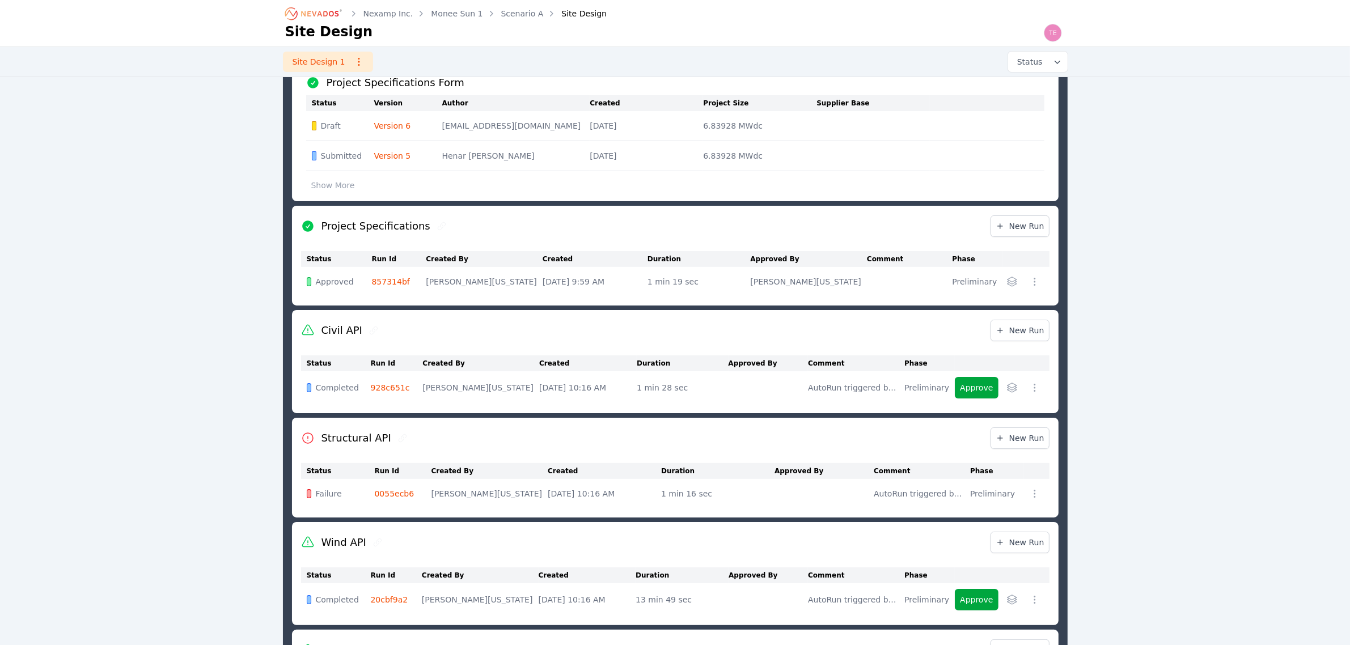
click at [392, 494] on link "0055ecb6" at bounding box center [395, 493] width 40 height 9
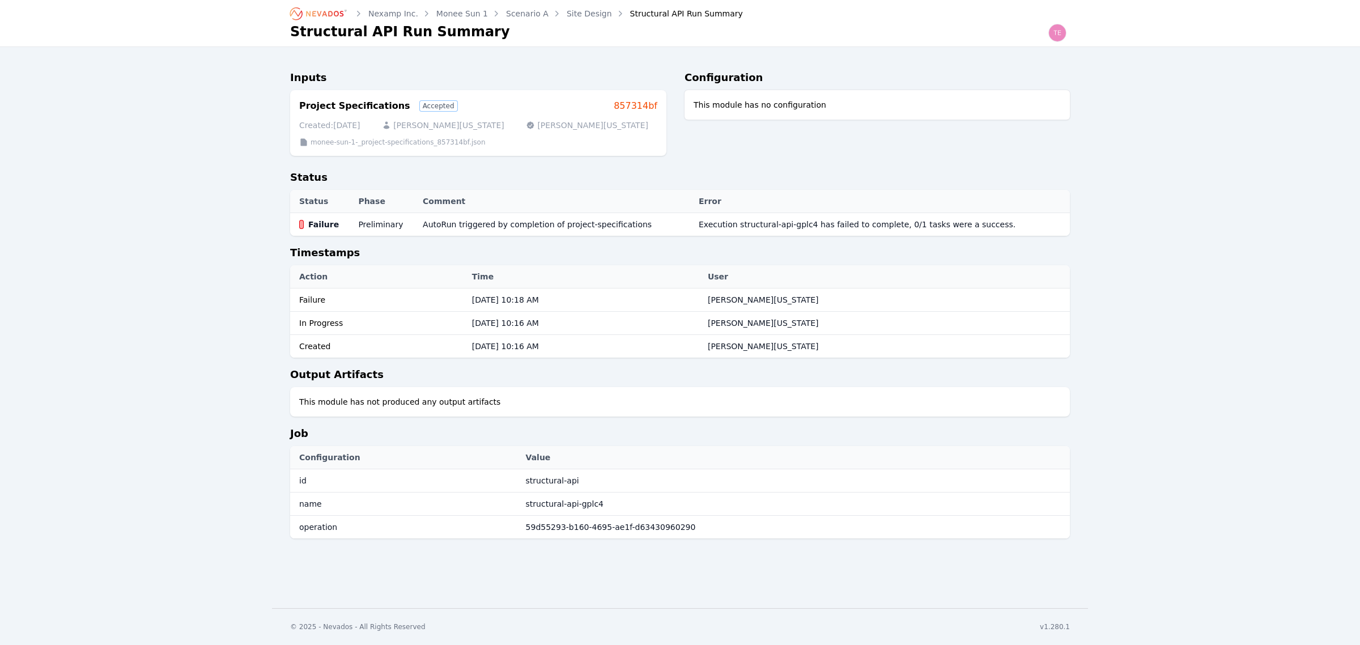
click at [629, 103] on link "857314bf" at bounding box center [636, 106] width 44 height 14
drag, startPoint x: 611, startPoint y: 106, endPoint x: 658, endPoint y: 112, distance: 46.8
click at [658, 112] on div "Project Specifications Accepted 857314bf Created: [DATE] [PERSON_NAME][US_STATE…" at bounding box center [478, 123] width 376 height 66
copy link "857314bf"
click at [639, 103] on link "857314bf" at bounding box center [636, 106] width 44 height 14
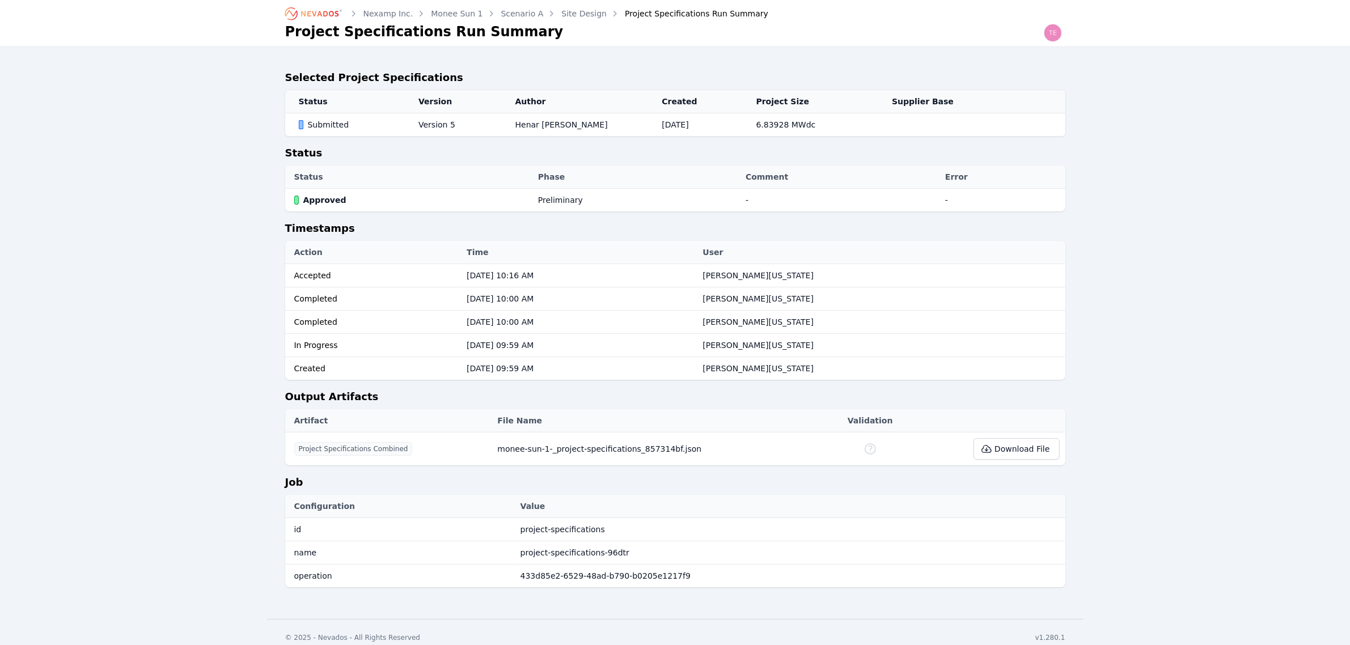
click at [567, 17] on link "Site Design" at bounding box center [583, 13] width 45 height 11
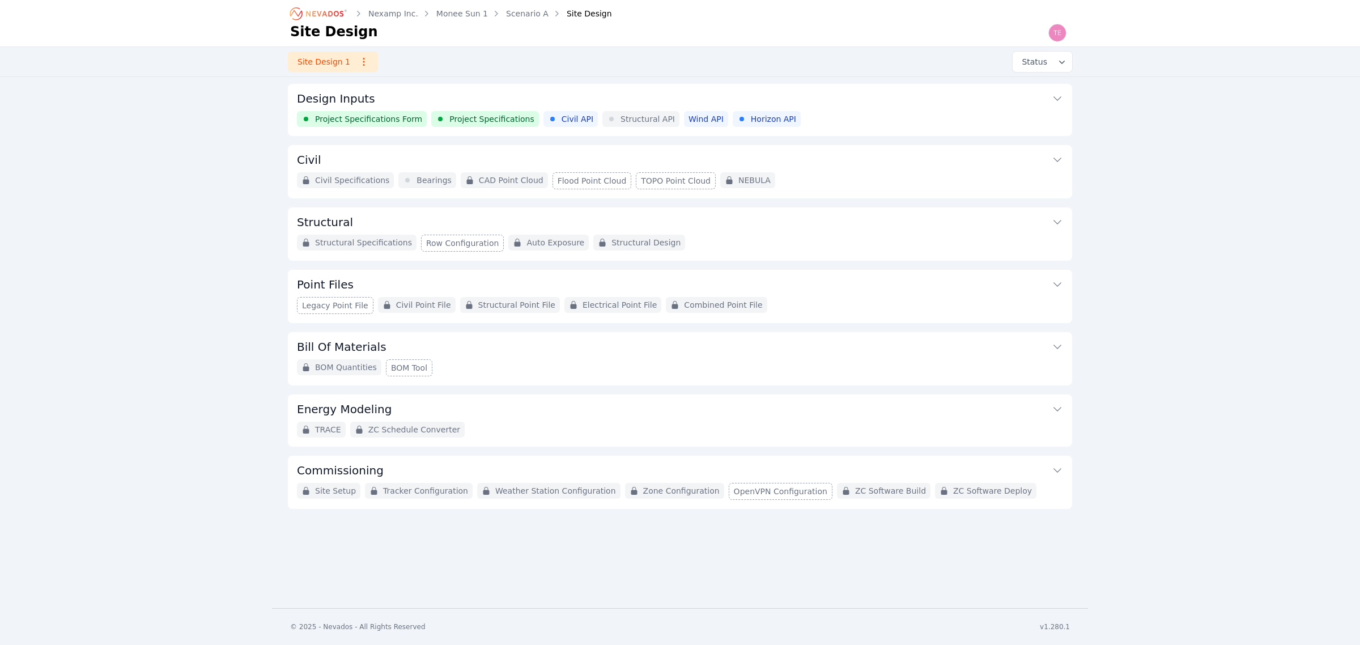
click at [876, 94] on button "Design Inputs" at bounding box center [680, 97] width 766 height 27
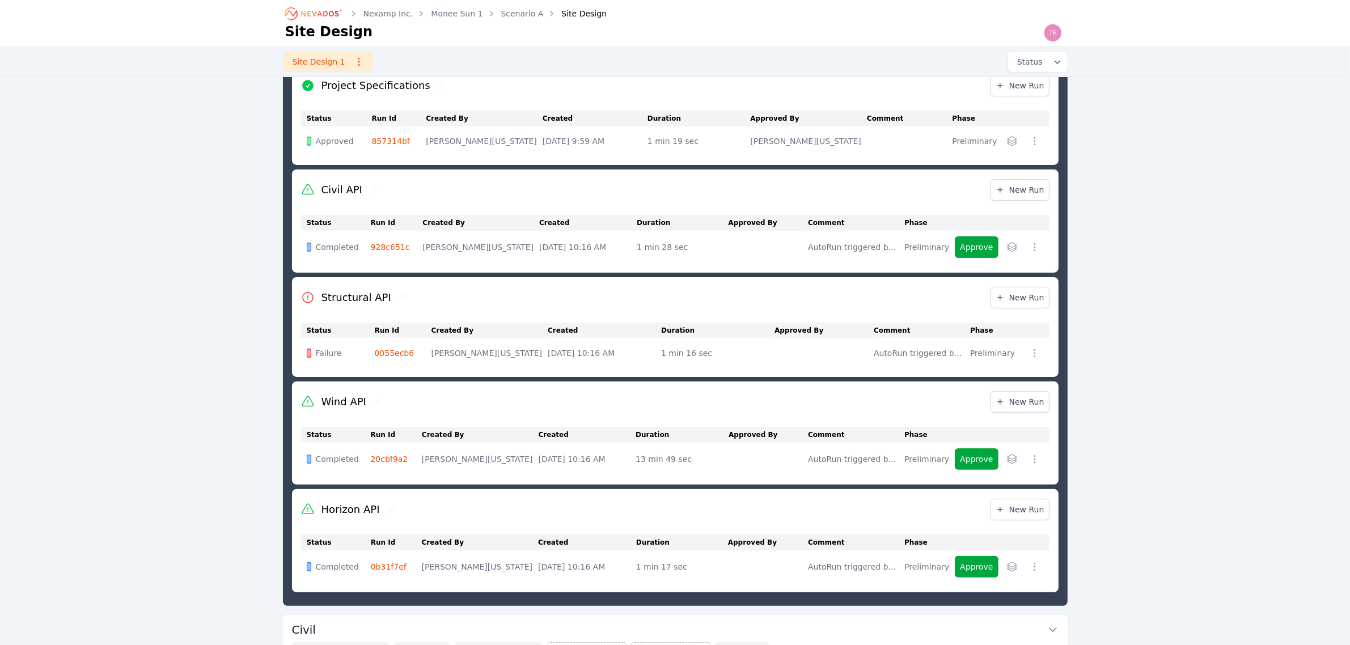
scroll to position [213, 0]
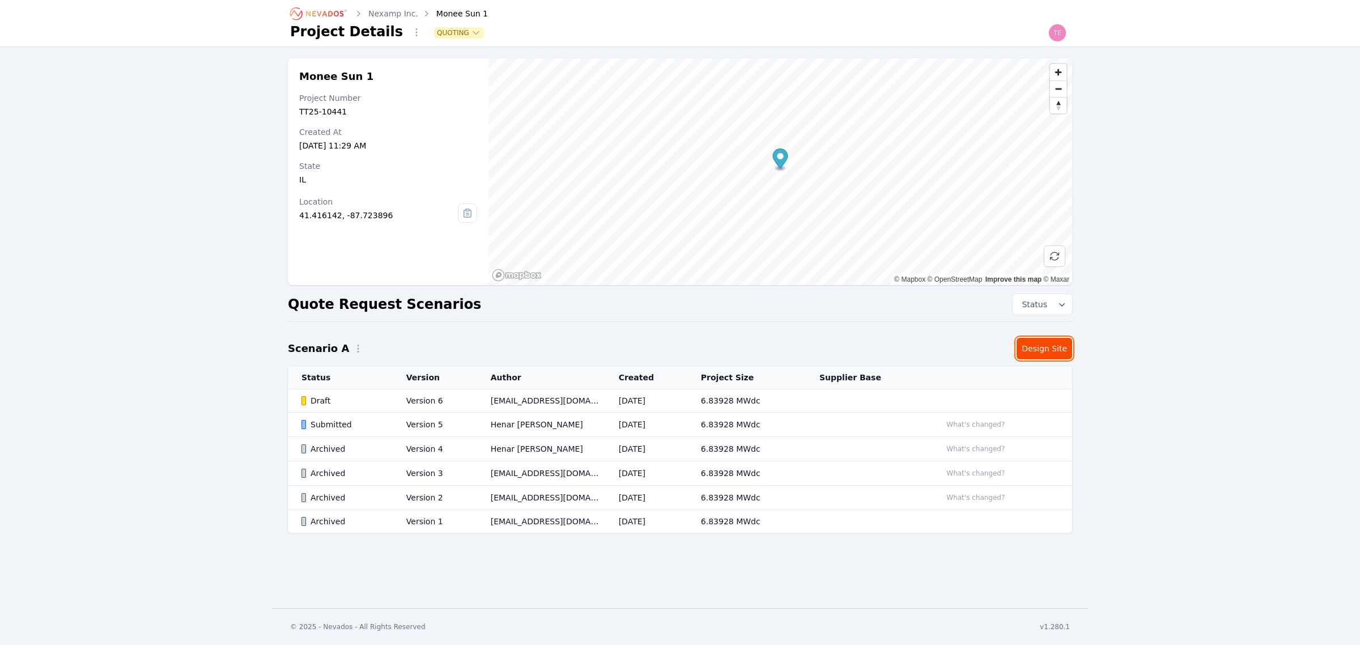
click at [1043, 350] on link "Design Site" at bounding box center [1045, 349] width 56 height 22
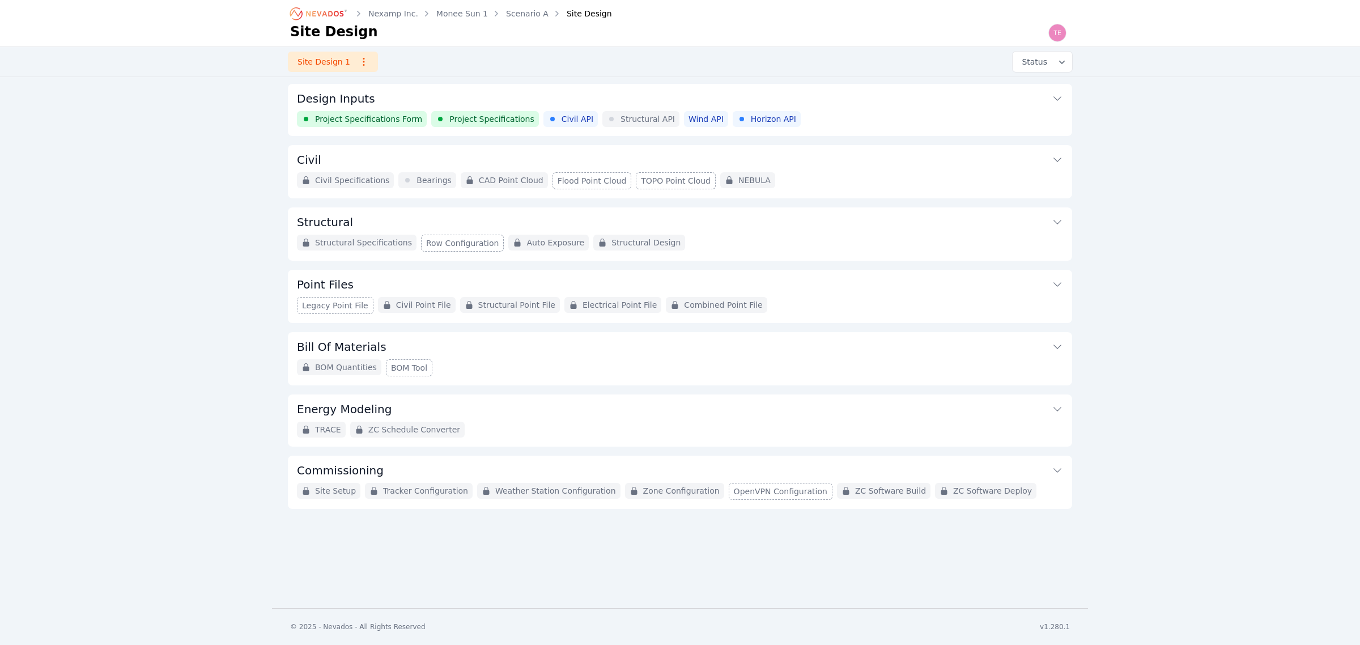
click at [795, 115] on div "Project Specifications Form Project Specifications Civil API Structural API Win…" at bounding box center [680, 119] width 766 height 16
click at [783, 244] on div "Structural Specifications Row Configuration Auto Exposure Structural Design" at bounding box center [680, 243] width 766 height 17
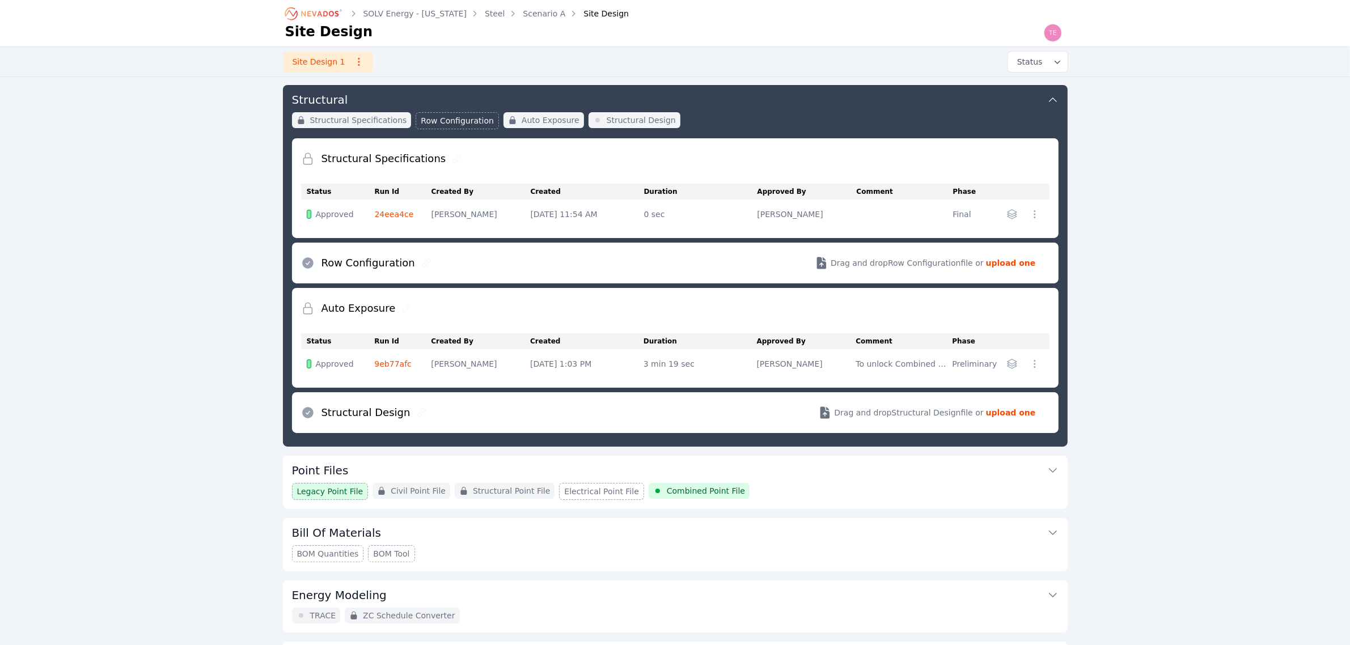
click at [394, 215] on link "24eea4ce" at bounding box center [394, 214] width 39 height 9
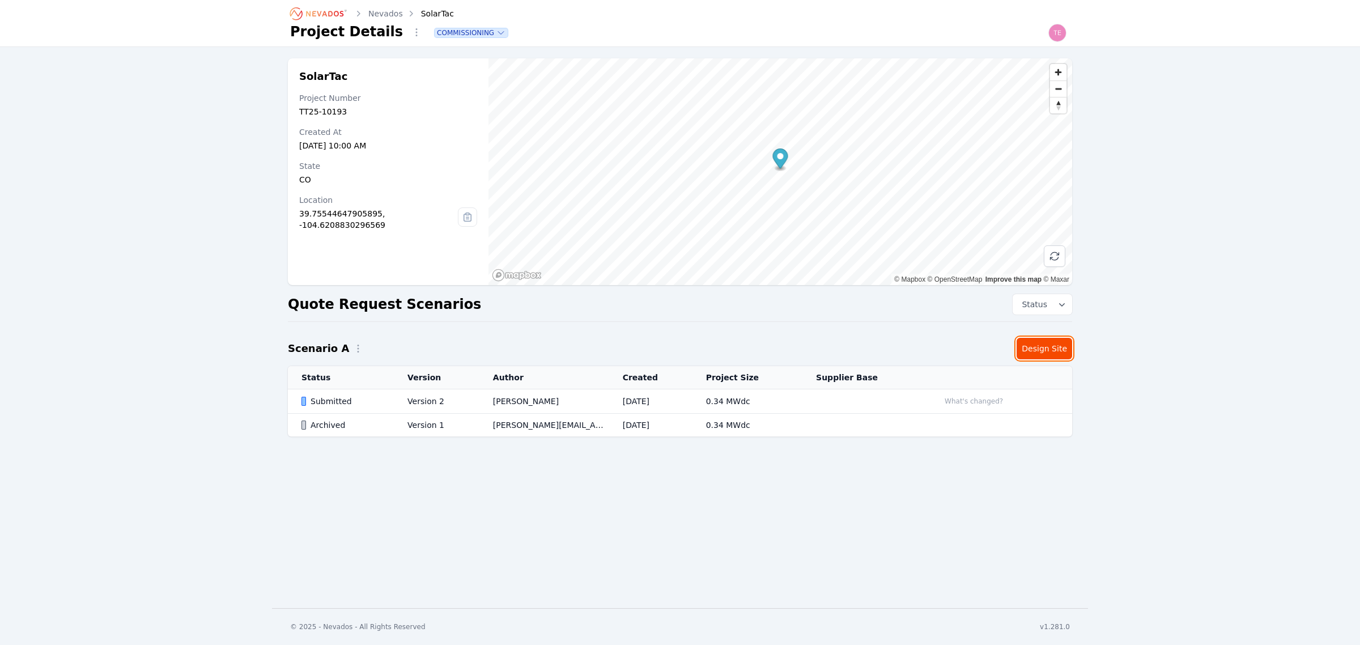
click at [1036, 351] on link "Design Site" at bounding box center [1045, 349] width 56 height 22
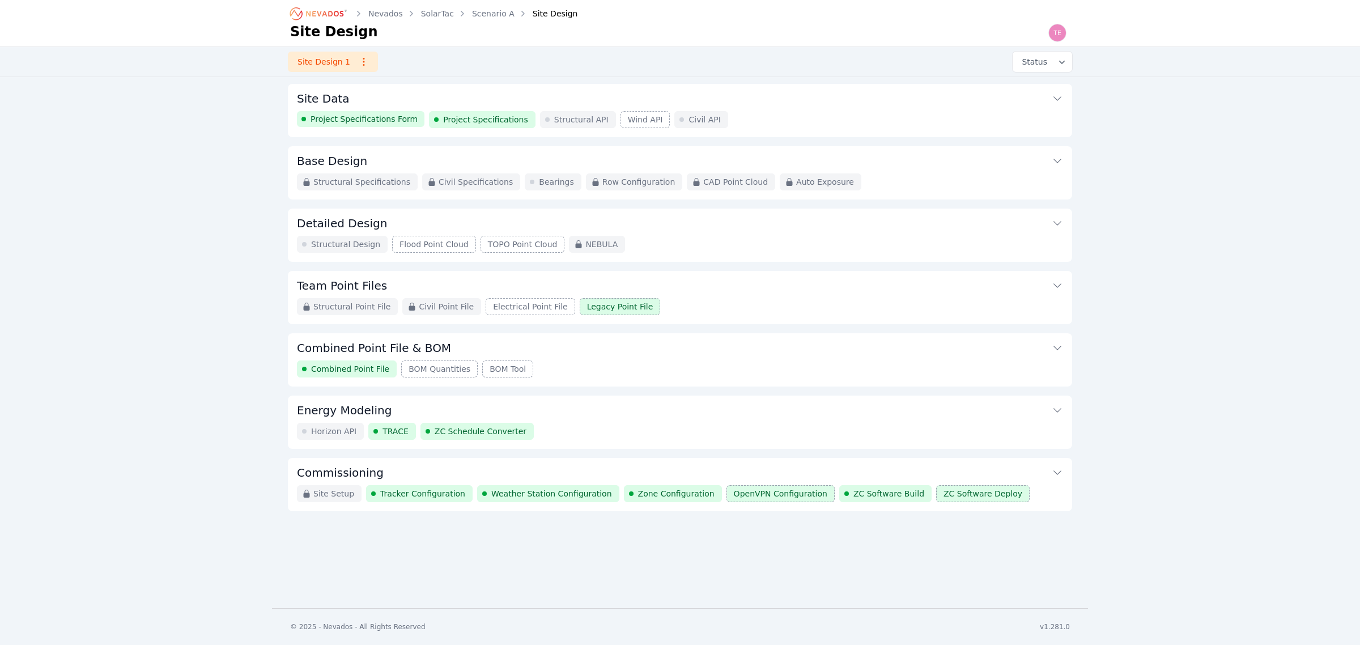
drag, startPoint x: 543, startPoint y: 458, endPoint x: 545, endPoint y: 464, distance: 6.1
click at [544, 458] on div "Site Data Project Specifications Form Project Specifications Structural API Win…" at bounding box center [680, 297] width 785 height 427
click at [546, 470] on button "Commissioning" at bounding box center [680, 471] width 766 height 27
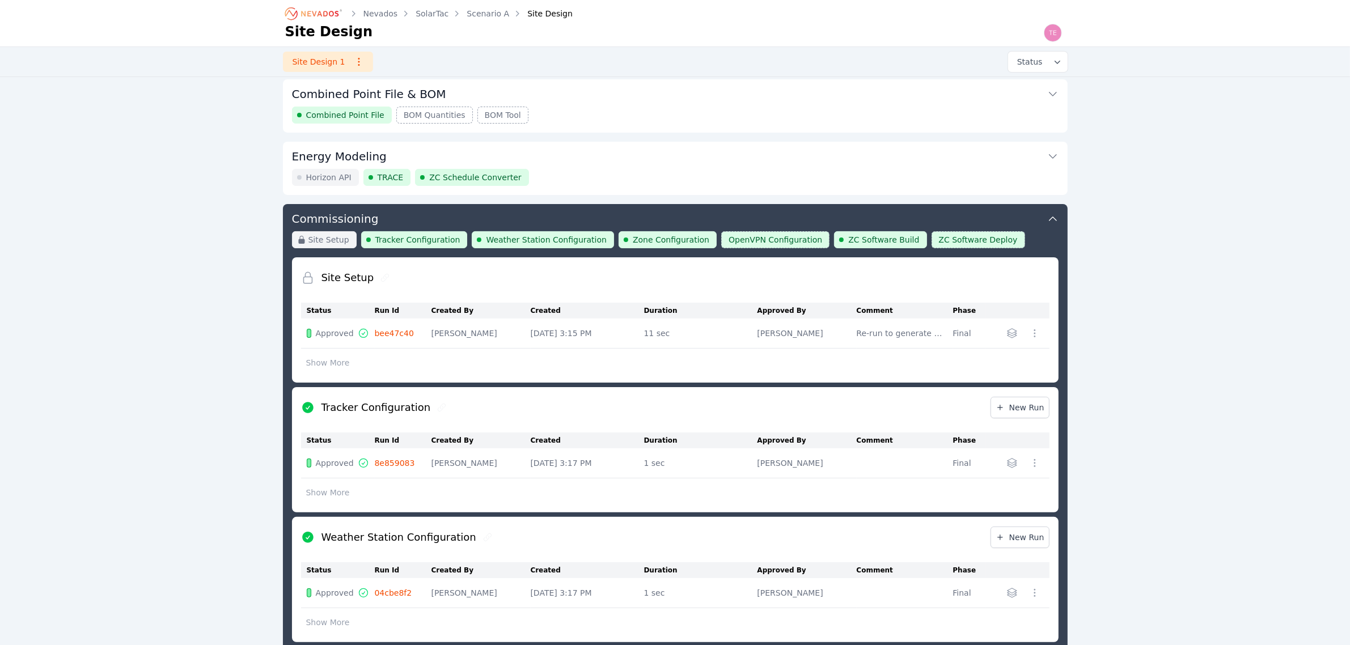
scroll to position [171, 0]
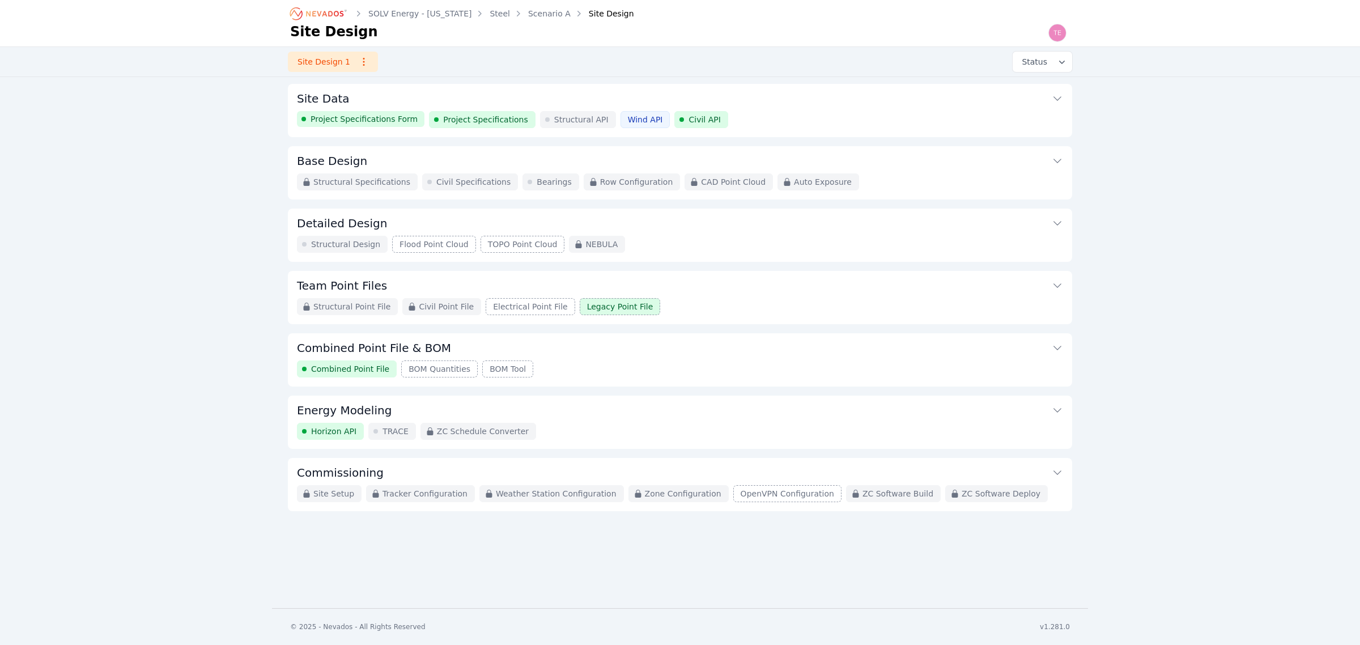
click at [758, 112] on div "Project Specifications Form Project Specifications Structural API Wind API Civi…" at bounding box center [680, 119] width 766 height 17
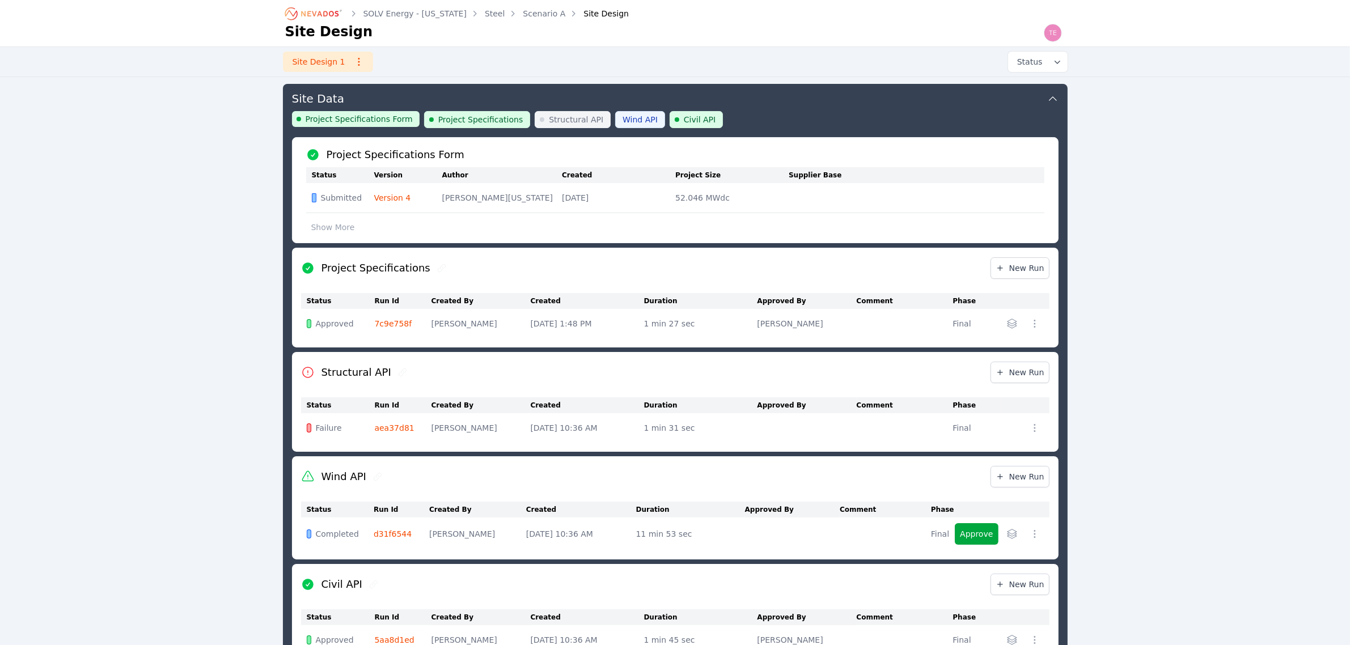
click at [523, 14] on link "Scenario A" at bounding box center [544, 13] width 43 height 11
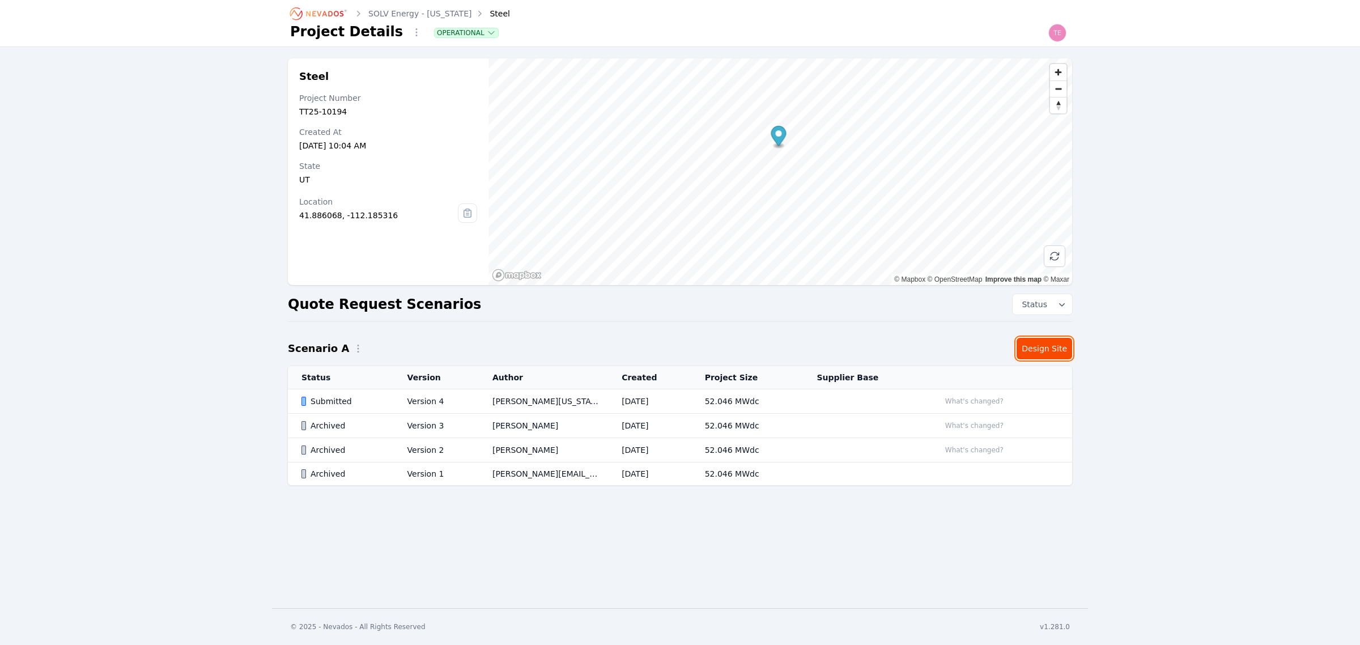
click at [1044, 350] on link "Design Site" at bounding box center [1045, 349] width 56 height 22
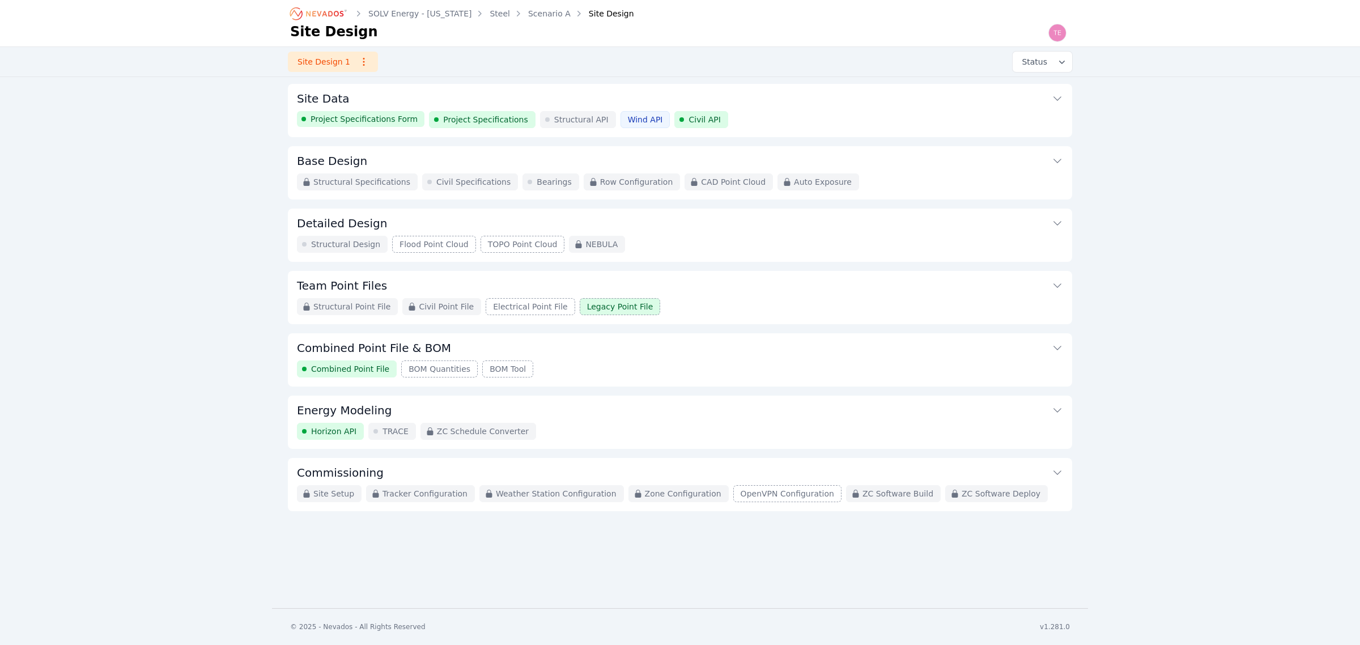
click at [656, 85] on button "Site Data" at bounding box center [680, 97] width 766 height 27
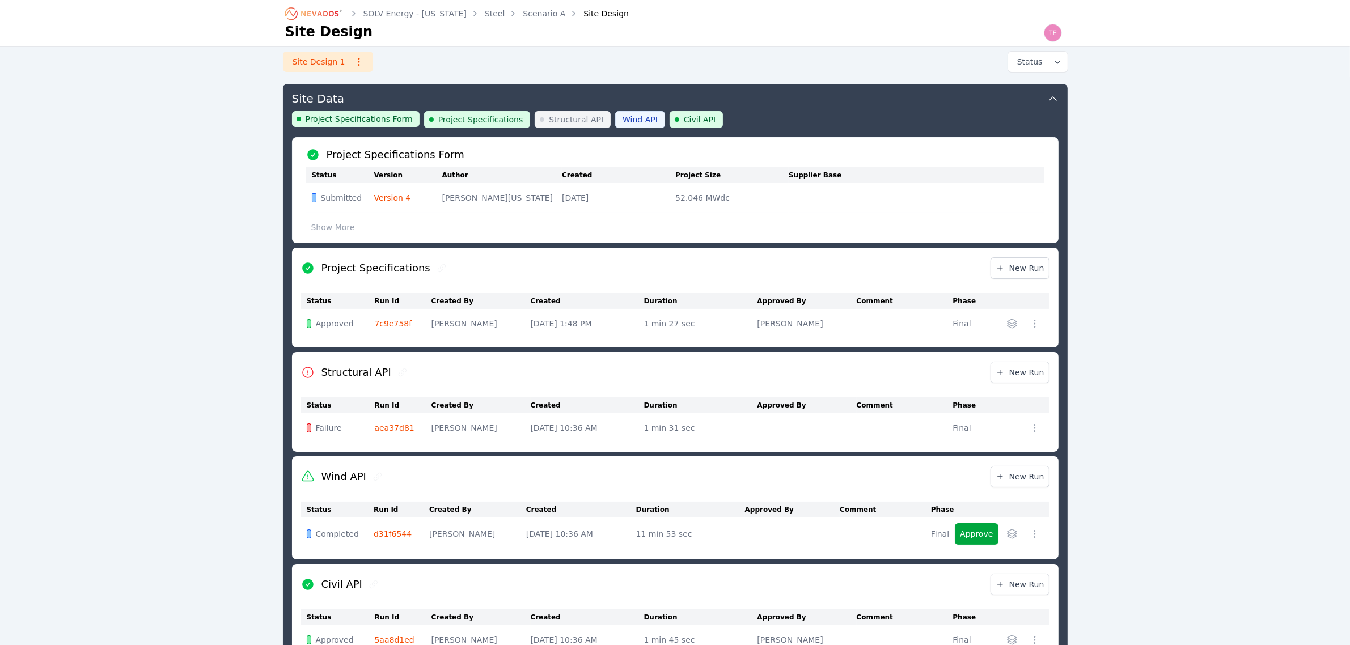
click at [395, 197] on link "Version 4" at bounding box center [392, 197] width 37 height 9
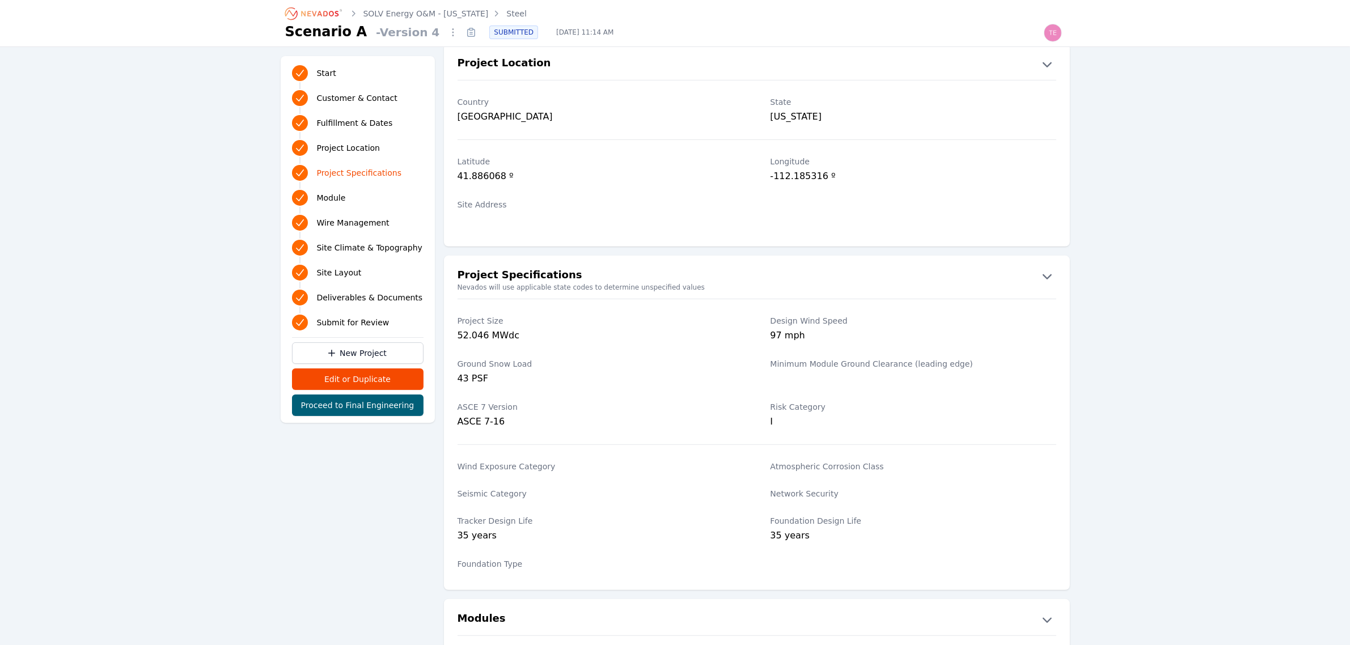
scroll to position [638, 0]
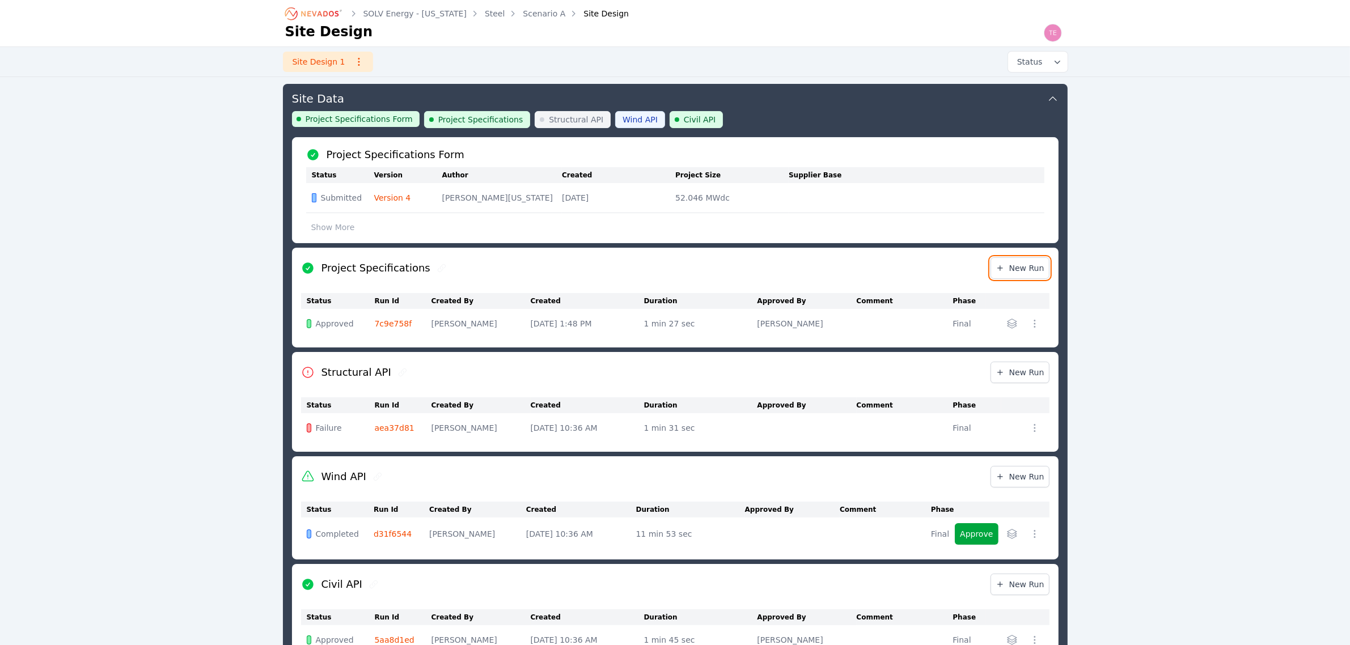
click at [1025, 268] on span "New Run" at bounding box center [1019, 267] width 49 height 11
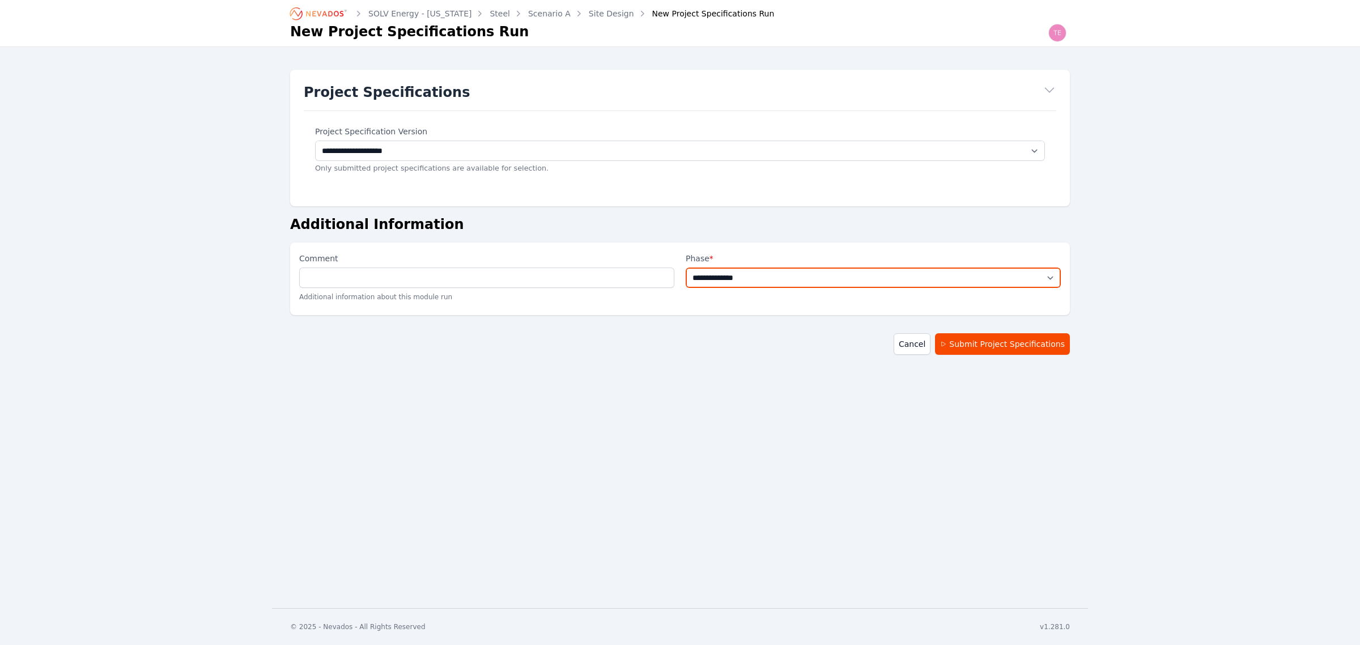
click at [796, 282] on select "**********" at bounding box center [873, 278] width 375 height 20
select select "*****"
click at [686, 268] on select "**********" at bounding box center [873, 278] width 375 height 20
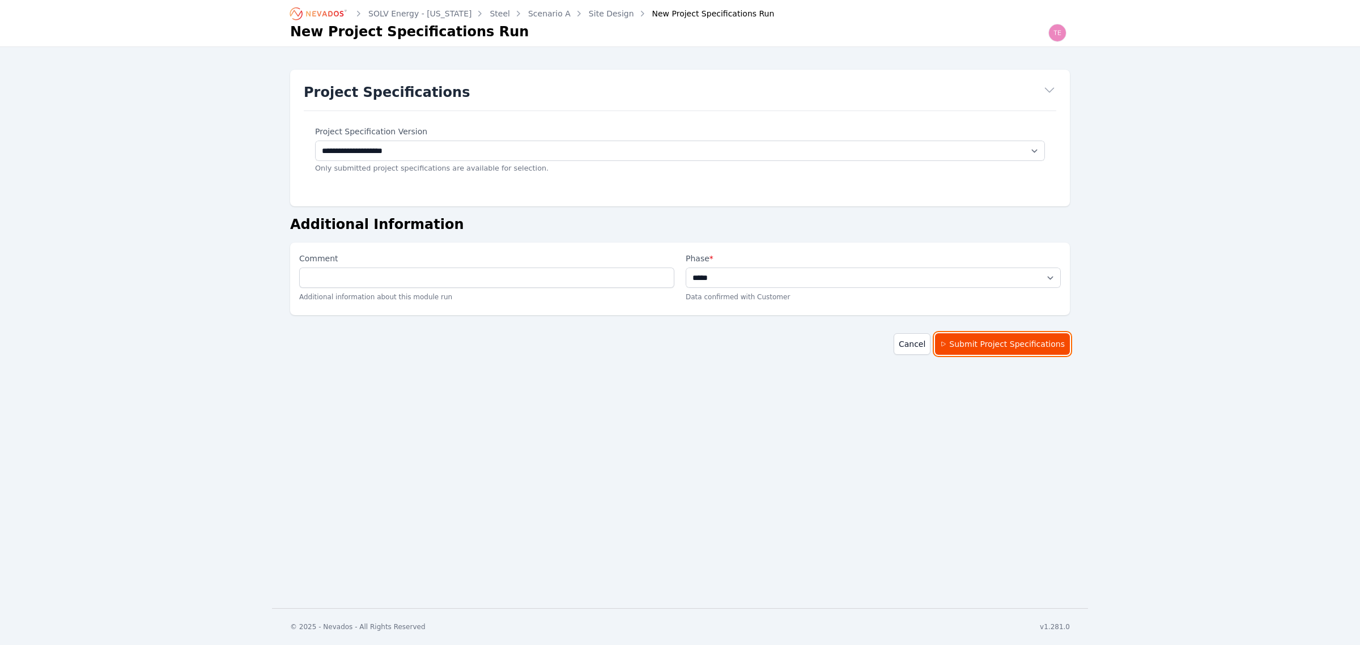
click at [985, 341] on button "Submit Project Specifications" at bounding box center [1002, 344] width 135 height 22
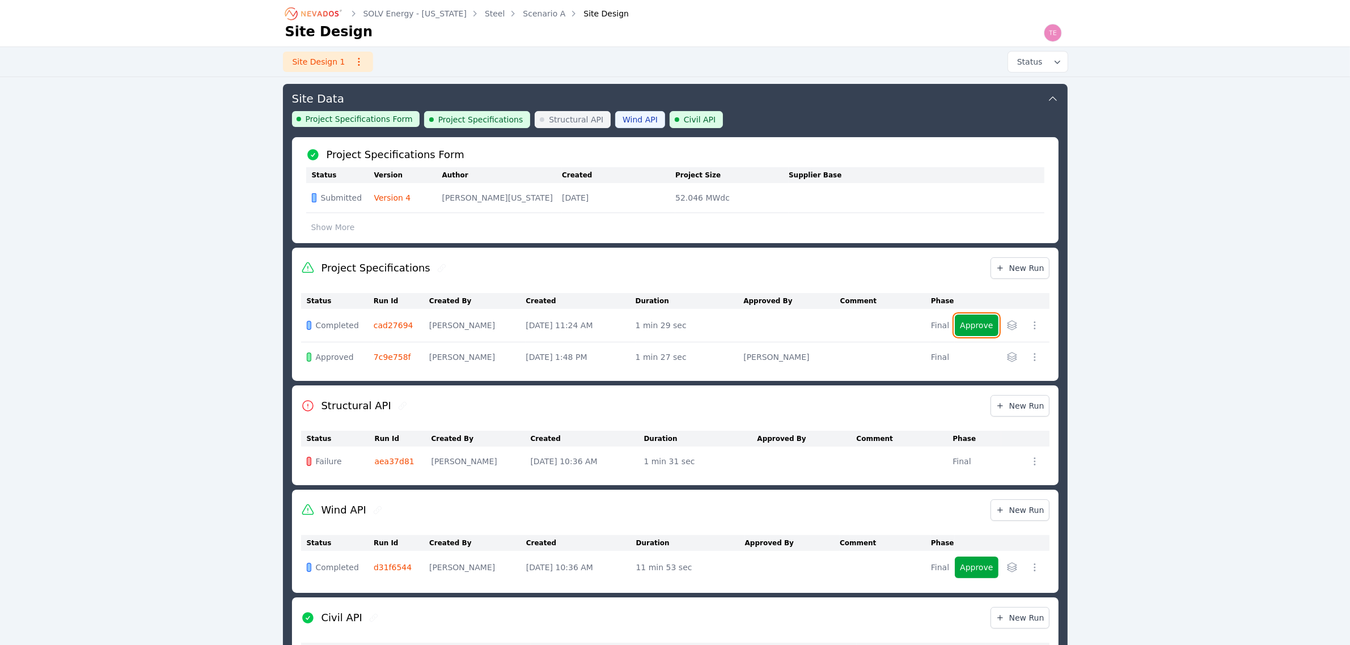
click at [973, 328] on button "Approve" at bounding box center [976, 326] width 43 height 22
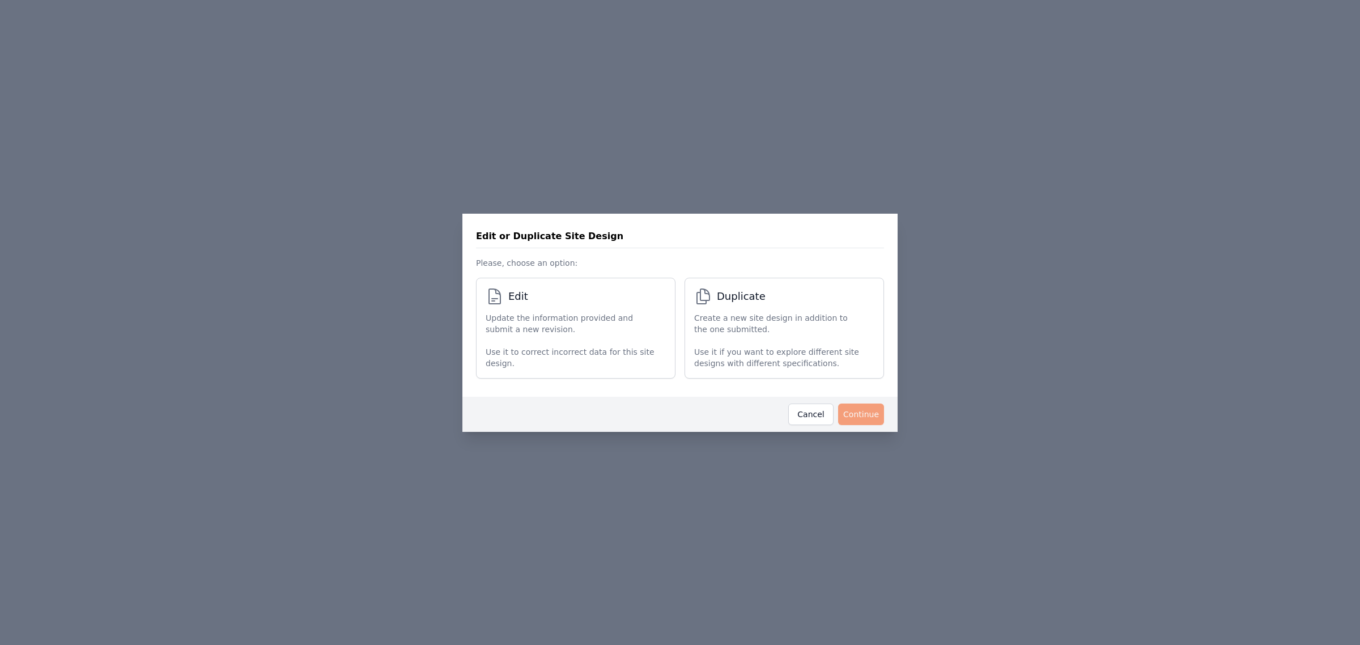
click at [587, 337] on div "Update the information provided and submit a new revision. Use it to correct in…" at bounding box center [570, 340] width 169 height 57
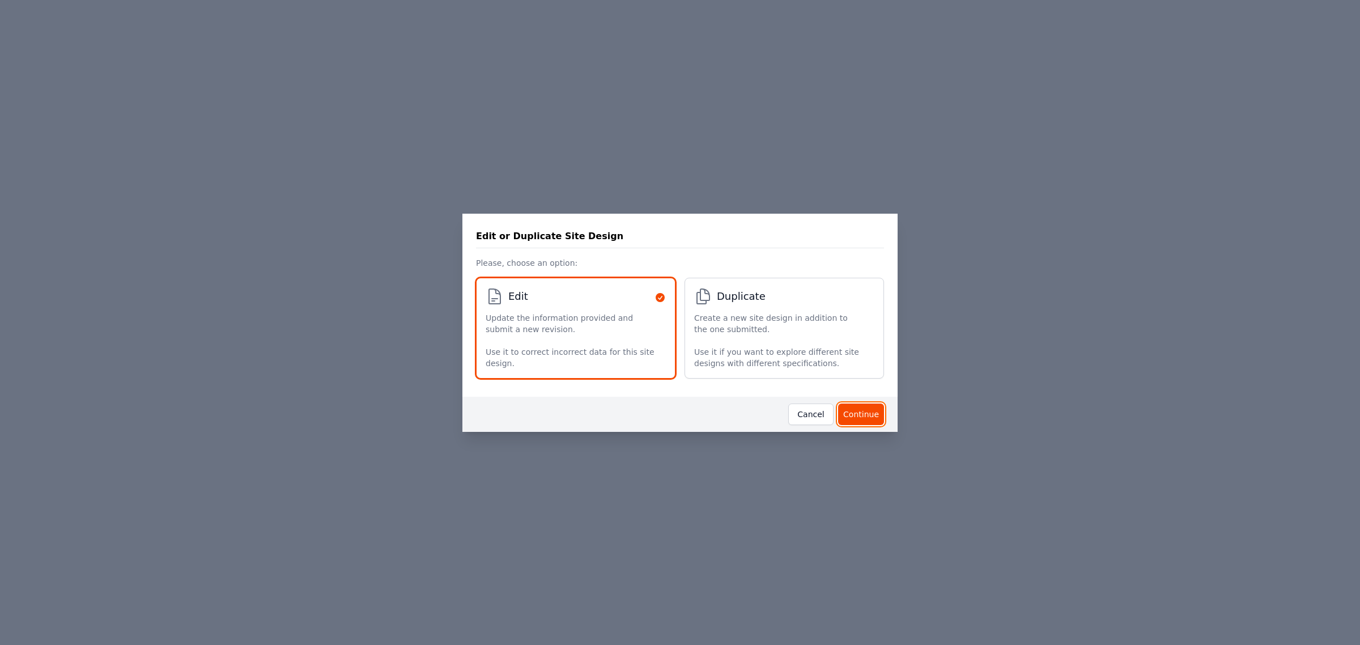
click at [862, 410] on button "Continue" at bounding box center [861, 415] width 46 height 22
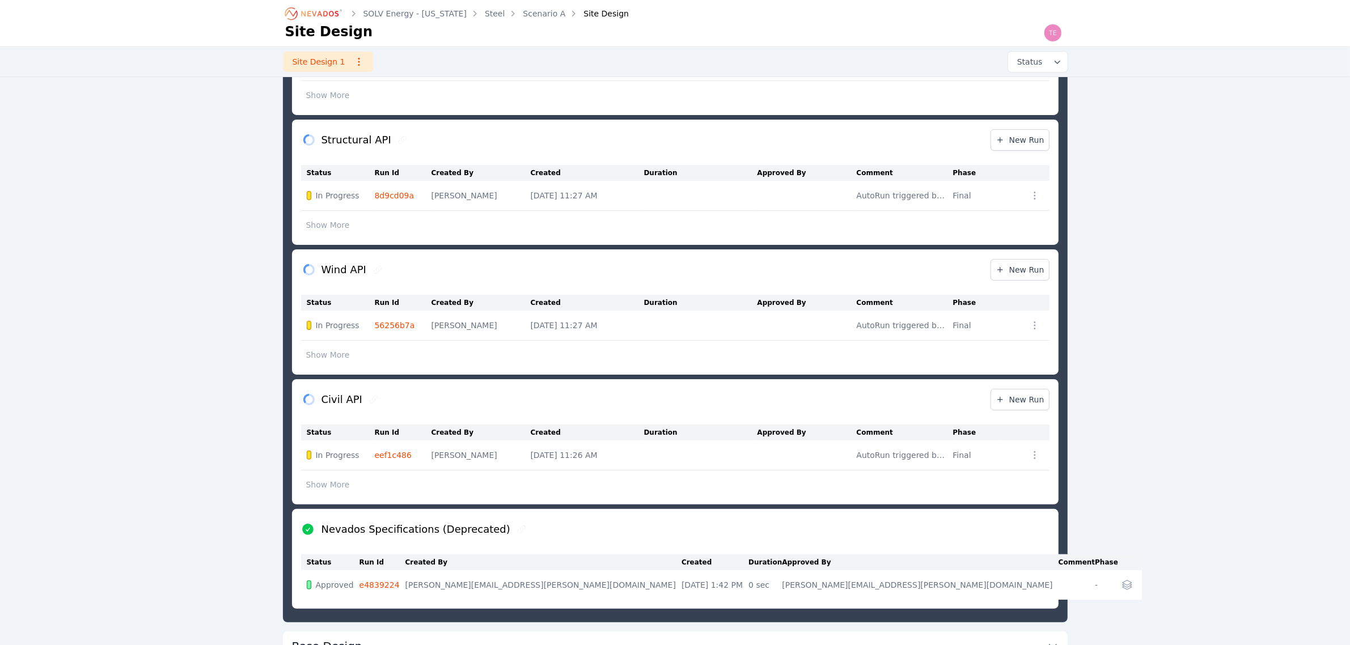
scroll to position [283, 0]
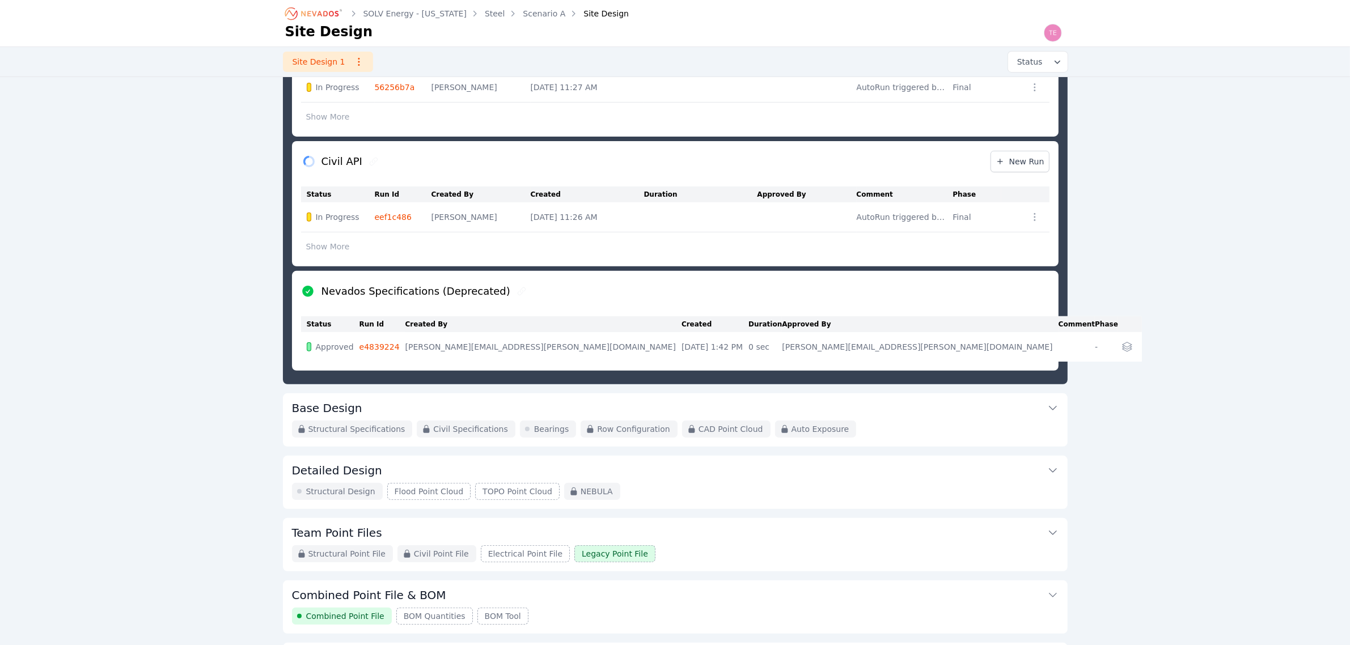
click at [434, 414] on button "Base Design" at bounding box center [675, 406] width 766 height 27
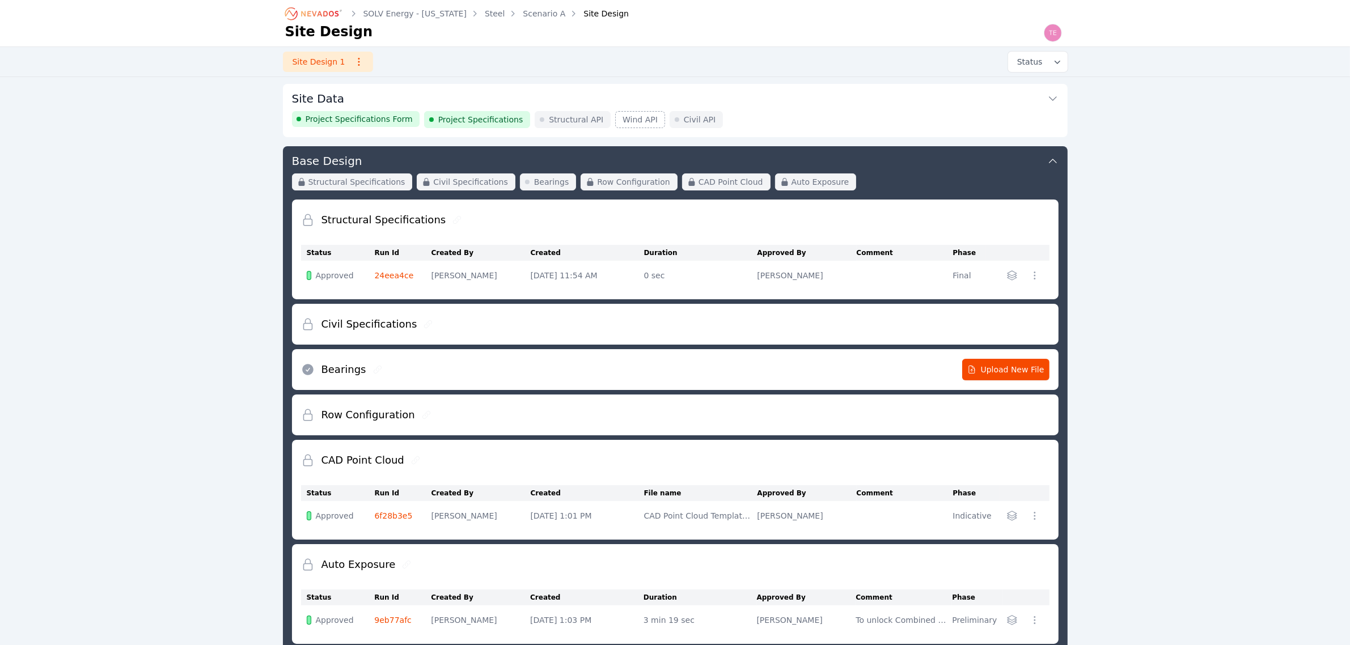
click at [880, 105] on button "Site Data" at bounding box center [675, 97] width 766 height 27
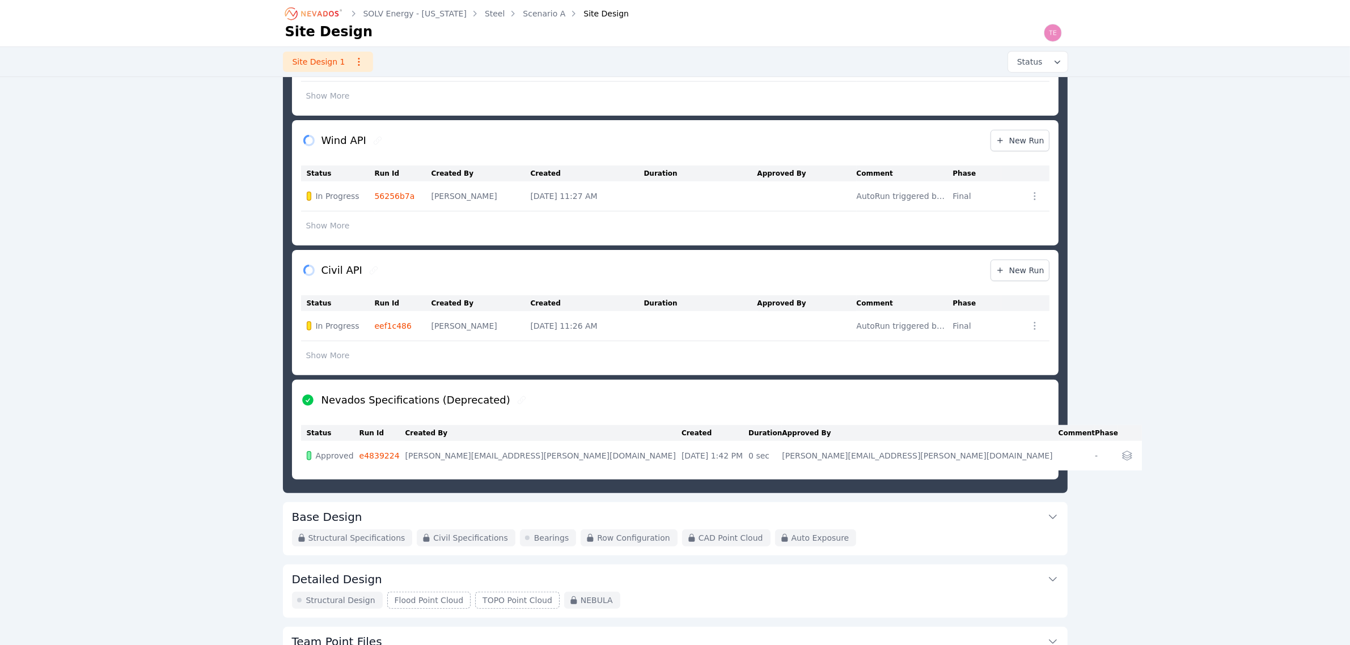
scroll to position [425, 0]
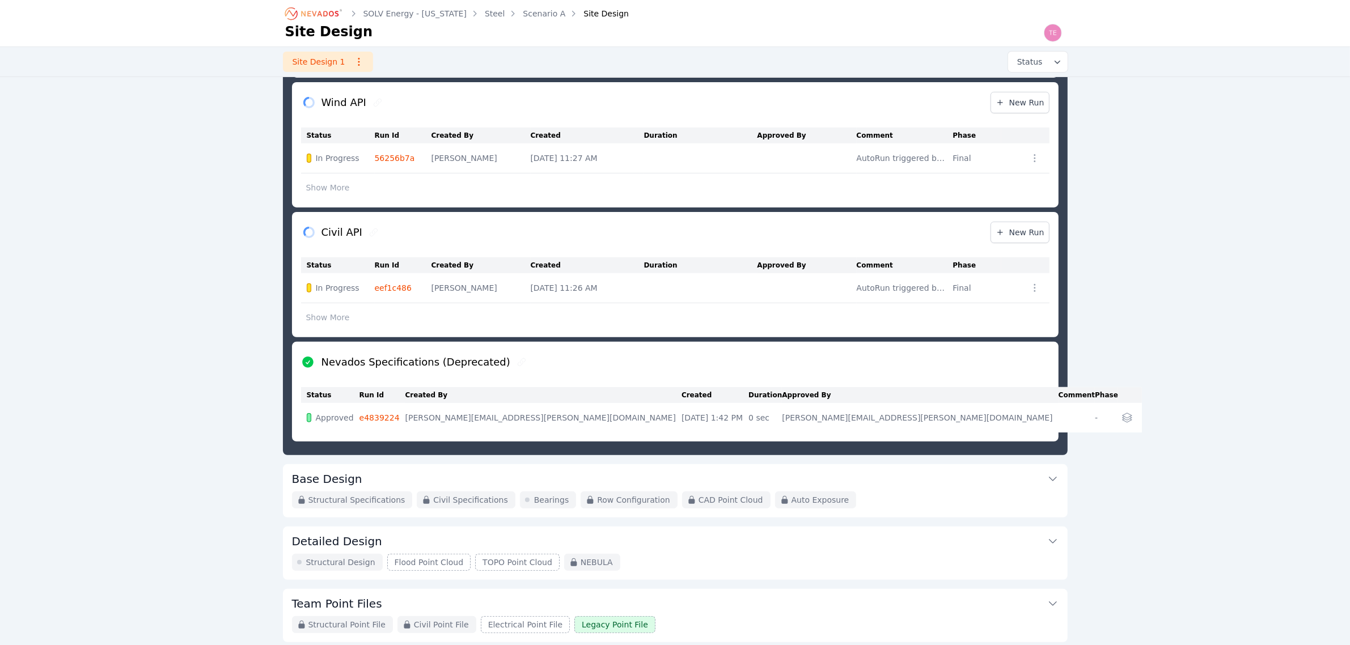
click at [488, 482] on button "Base Design" at bounding box center [675, 477] width 766 height 27
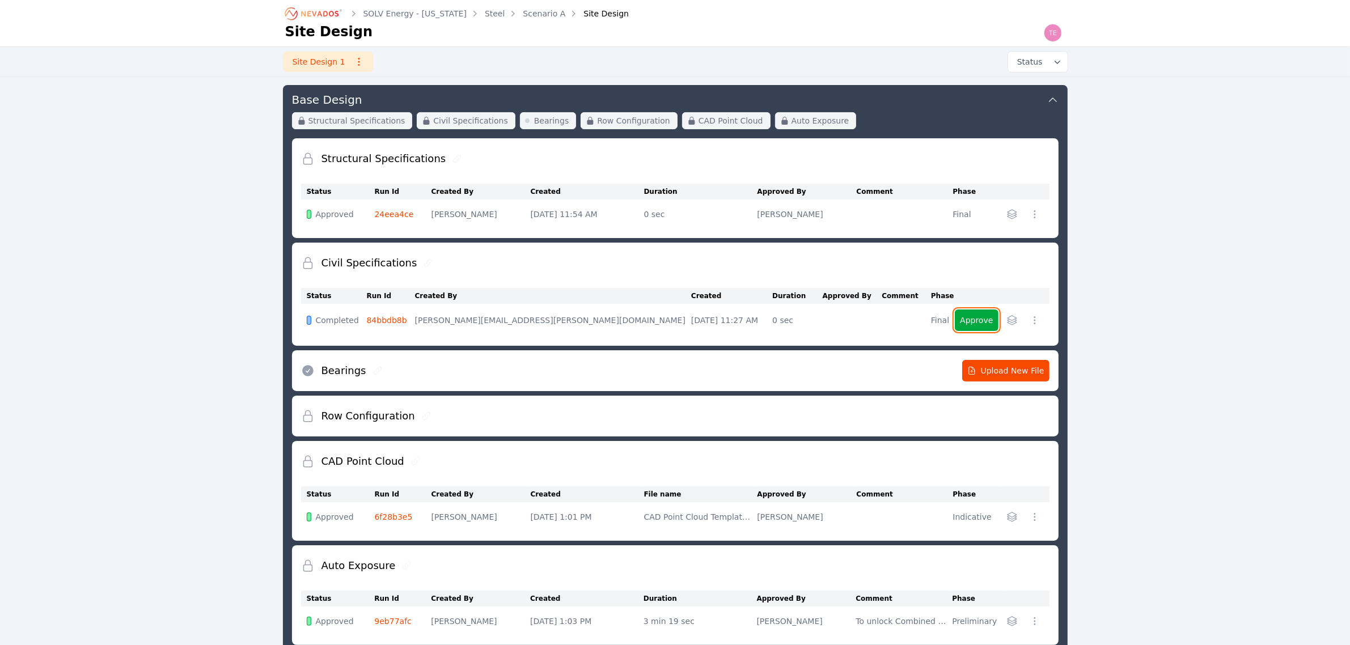
click at [968, 321] on button "Approve" at bounding box center [976, 321] width 43 height 22
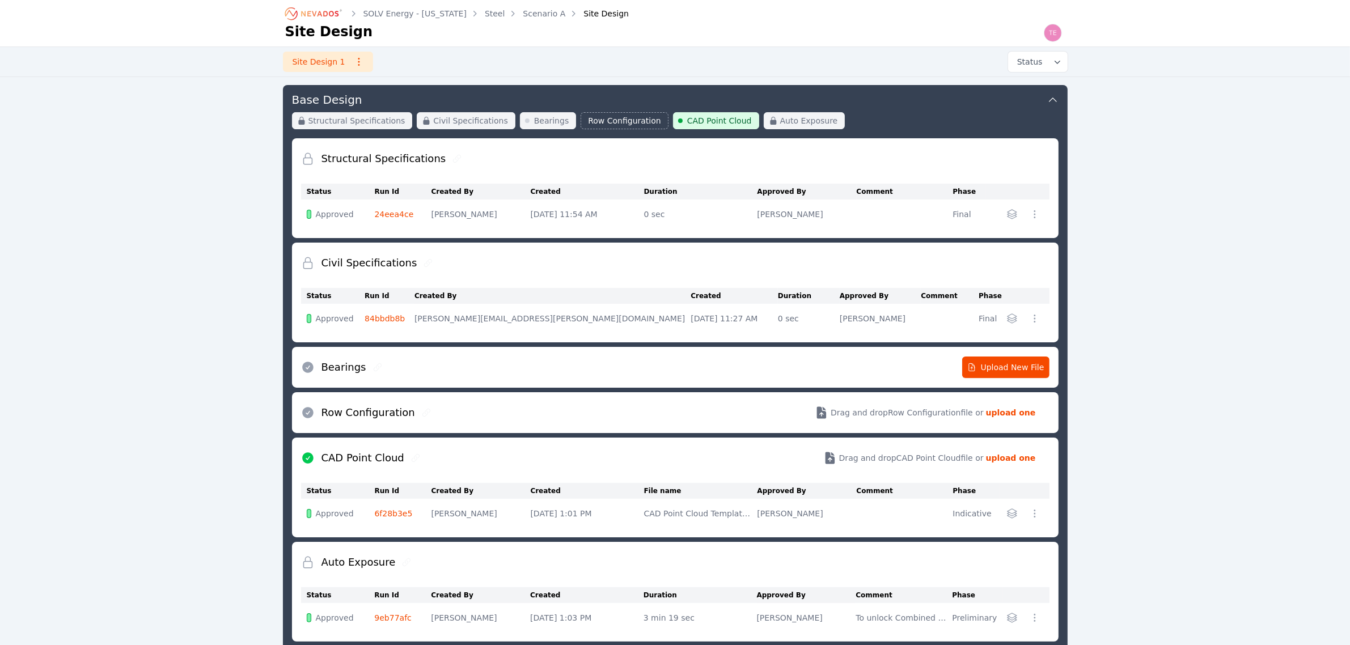
click at [403, 316] on link "84bbdb8b" at bounding box center [384, 318] width 40 height 9
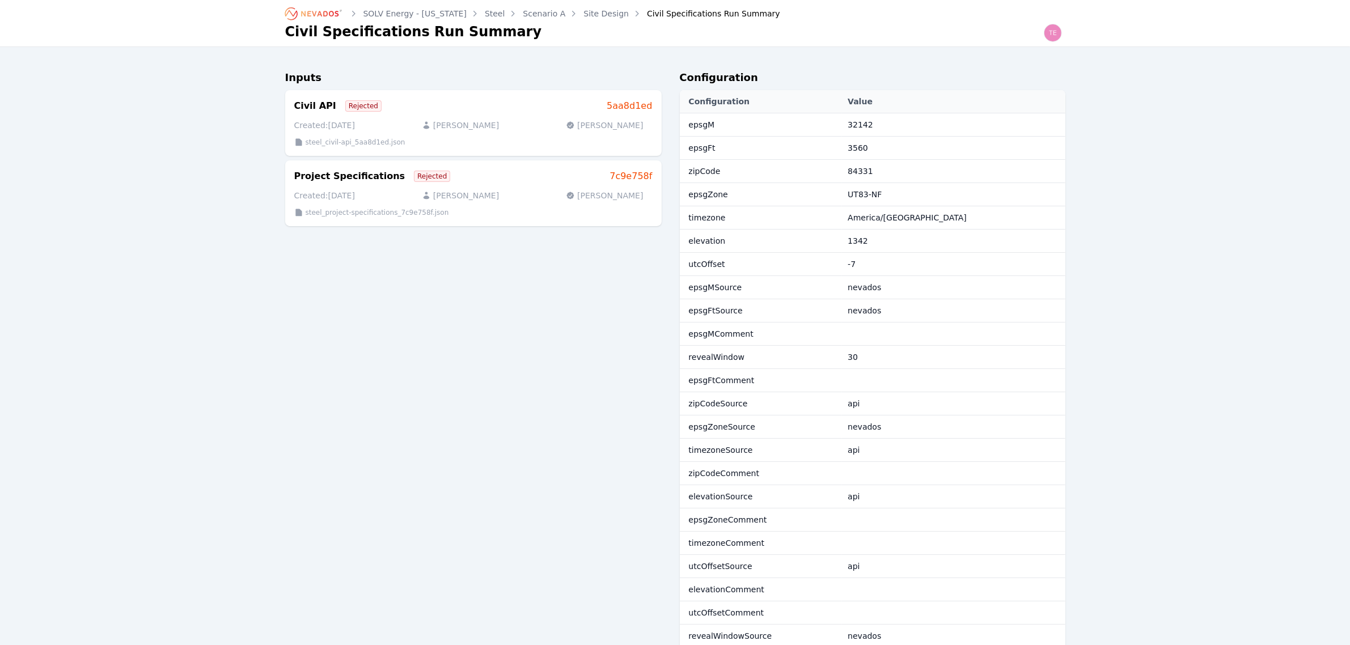
scroll to position [61, 0]
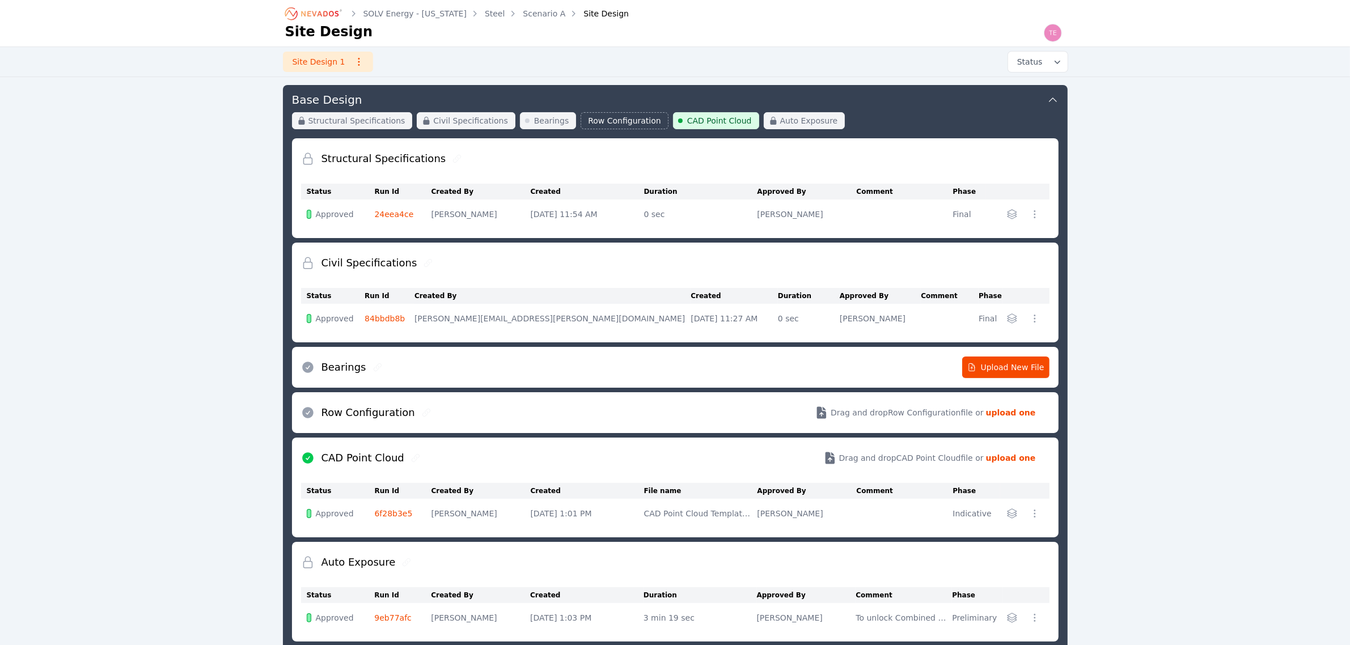
click at [1036, 318] on icon "button" at bounding box center [1034, 318] width 11 height 11
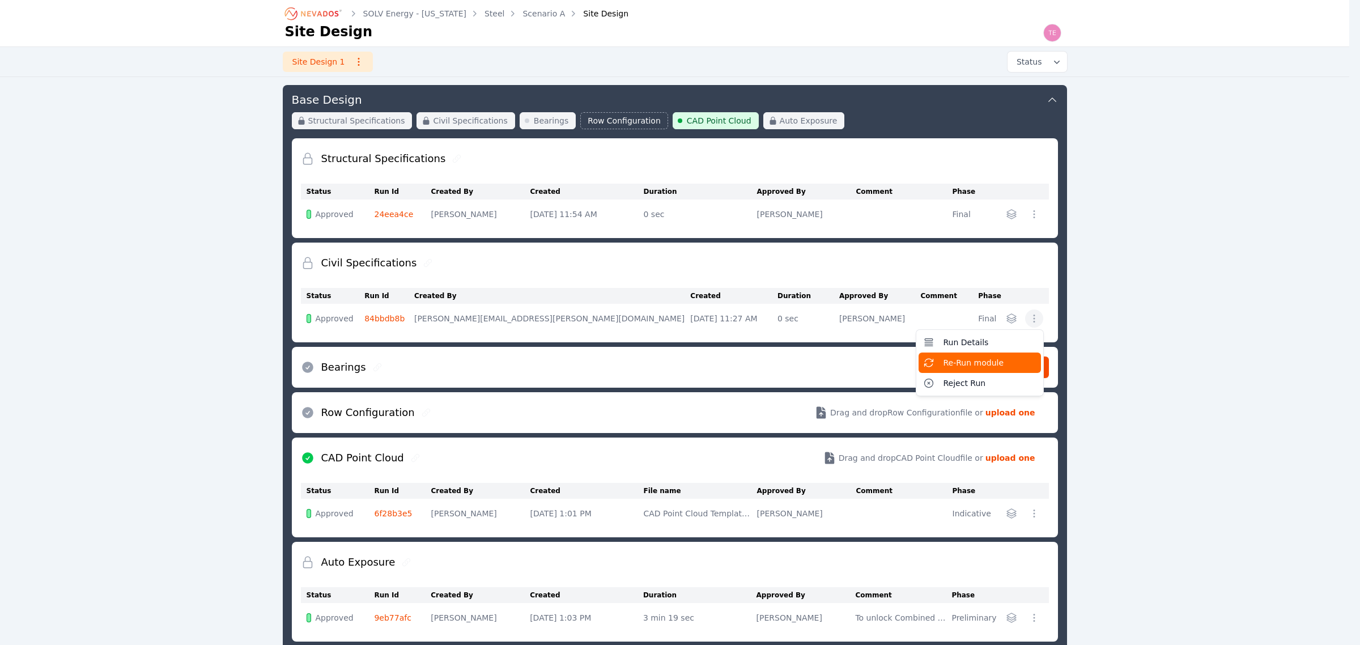
click at [986, 358] on span "Re-Run module" at bounding box center [974, 362] width 61 height 11
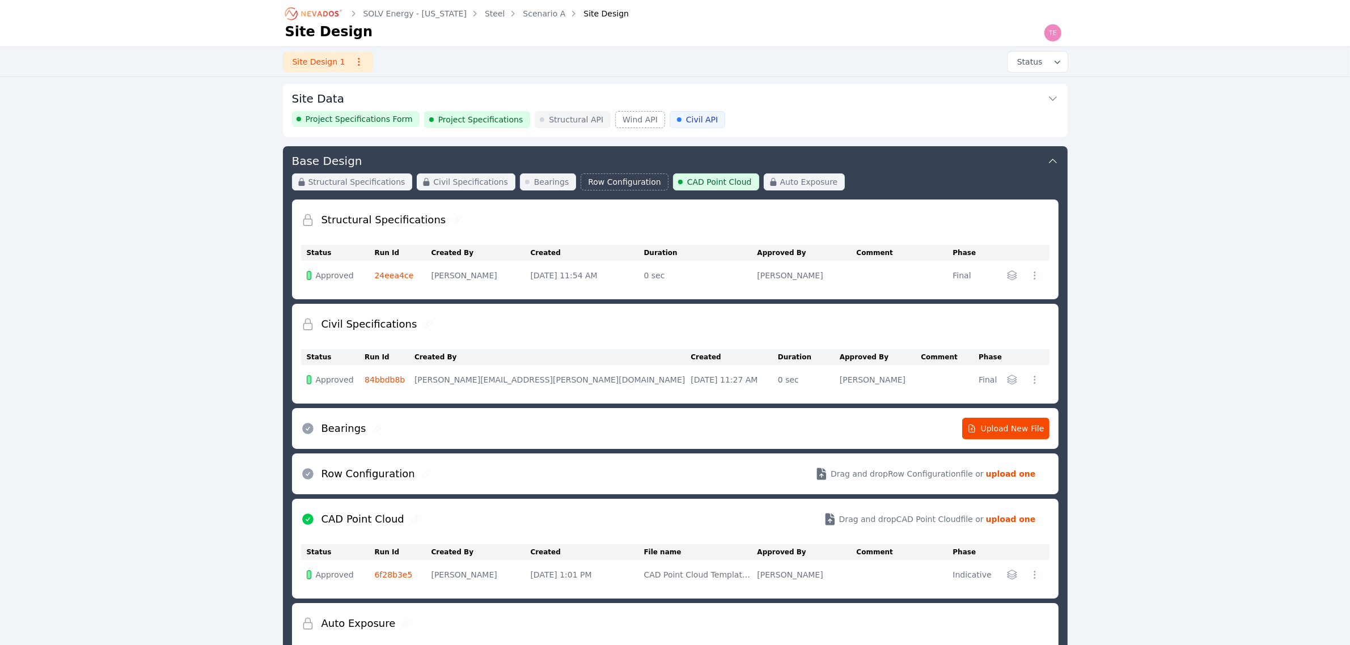
click at [778, 117] on div "Project Specifications Form Project Specifications Structural API Wind API Civi…" at bounding box center [675, 119] width 766 height 17
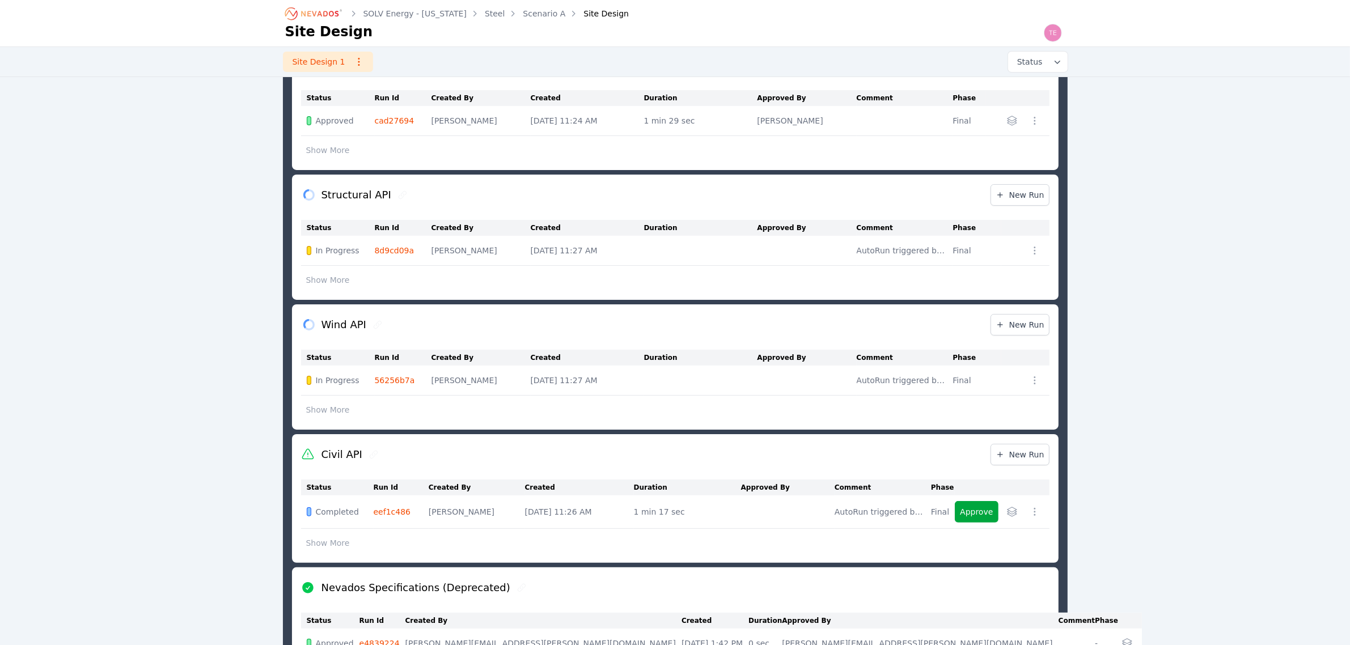
scroll to position [213, 0]
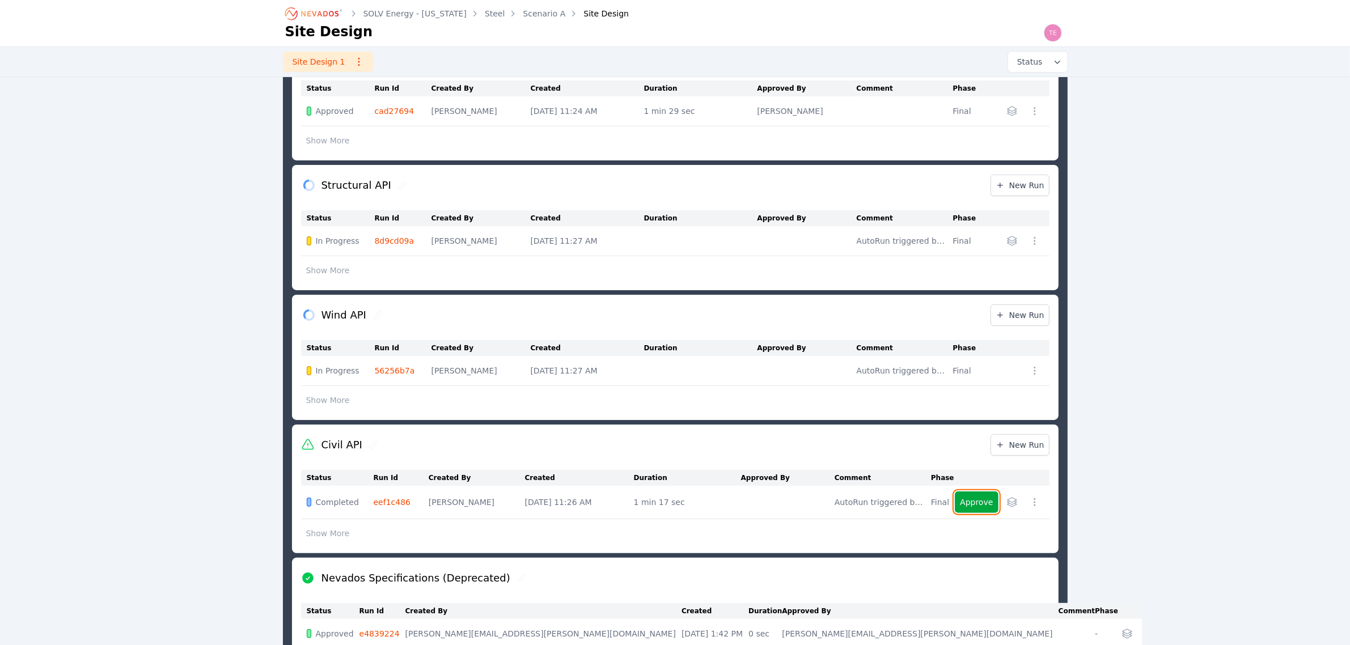
click at [975, 513] on button "Approve" at bounding box center [976, 502] width 43 height 22
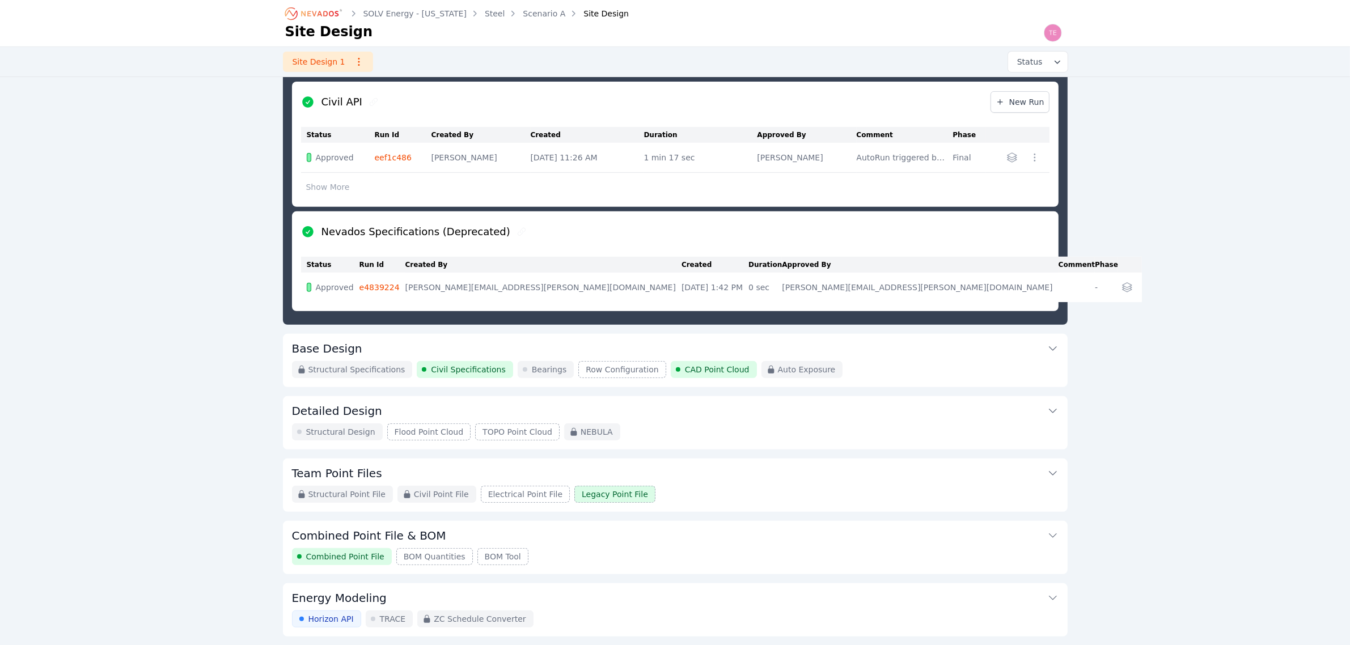
scroll to position [567, 0]
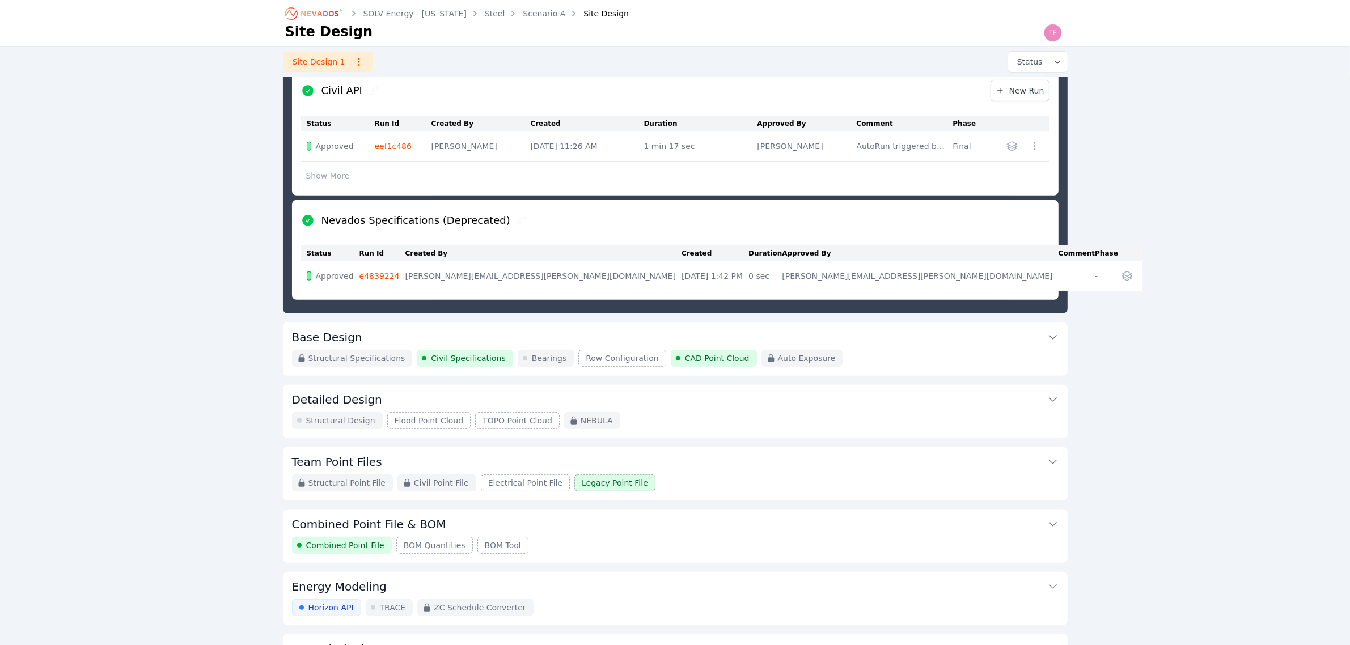
click at [851, 355] on div "Structural Specifications Civil Specifications Bearings Row Configuration CAD P…" at bounding box center [675, 358] width 766 height 17
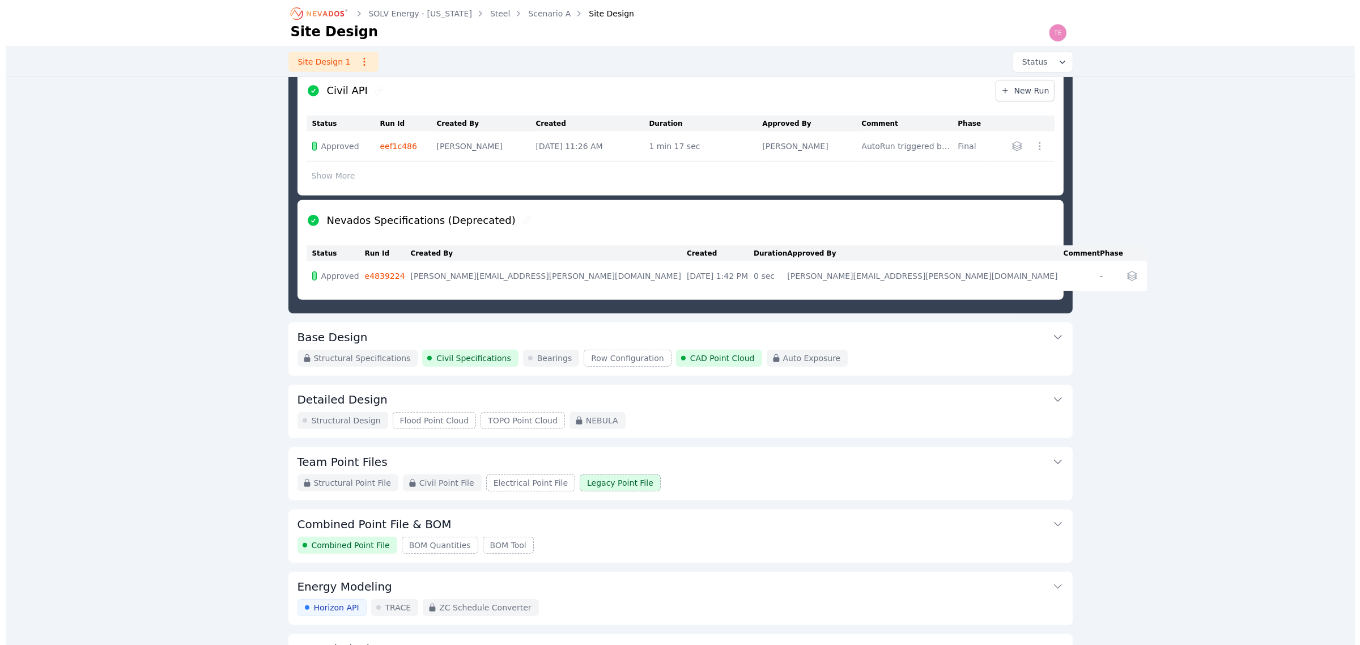
scroll to position [61, 0]
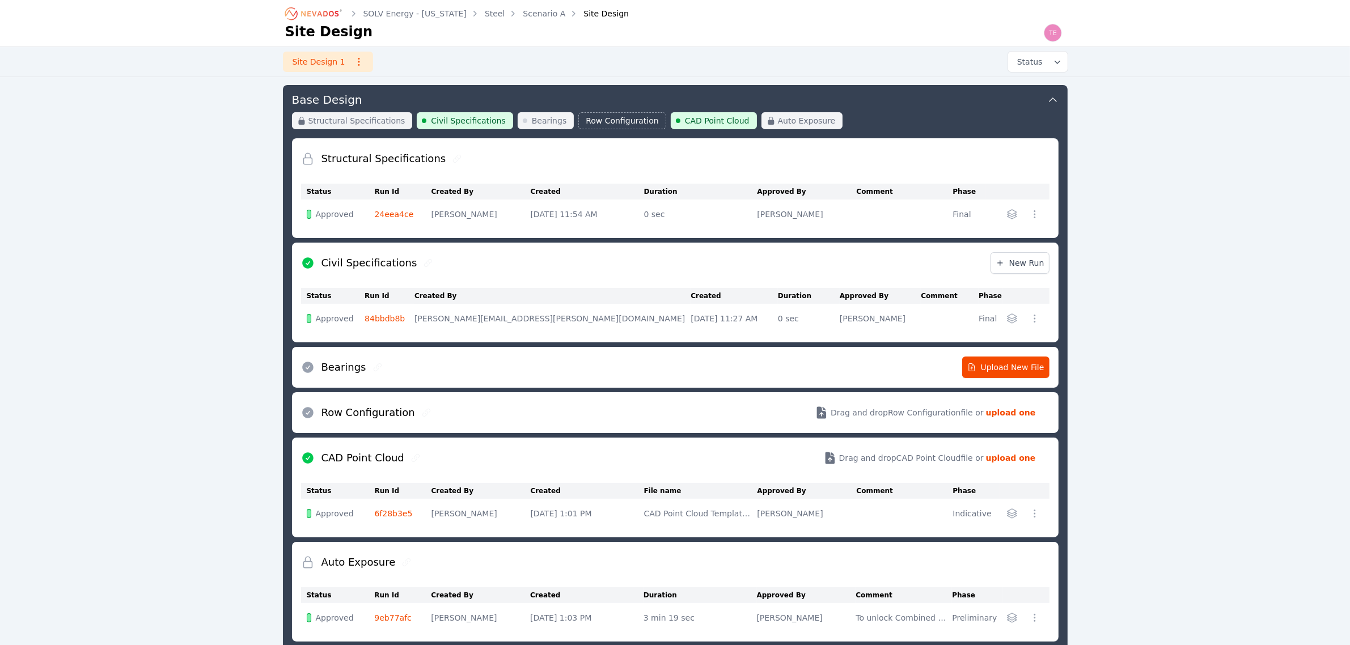
click at [1035, 319] on icon "button" at bounding box center [1034, 318] width 11 height 11
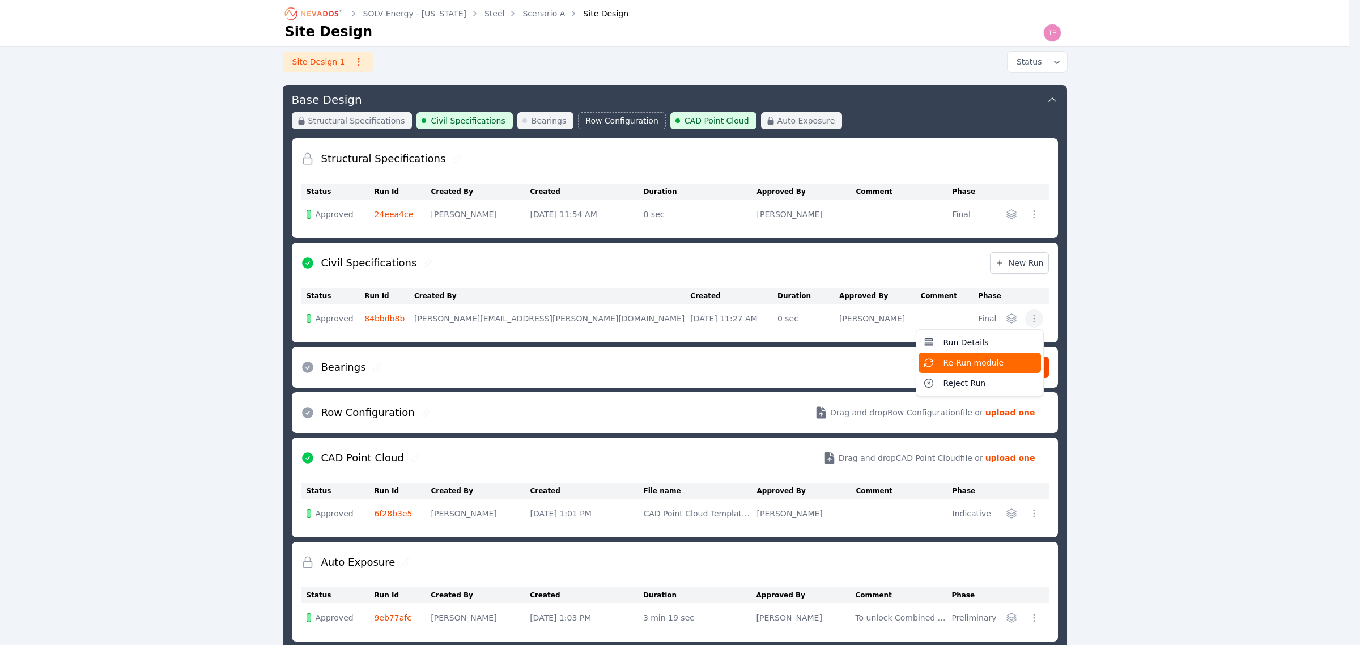
click at [990, 361] on span "Re-Run module" at bounding box center [974, 362] width 61 height 11
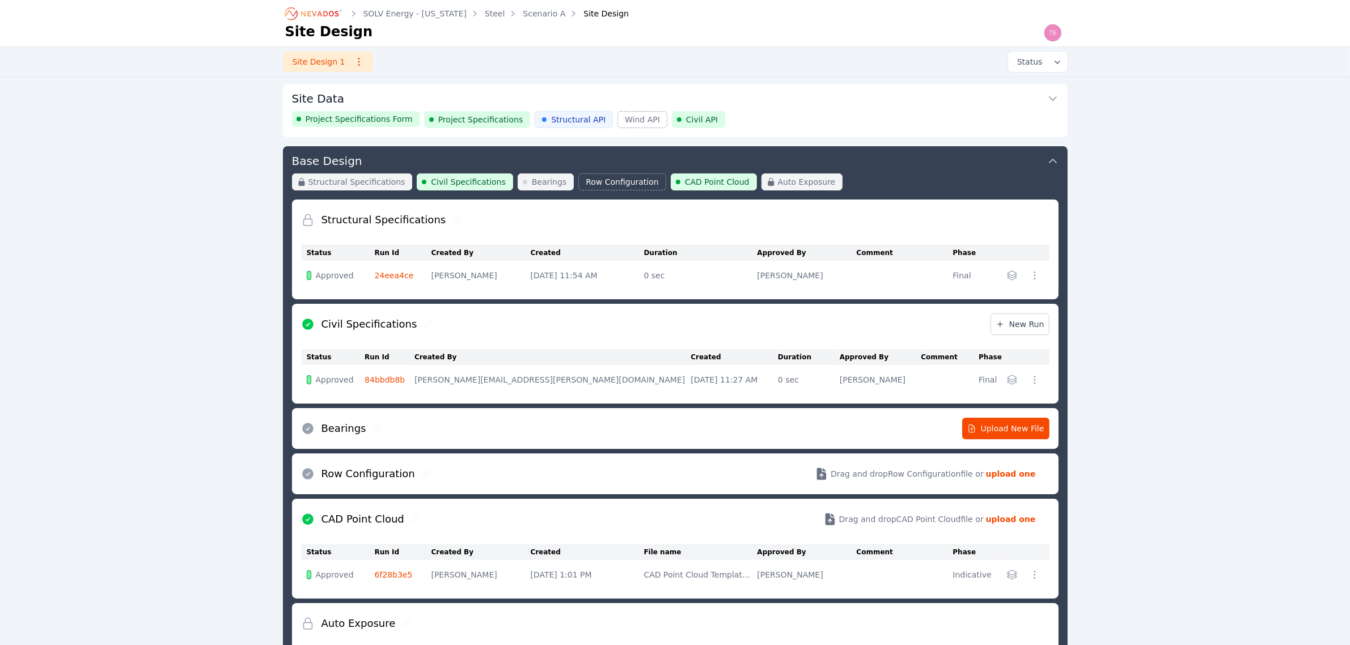
click at [829, 142] on div "Site Data Project Specifications Form Project Specifications Structural API Win…" at bounding box center [675, 556] width 785 height 944
drag, startPoint x: 830, startPoint y: 118, endPoint x: 843, endPoint y: 116, distance: 13.1
click at [830, 117] on div "Project Specifications Form Project Specifications Structural API Wind API Civi…" at bounding box center [675, 119] width 766 height 17
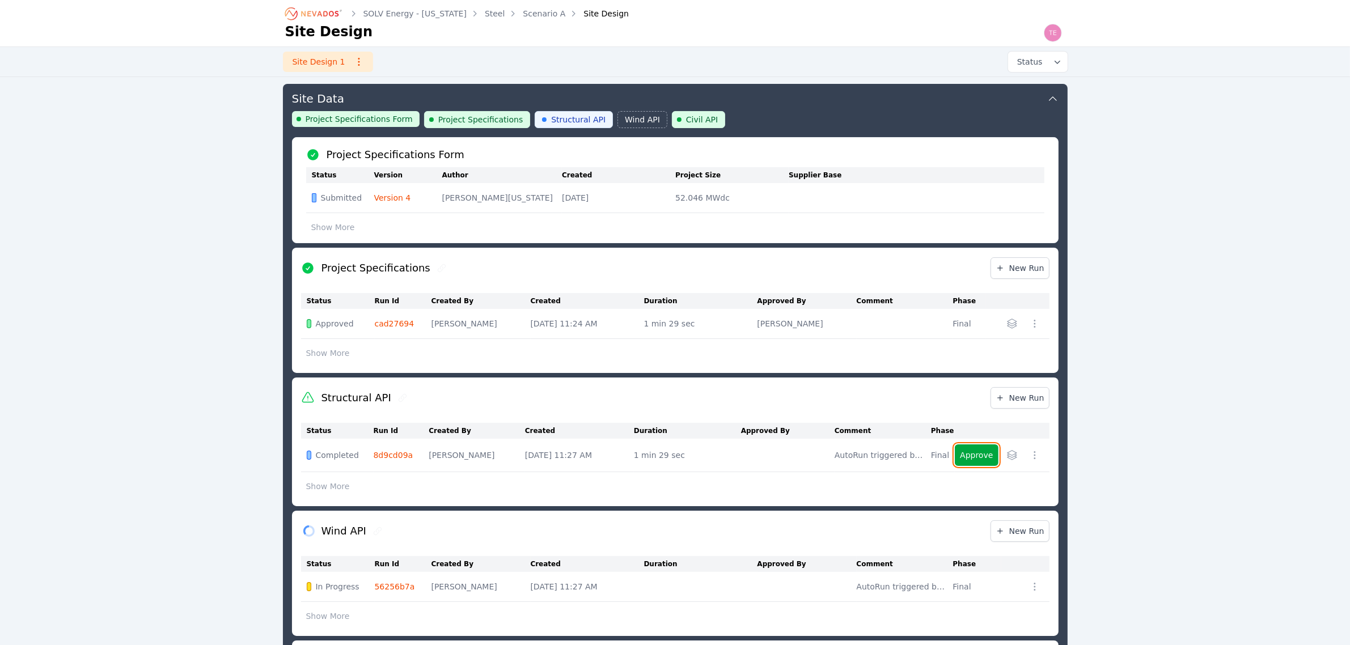
click at [974, 457] on button "Approve" at bounding box center [976, 455] width 43 height 22
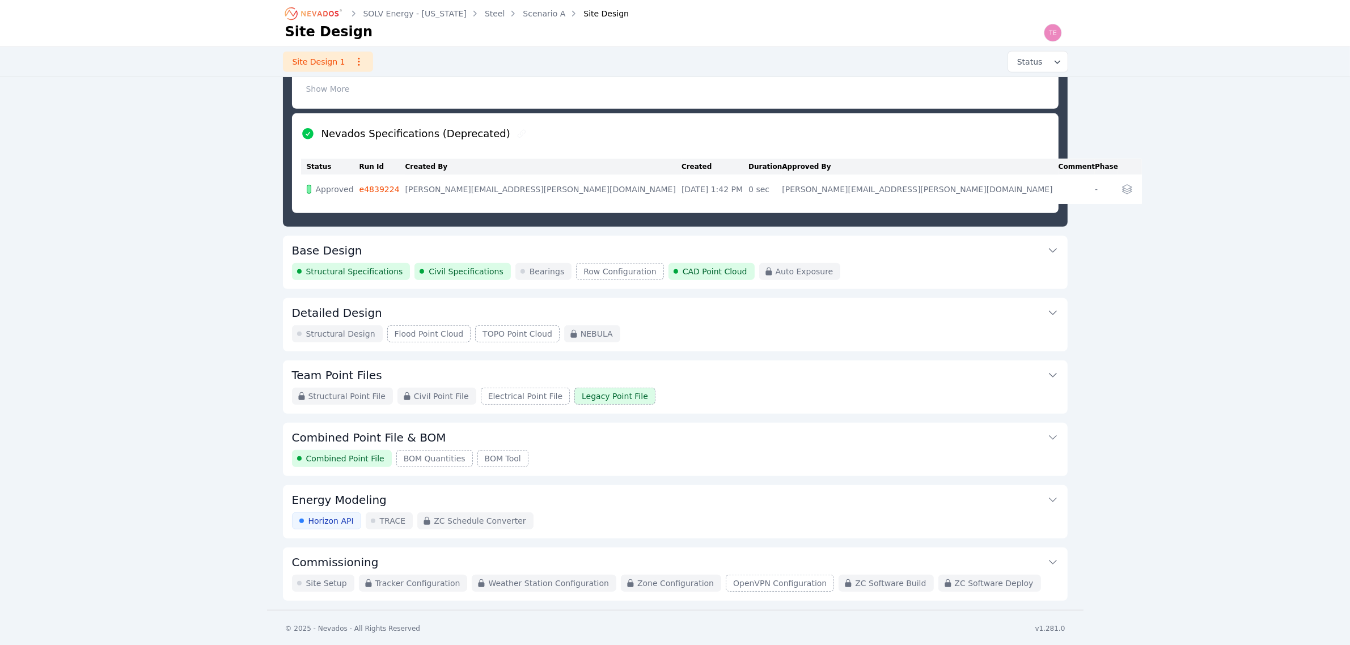
scroll to position [659, 0]
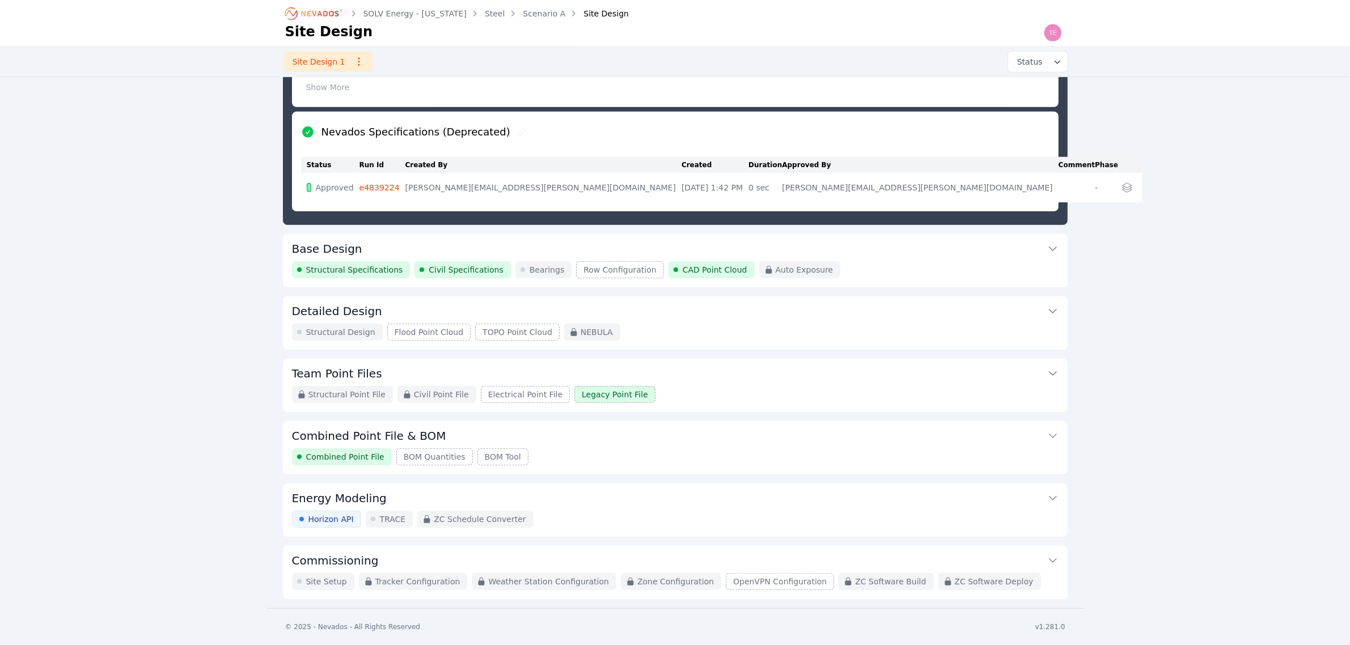
click at [798, 383] on button "Team Point Files" at bounding box center [675, 372] width 766 height 27
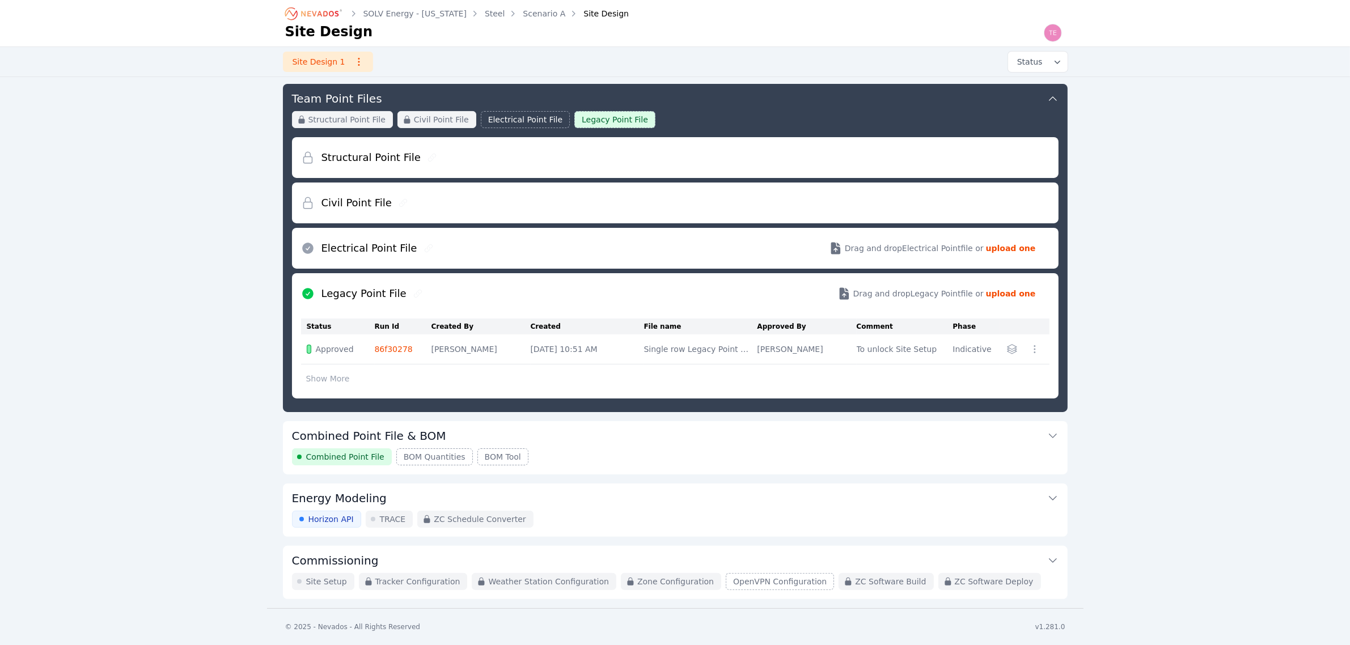
click at [435, 550] on button "Commissioning" at bounding box center [675, 559] width 766 height 27
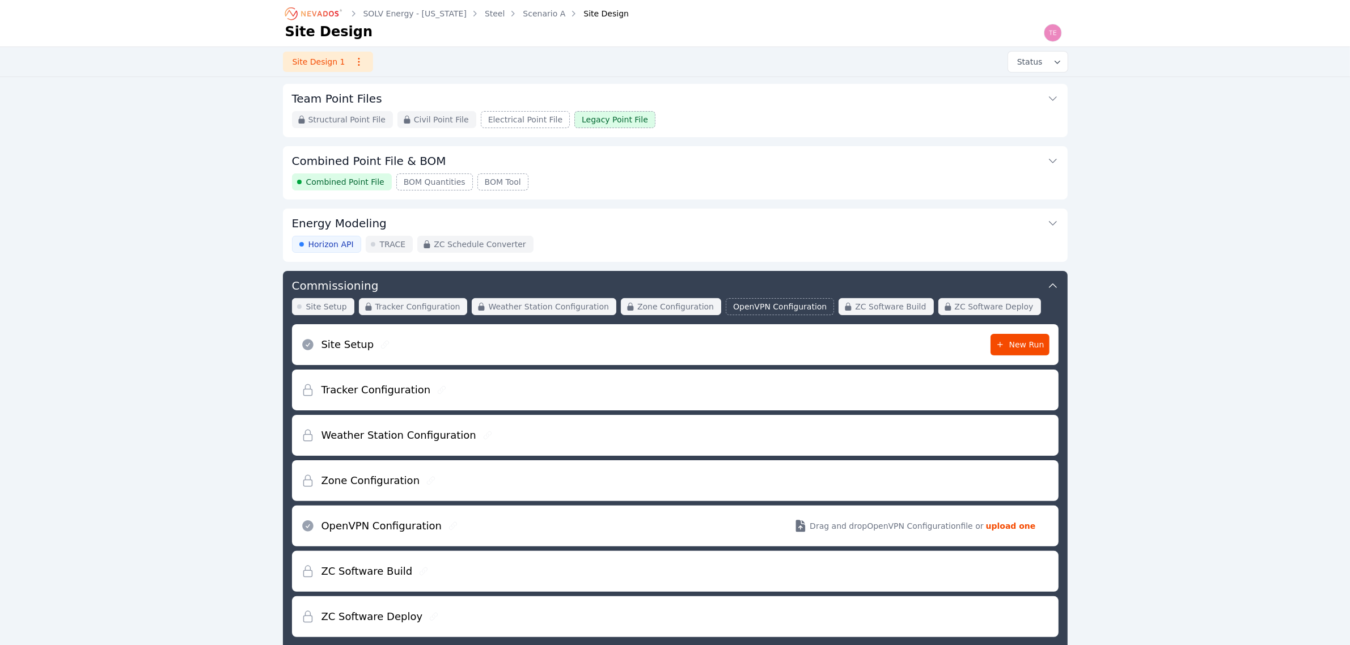
scroll to position [240, 0]
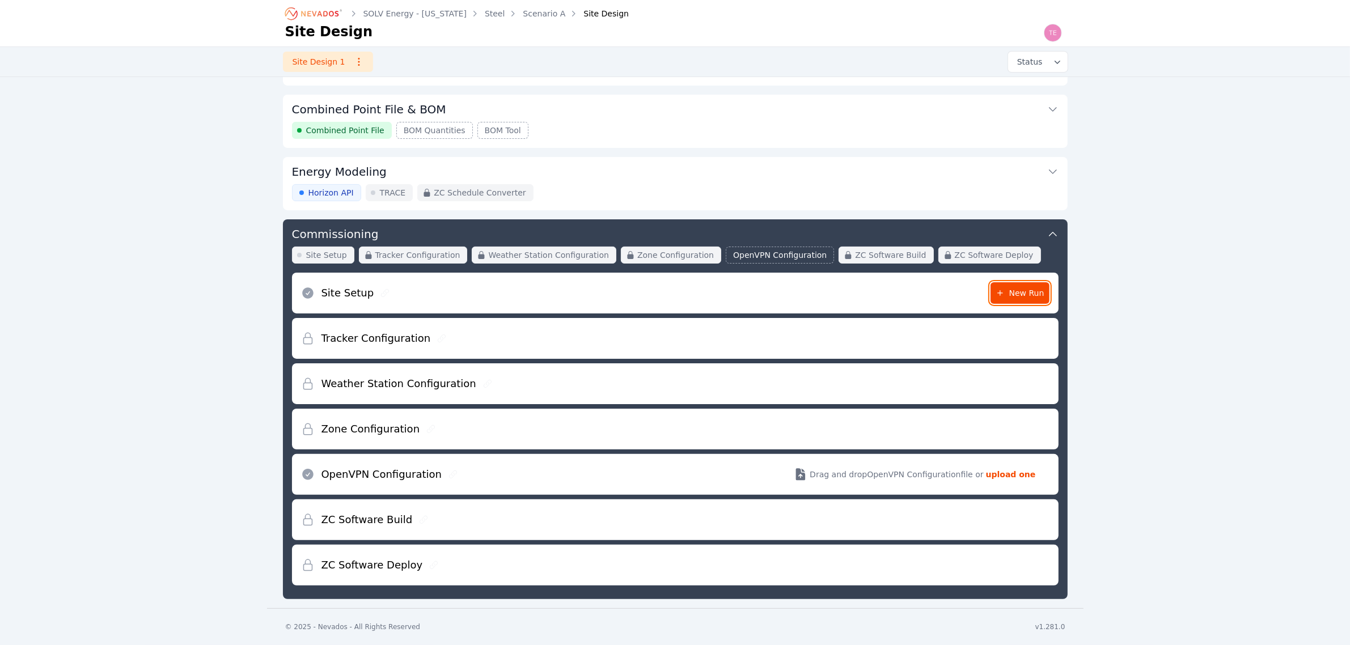
click at [1024, 291] on span "New Run" at bounding box center [1019, 292] width 49 height 11
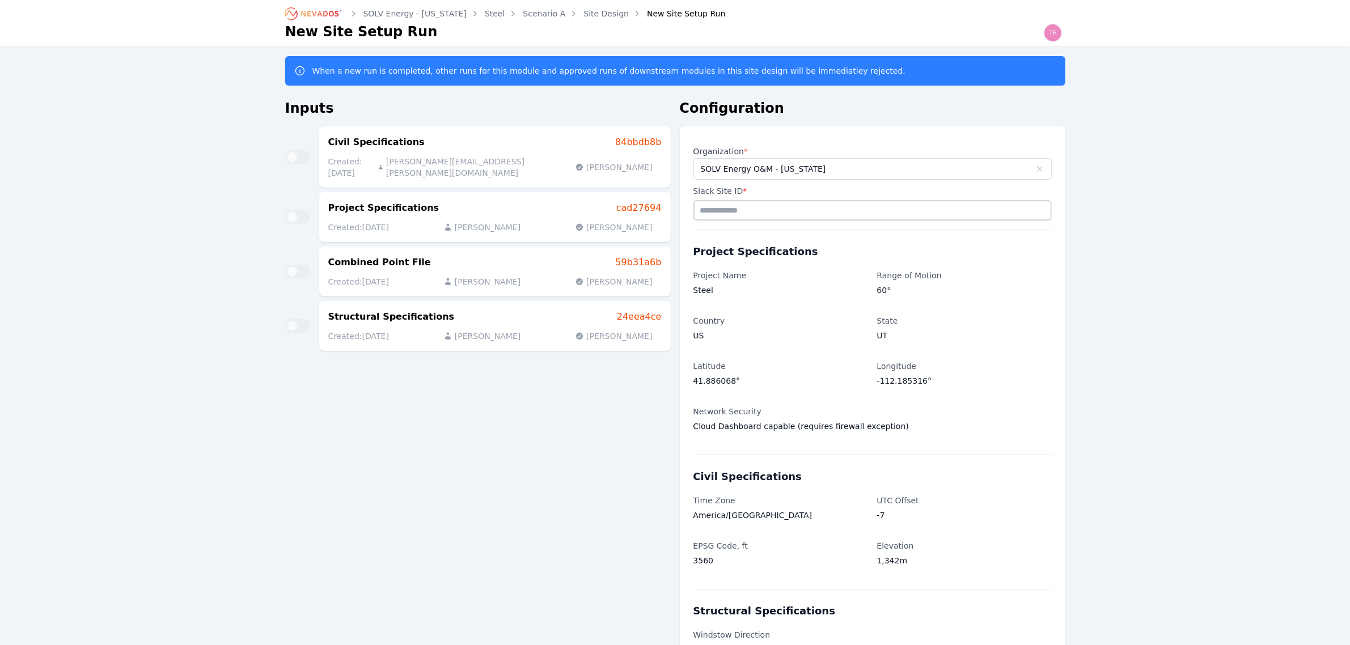
click at [791, 210] on input "Slack Site ID *" at bounding box center [872, 210] width 358 height 20
type input "*****"
click at [1211, 284] on div "SOLV Energy - Utah Steel Scenario A Site Design New Site Setup Run New Site Set…" at bounding box center [675, 492] width 1350 height 984
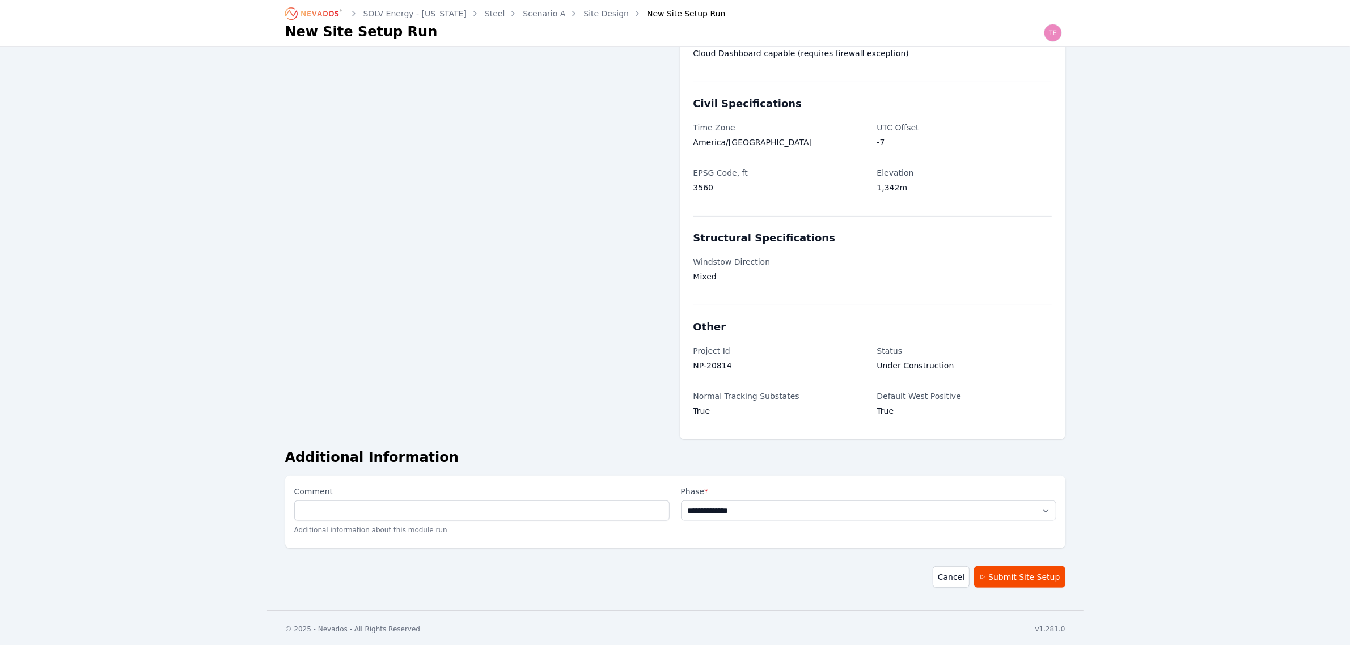
scroll to position [375, 0]
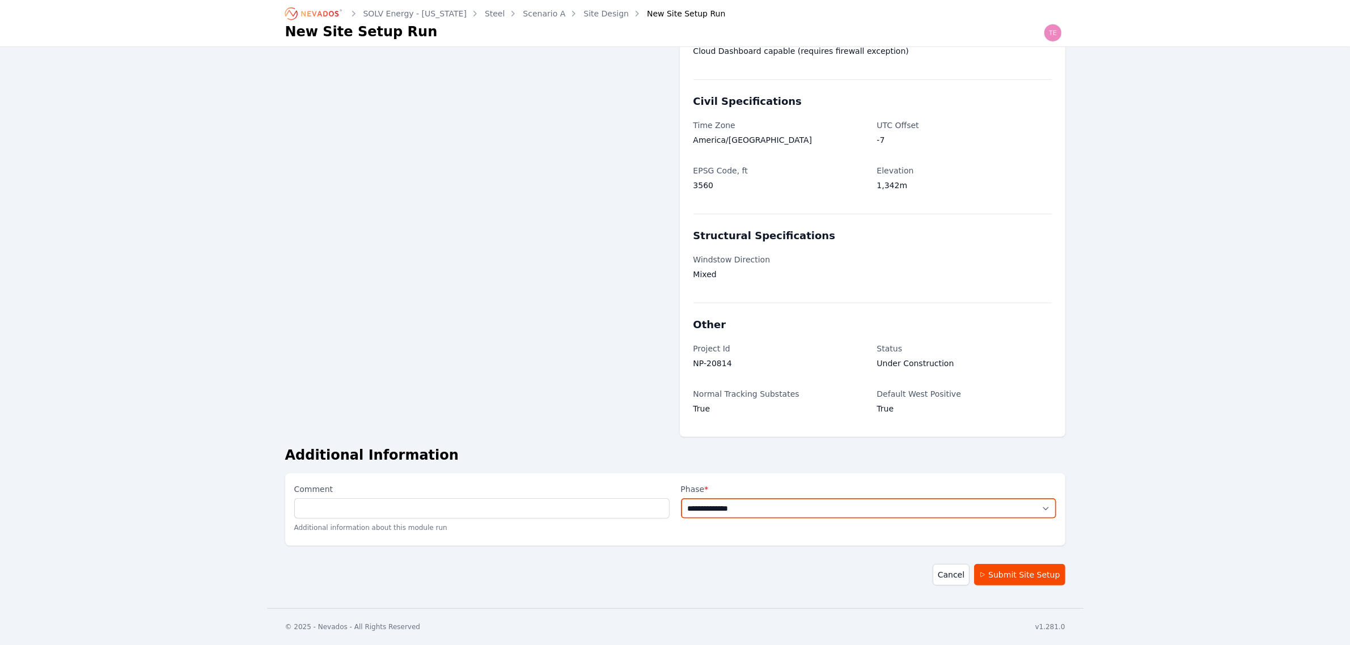
click at [764, 506] on select "**********" at bounding box center [868, 508] width 375 height 20
select select "**********"
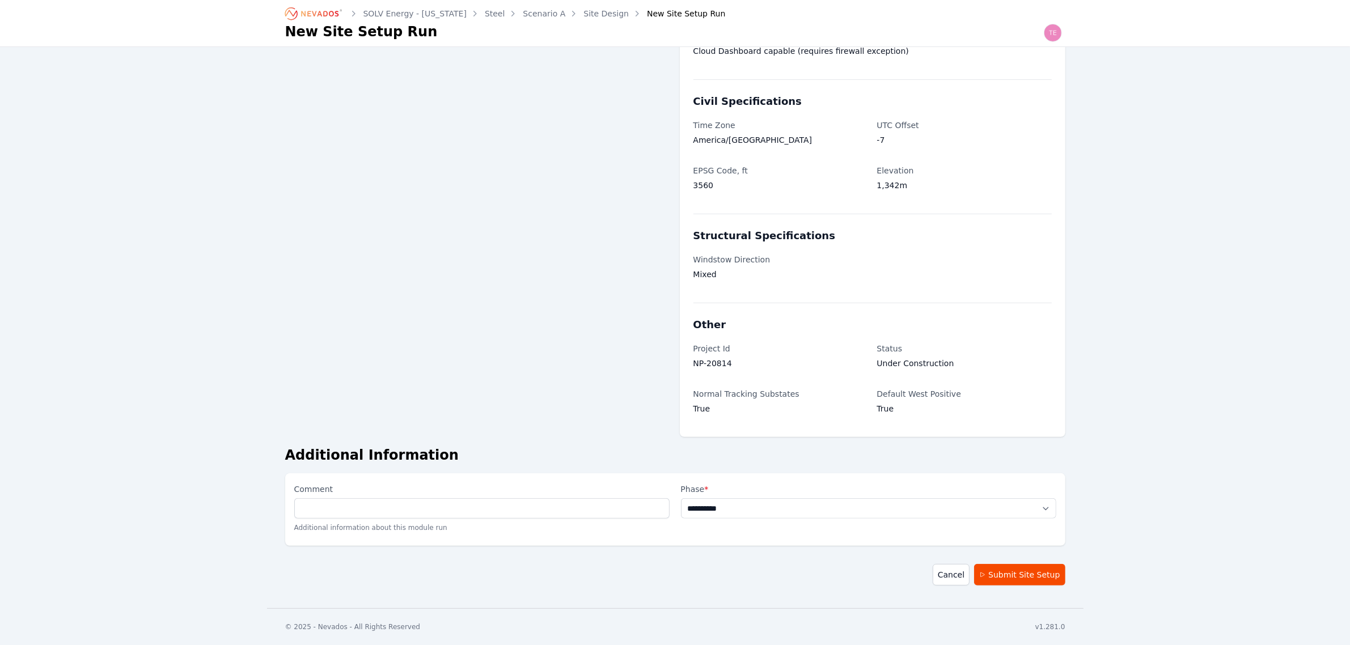
click at [681, 498] on select "**********" at bounding box center [868, 508] width 375 height 20
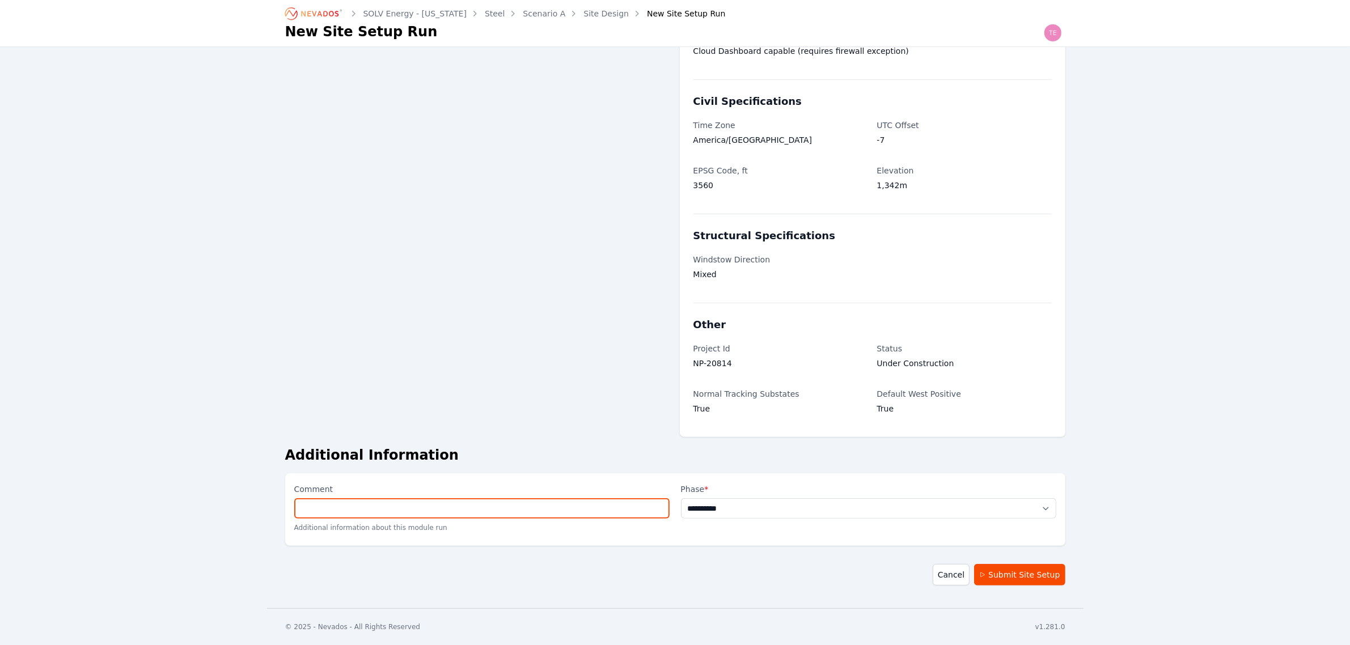
click at [564, 515] on input "Comment" at bounding box center [481, 508] width 375 height 20
type input "**********"
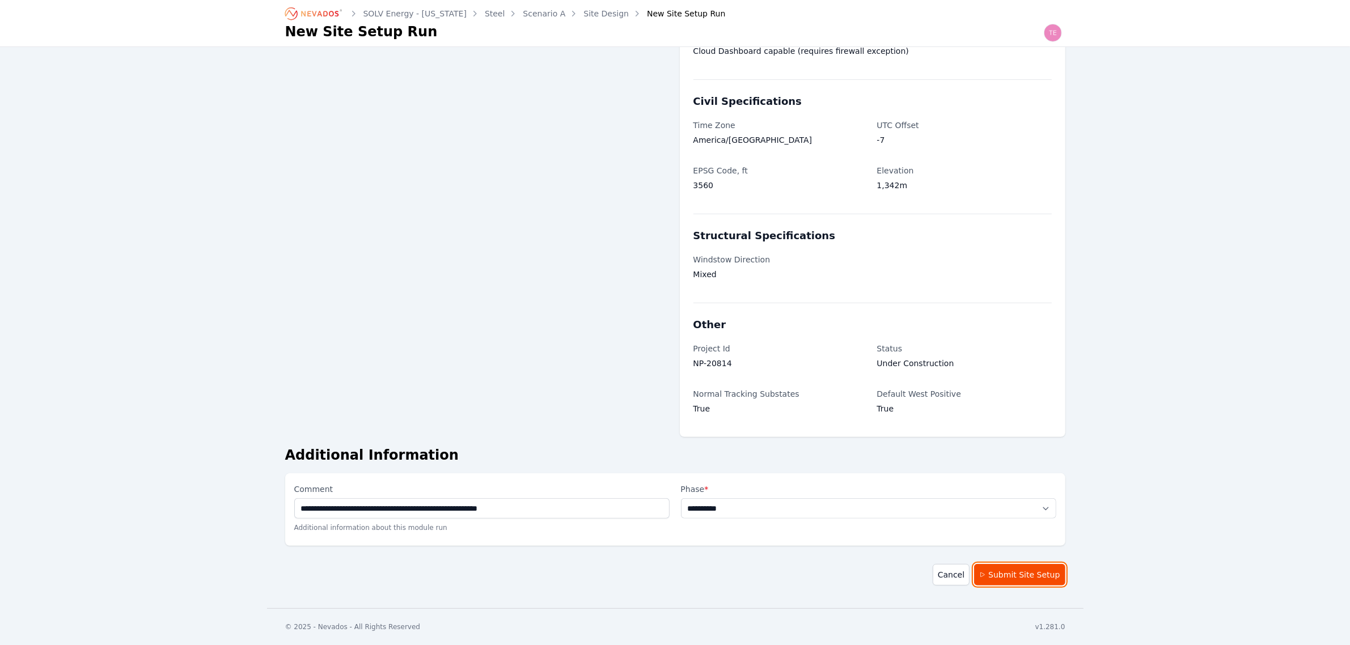
click at [1021, 573] on button "Submit Site Setup" at bounding box center [1019, 575] width 91 height 22
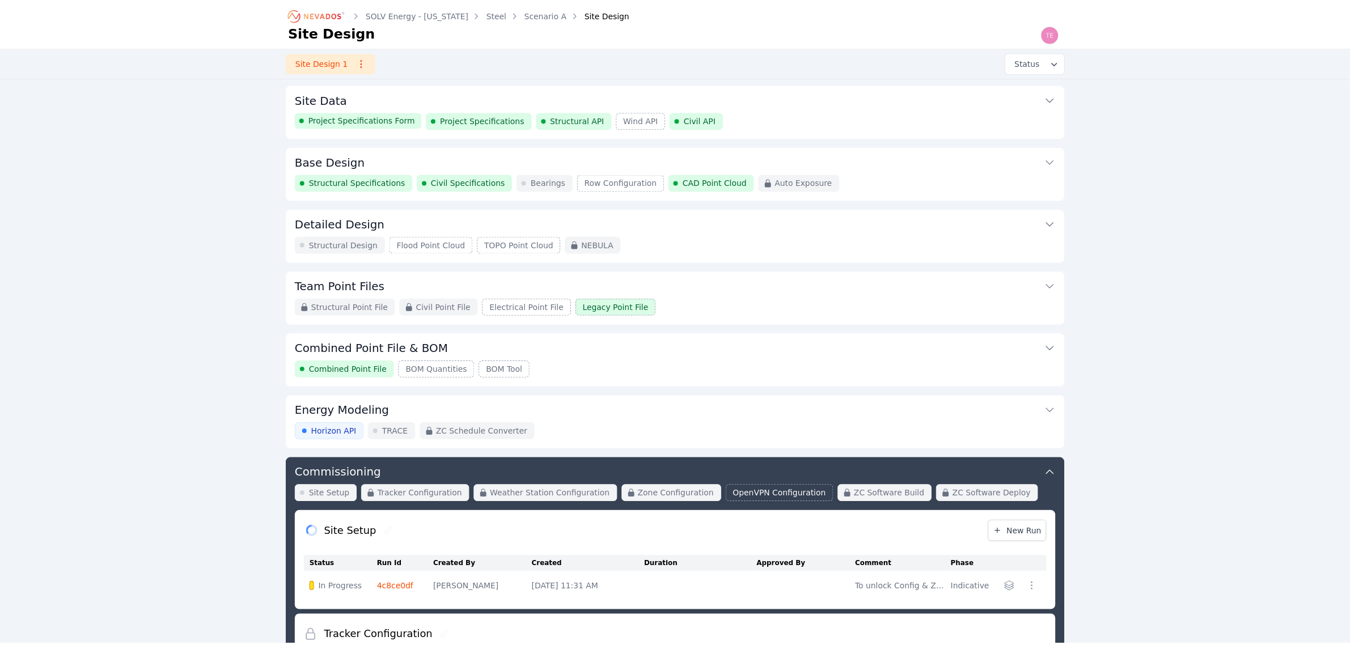
scroll to position [299, 0]
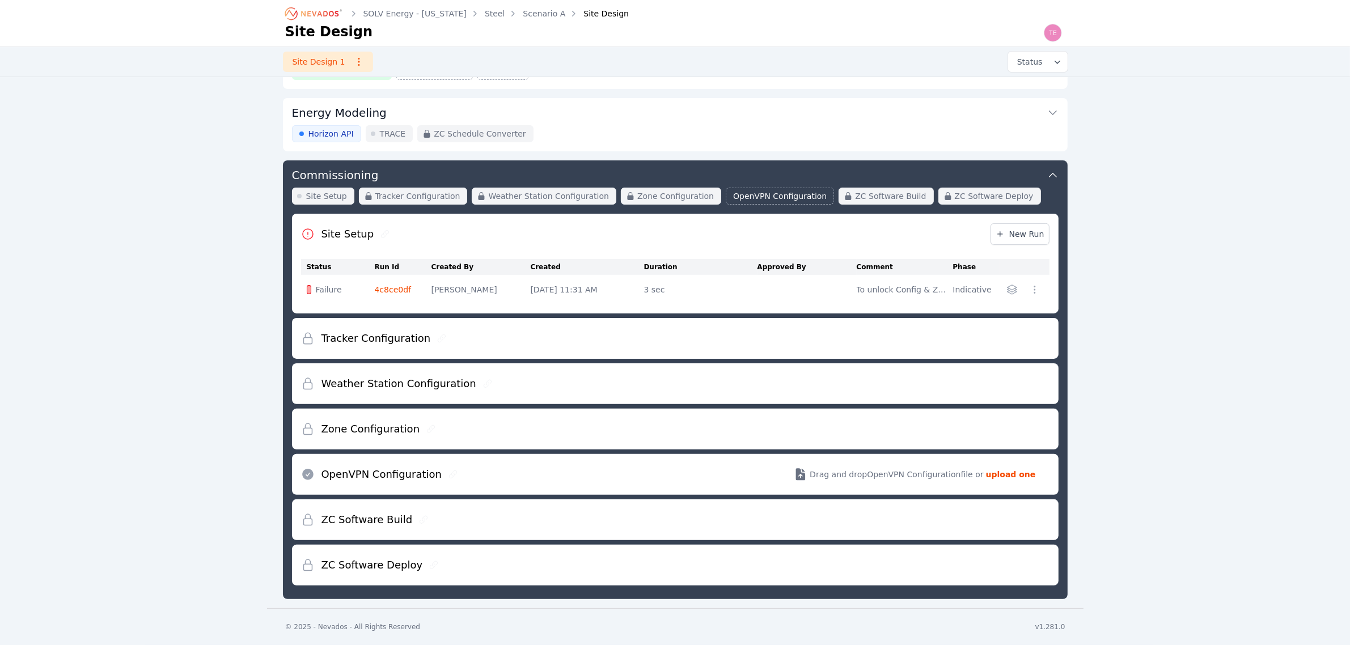
click at [395, 289] on link "4c8ce0df" at bounding box center [393, 289] width 37 height 9
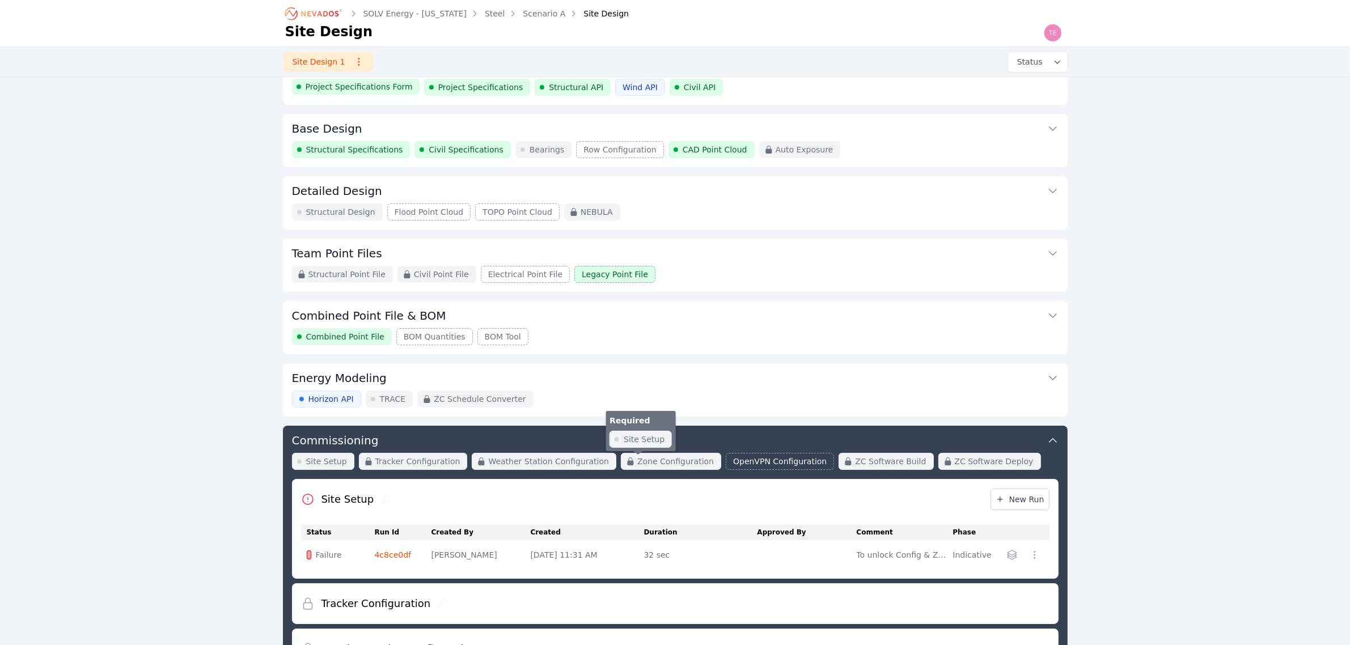
scroll to position [15, 0]
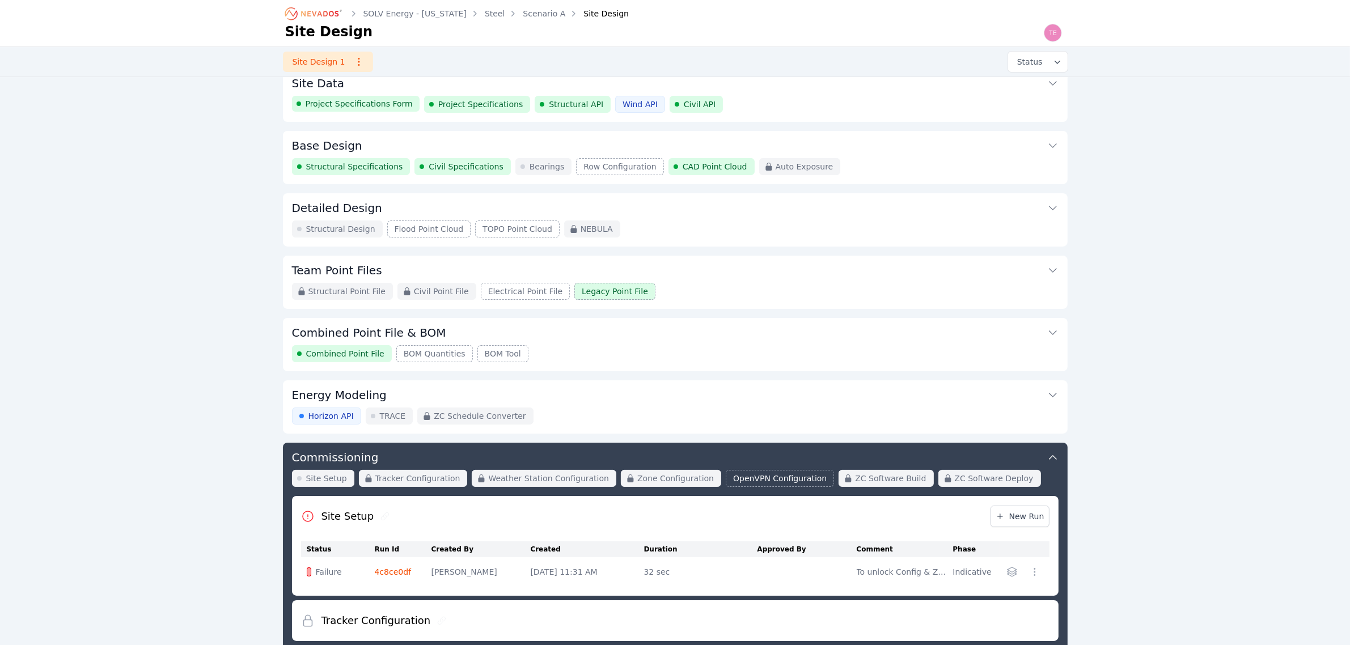
drag, startPoint x: 820, startPoint y: 99, endPoint x: 826, endPoint y: 105, distance: 8.8
click at [820, 99] on div "Project Specifications Form Project Specifications Structural API Wind API Civi…" at bounding box center [675, 104] width 766 height 17
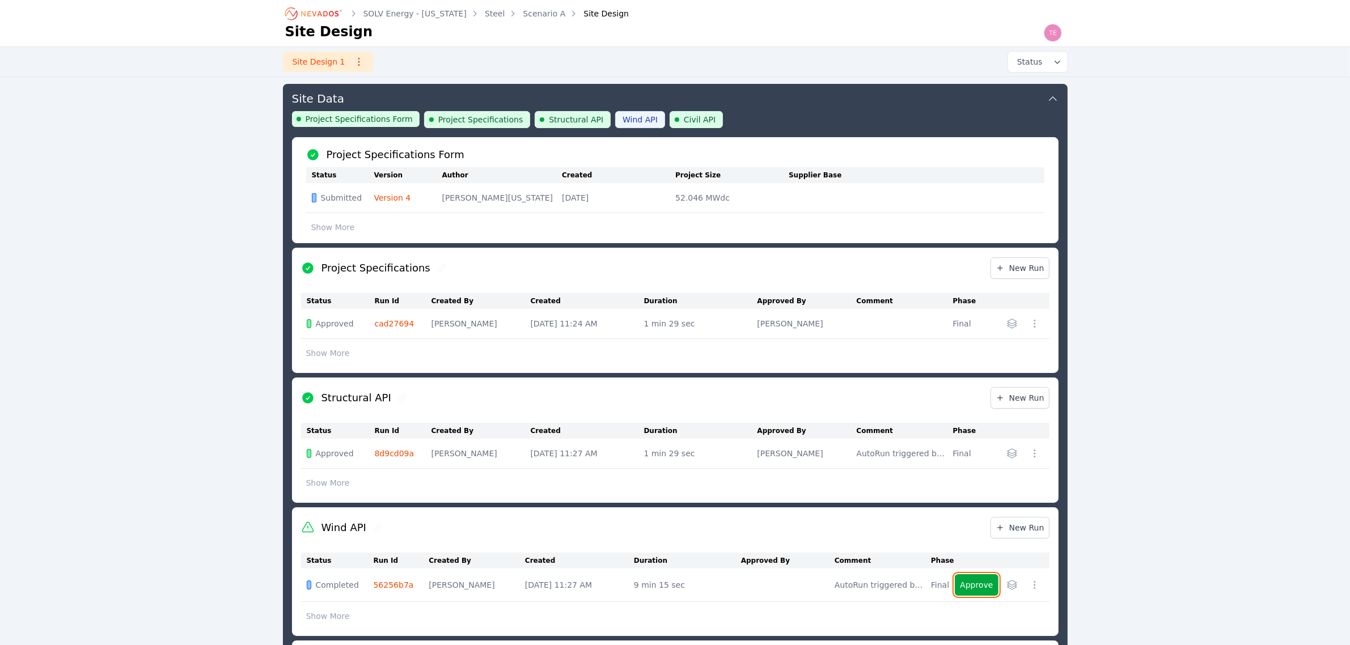
click at [970, 581] on button "Approve" at bounding box center [976, 585] width 43 height 22
click at [913, 102] on button "Site Data" at bounding box center [675, 97] width 766 height 27
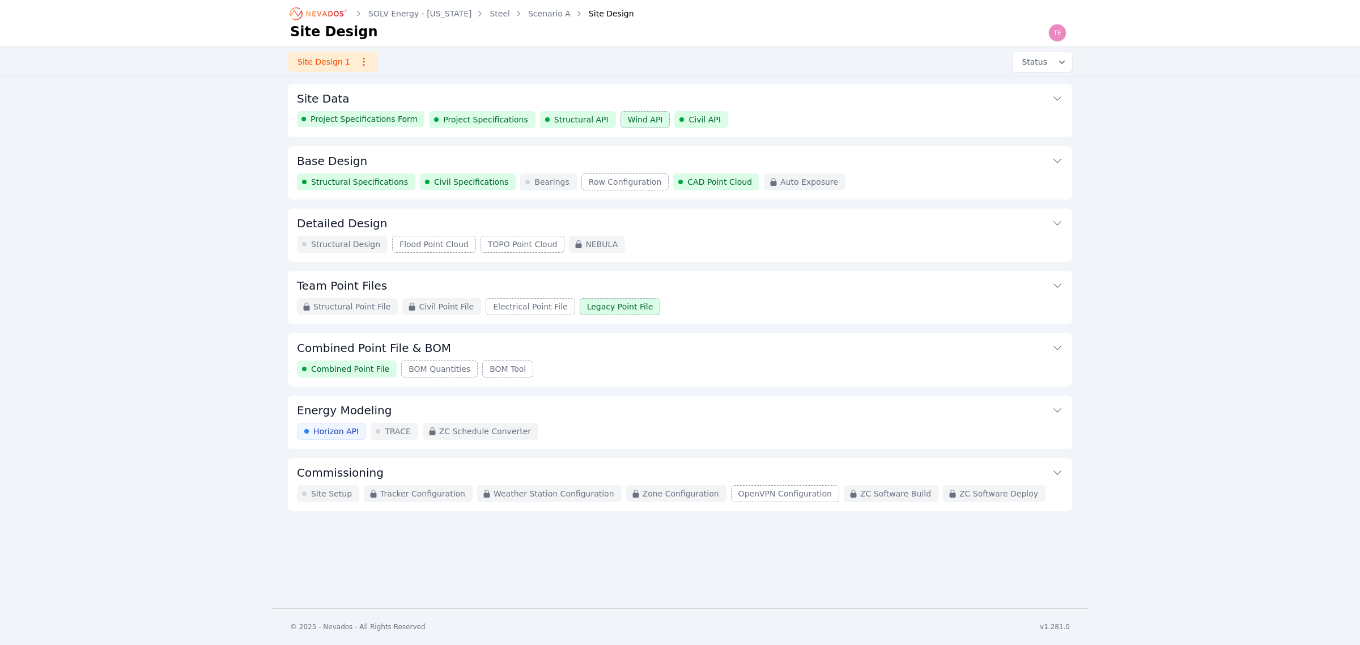
click at [713, 435] on div "Horizon API TRACE ZC Schedule Converter" at bounding box center [680, 431] width 766 height 17
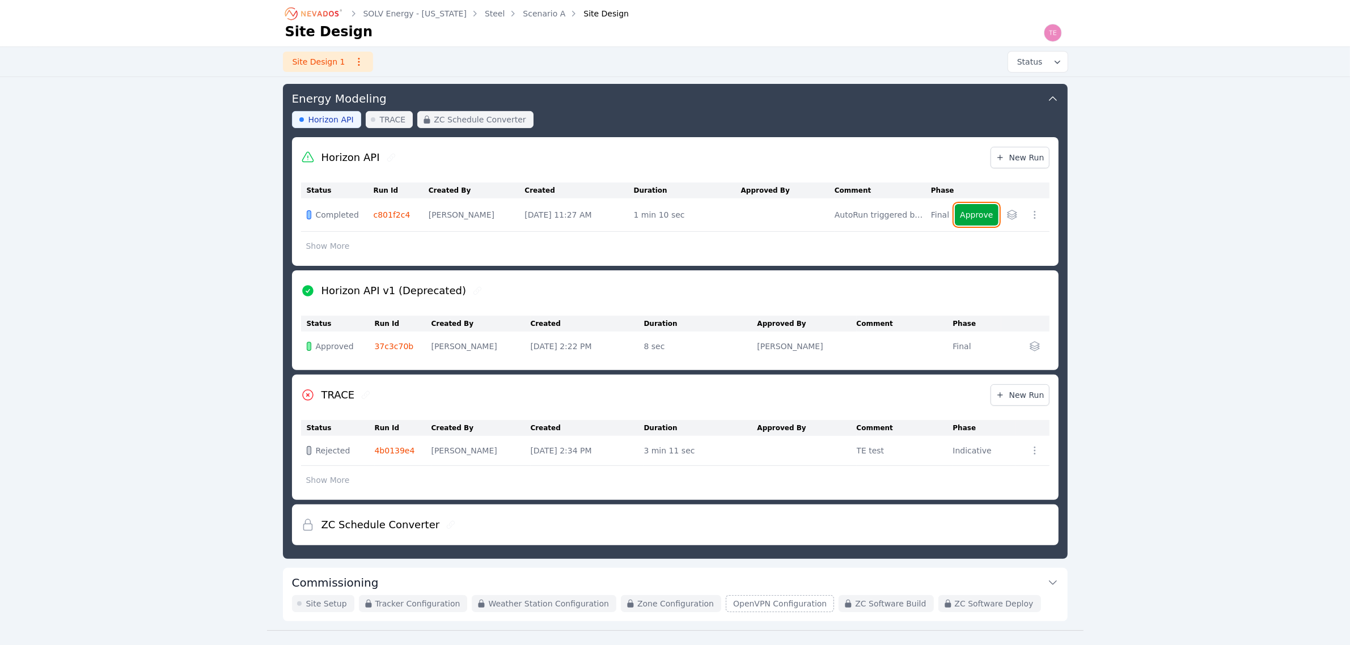
click at [971, 218] on button "Approve" at bounding box center [976, 215] width 43 height 22
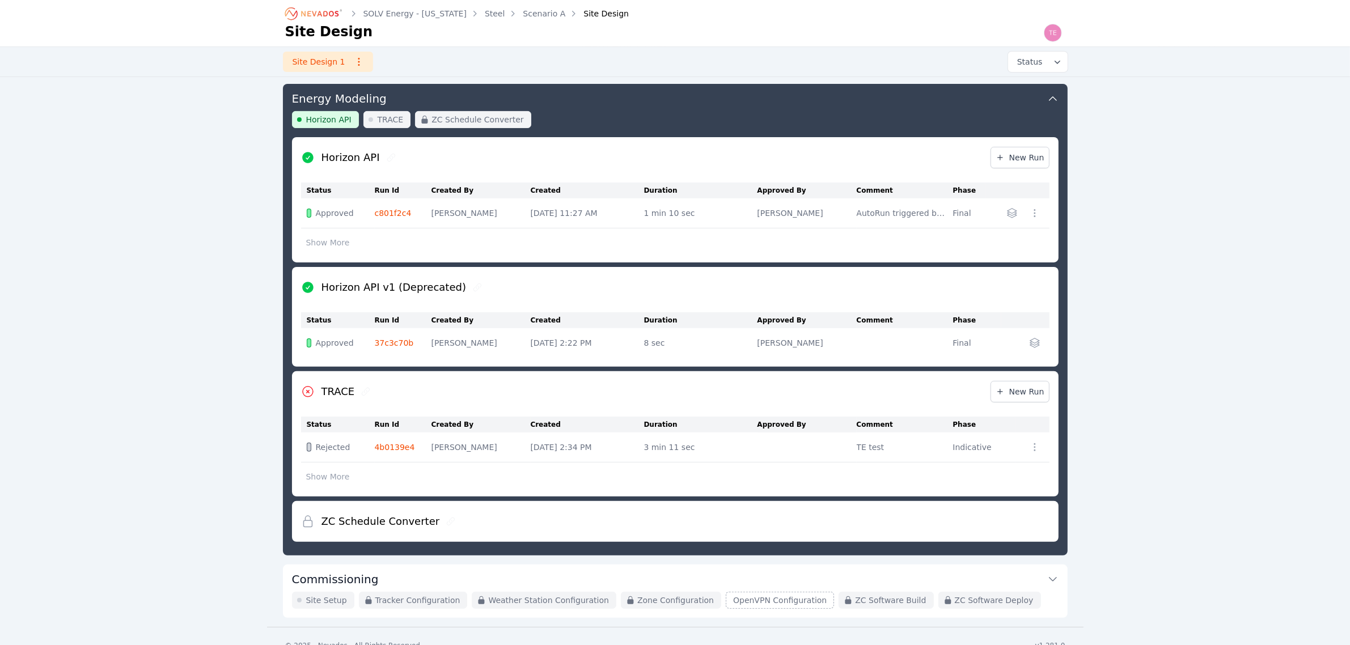
click at [335, 477] on button "Show More" at bounding box center [328, 477] width 54 height 22
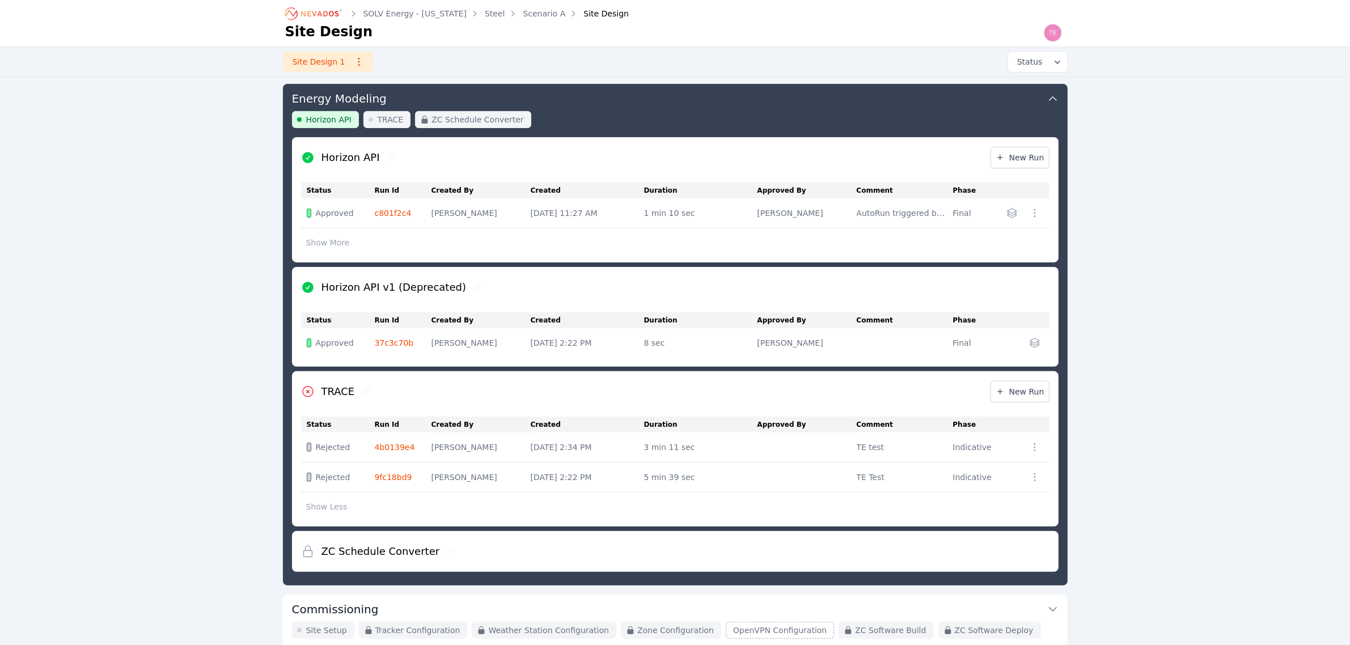
click at [329, 506] on button "Show Less" at bounding box center [327, 507] width 52 height 22
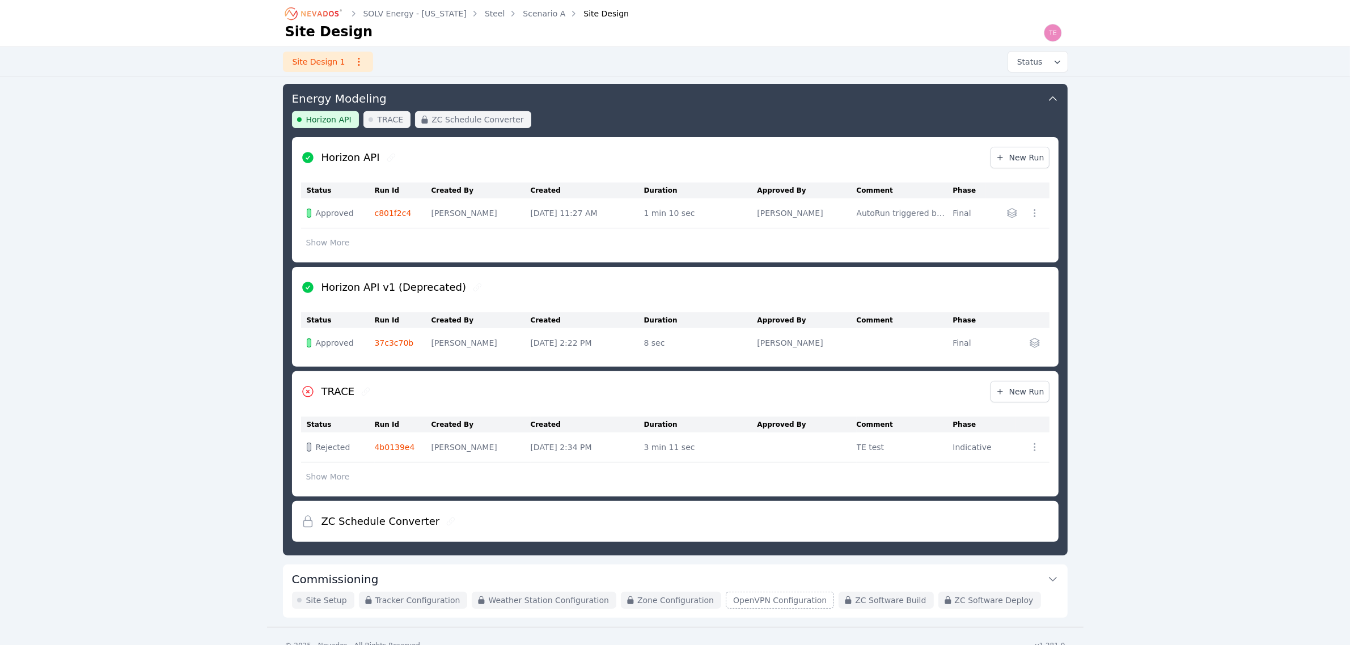
click at [632, 92] on button "Energy Modeling" at bounding box center [675, 97] width 766 height 27
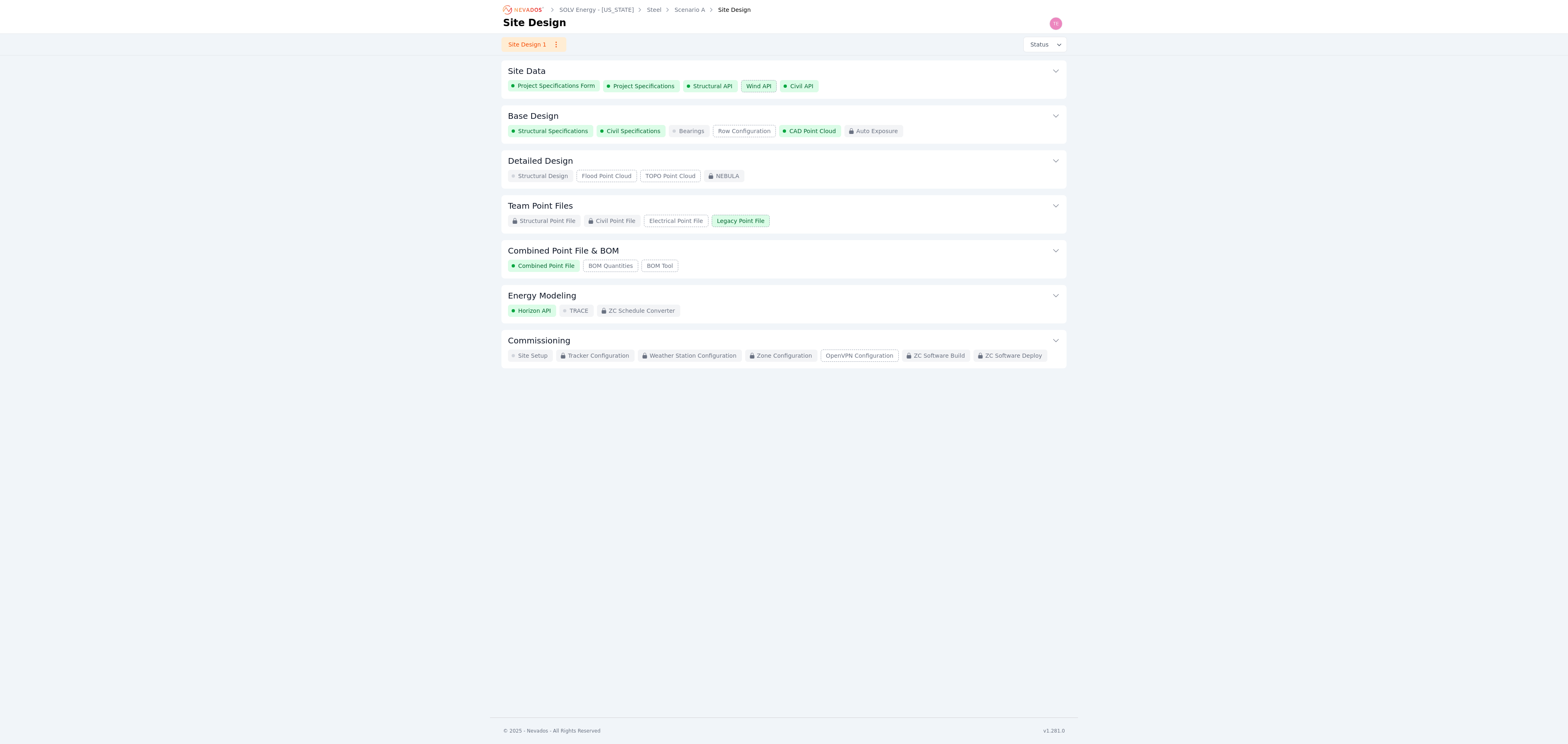
click at [857, 341] on button "Commissioning" at bounding box center [784, 339] width 552 height 19
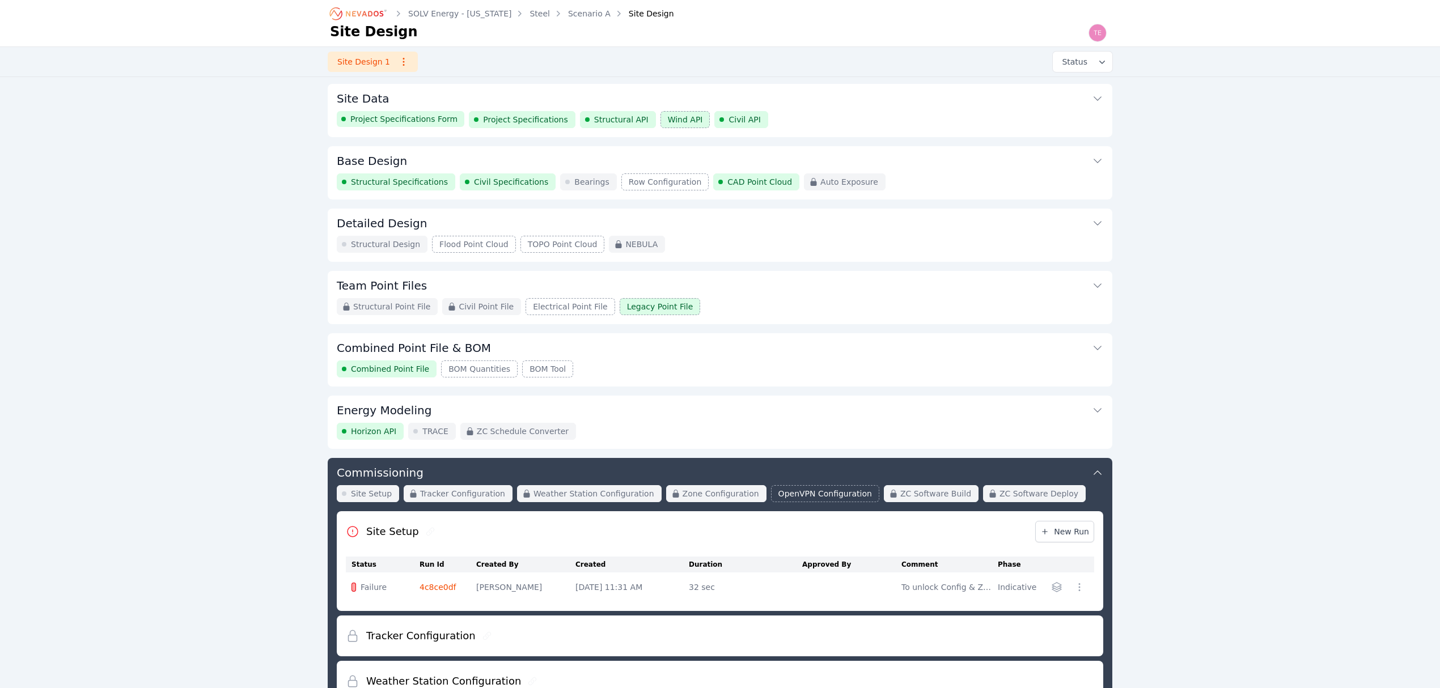
click at [114, 516] on div "SOLV Energy - [US_STATE] Steel Scenario A Site Design Site Design Site Design 1…" at bounding box center [720, 453] width 1440 height 906
click at [679, 423] on button "Energy Modeling" at bounding box center [720, 409] width 766 height 27
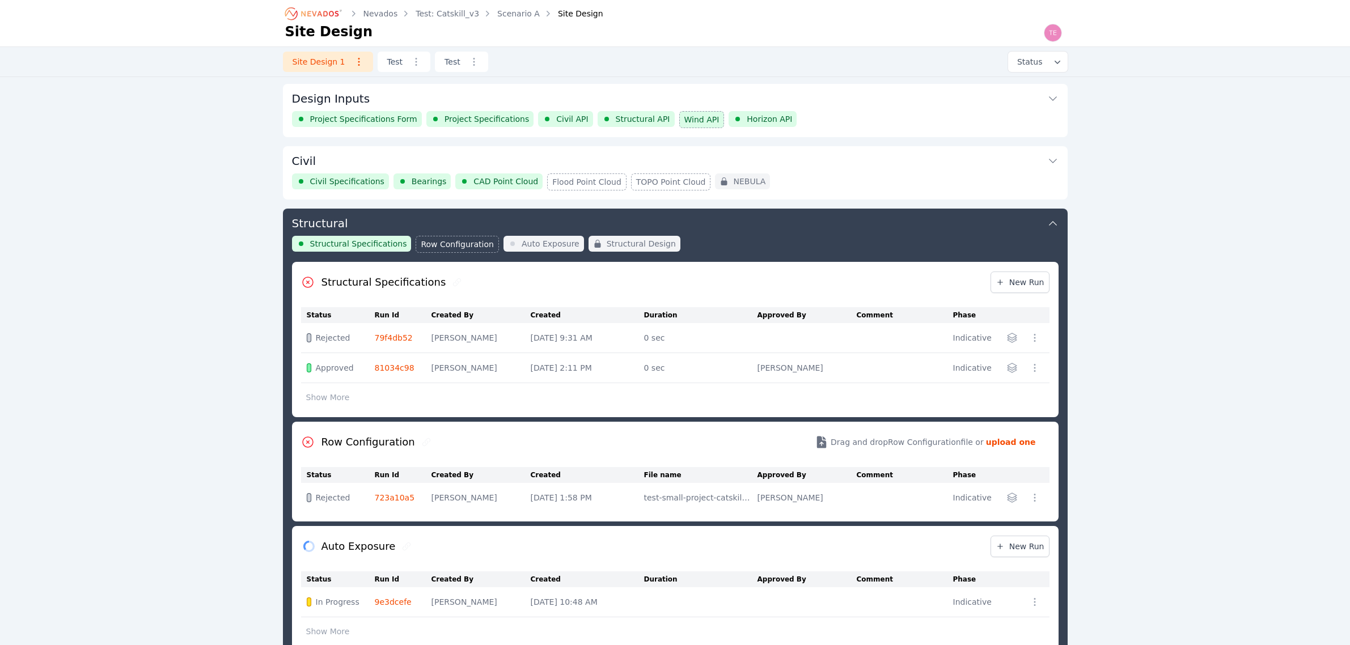
scroll to position [442, 0]
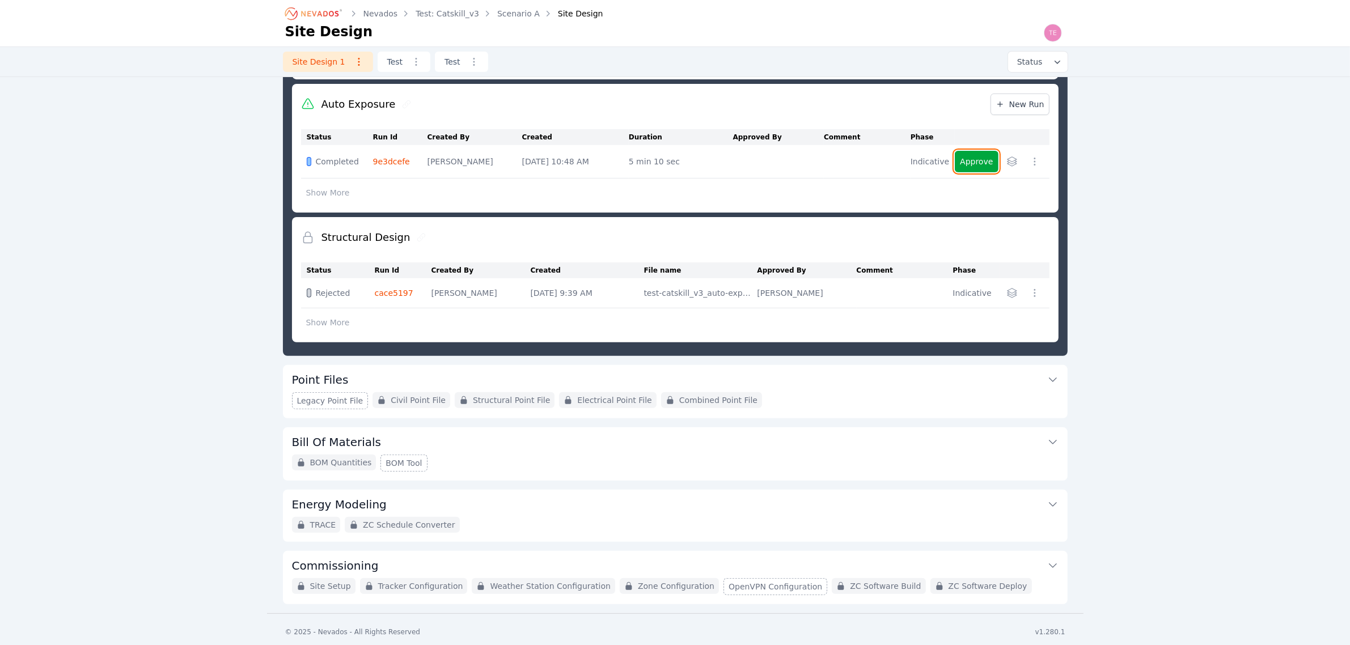
click at [978, 163] on button "Approve" at bounding box center [976, 162] width 43 height 22
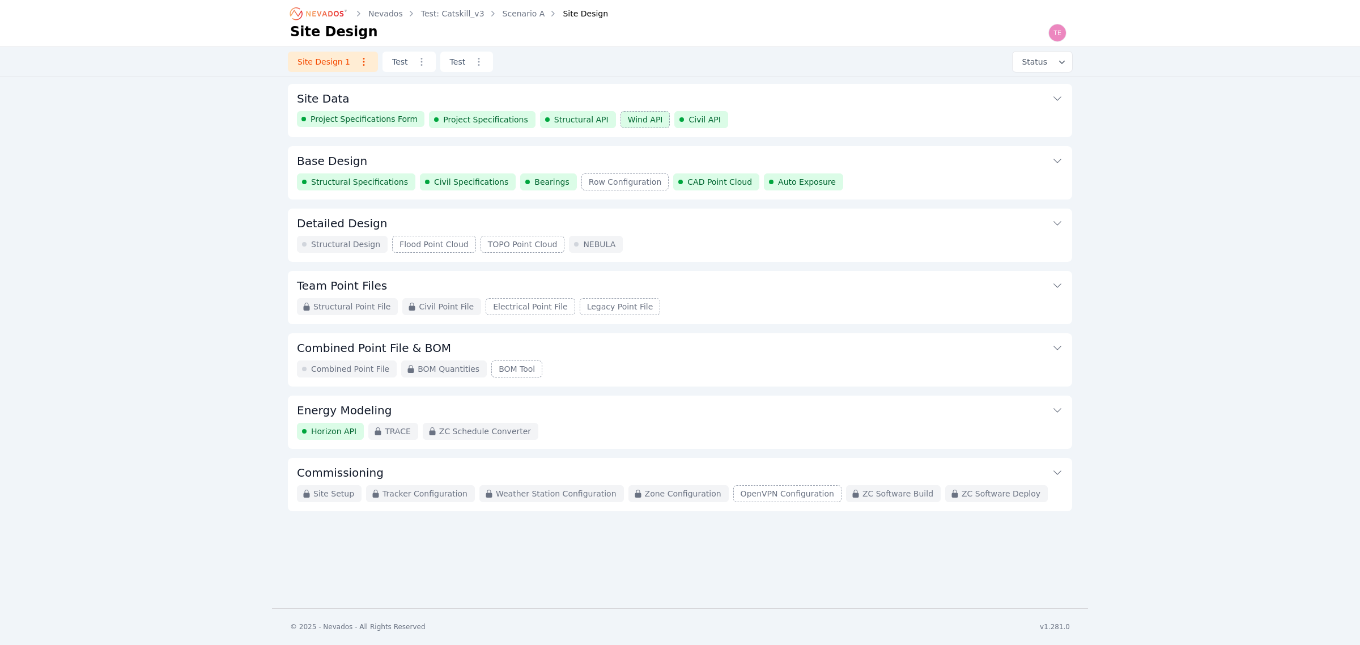
click at [593, 378] on div "Combined Point File BOM Quantities BOM Tool" at bounding box center [680, 369] width 766 height 17
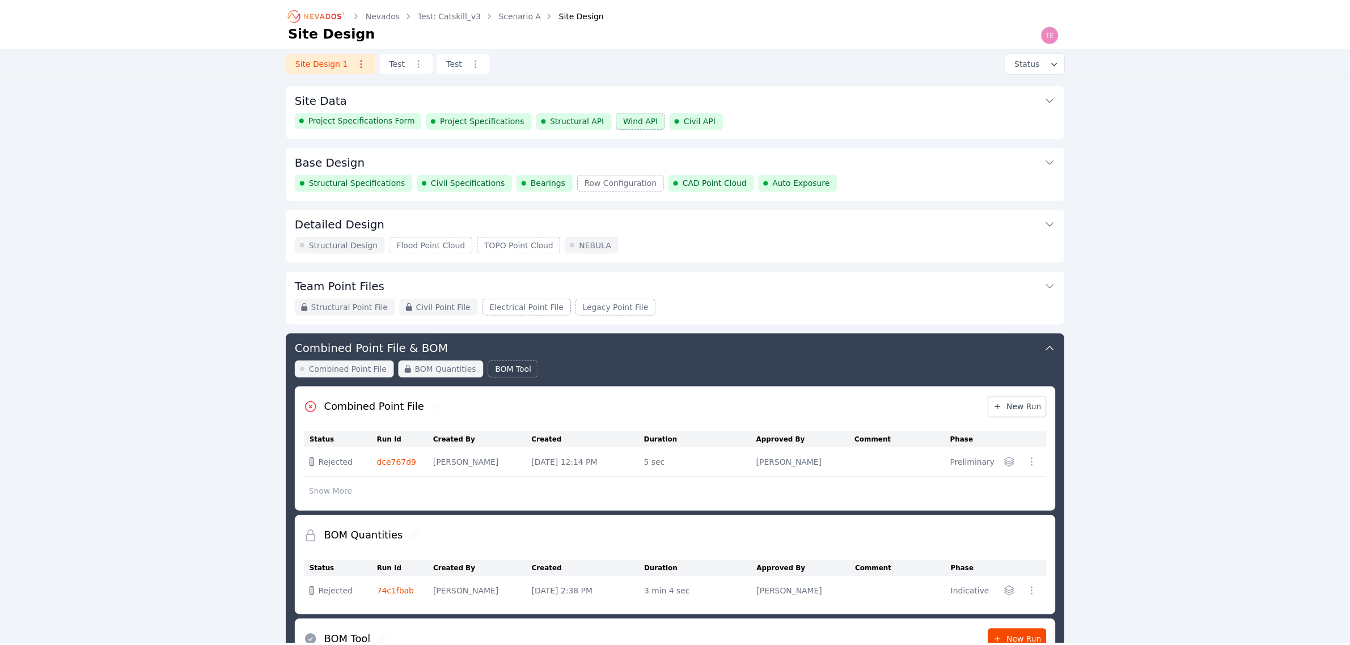
scroll to position [202, 0]
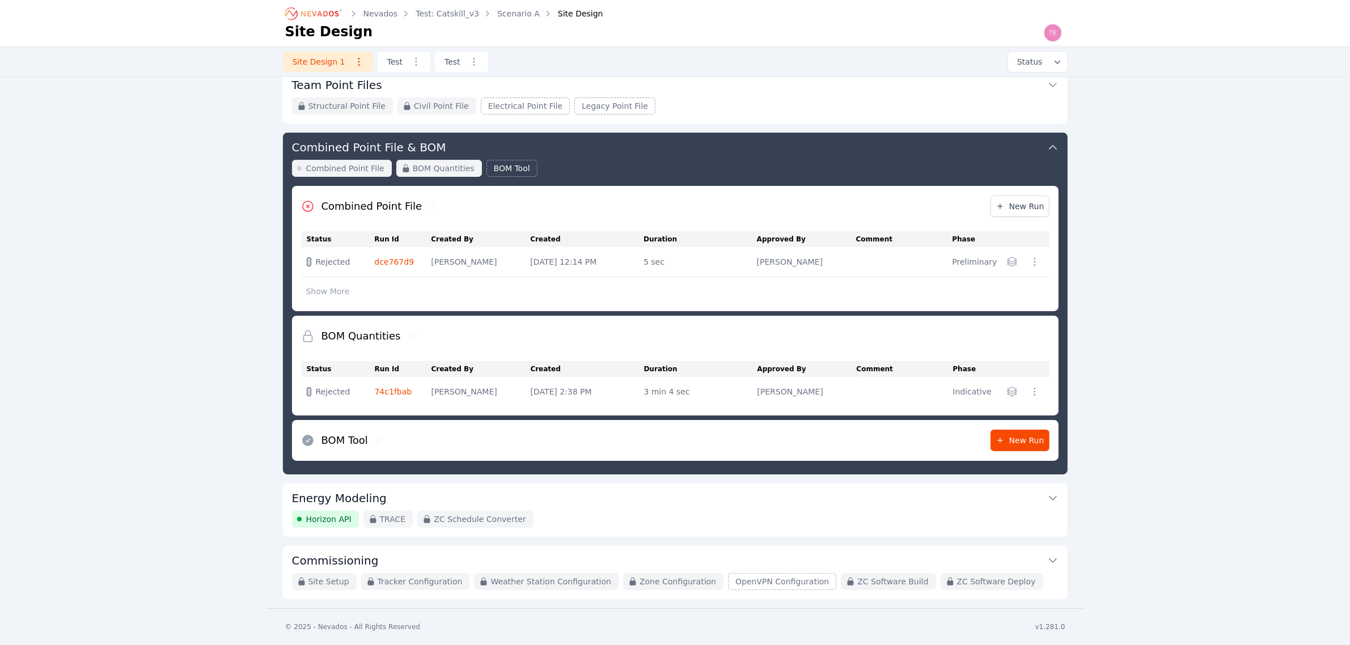
click at [703, 166] on div "Combined Point File BOM Quantities BOM Tool" at bounding box center [675, 173] width 766 height 26
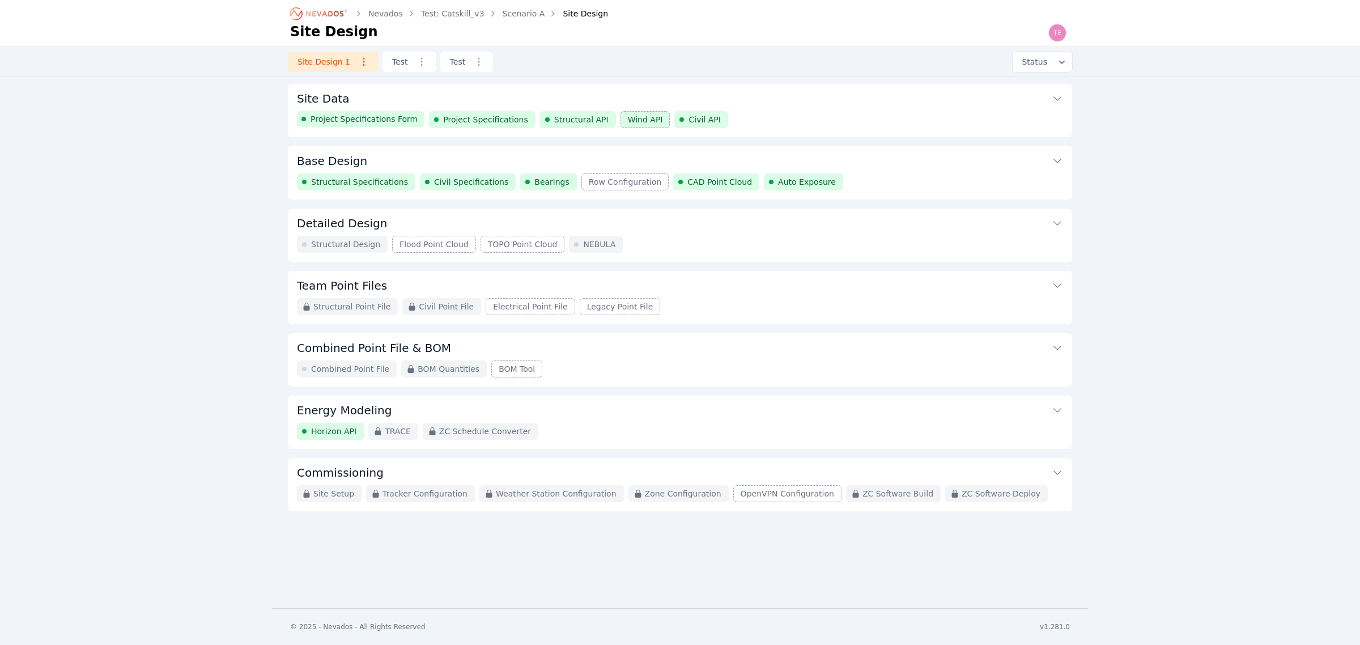
click at [751, 358] on button "Combined Point File & BOM" at bounding box center [680, 346] width 766 height 27
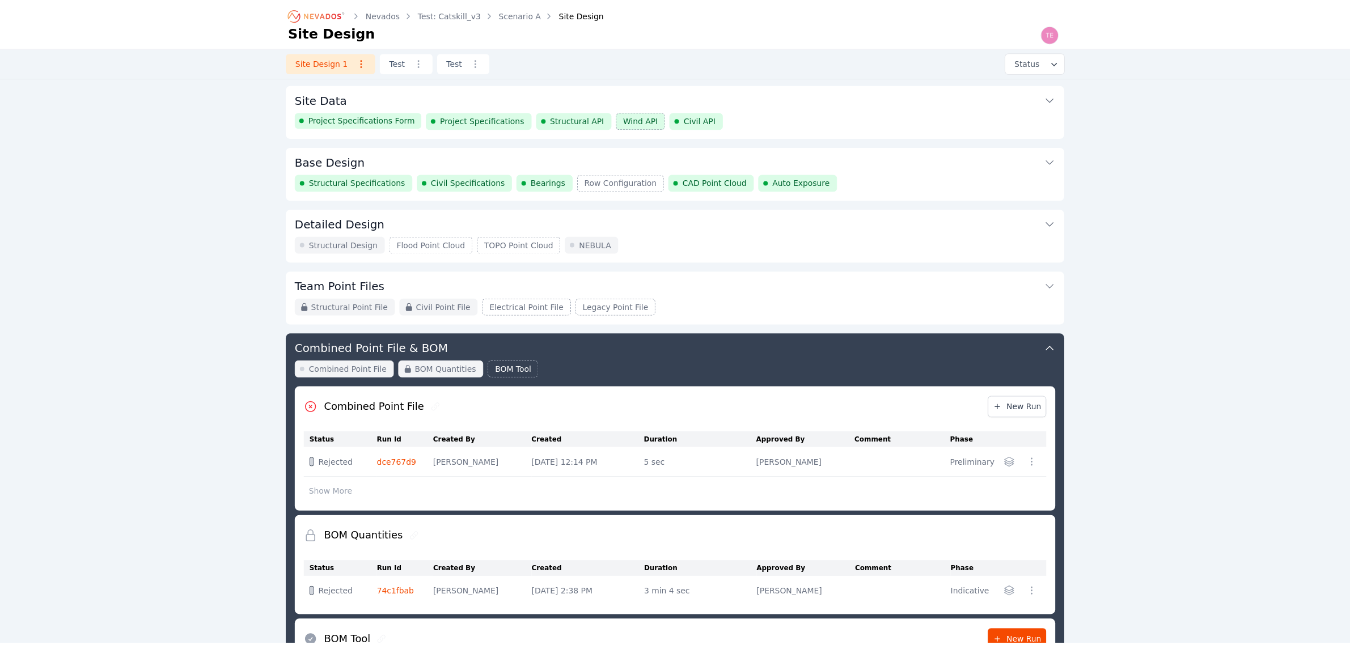
scroll to position [202, 0]
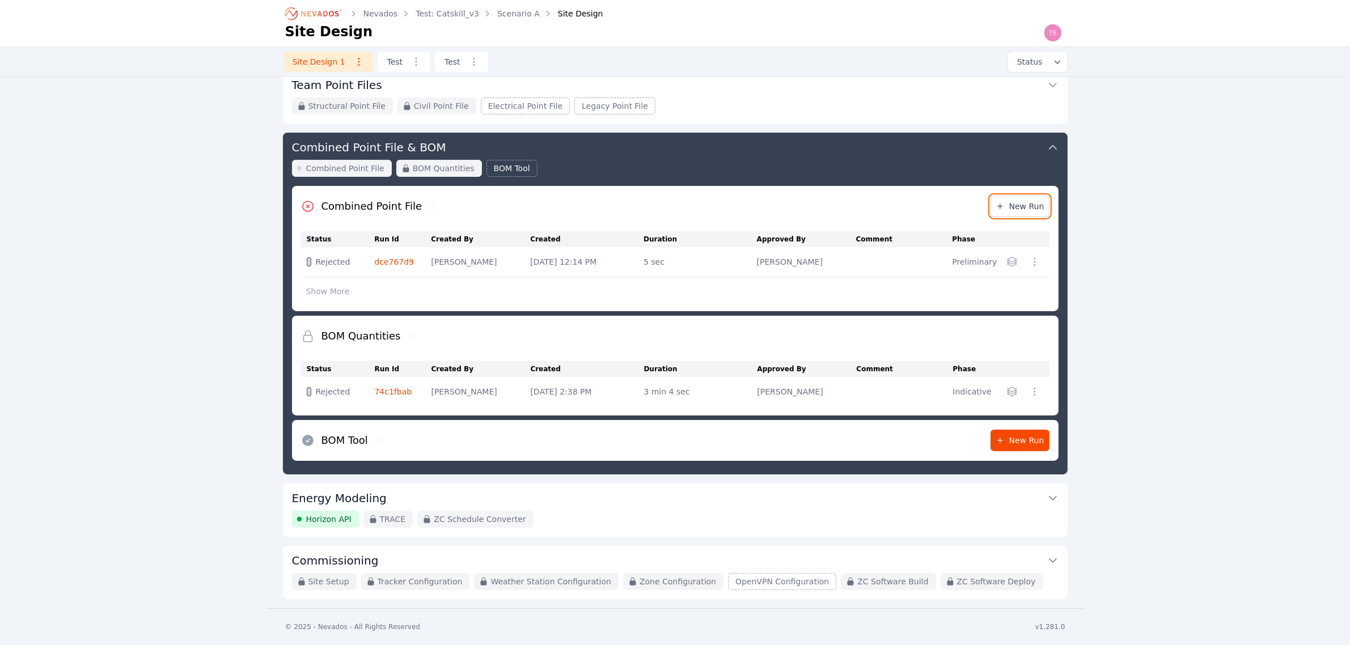
click at [1023, 207] on span "New Run" at bounding box center [1019, 206] width 49 height 11
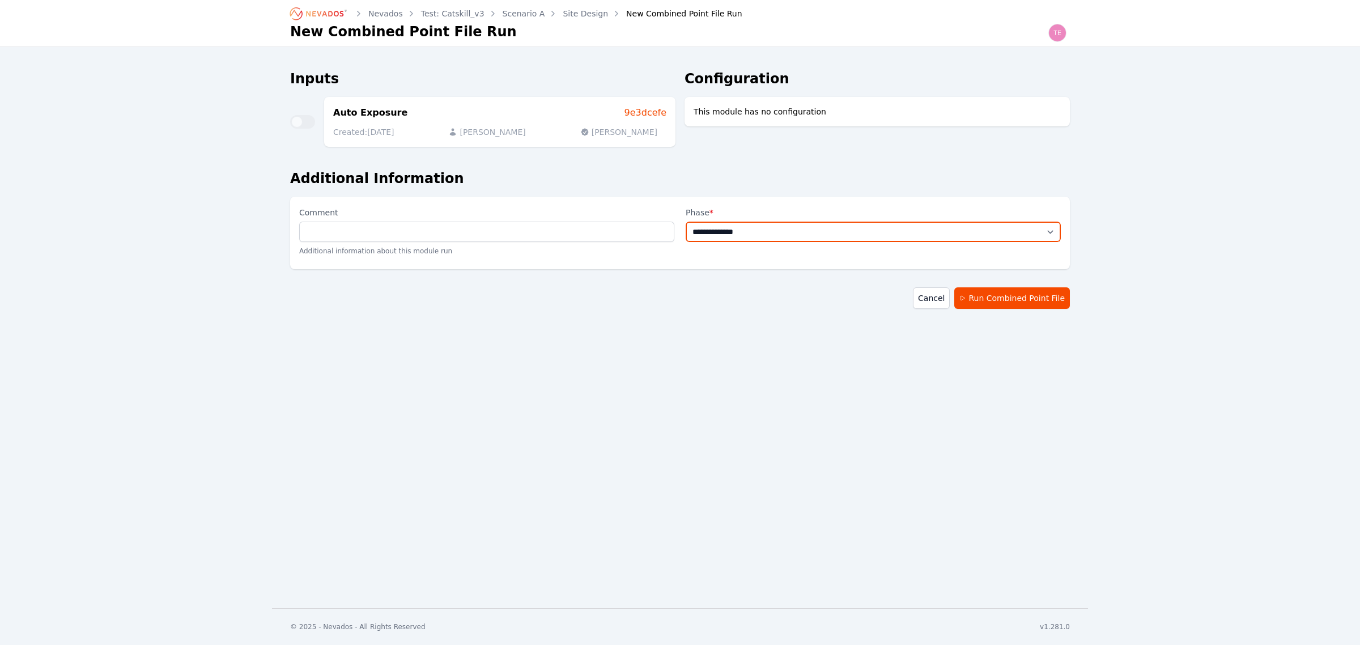
click at [965, 224] on select "**********" at bounding box center [873, 232] width 375 height 20
select select "**********"
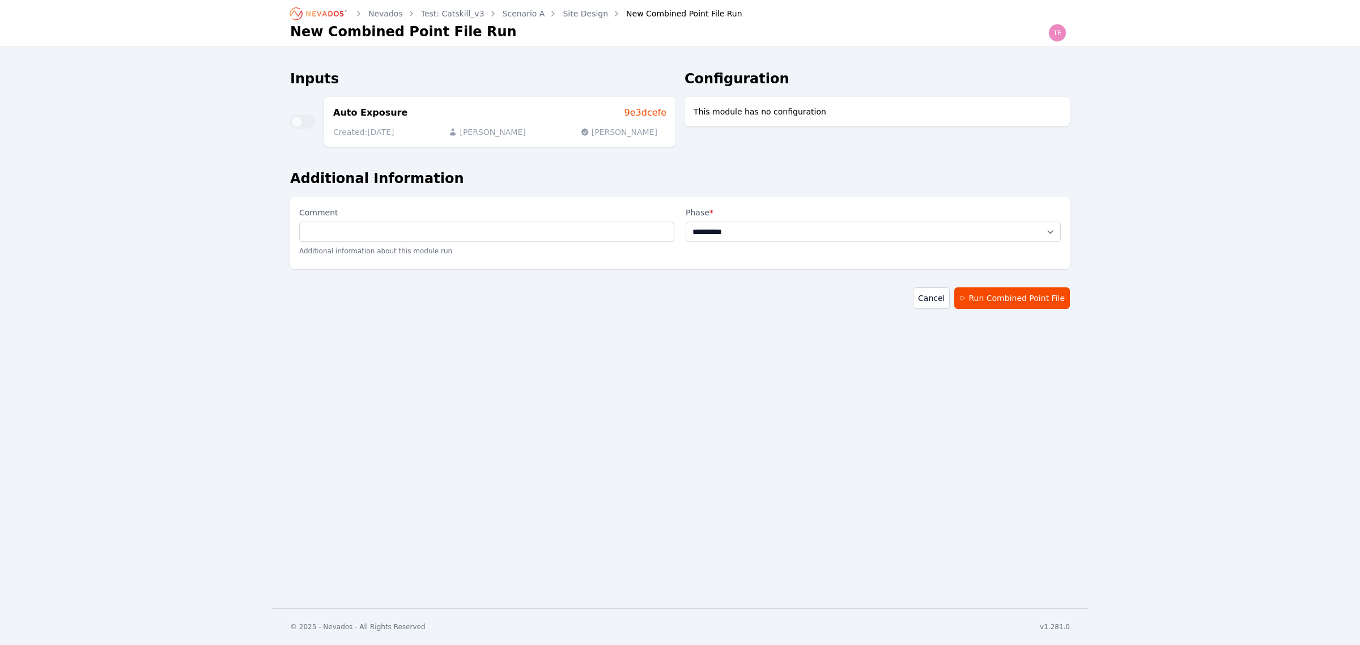
click at [686, 222] on select "**********" at bounding box center [873, 232] width 375 height 20
click at [1019, 299] on button "Run Combined Point File" at bounding box center [1013, 298] width 116 height 22
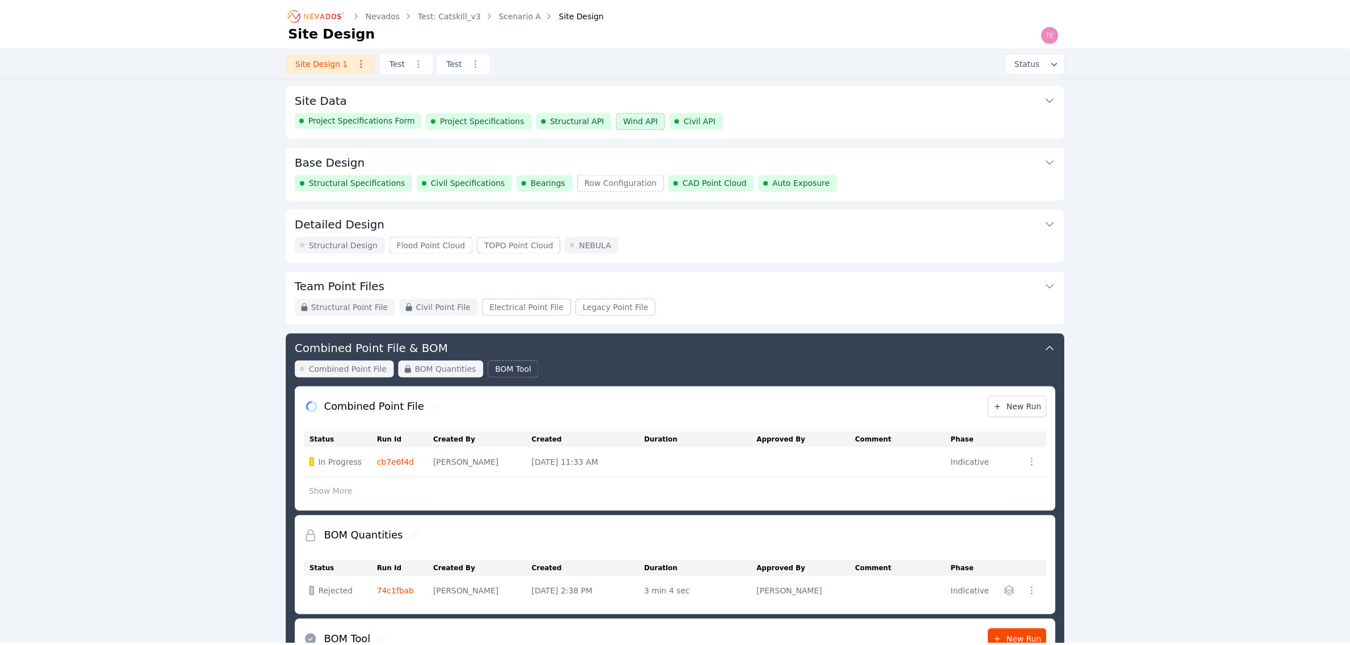
scroll to position [202, 0]
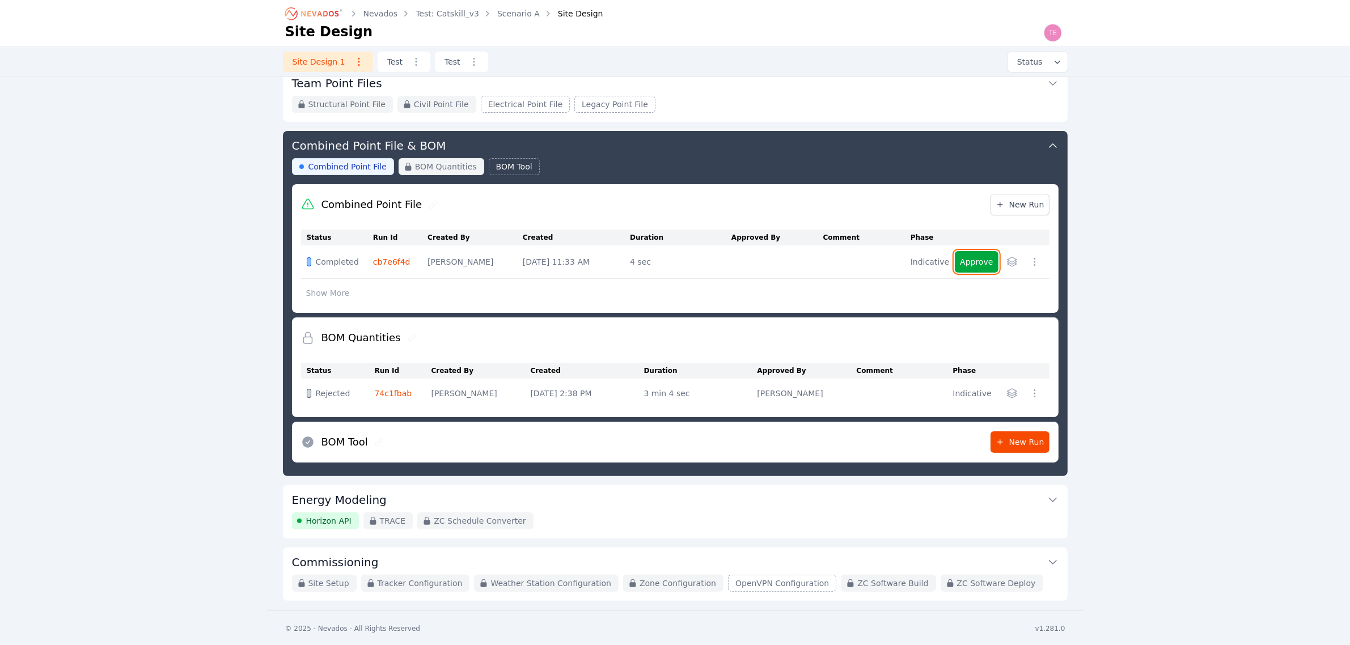
click at [972, 256] on button "Approve" at bounding box center [976, 262] width 43 height 22
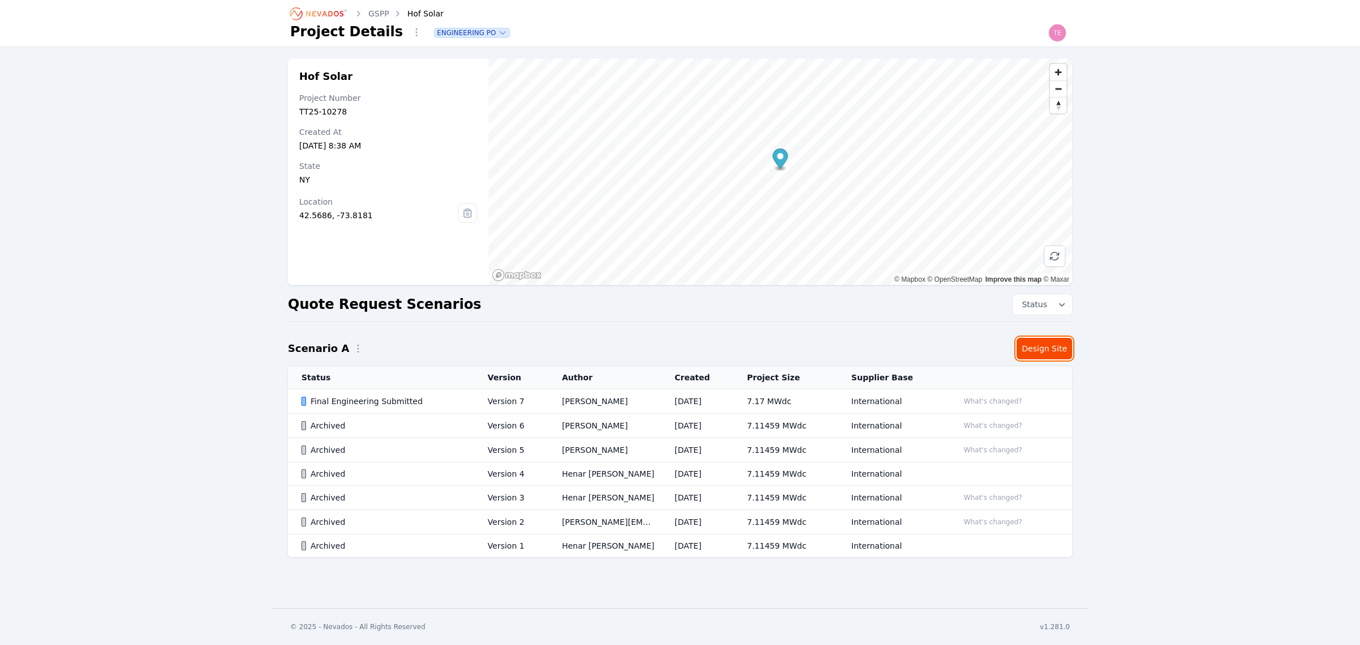
click at [1052, 347] on link "Design Site" at bounding box center [1045, 349] width 56 height 22
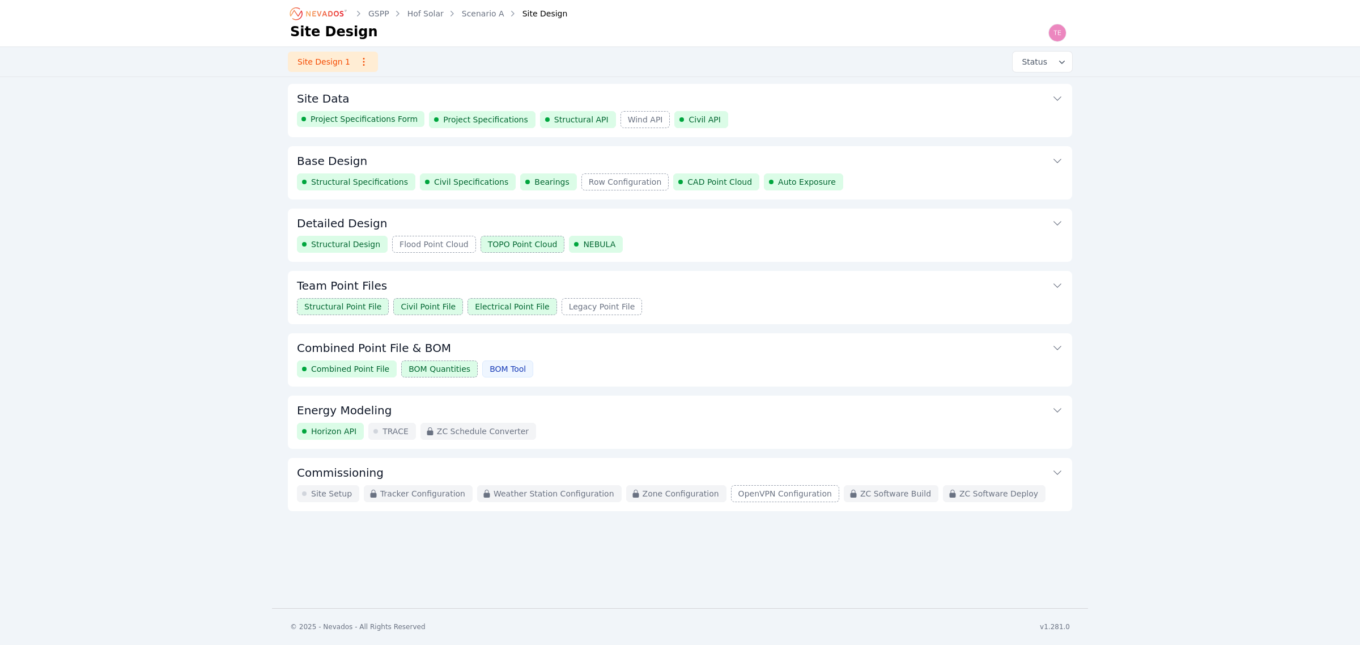
click at [664, 357] on button "Combined Point File & BOM" at bounding box center [680, 346] width 766 height 27
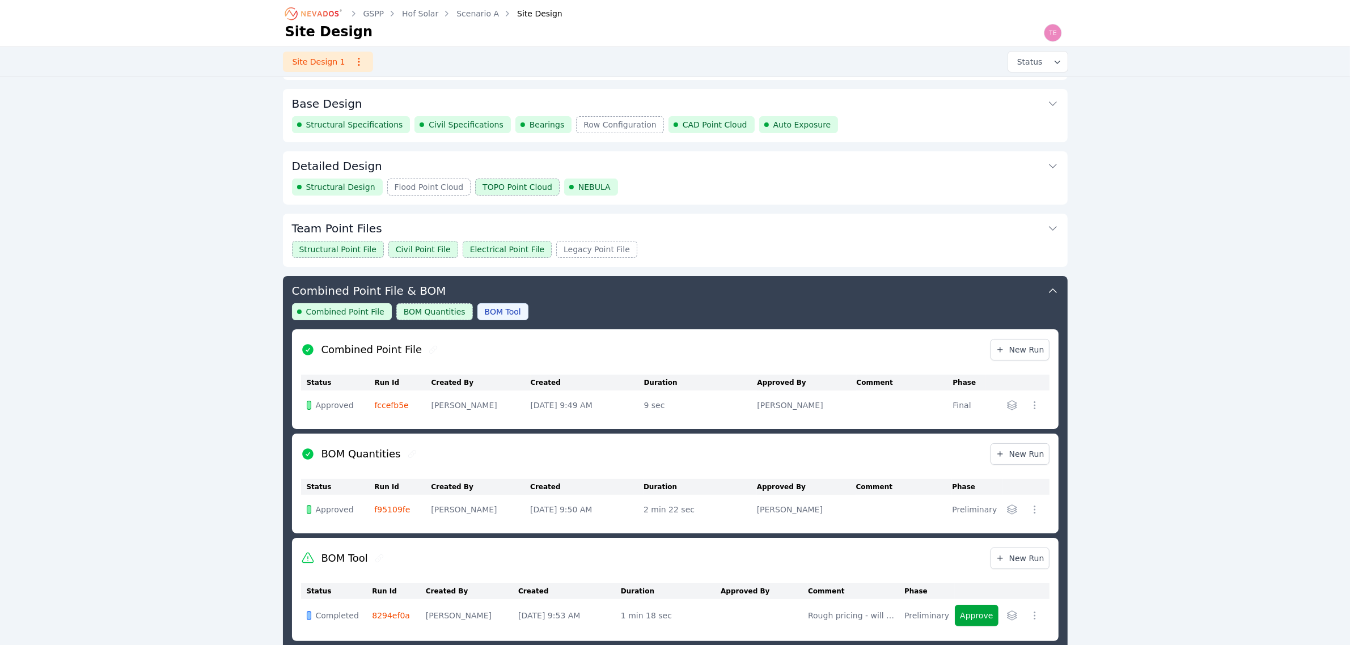
scroll to position [27, 0]
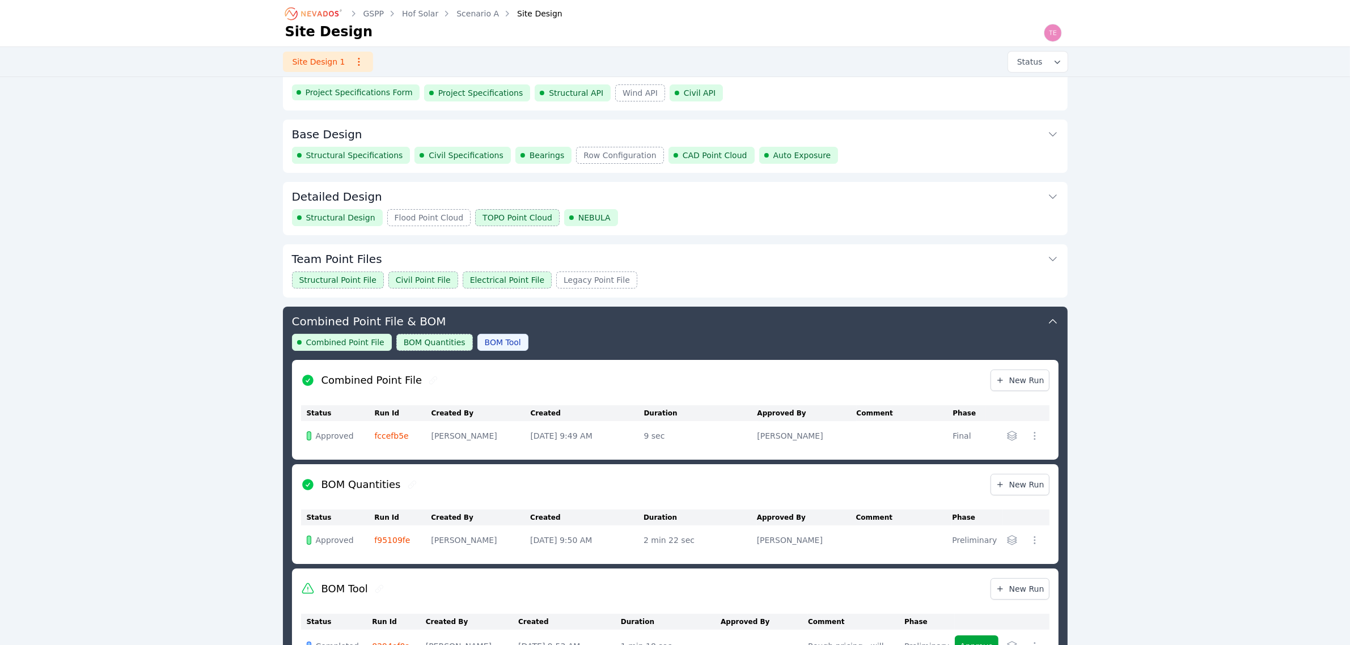
click at [730, 327] on button "Combined Point File & BOM" at bounding box center [675, 320] width 766 height 27
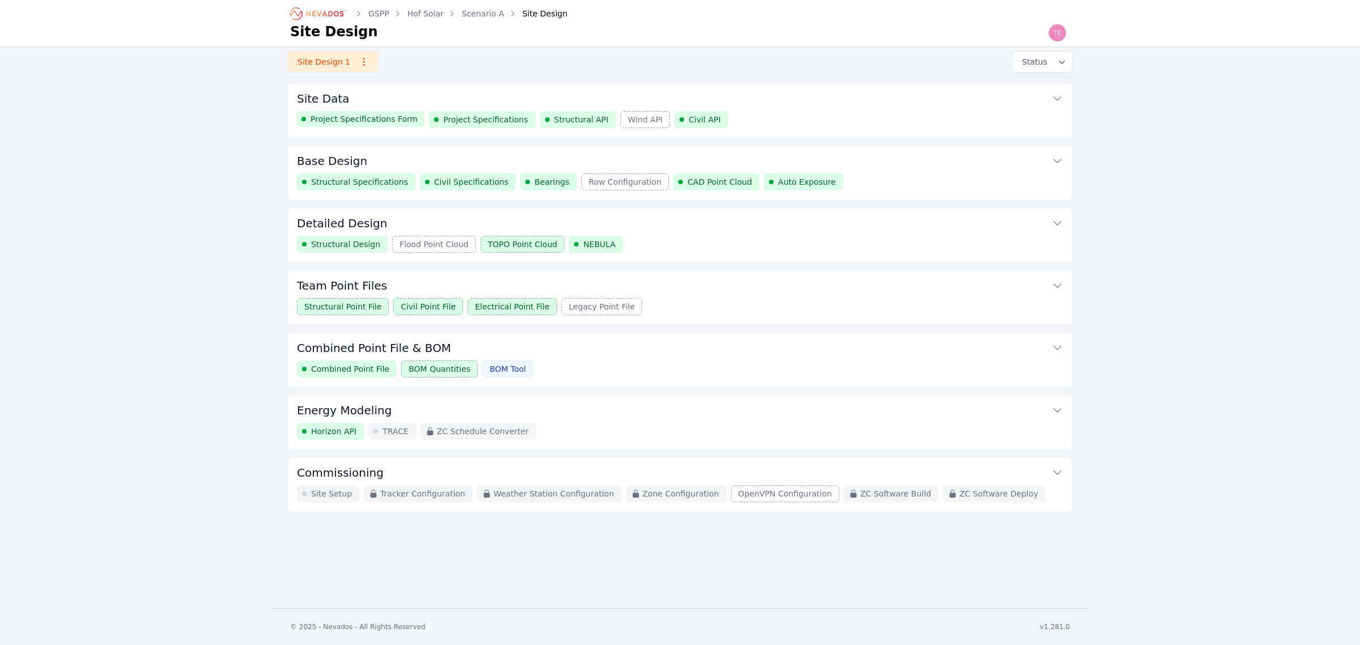
click at [964, 427] on div "Horizon API TRACE ZC Schedule Converter" at bounding box center [680, 431] width 766 height 17
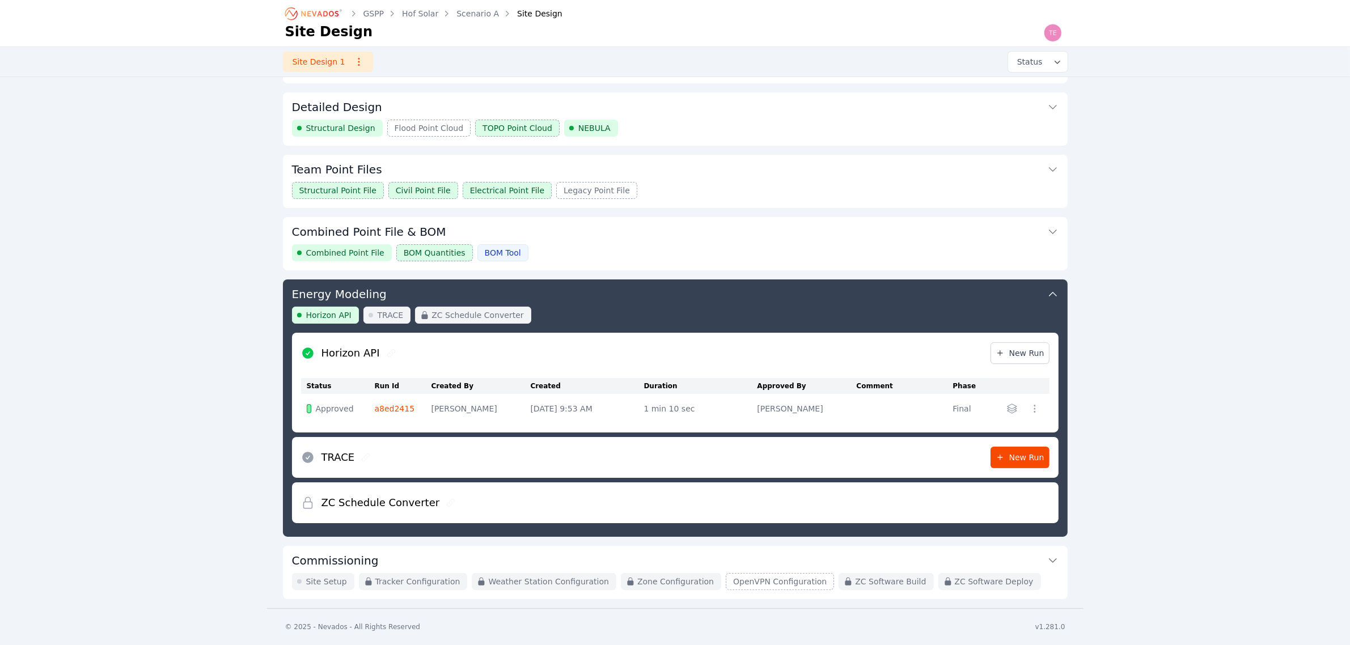
click at [523, 561] on button "Commissioning" at bounding box center [675, 559] width 766 height 27
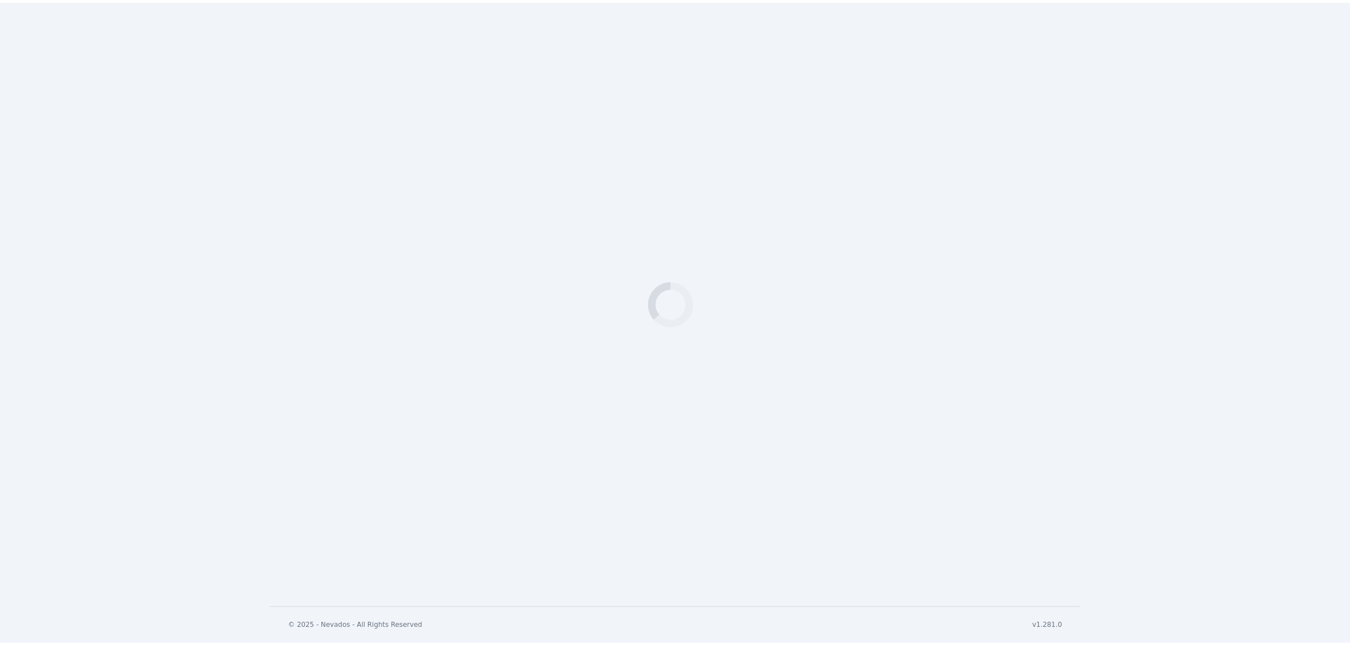
scroll to position [239, 0]
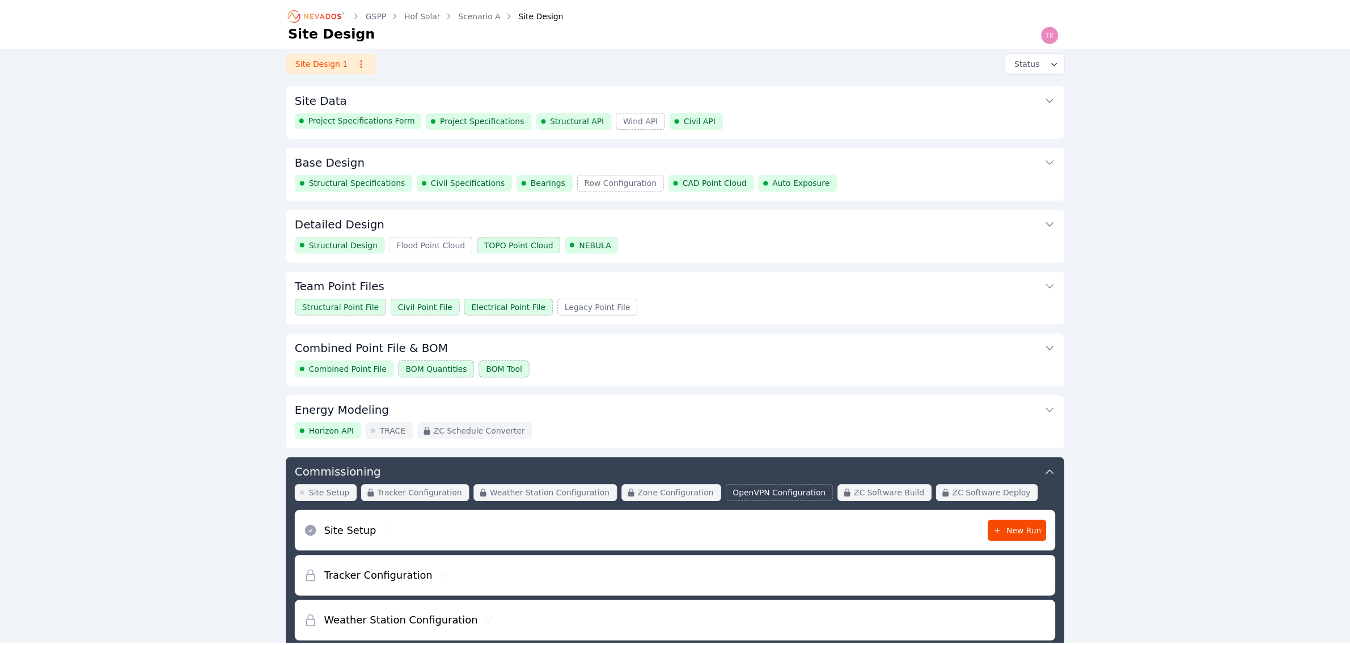
scroll to position [240, 0]
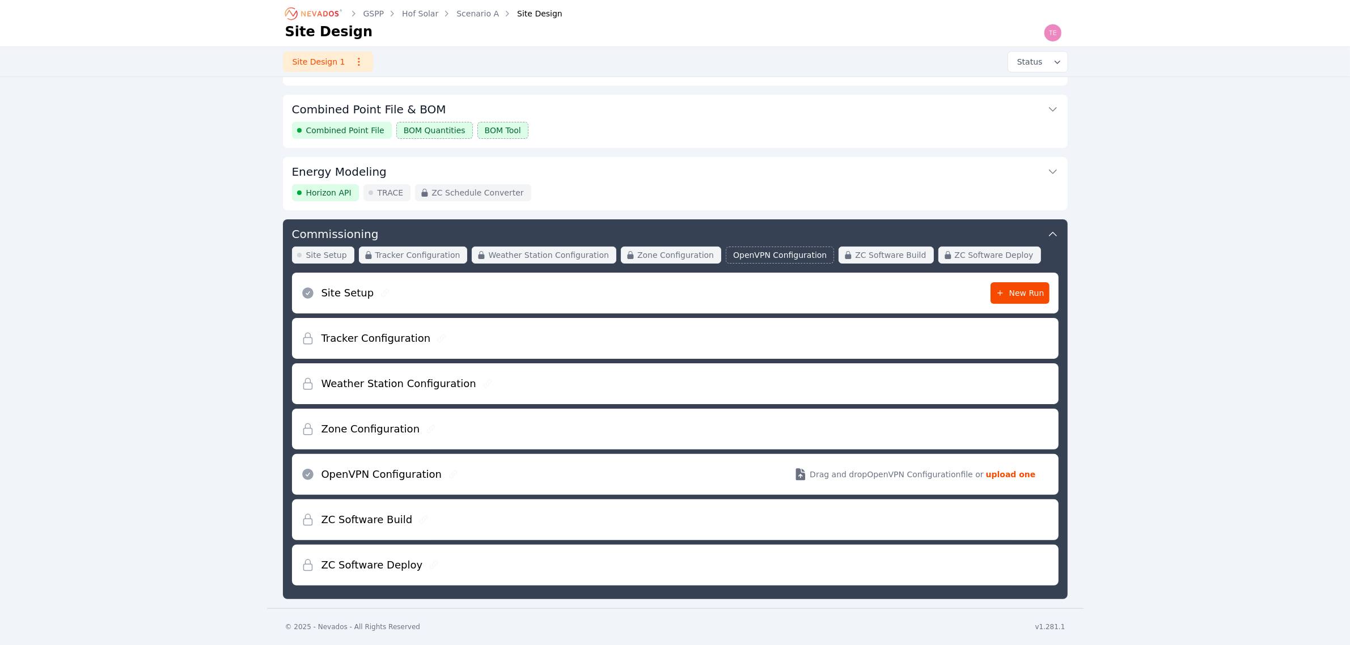
click at [665, 228] on button "Commissioning" at bounding box center [675, 232] width 766 height 27
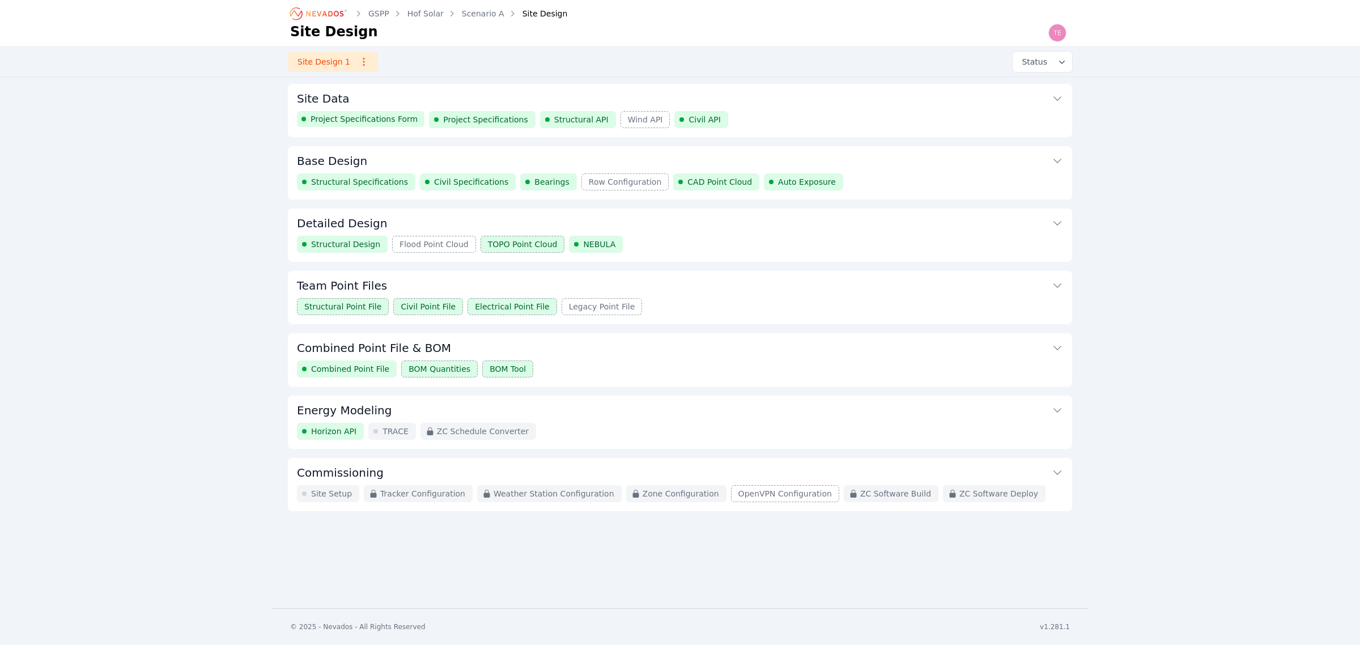
click at [786, 219] on button "Detailed Design" at bounding box center [680, 222] width 766 height 27
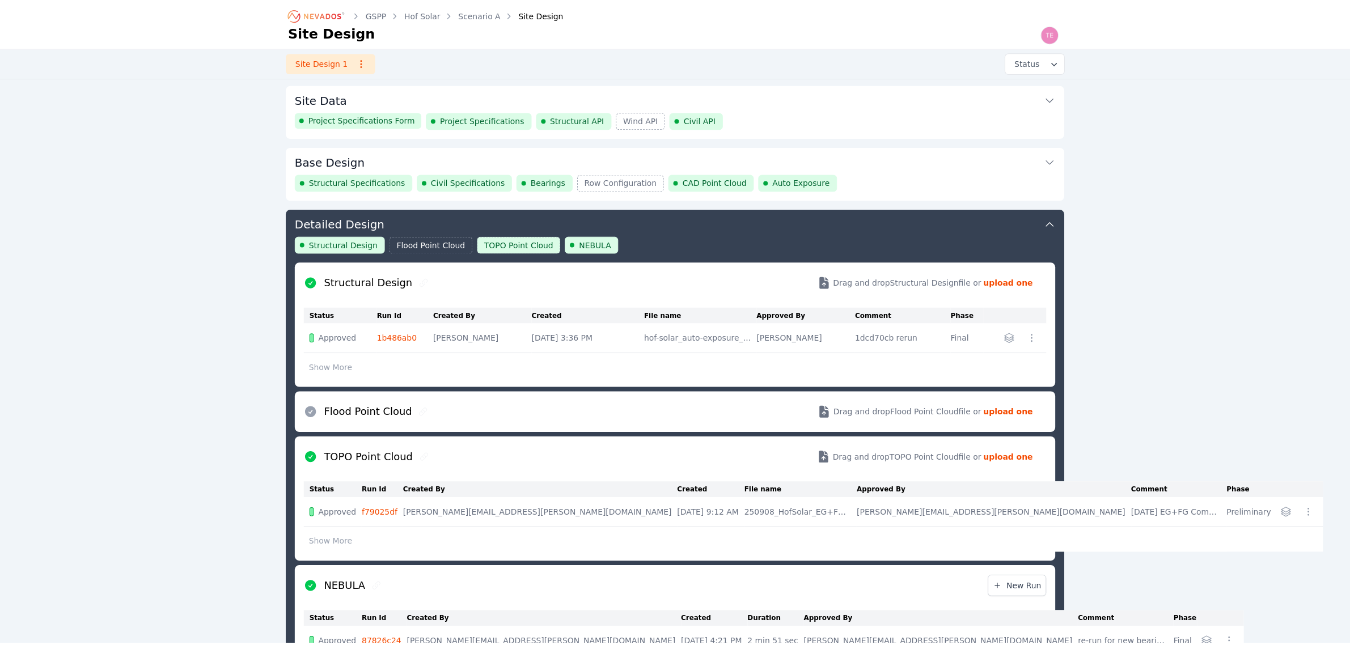
scroll to position [124, 0]
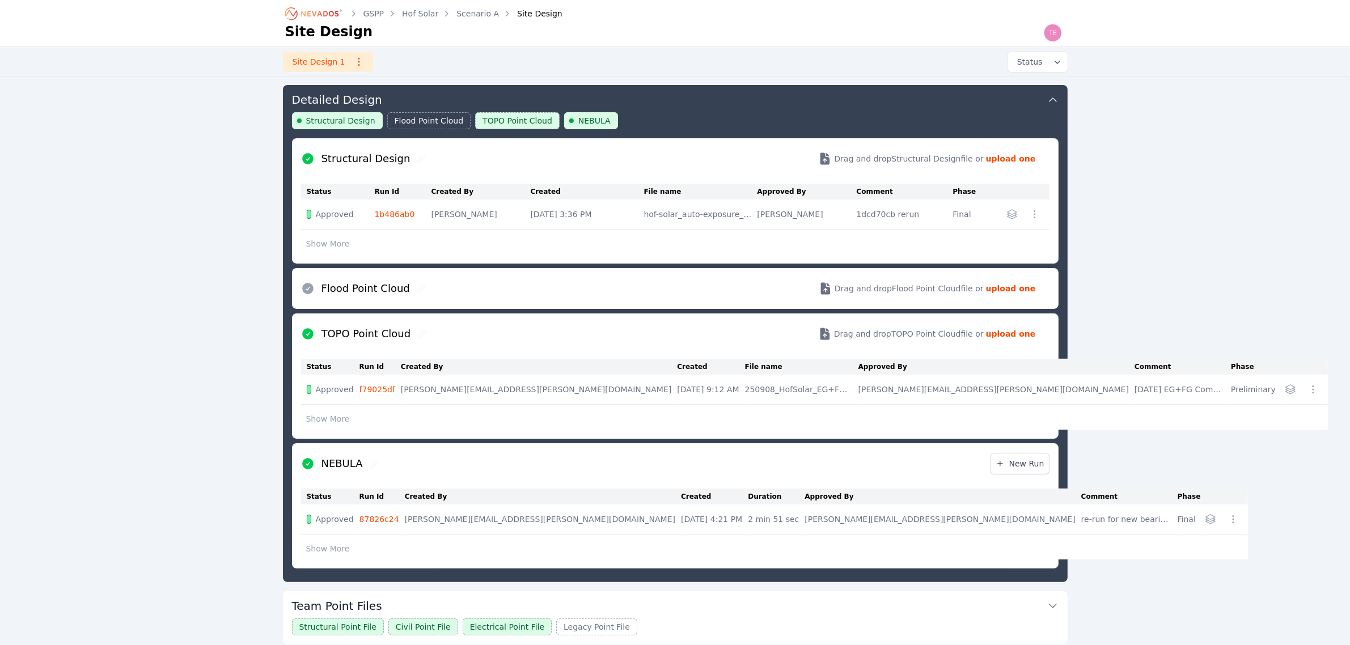
click at [790, 107] on button "Detailed Design" at bounding box center [675, 98] width 766 height 27
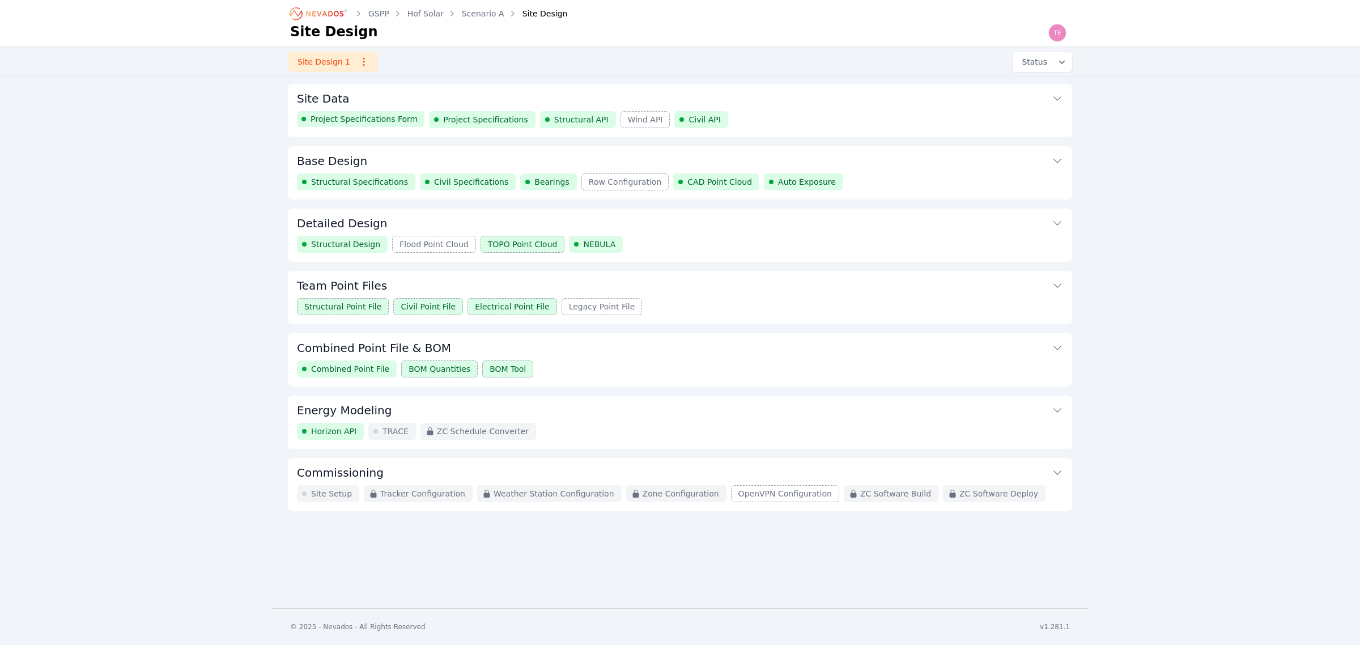
click at [741, 207] on div "Site Data Project Specifications Form Project Specifications Structural API Win…" at bounding box center [680, 297] width 785 height 427
click at [743, 222] on button "Detailed Design" at bounding box center [680, 222] width 766 height 27
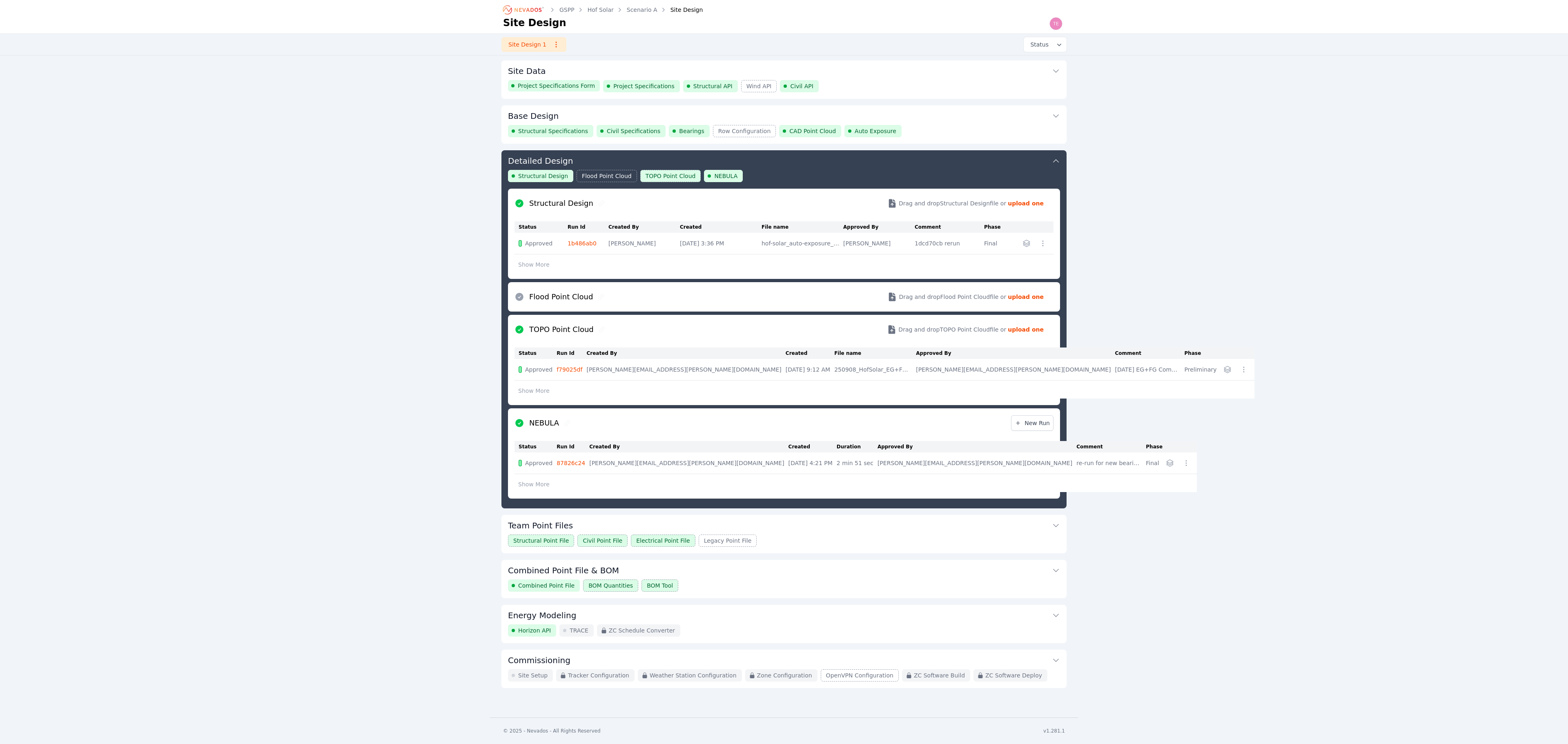
click at [878, 172] on div "Structural Design Flood Point Cloud TOPO Point Cloud NEBULA" at bounding box center [784, 179] width 552 height 19
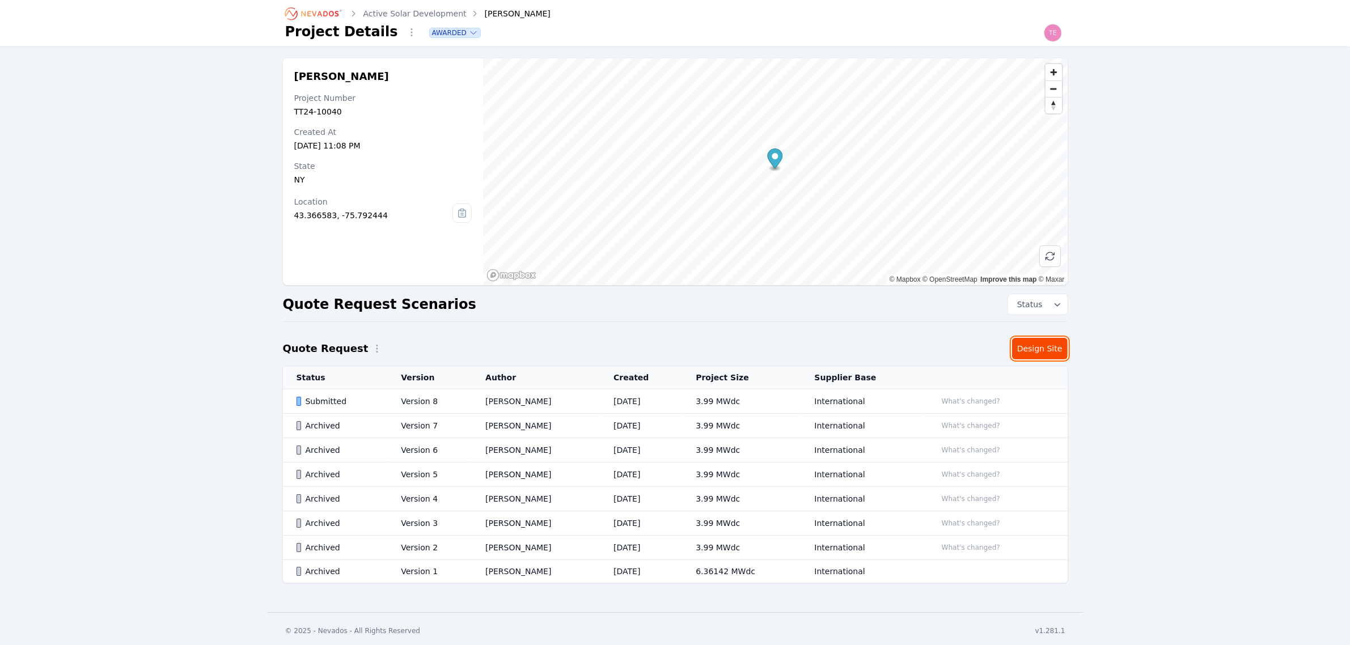
click at [1032, 345] on link "Design Site" at bounding box center [1040, 349] width 56 height 22
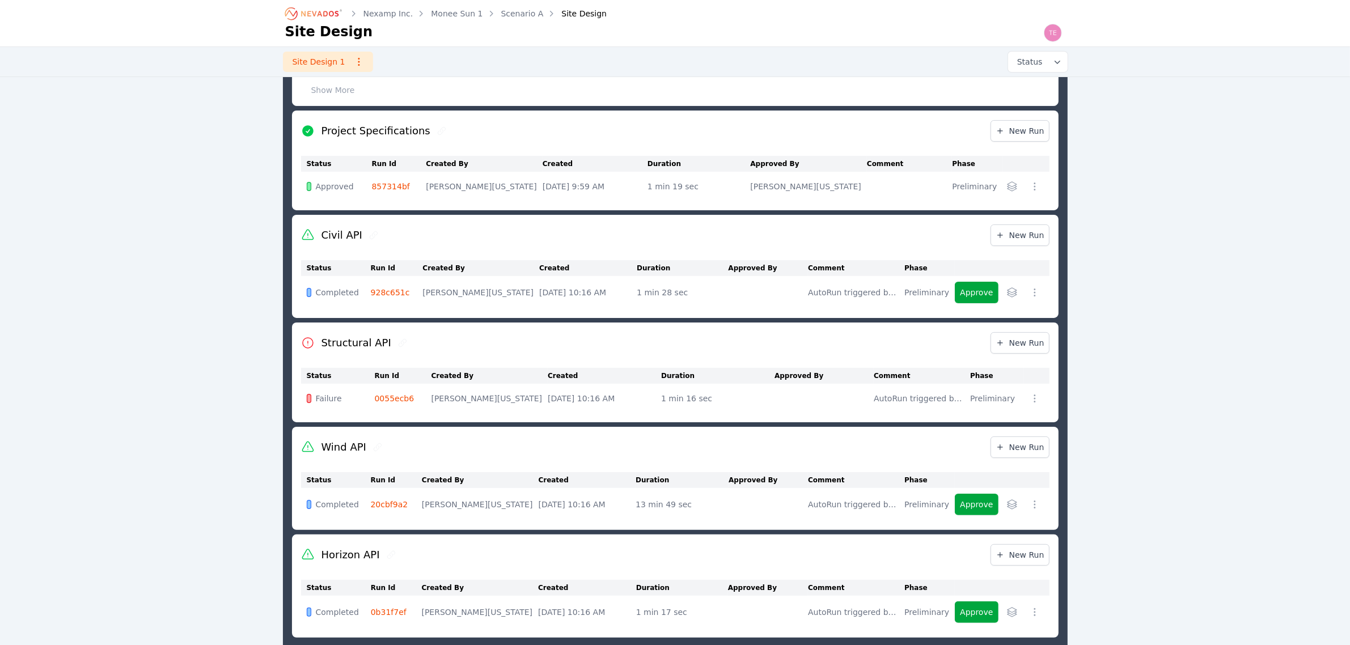
scroll to position [142, 0]
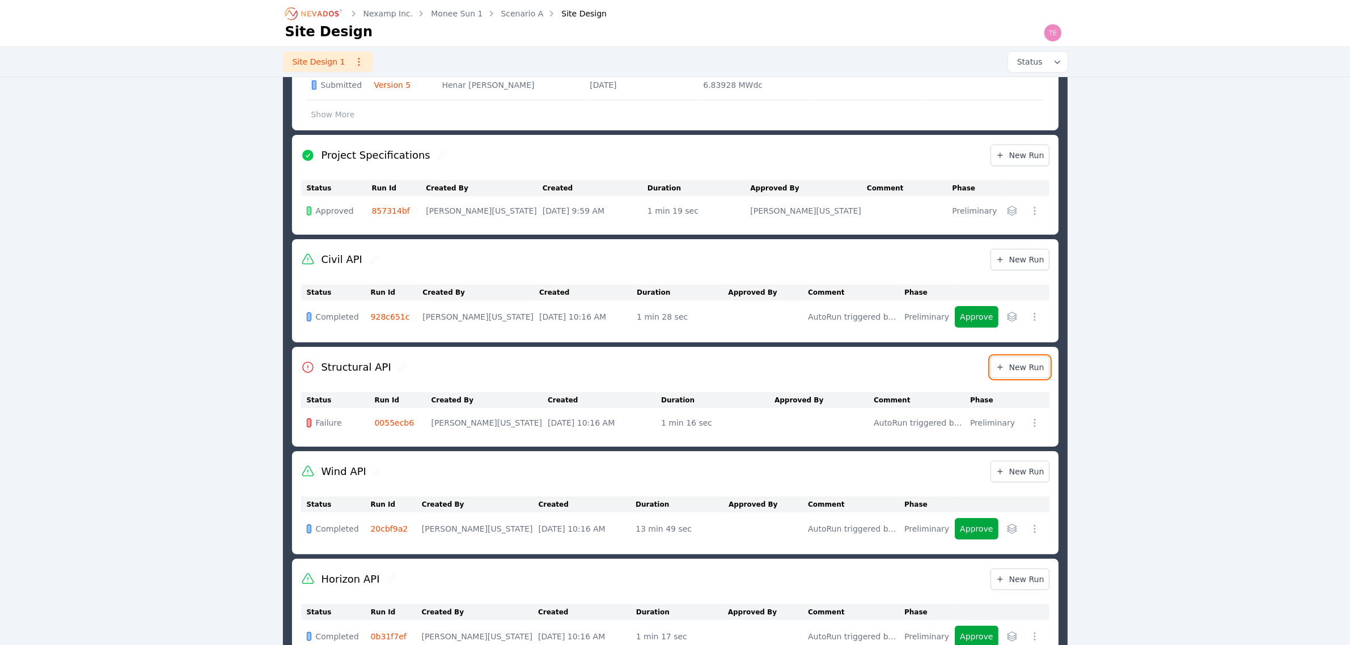
click at [1024, 367] on span "New Run" at bounding box center [1019, 367] width 49 height 11
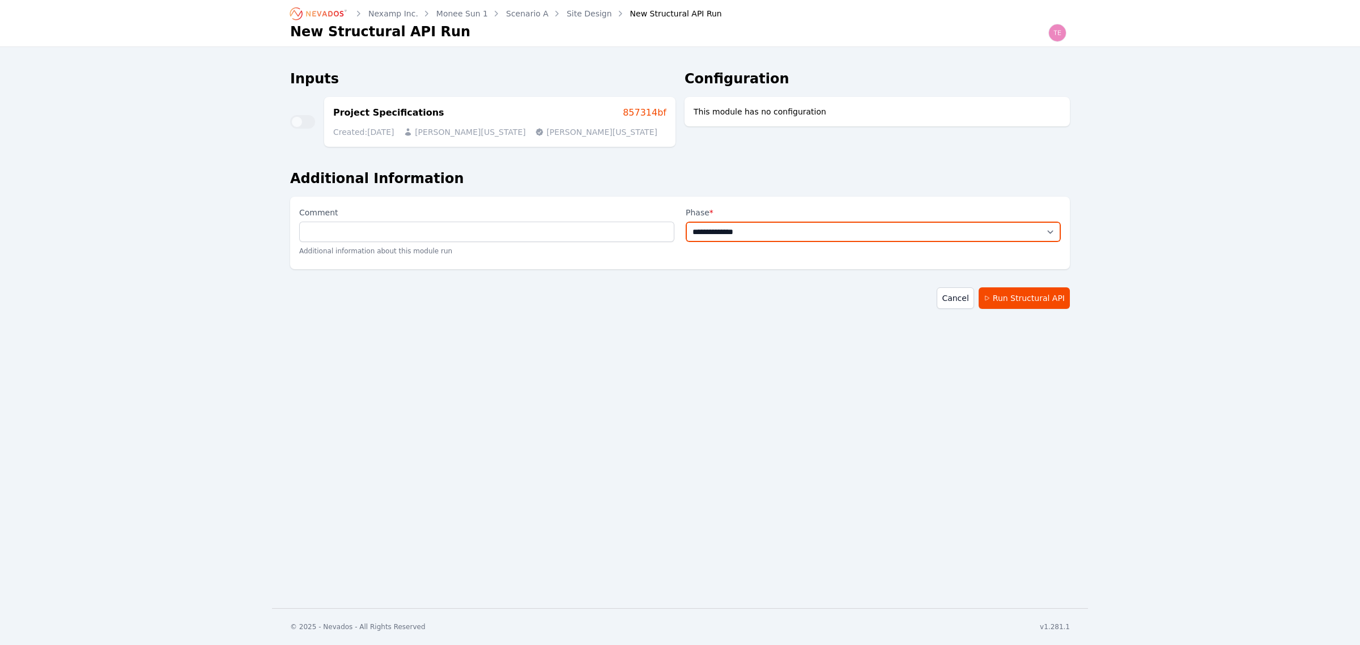
drag, startPoint x: 797, startPoint y: 236, endPoint x: 792, endPoint y: 241, distance: 7.6
click at [797, 236] on select "**********" at bounding box center [873, 232] width 375 height 20
select select "**********"
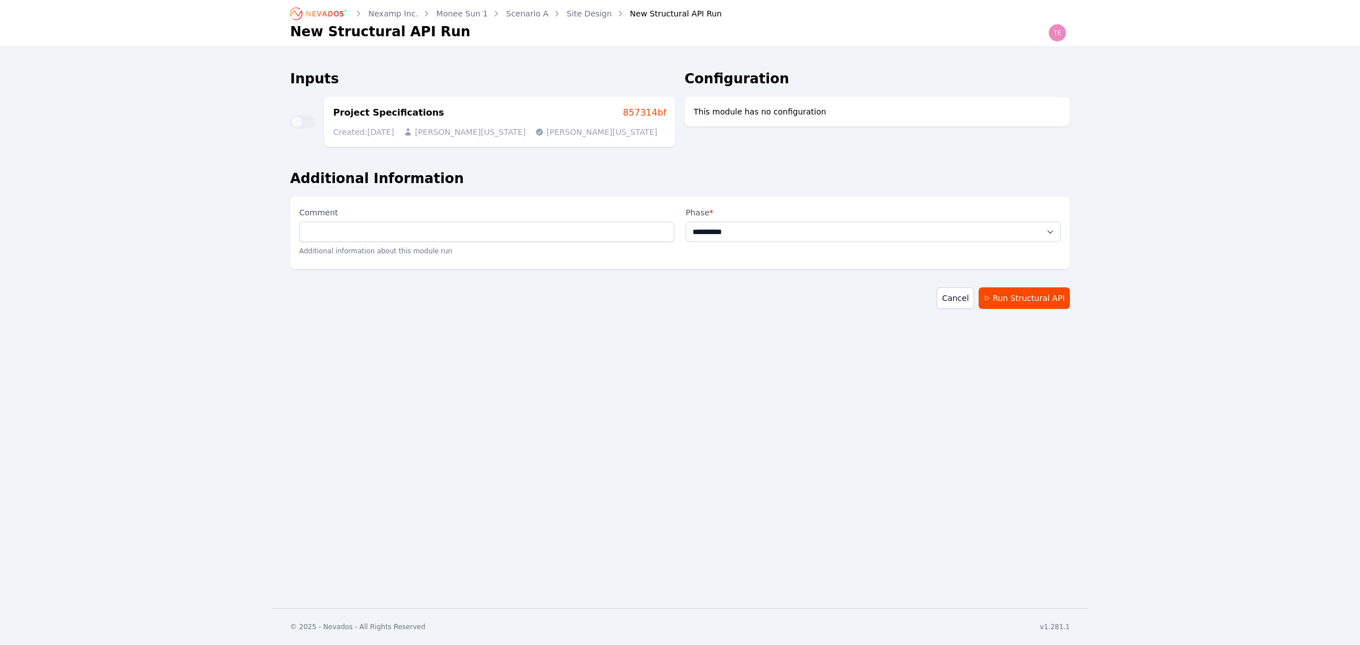
click at [686, 222] on select "**********" at bounding box center [873, 232] width 375 height 20
click at [1020, 293] on button "Run Structural API" at bounding box center [1024, 298] width 91 height 22
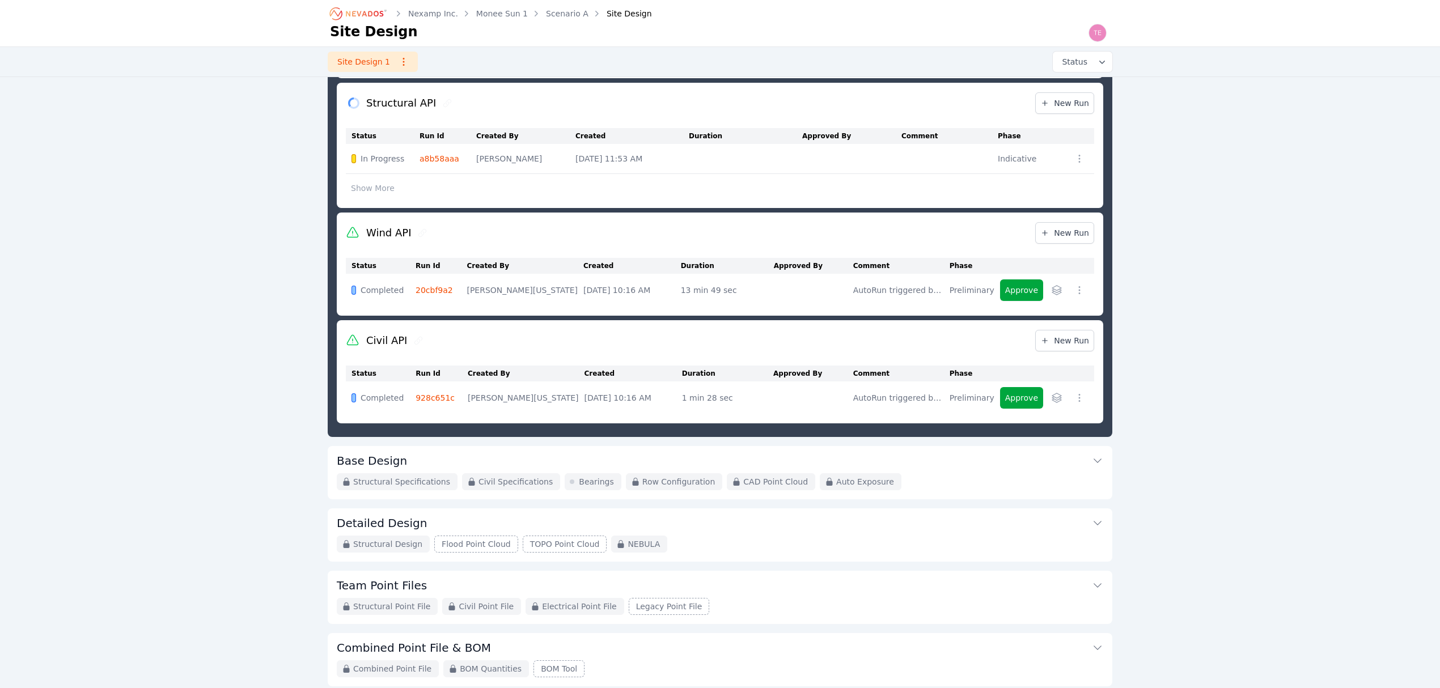
scroll to position [299, 0]
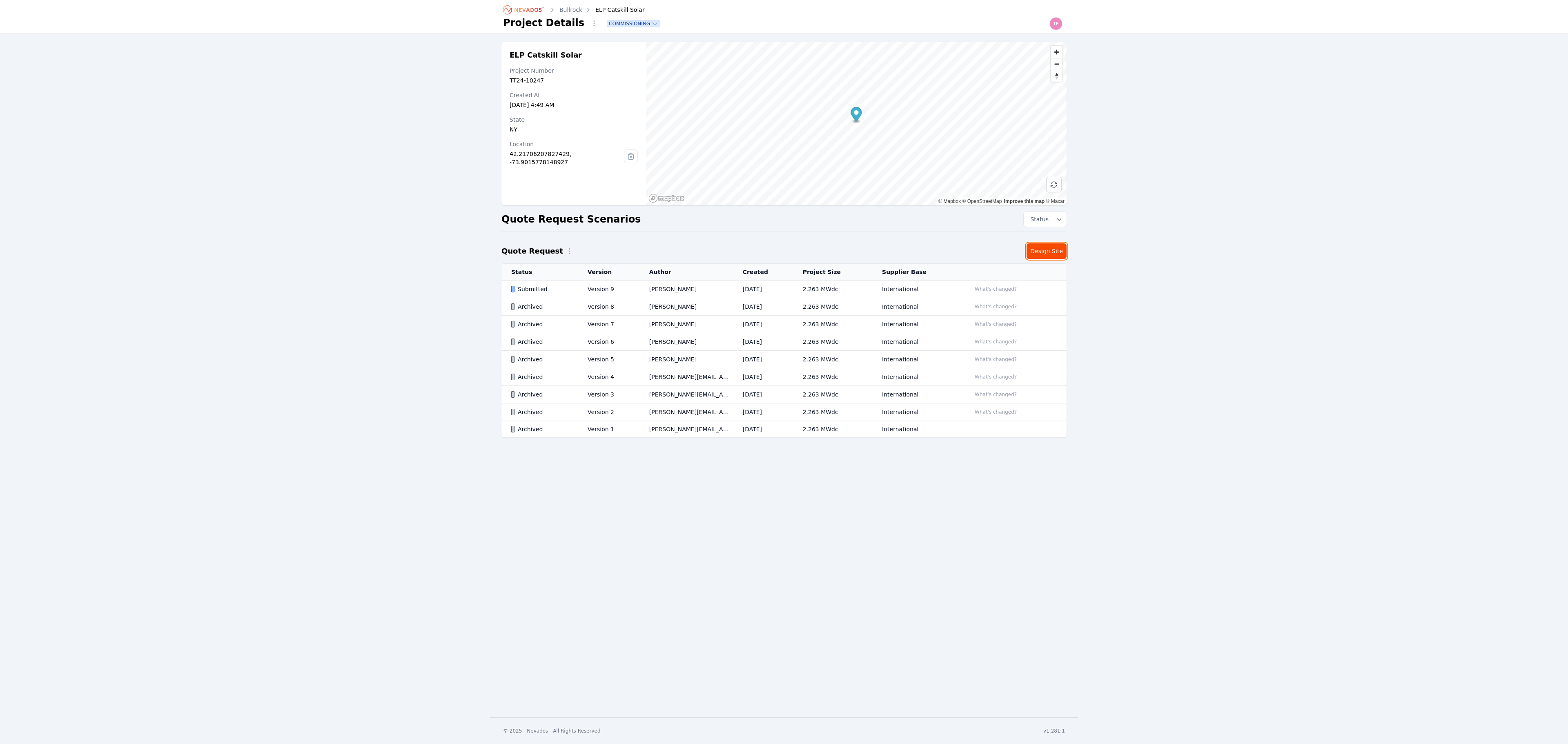
click at [1061, 249] on link "Design Site" at bounding box center [1047, 251] width 40 height 16
click at [1054, 254] on link "Design Site" at bounding box center [1047, 251] width 40 height 16
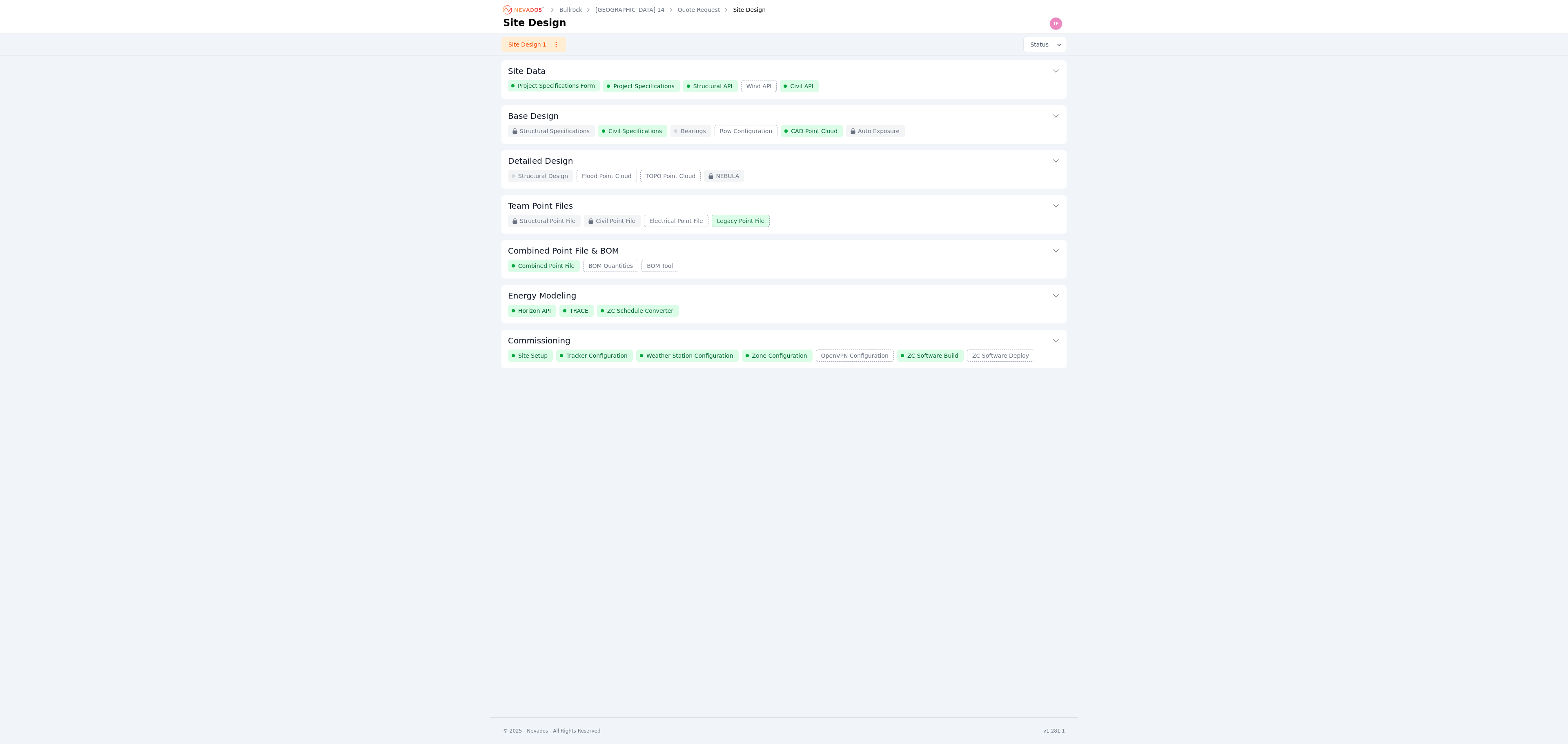
click at [282, 434] on div "[GEOGRAPHIC_DATA] 14 Quote Request Site Design Site Design Site Design 1 Status…" at bounding box center [784, 359] width 1568 height 717
